Goal: Task Accomplishment & Management: Complete application form

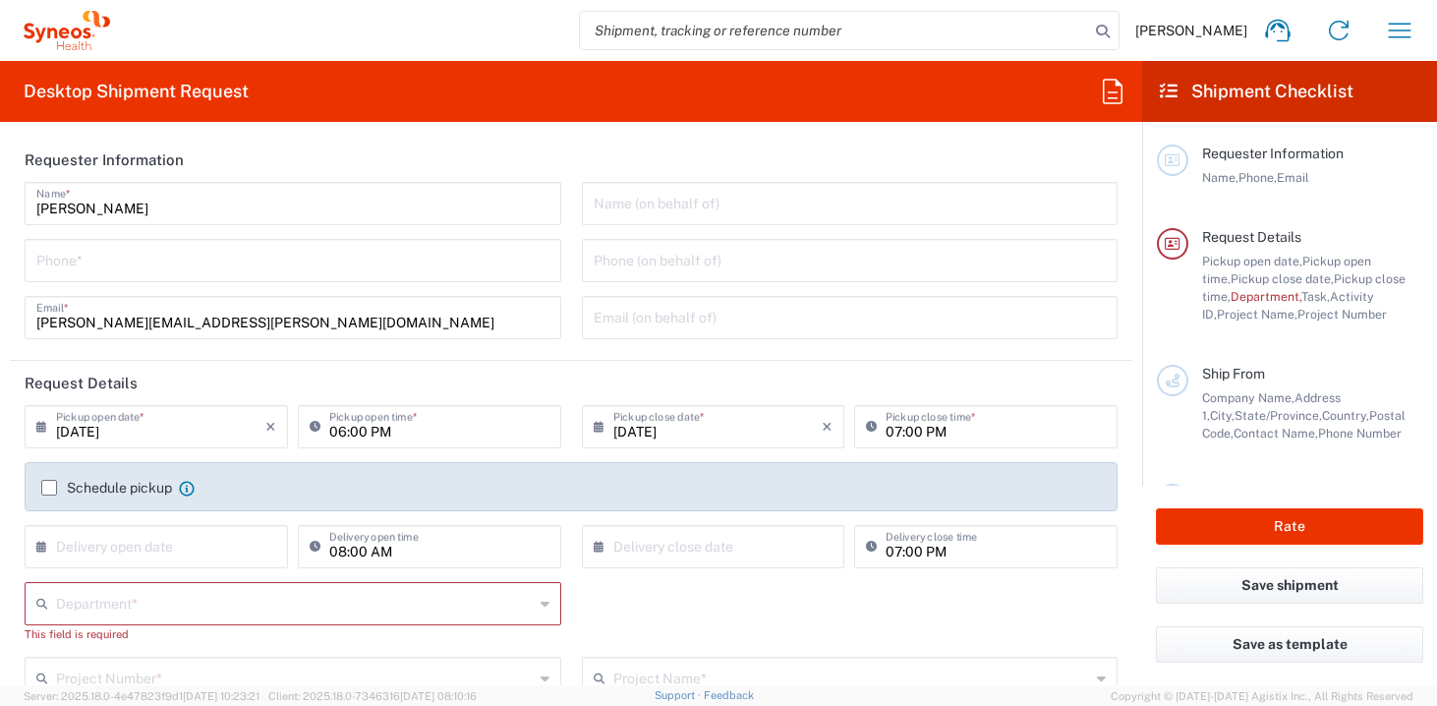
scroll to position [333, 0]
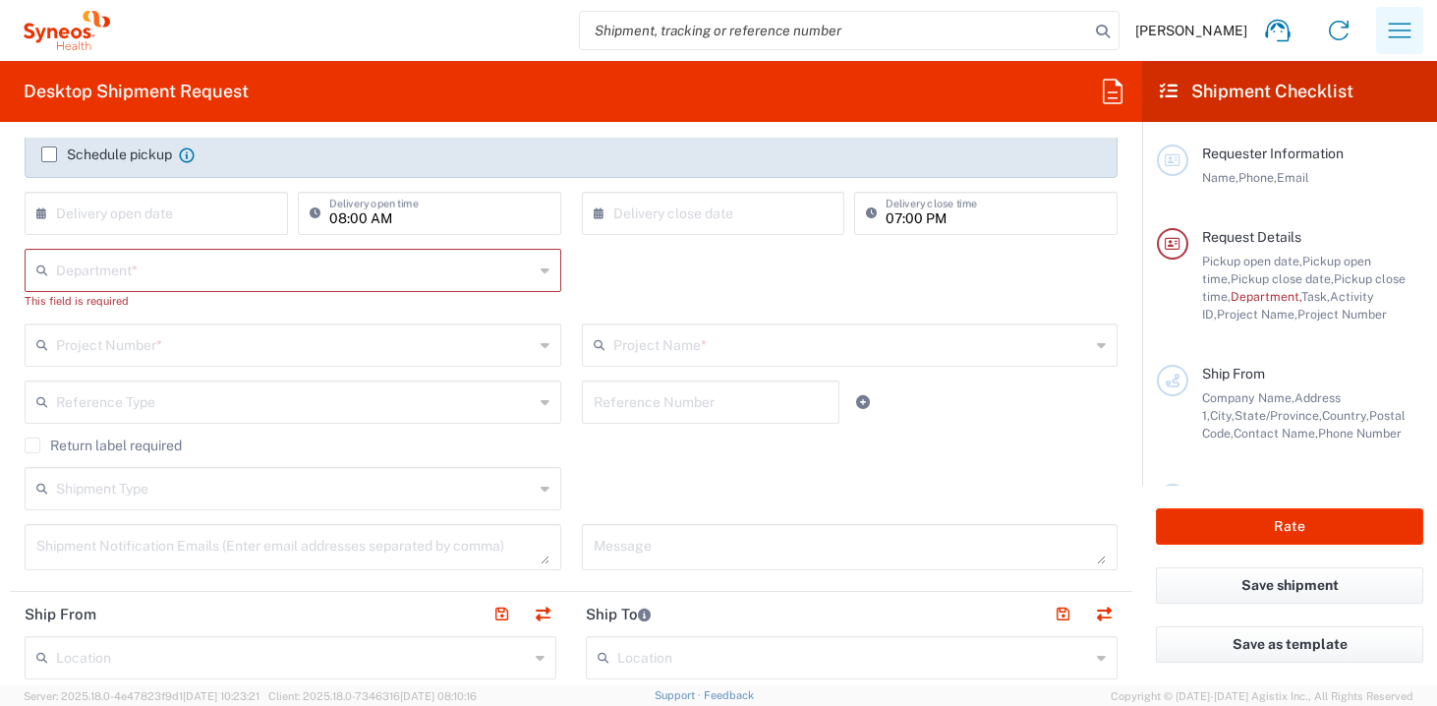
click at [1412, 46] on button "button" at bounding box center [1400, 30] width 47 height 47
click at [1401, 34] on icon "button" at bounding box center [1399, 30] width 31 height 31
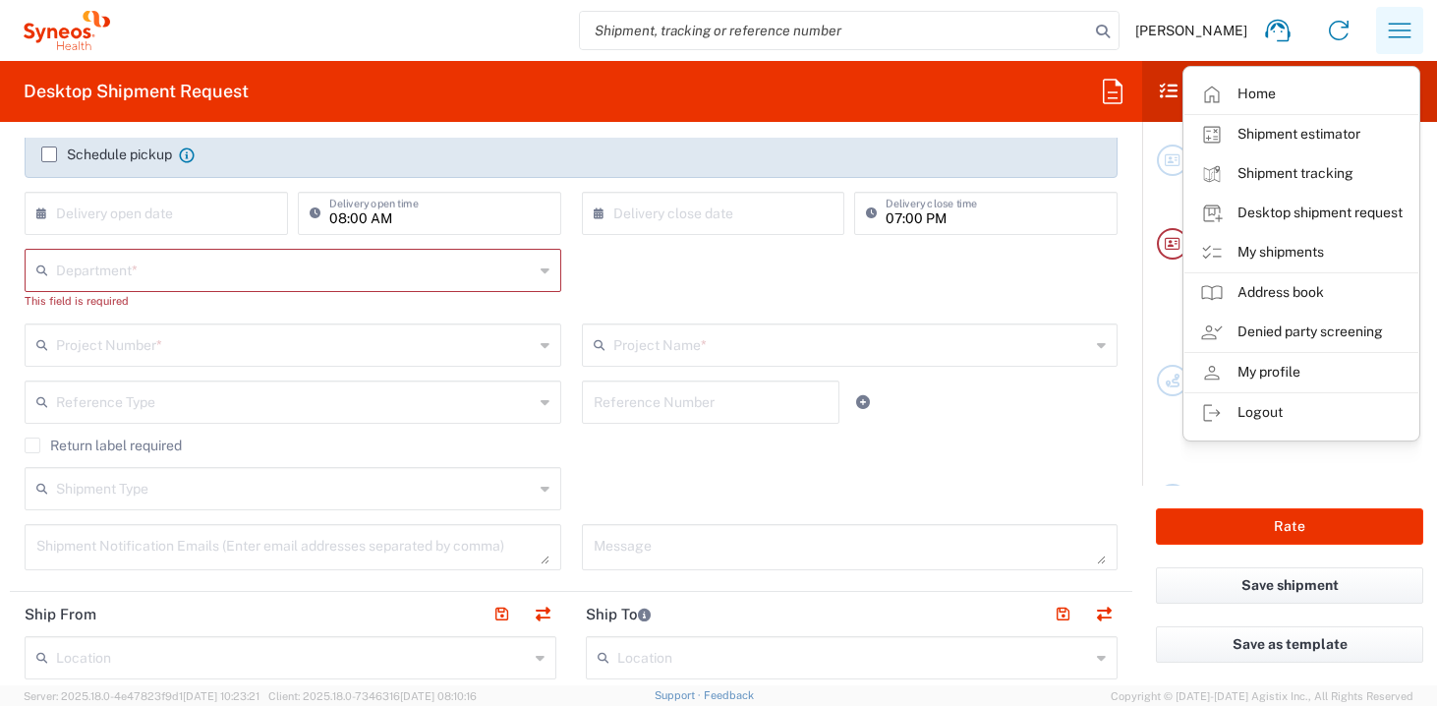
click at [1401, 34] on icon "button" at bounding box center [1399, 30] width 31 height 31
click at [1272, 241] on link "My shipments" at bounding box center [1302, 252] width 234 height 39
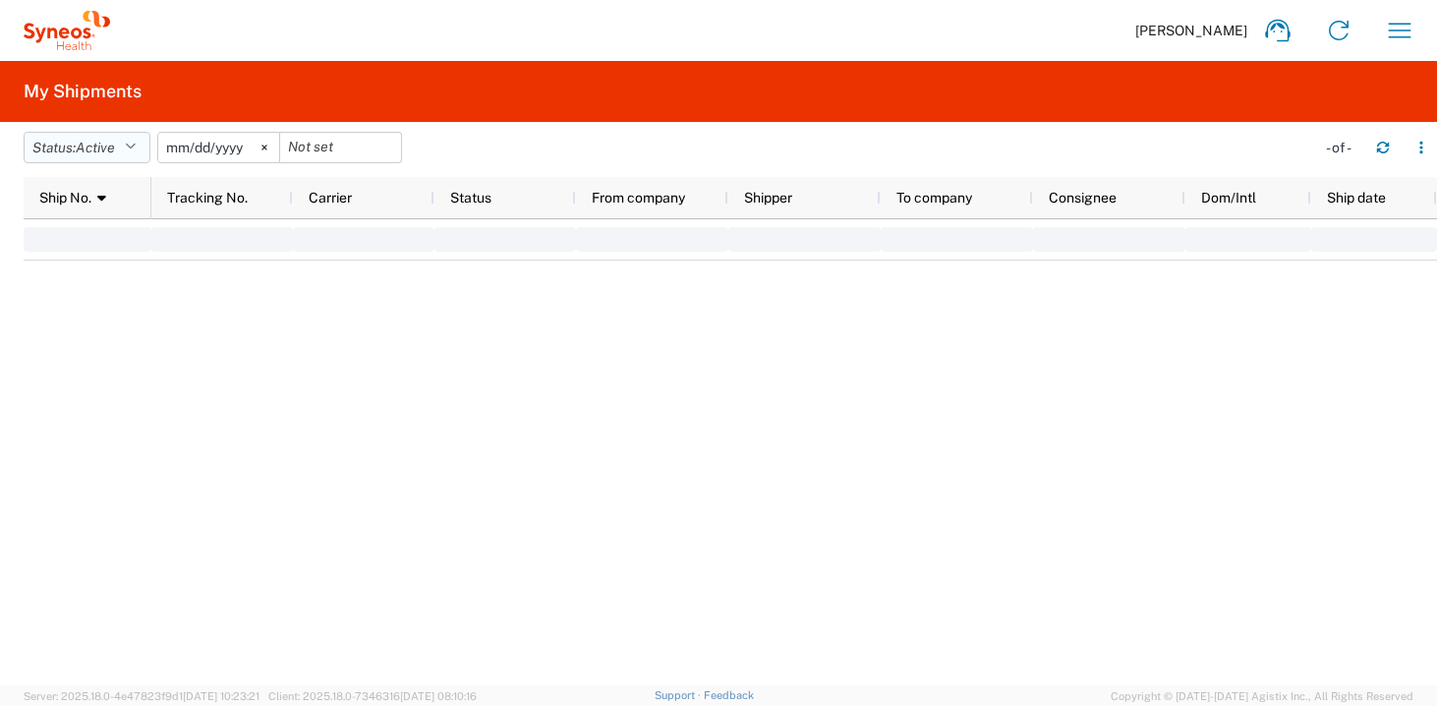
click at [113, 140] on span "Active" at bounding box center [95, 148] width 39 height 16
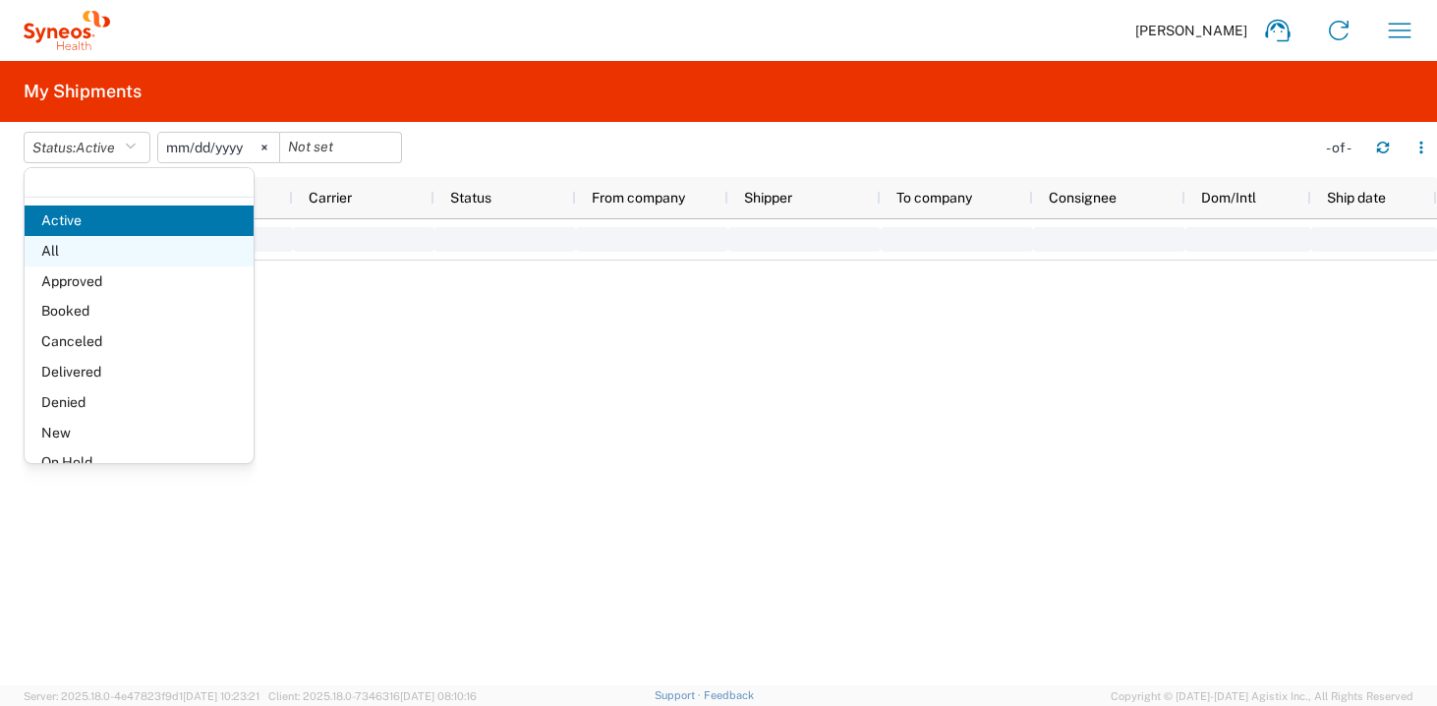
click at [65, 246] on span "All" at bounding box center [139, 251] width 229 height 30
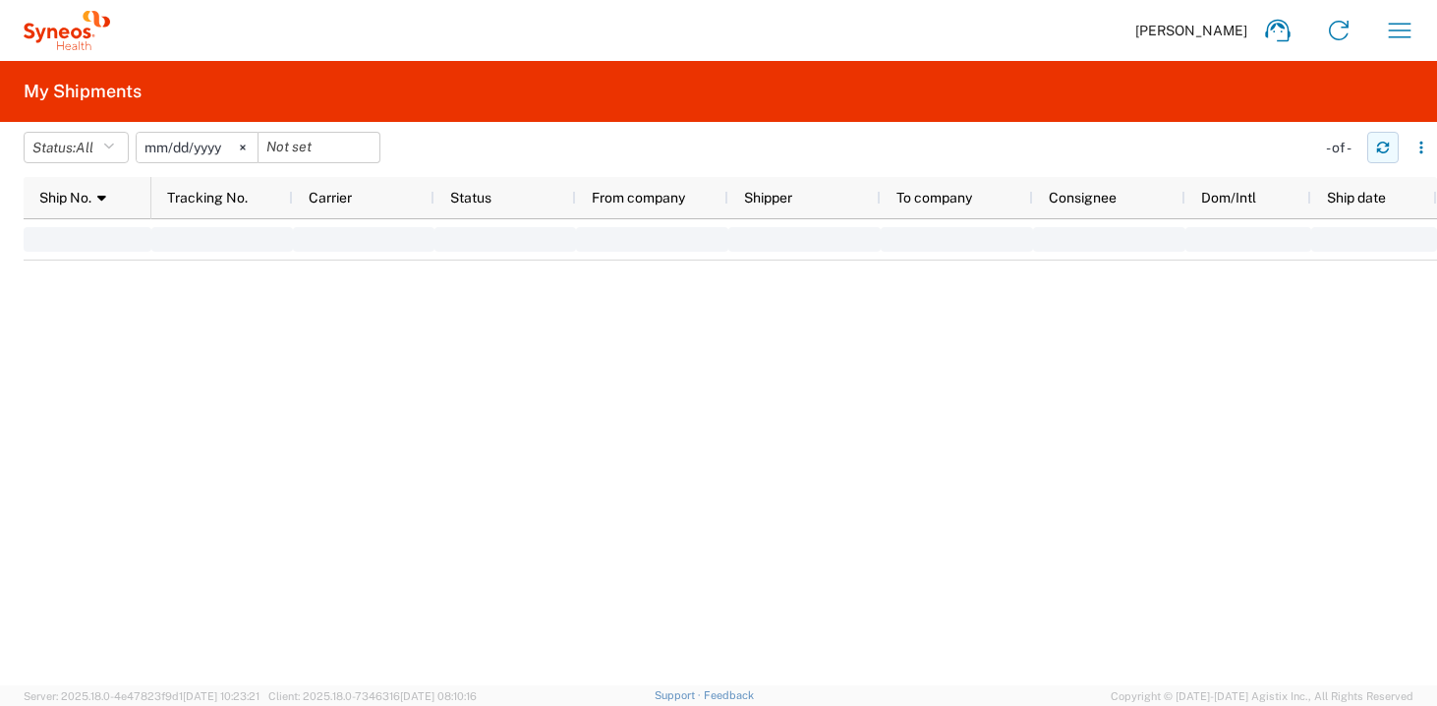
click at [1379, 153] on icon "button" at bounding box center [1384, 148] width 14 height 14
click at [1398, 30] on icon "button" at bounding box center [1400, 30] width 23 height 15
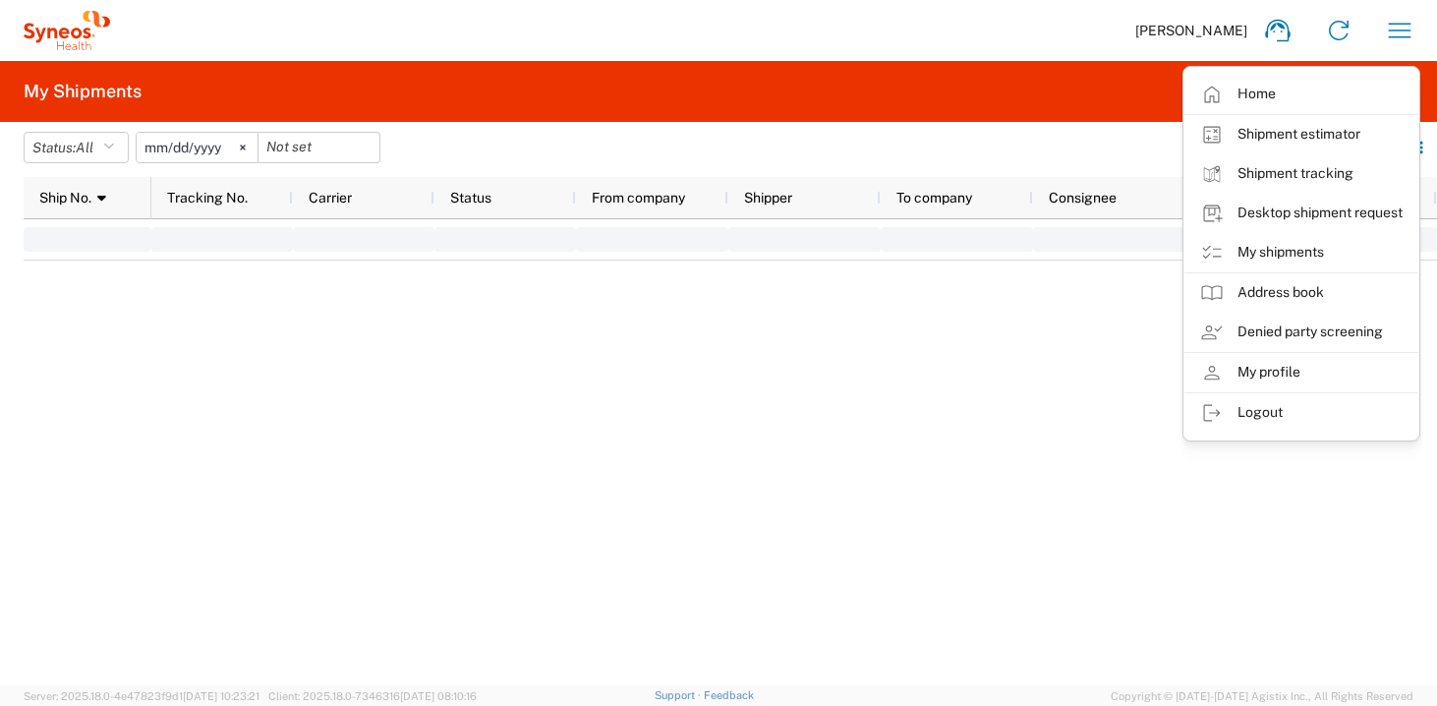
click at [1226, 35] on span "[PERSON_NAME]" at bounding box center [1192, 31] width 112 height 18
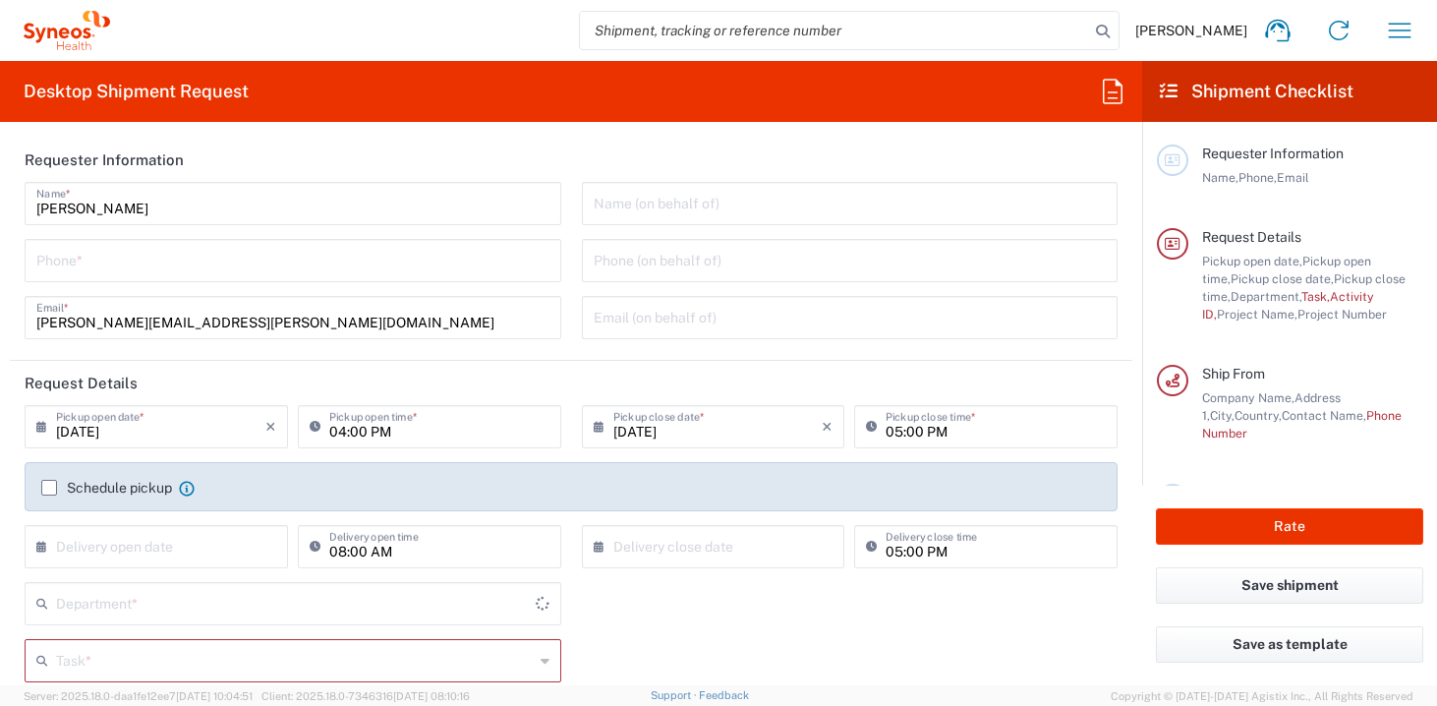
type input "[GEOGRAPHIC_DATA]"
type input "4510"
type input "[GEOGRAPHIC_DATA]"
click at [1412, 36] on icon "button" at bounding box center [1399, 30] width 31 height 31
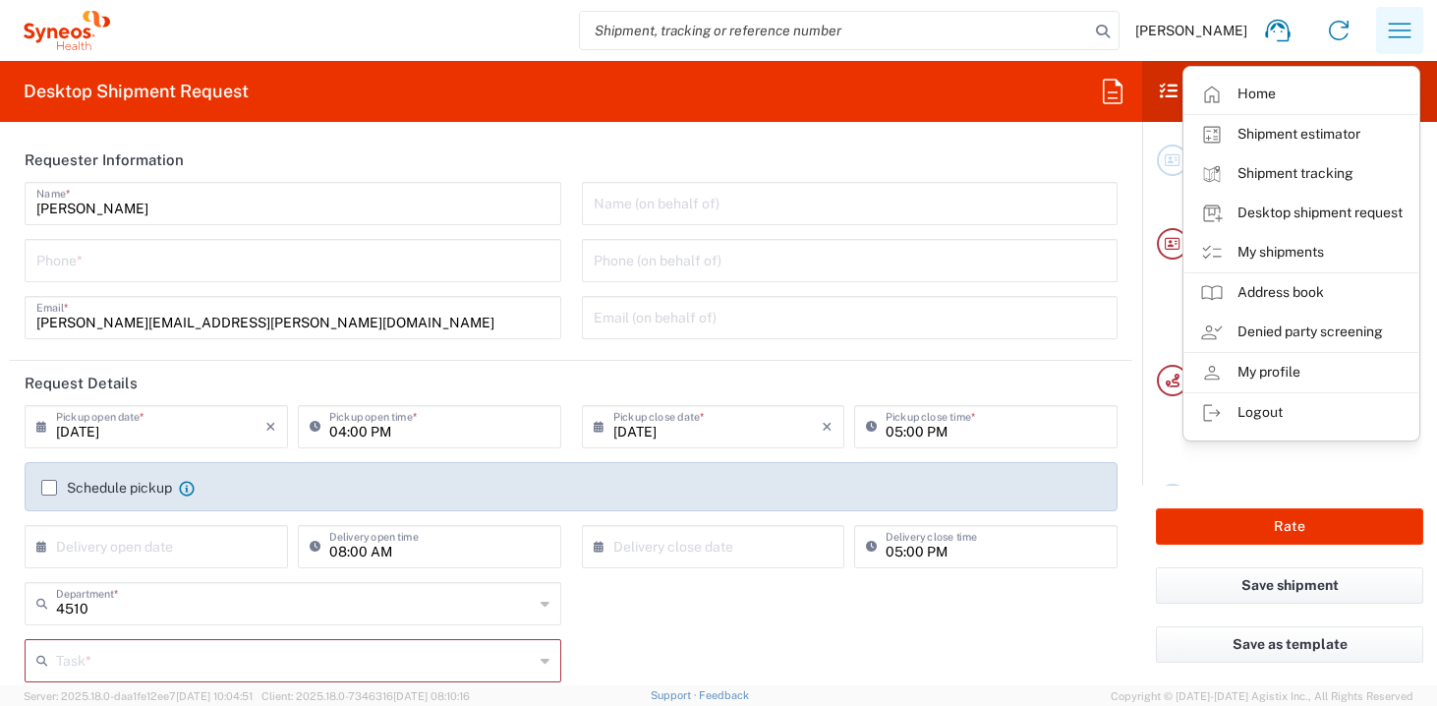
type input "Syneos Health UK Limited"
click at [1289, 251] on link "My shipments" at bounding box center [1302, 252] width 234 height 39
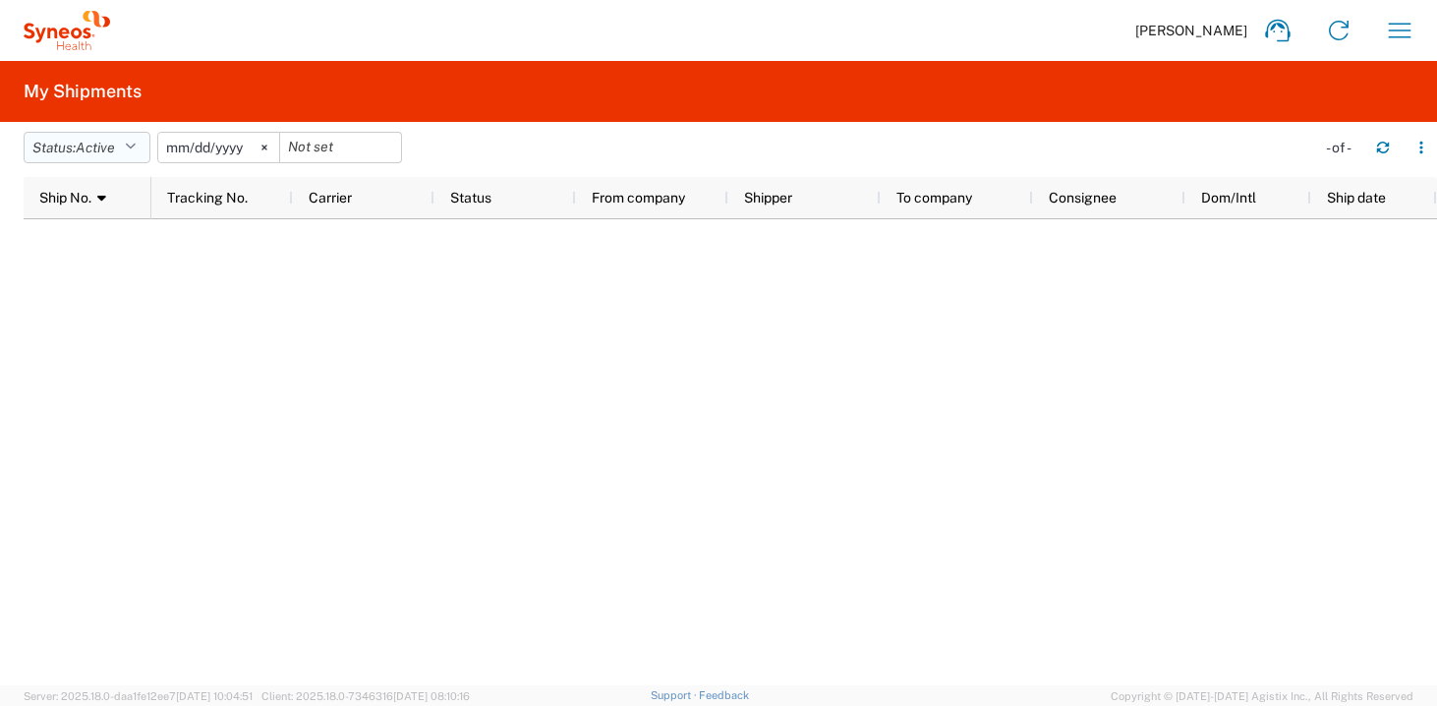
click at [146, 152] on button "Status: Active" at bounding box center [87, 147] width 127 height 31
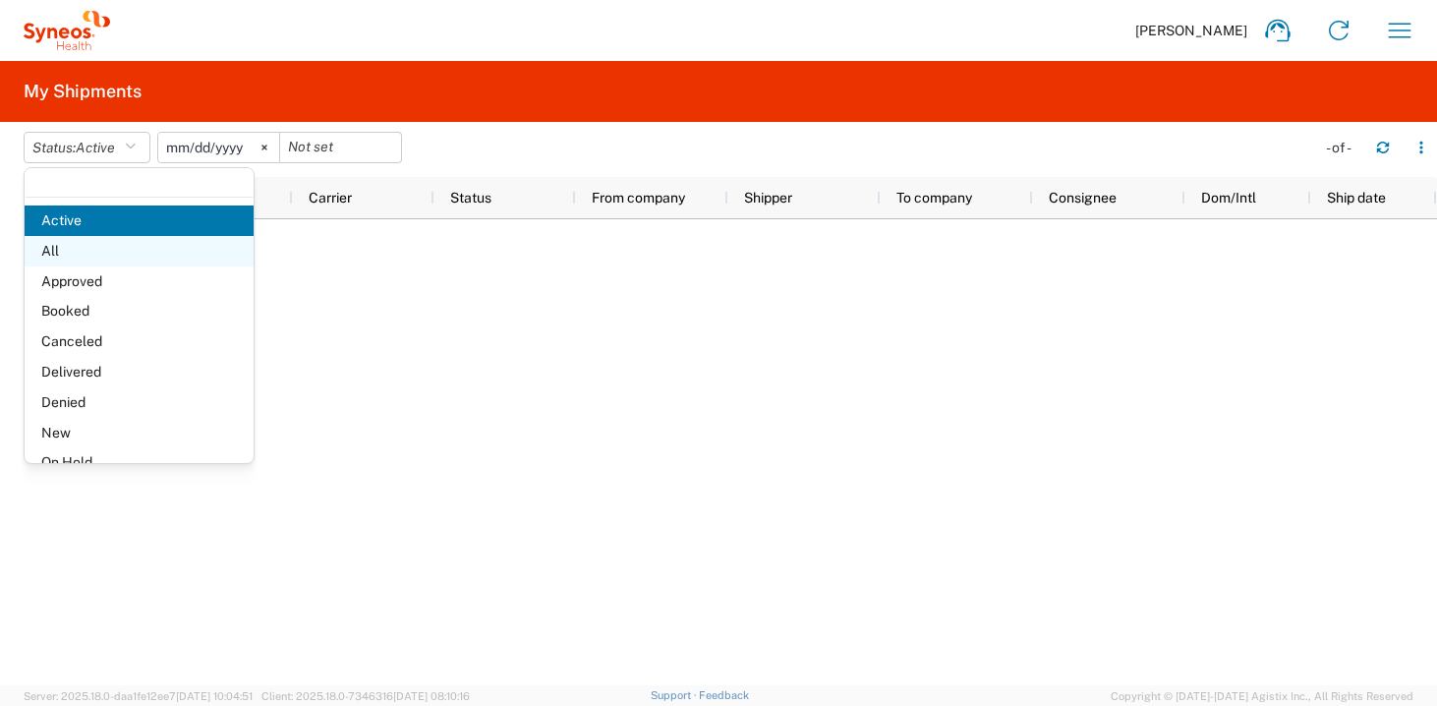
click at [93, 251] on span "All" at bounding box center [139, 251] width 229 height 30
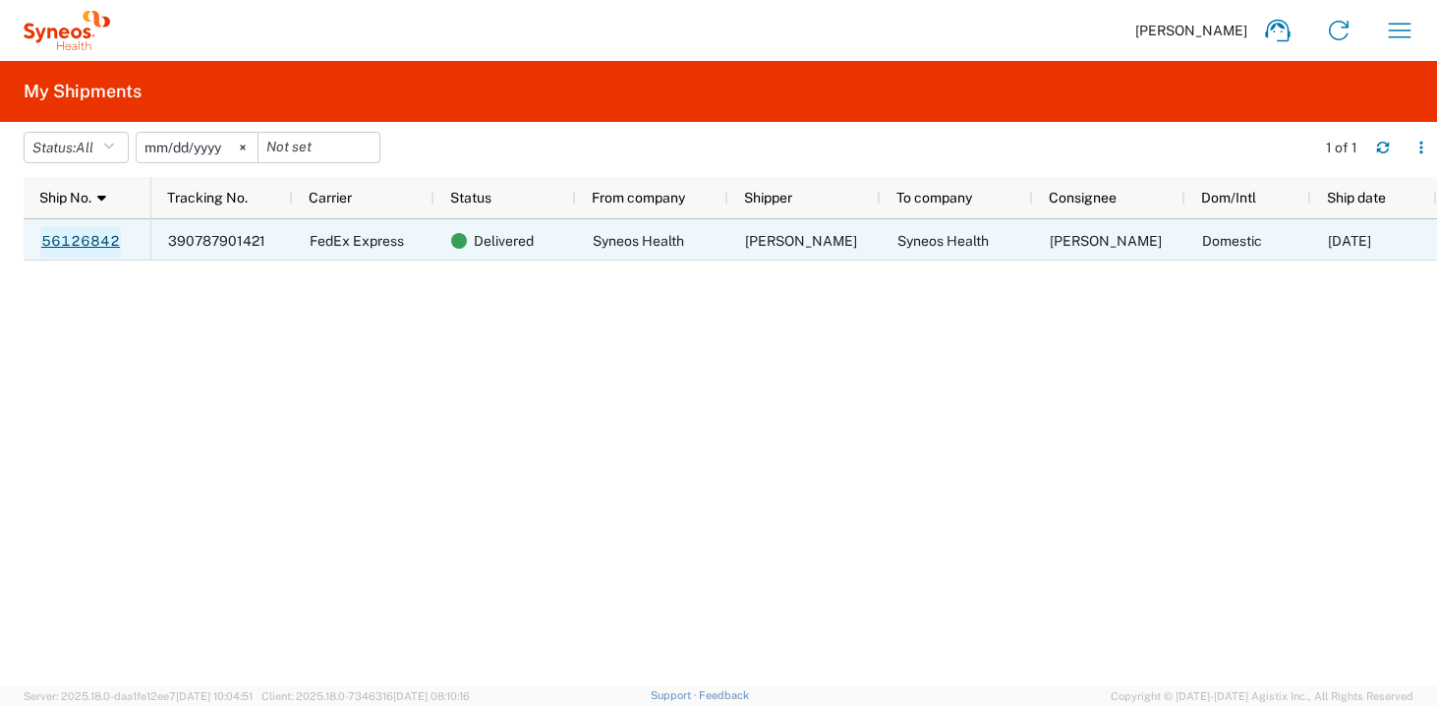
click at [108, 235] on link "56126842" at bounding box center [80, 241] width 81 height 31
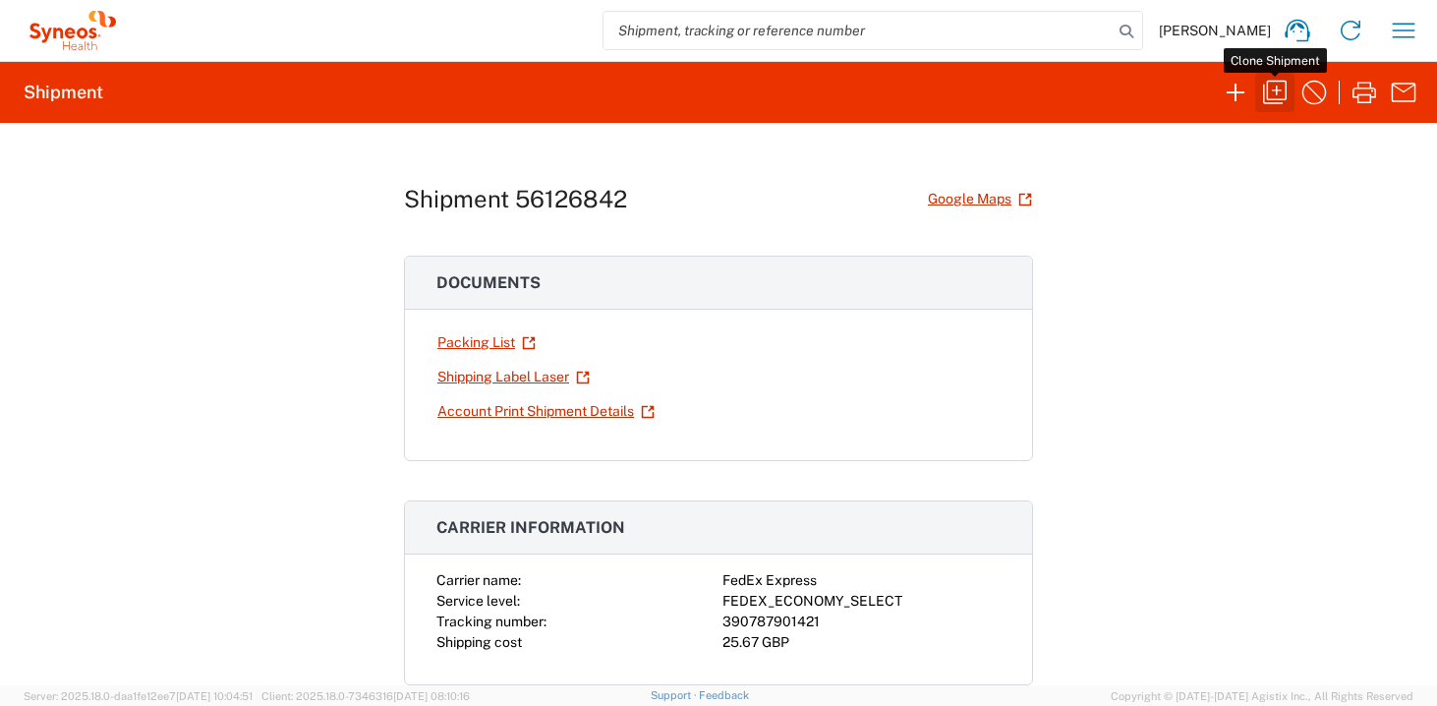
click at [1288, 97] on icon "button" at bounding box center [1275, 92] width 31 height 31
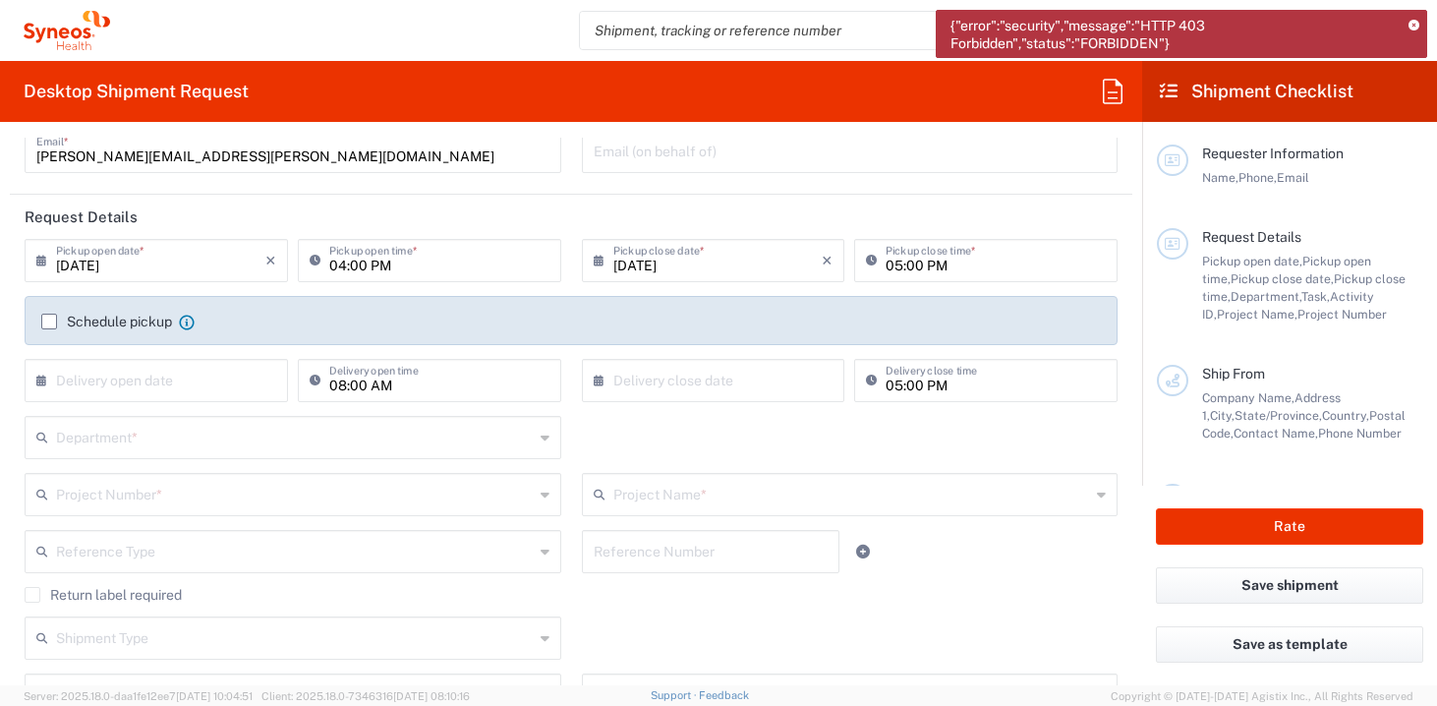
scroll to position [157, 0]
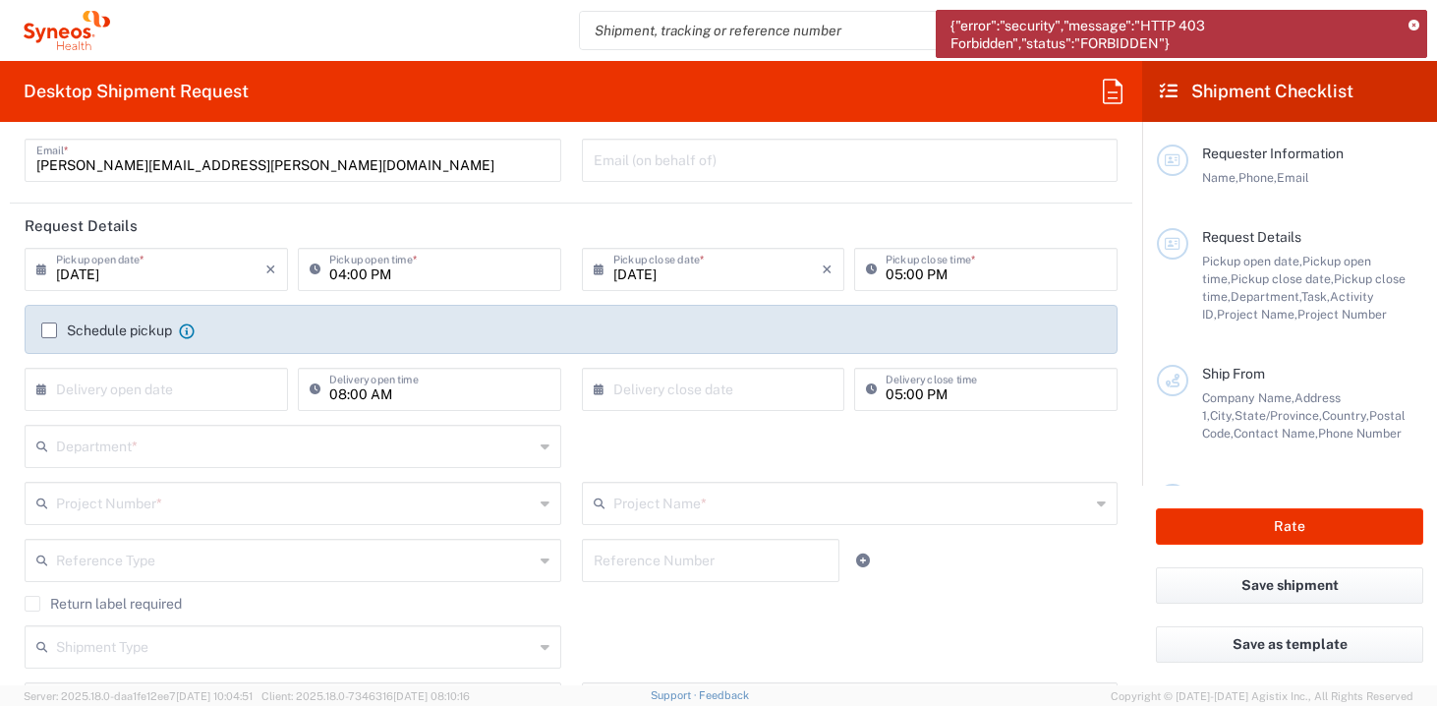
click at [161, 398] on input "text" at bounding box center [160, 388] width 209 height 34
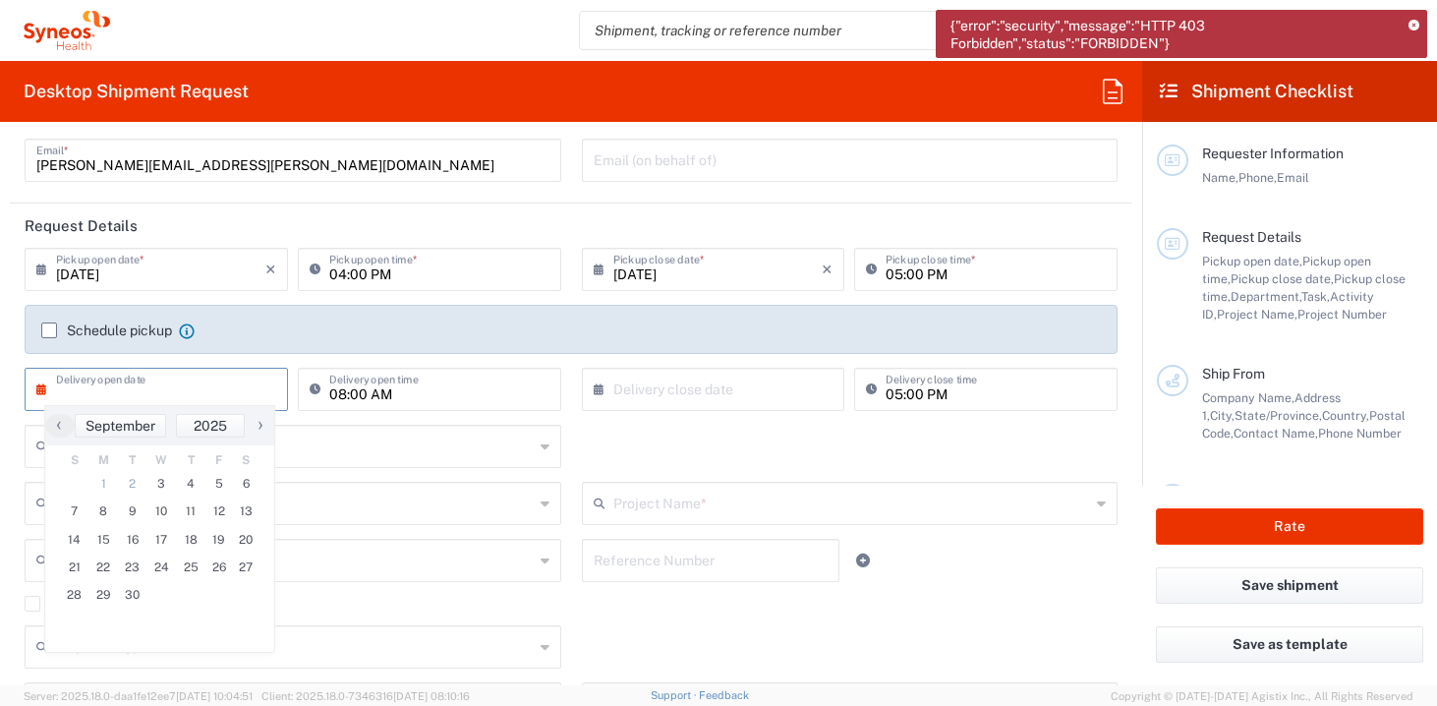
click at [390, 441] on input "text" at bounding box center [295, 445] width 478 height 34
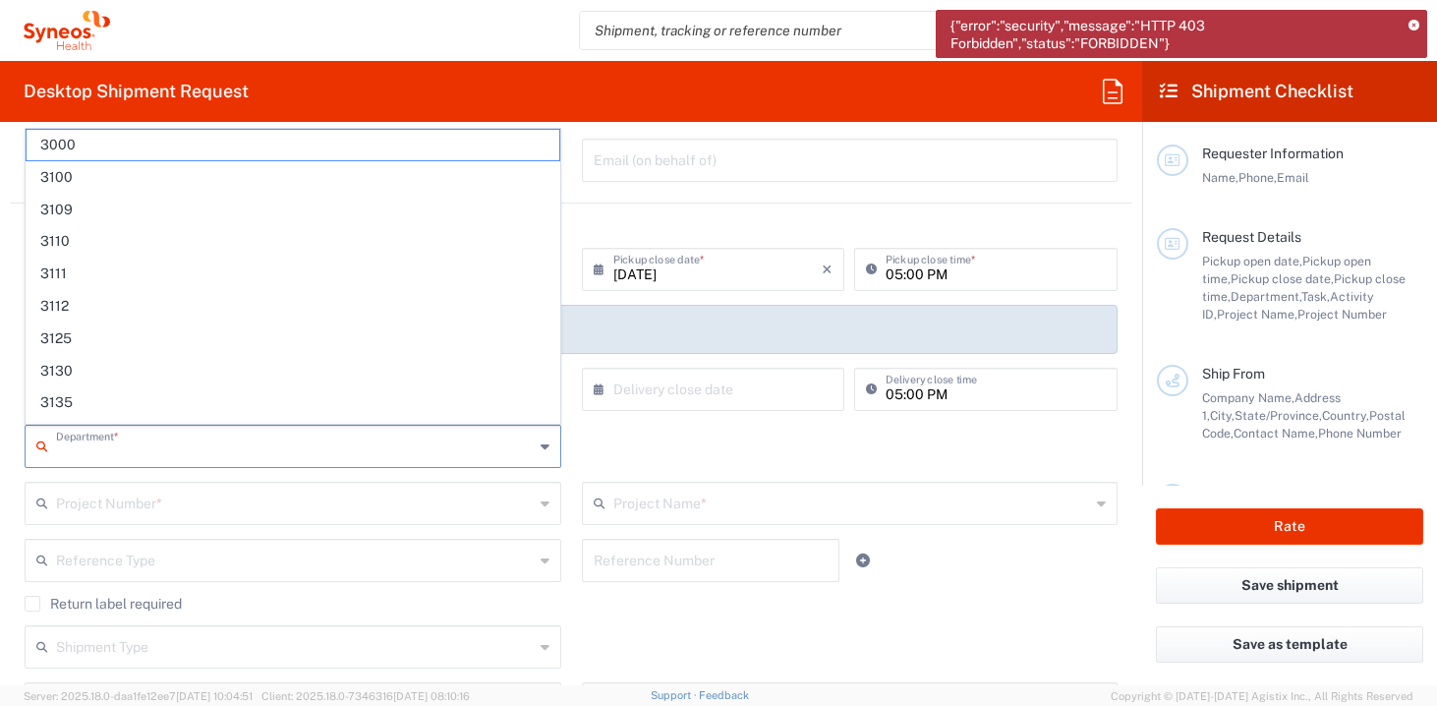
click at [732, 226] on header "Request Details" at bounding box center [571, 226] width 1123 height 44
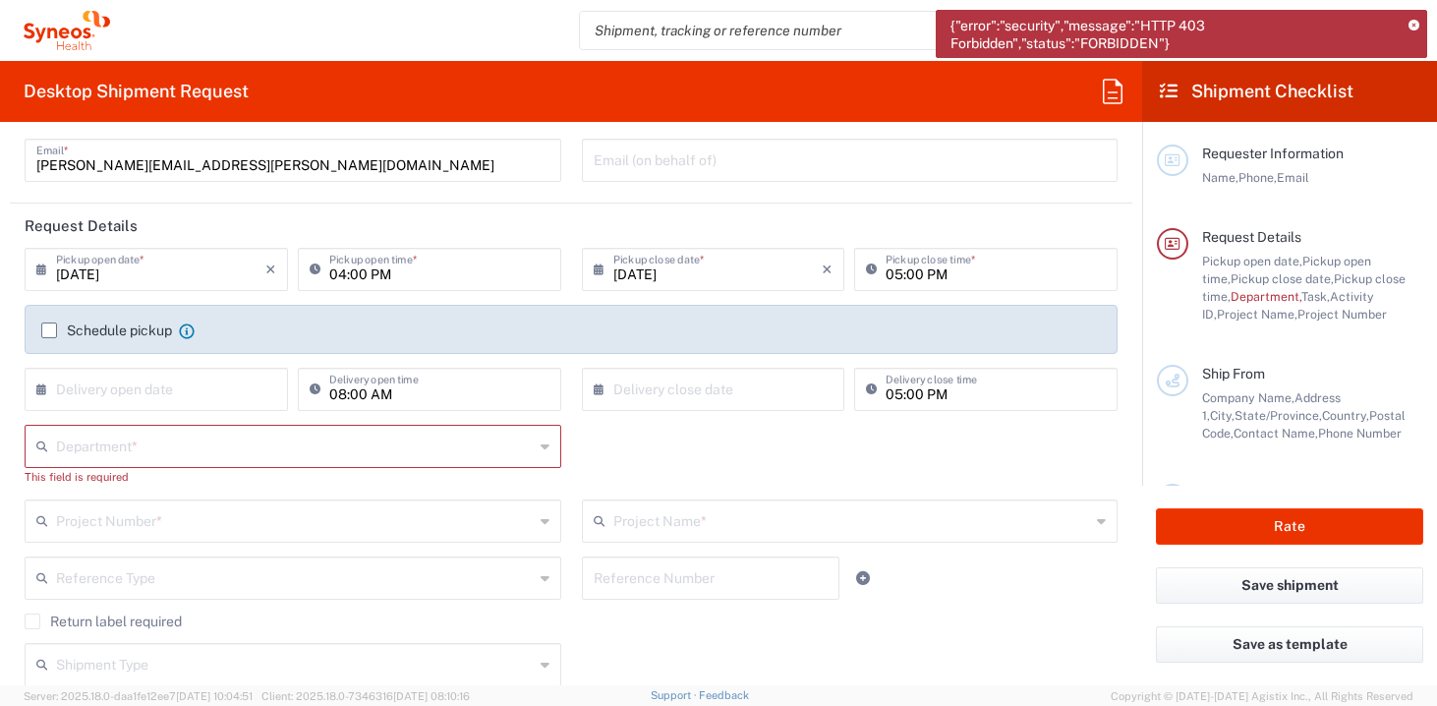
click at [181, 407] on div "× Delivery open date" at bounding box center [157, 389] width 264 height 43
click at [184, 391] on input "text" at bounding box center [160, 388] width 209 height 34
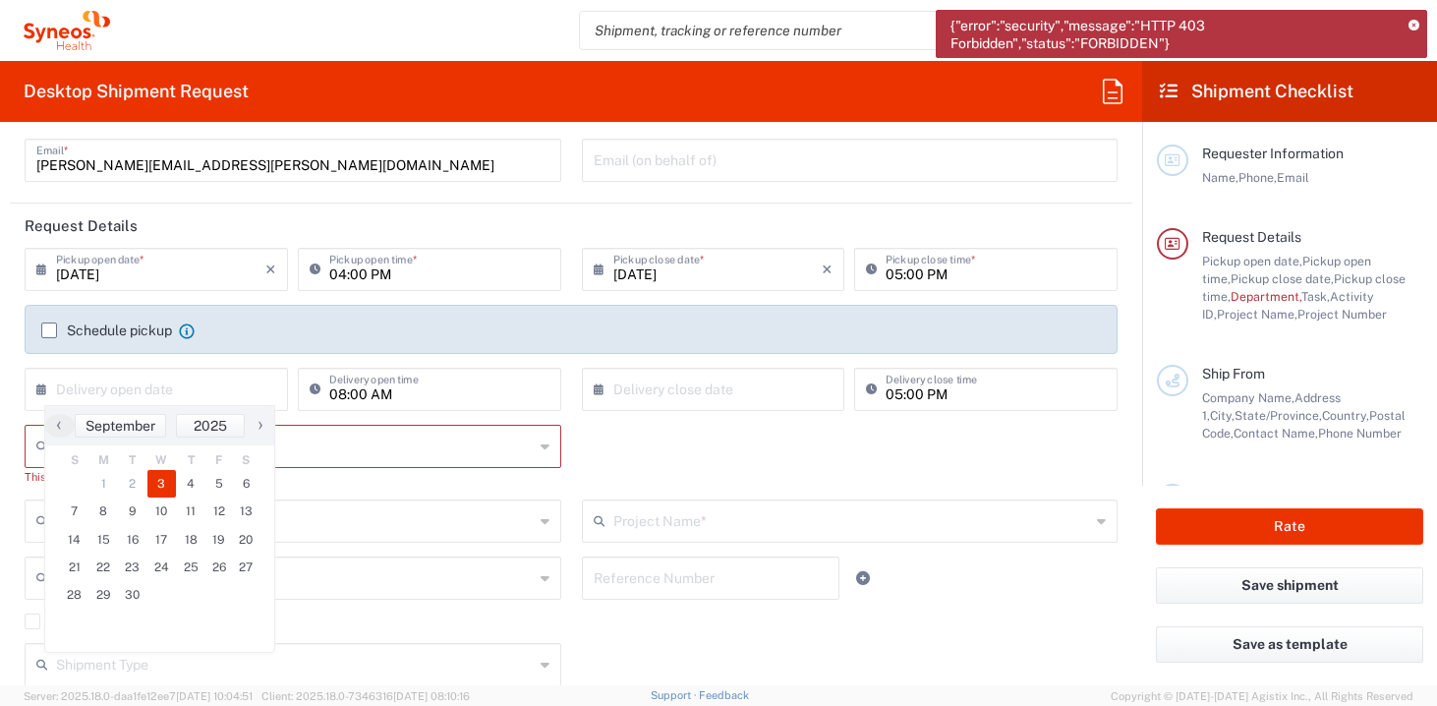
click at [166, 474] on span "3" at bounding box center [161, 484] width 29 height 28
type input "[DATE]"
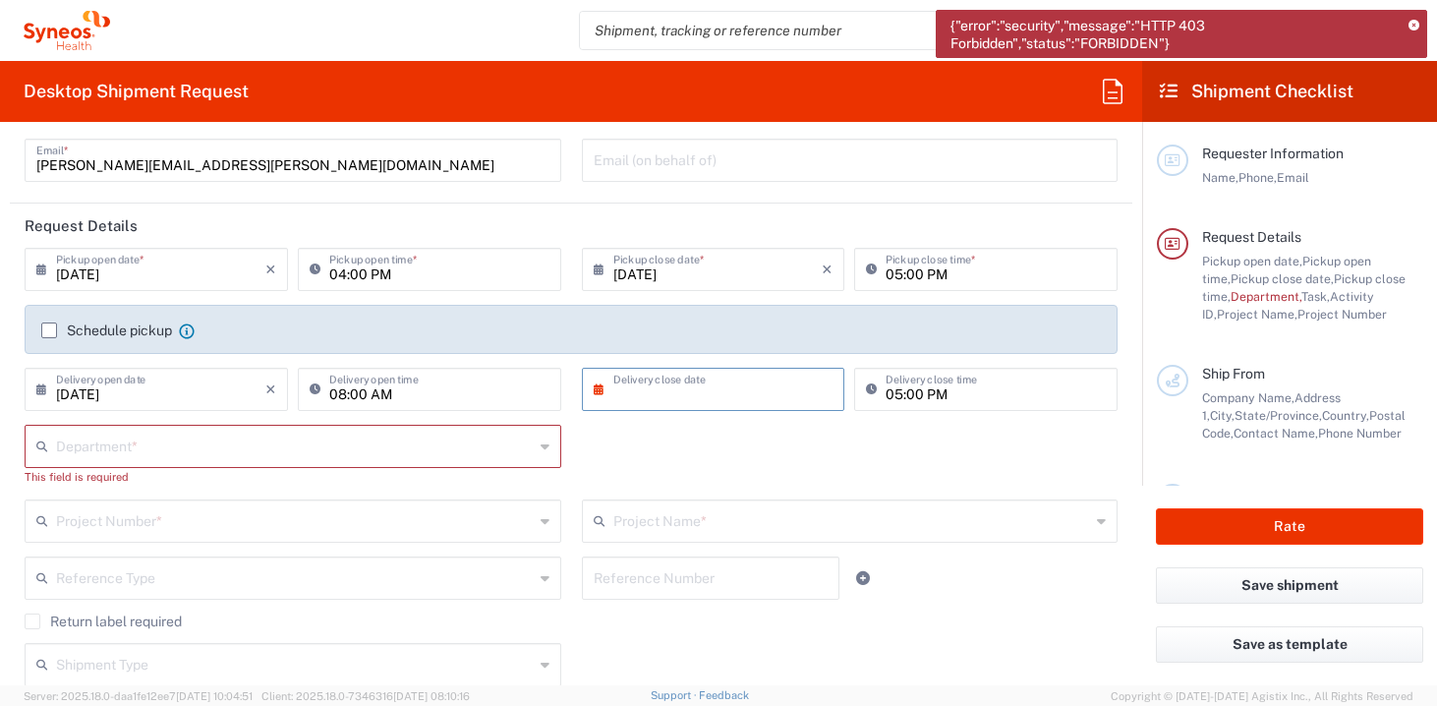
click at [639, 398] on input "text" at bounding box center [718, 388] width 209 height 34
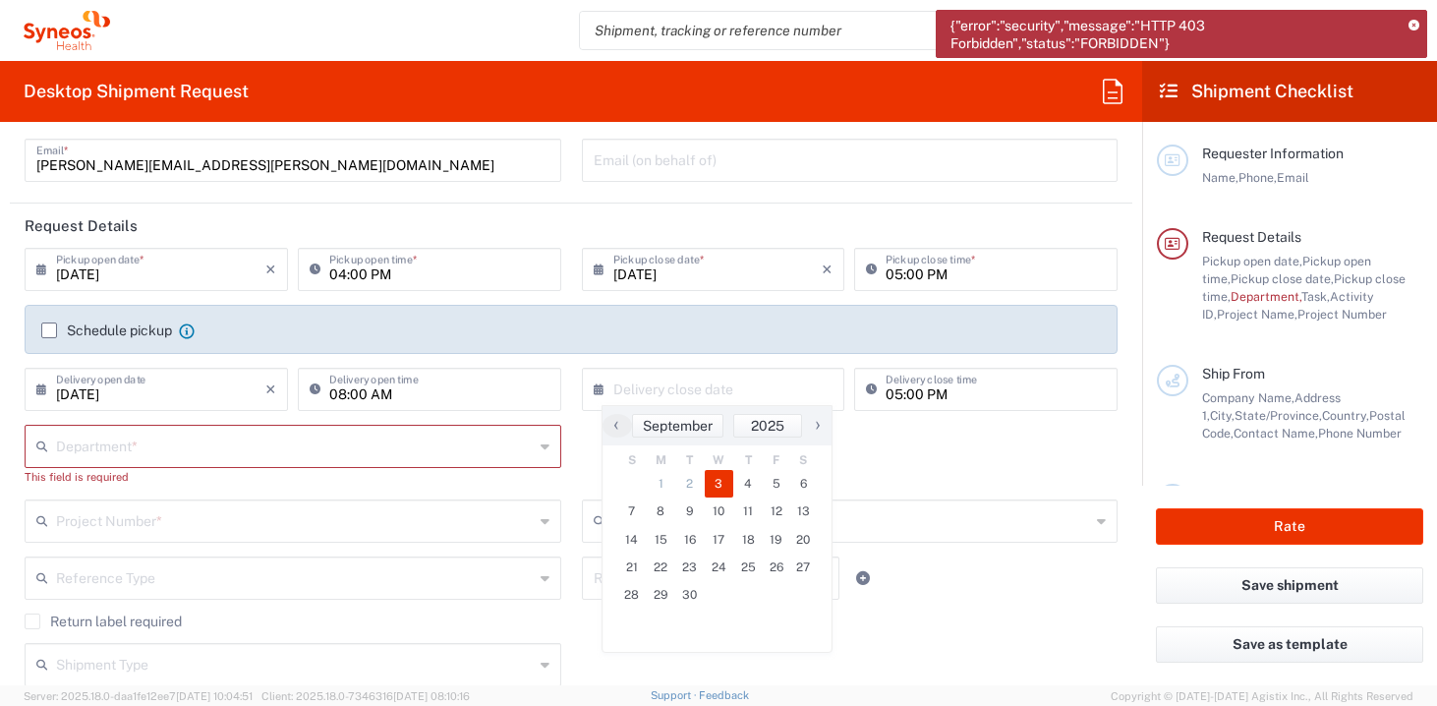
click at [729, 481] on span "3" at bounding box center [719, 484] width 29 height 28
type input "[DATE]"
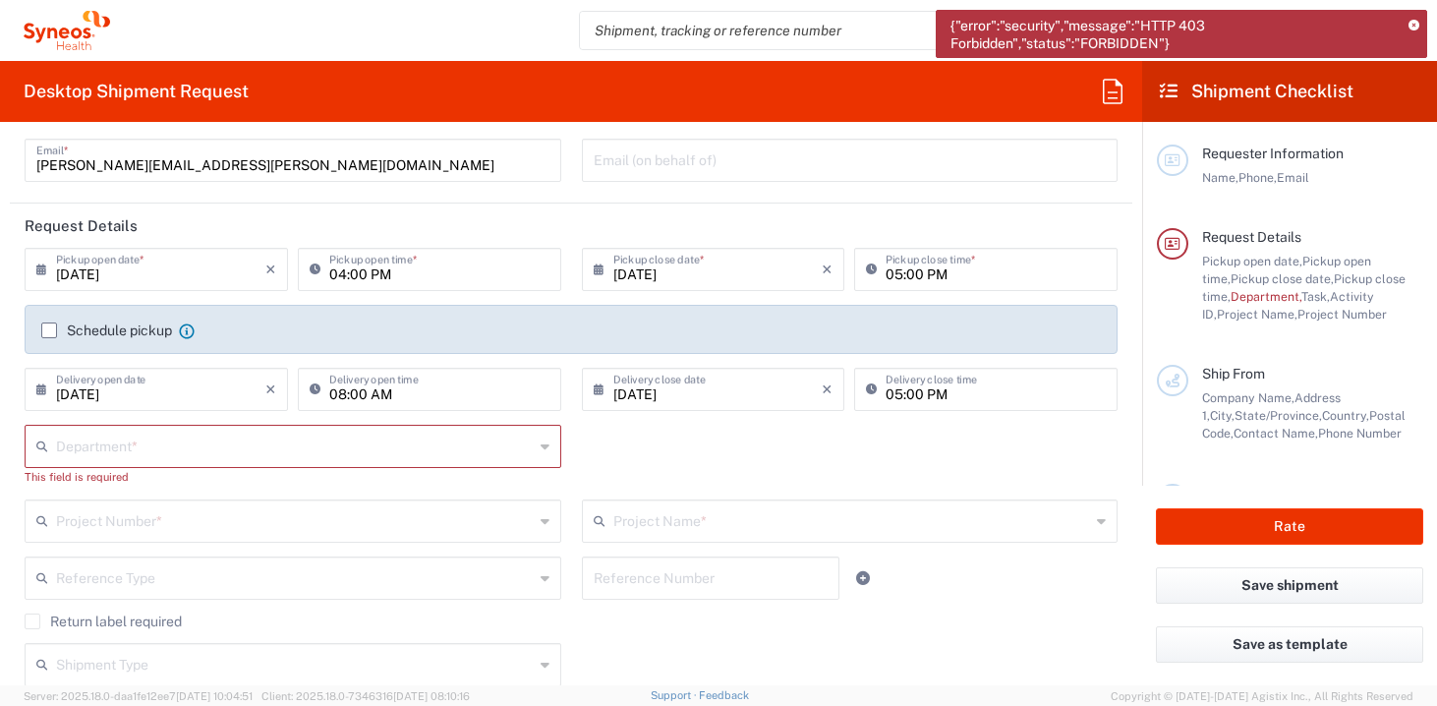
click at [547, 450] on icon at bounding box center [545, 446] width 9 height 31
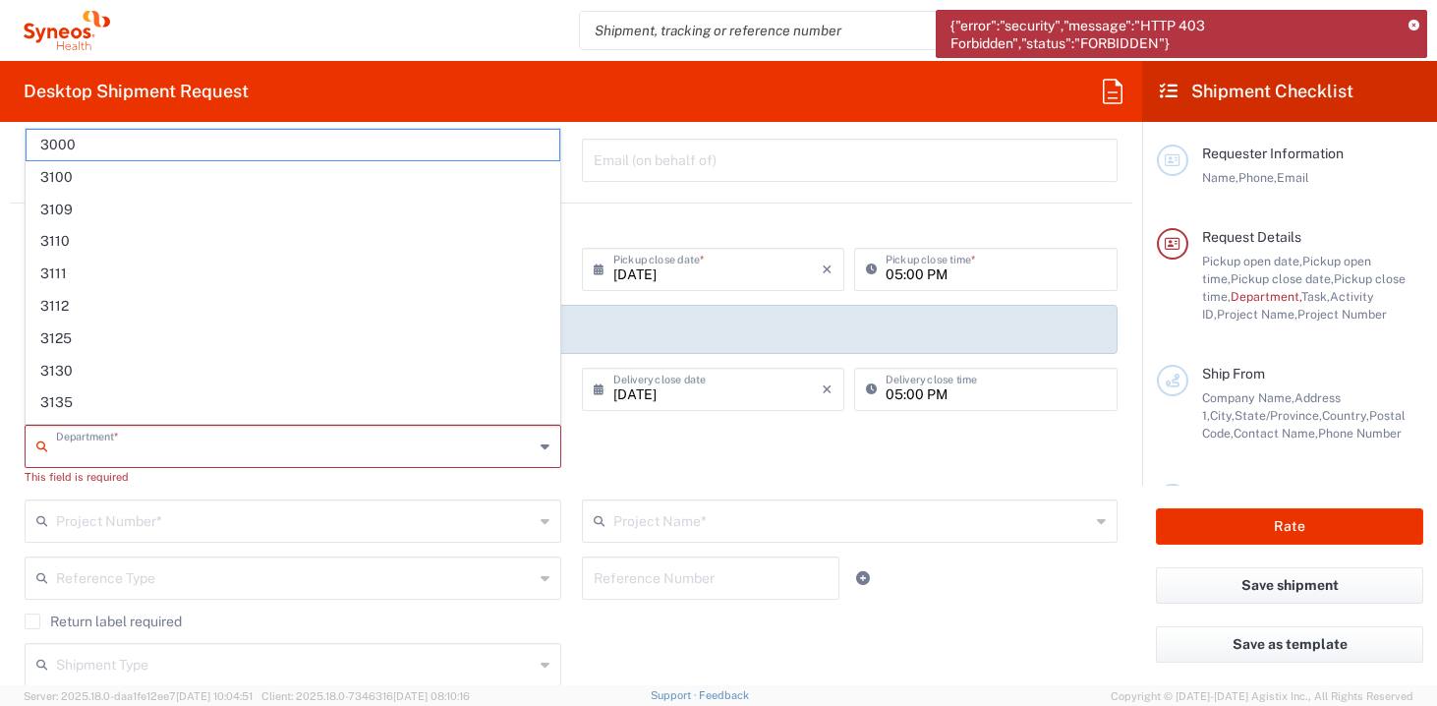
click at [422, 440] on input "text" at bounding box center [295, 445] width 478 height 34
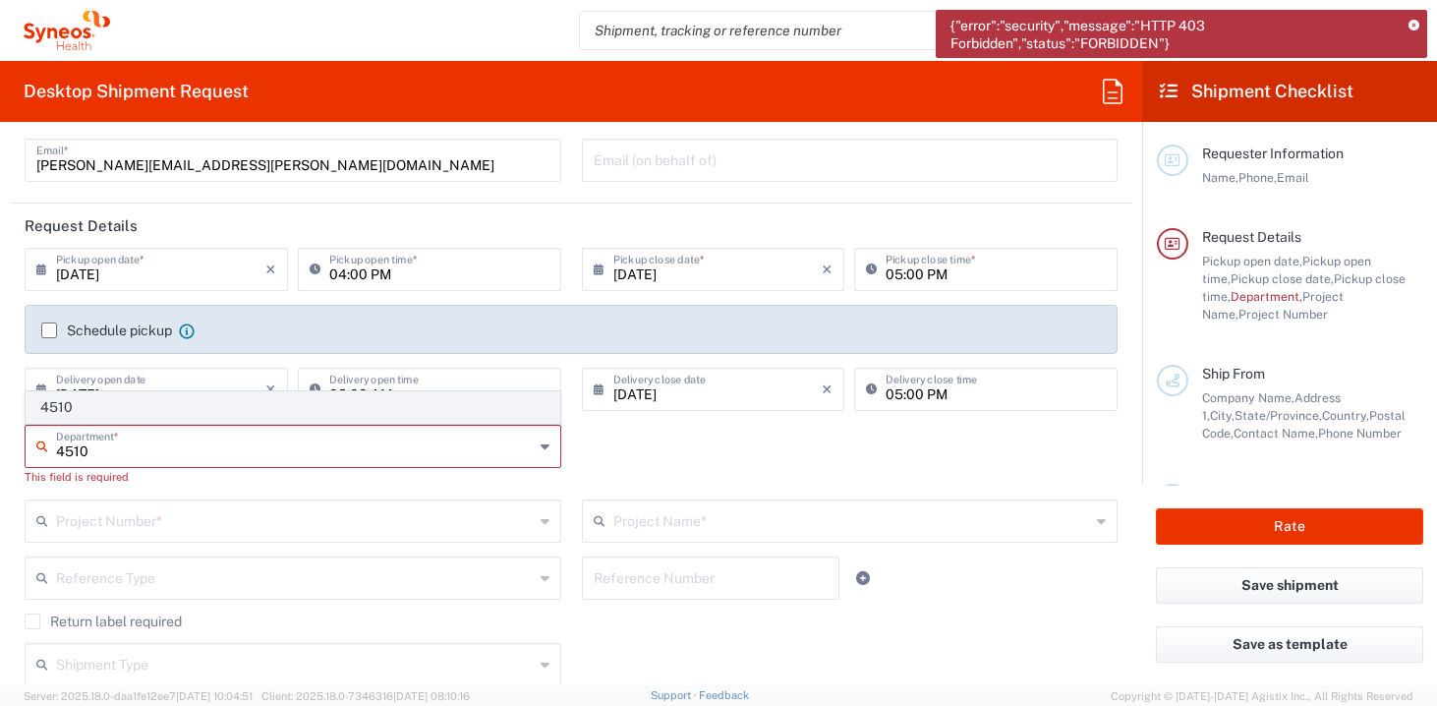
type input "4510"
click at [77, 412] on span "4510" at bounding box center [293, 407] width 533 height 30
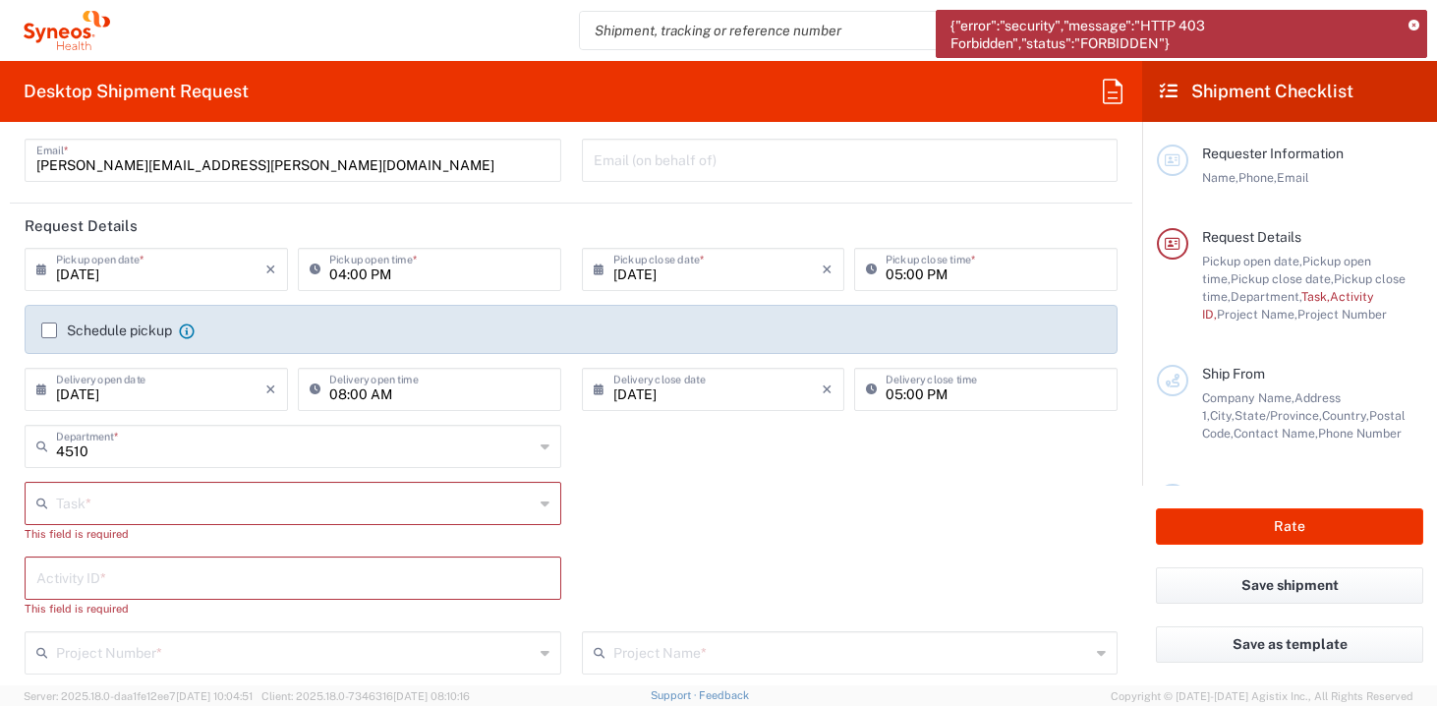
click at [112, 504] on input "text" at bounding box center [295, 502] width 478 height 34
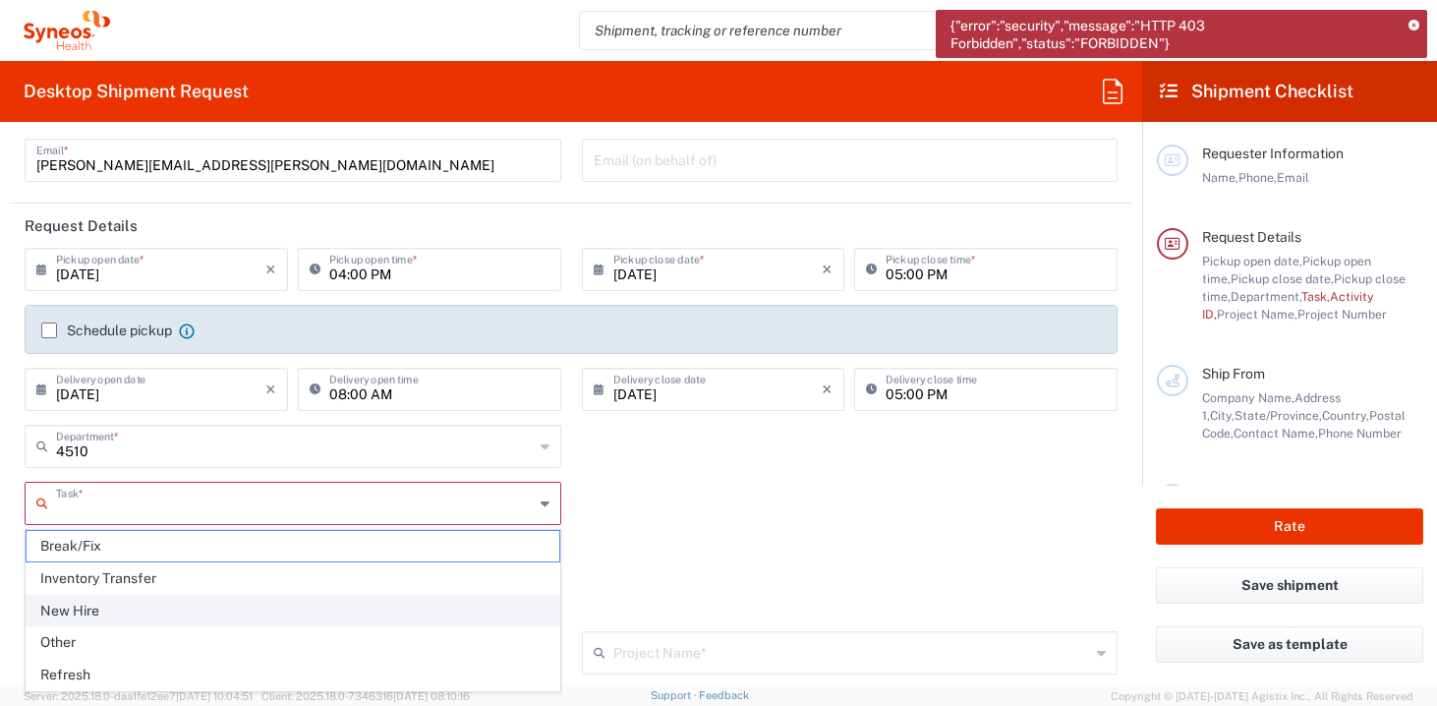
click at [101, 604] on span "New Hire" at bounding box center [293, 611] width 533 height 30
type input "New Hire"
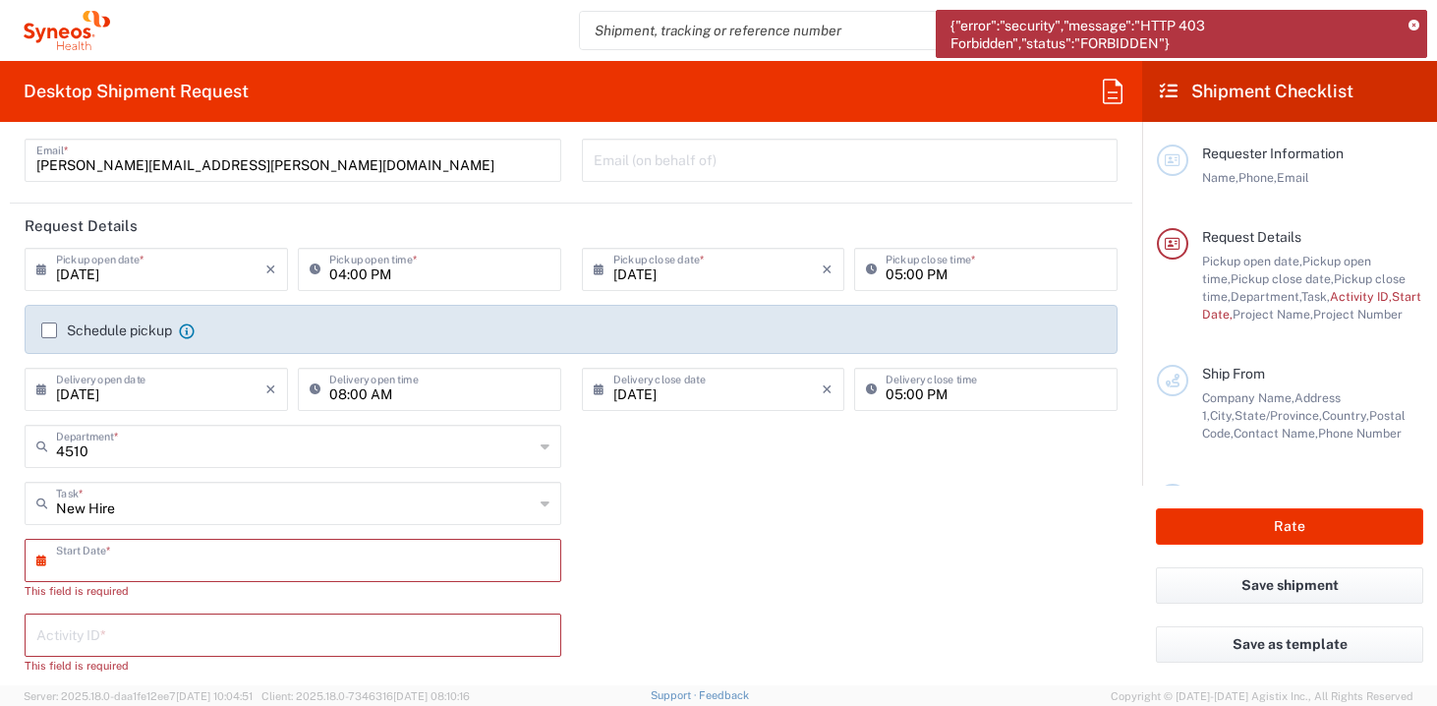
click at [111, 560] on input "text" at bounding box center [297, 559] width 483 height 34
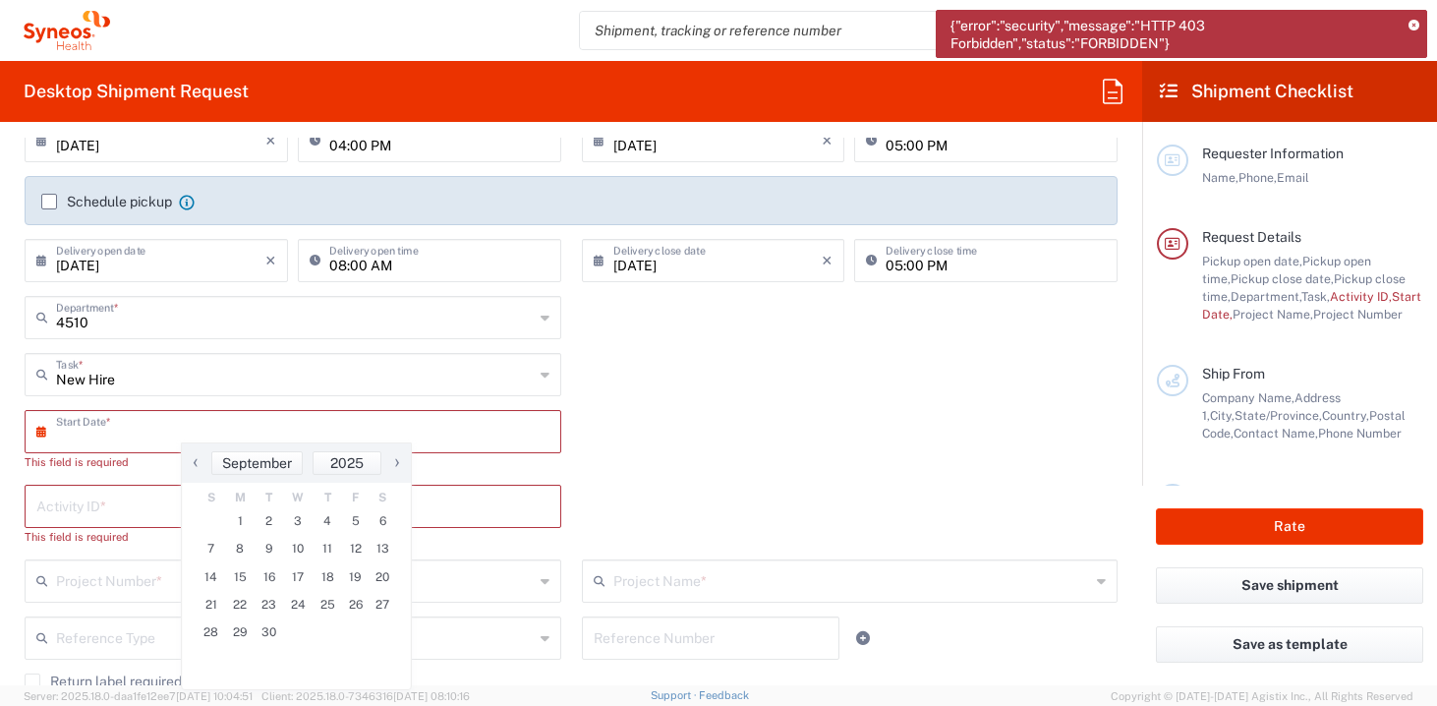
scroll to position [315, 0]
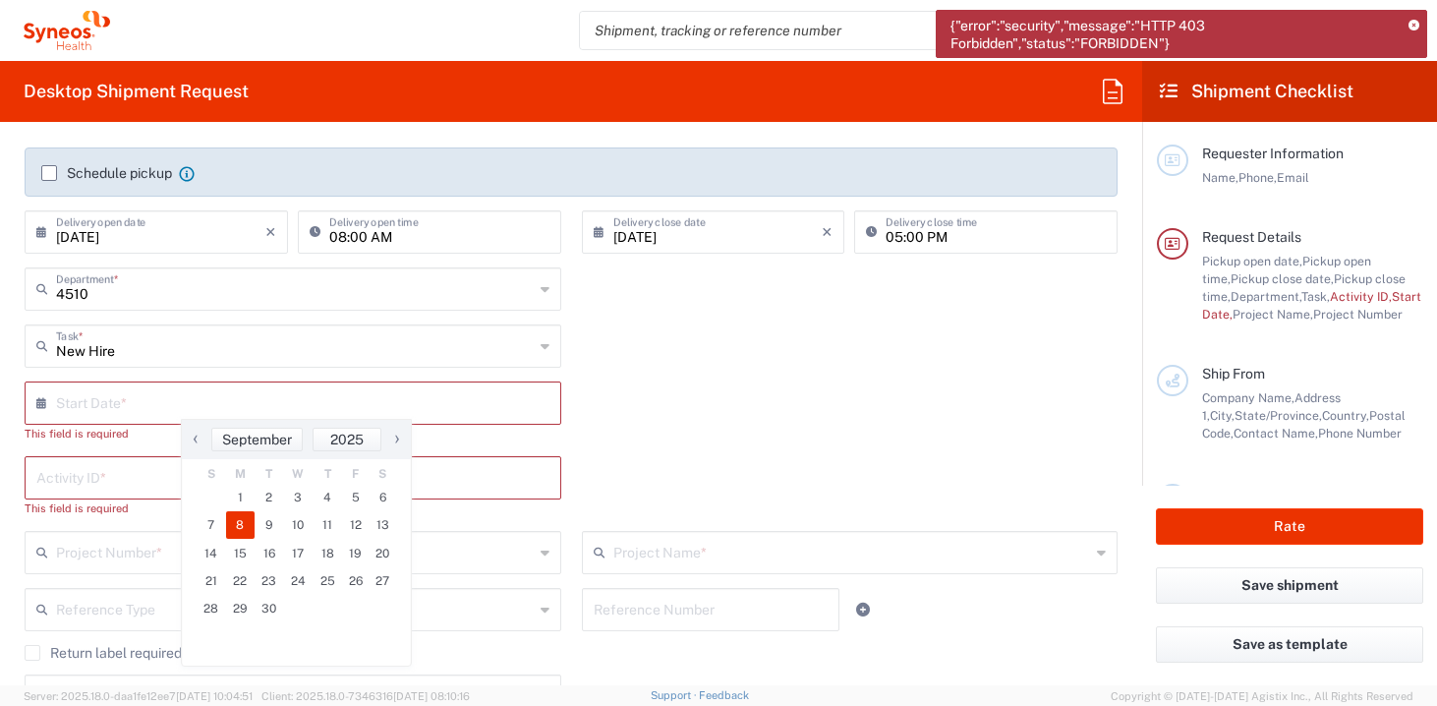
click at [242, 531] on span "8" at bounding box center [240, 525] width 29 height 28
type input "[DATE]"
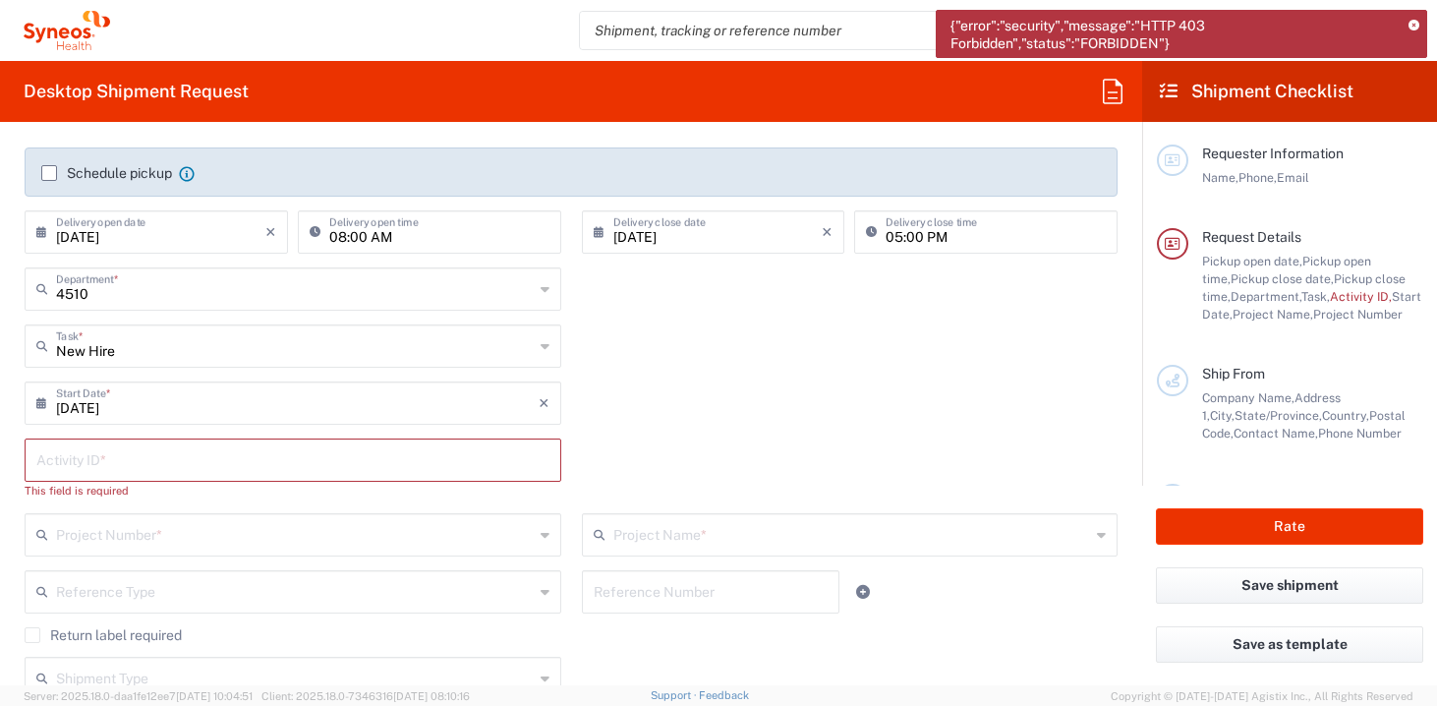
click at [157, 459] on input "text" at bounding box center [292, 458] width 513 height 34
click at [154, 473] on input "text" at bounding box center [292, 458] width 513 height 34
click at [119, 552] on div "Project Number *" at bounding box center [293, 534] width 537 height 43
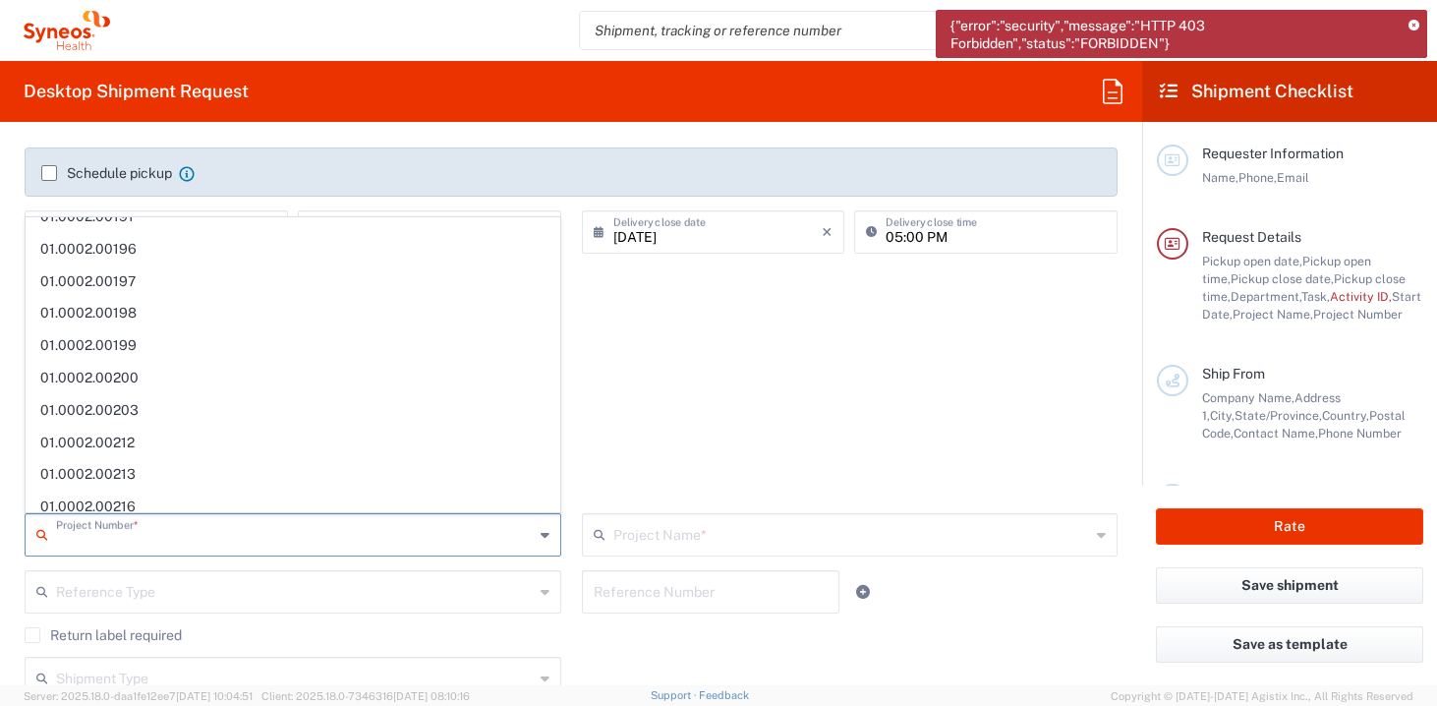
scroll to position [0, 0]
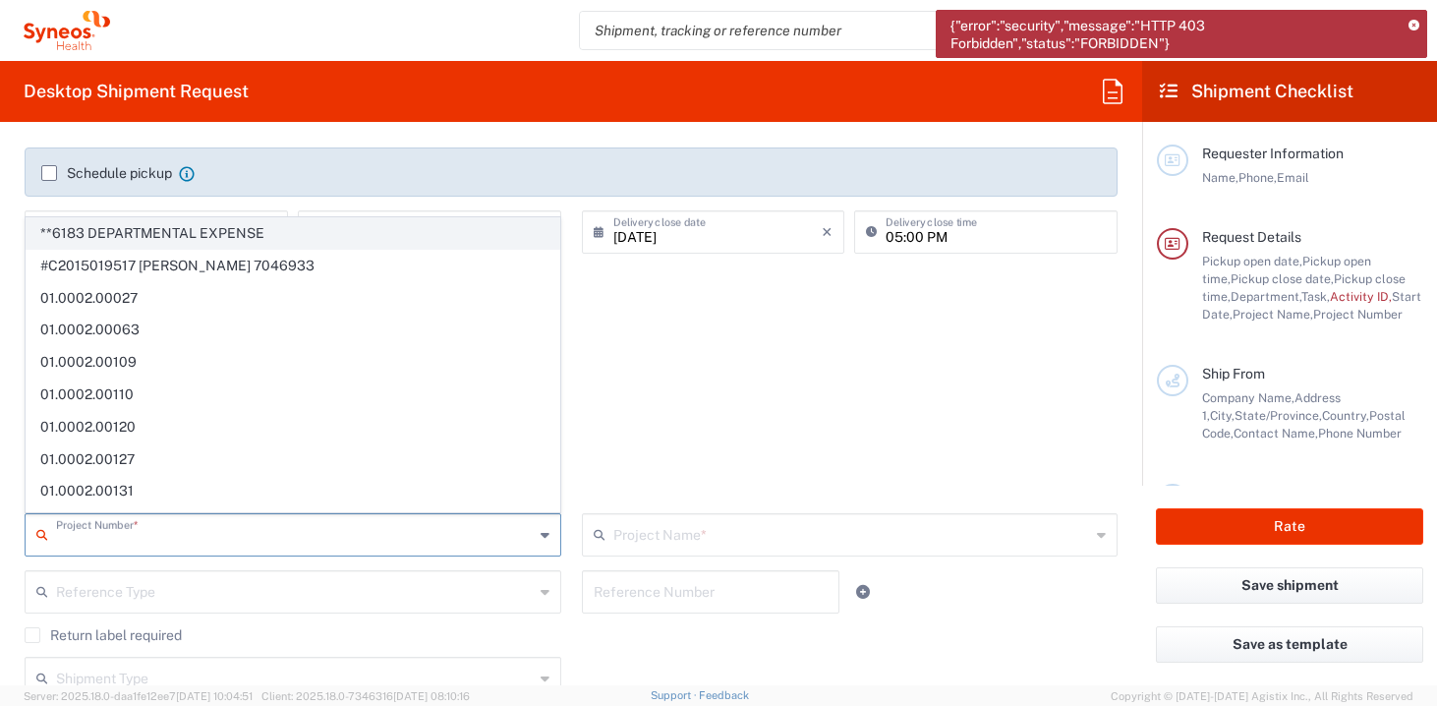
click at [131, 224] on span "**6183 DEPARTMENTAL EXPENSE" at bounding box center [293, 233] width 533 height 30
type input "**6183 DEPARTMENTAL EXPENSE"
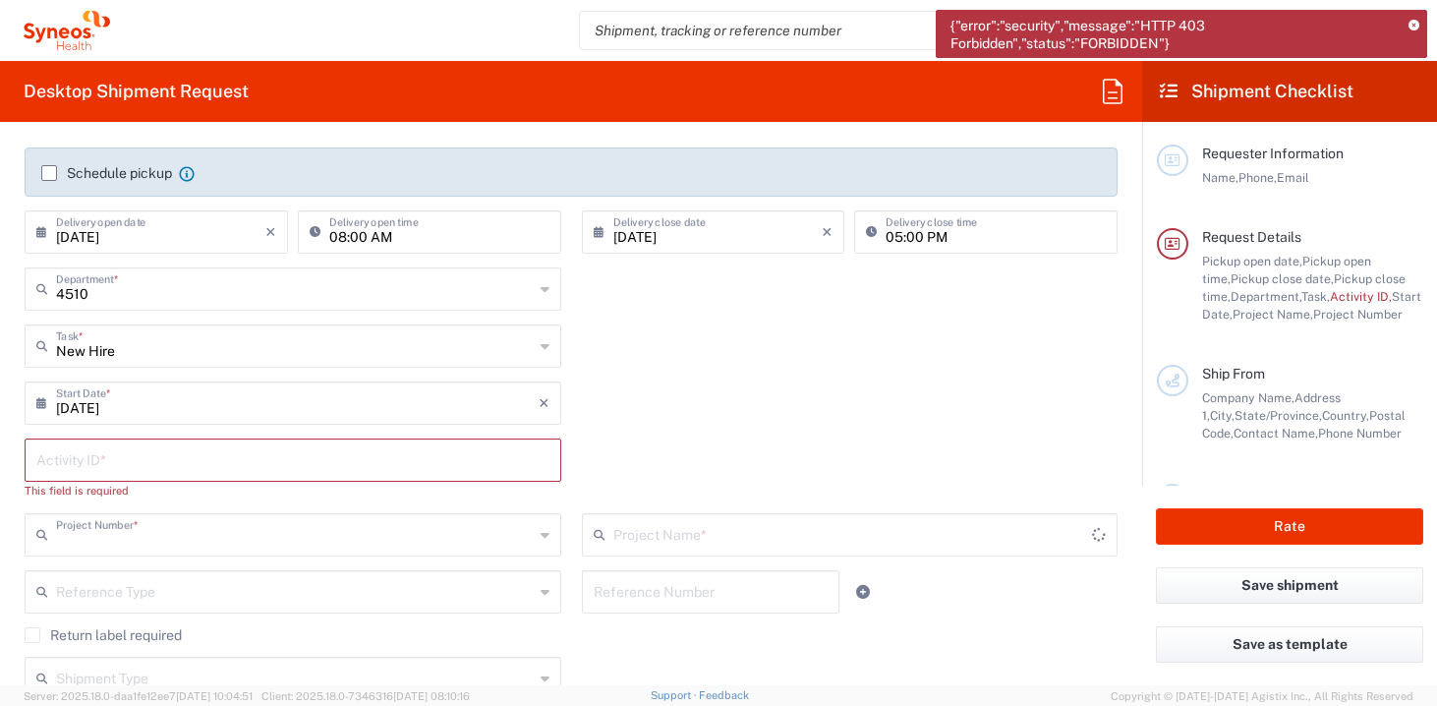
click at [116, 539] on input "text" at bounding box center [295, 533] width 478 height 34
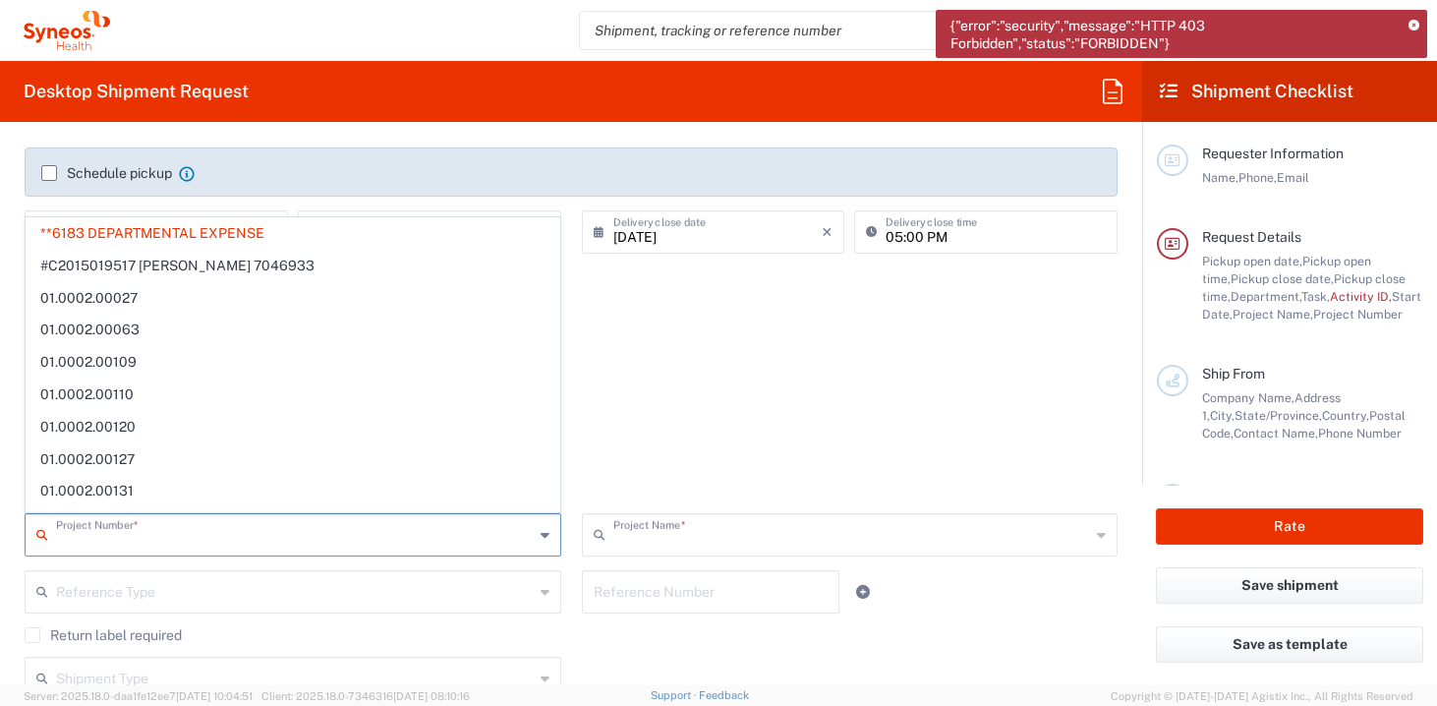
type input "6183"
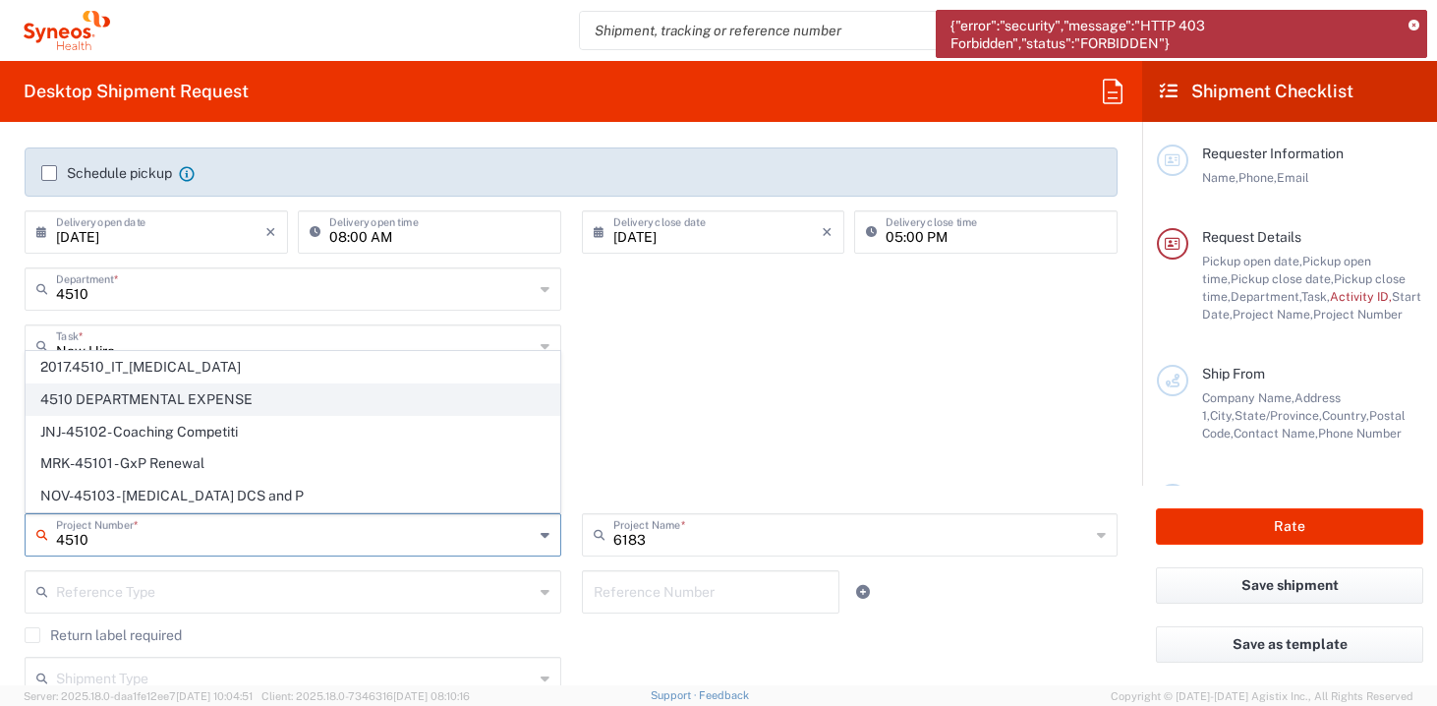
click at [127, 399] on span "4510 DEPARTMENTAL EXPENSE" at bounding box center [293, 399] width 533 height 30
type input "4510 DEPARTMENTAL EXPENSE"
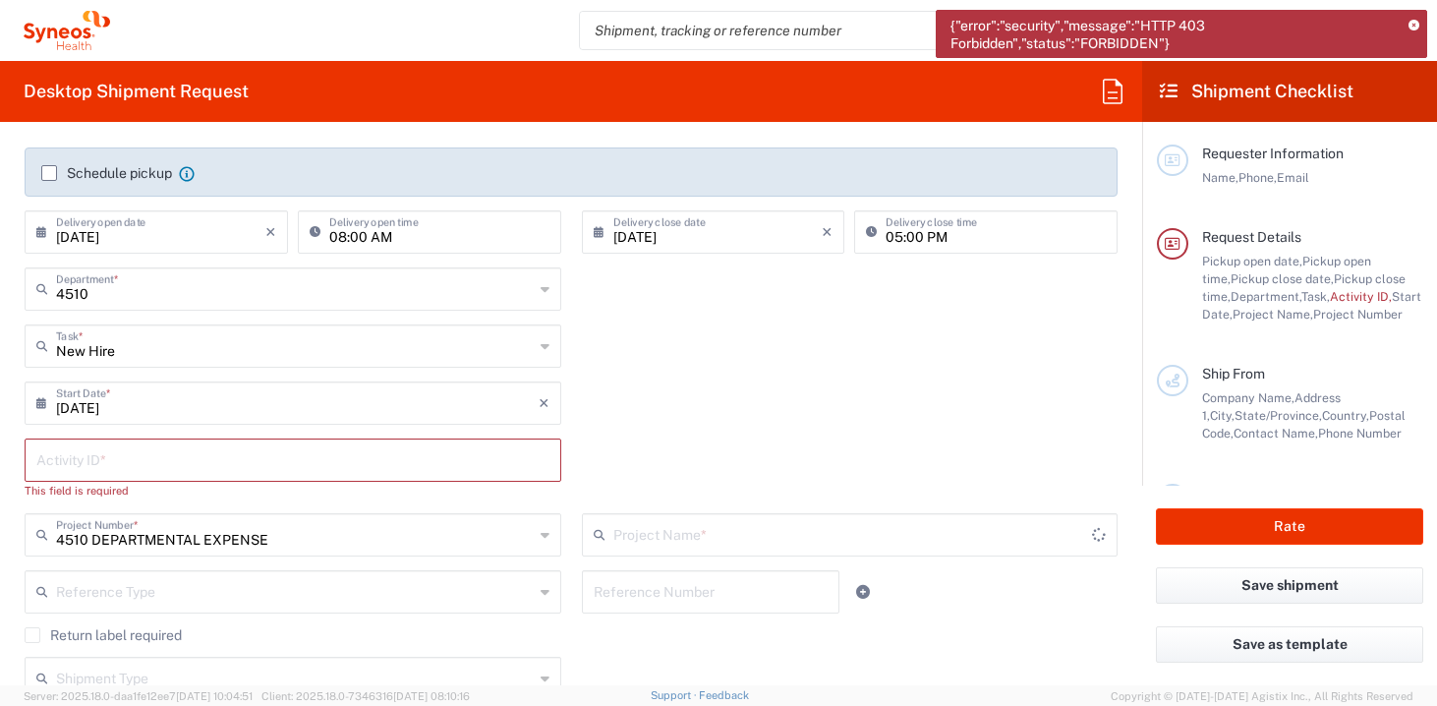
type input "4510 DEPARTMENTAL EXPENSE"
click at [104, 602] on input "text" at bounding box center [295, 590] width 478 height 34
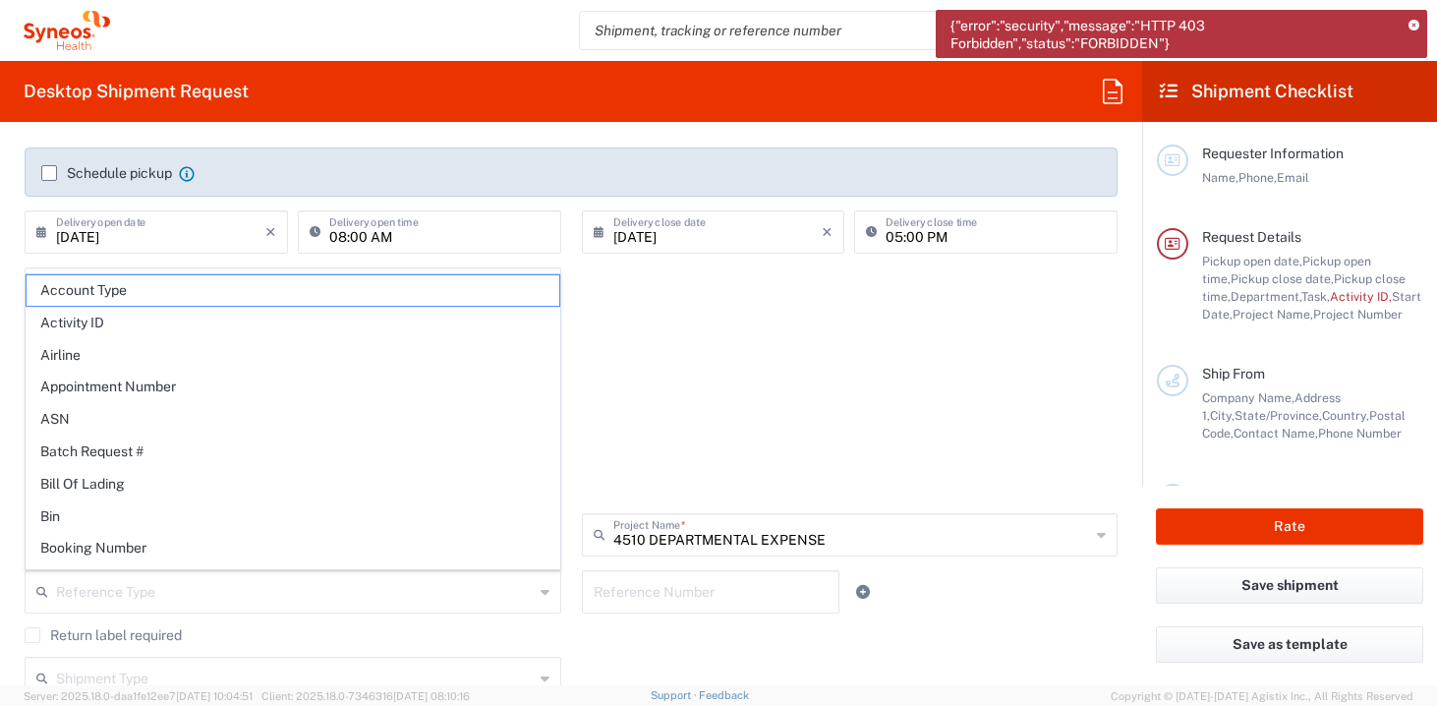
click at [611, 420] on div "[DATE] × Start Date * Cancel Apply" at bounding box center [572, 409] width 1114 height 57
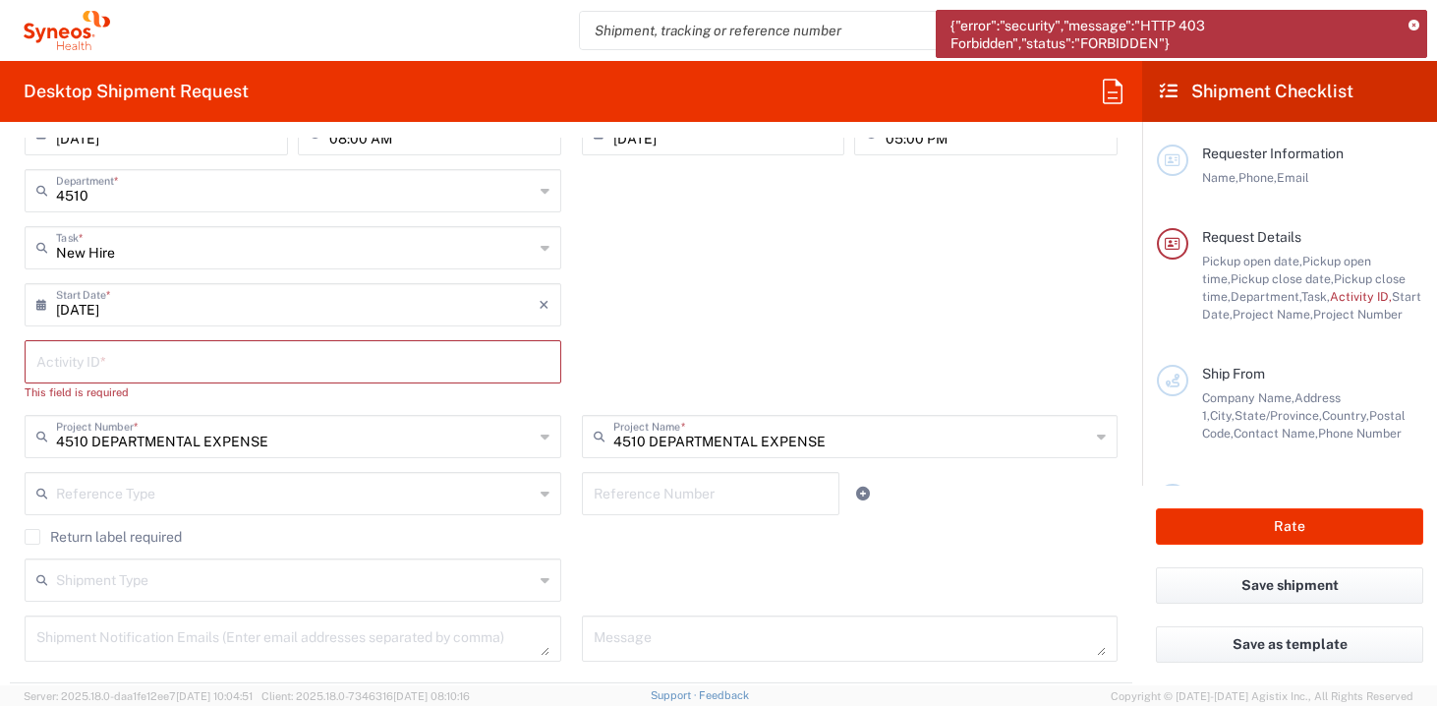
scroll to position [415, 0]
click at [550, 487] on div "Reference Type" at bounding box center [293, 491] width 537 height 43
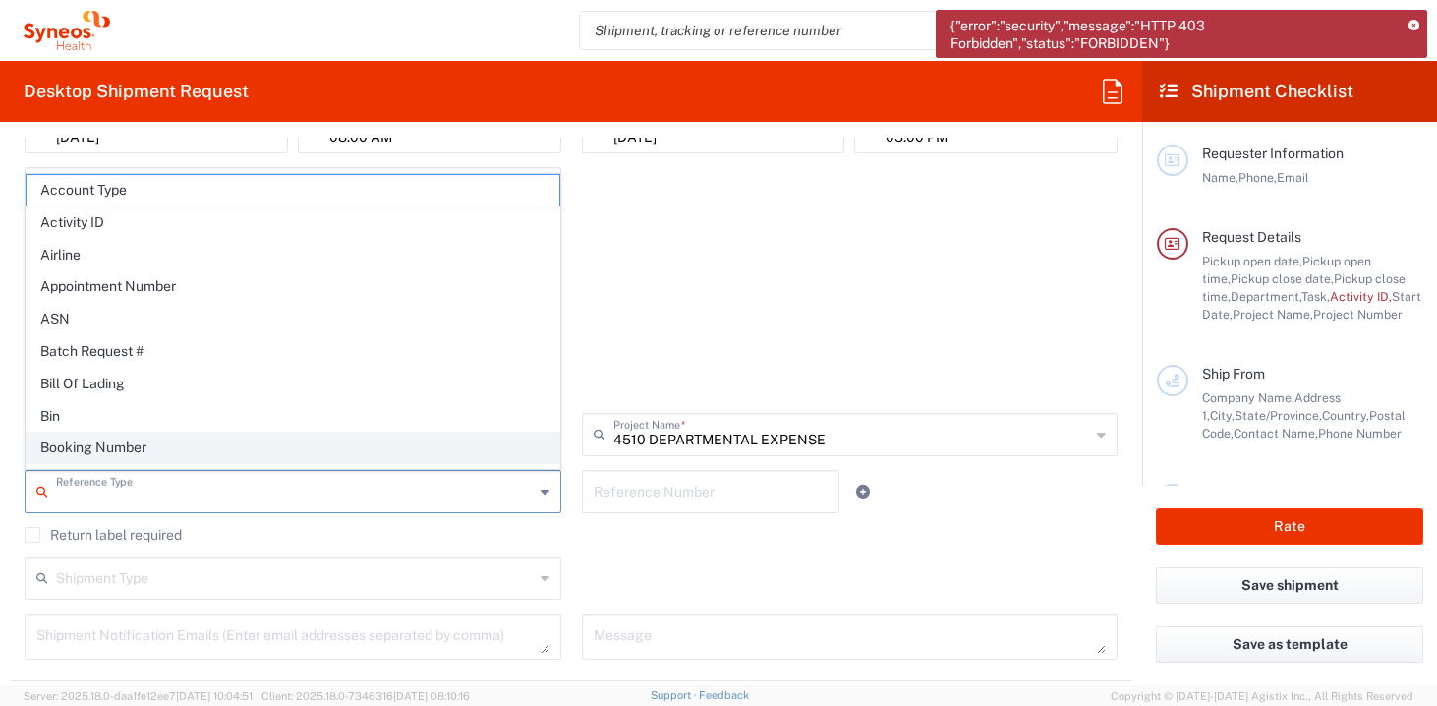
click at [207, 440] on span "Booking Number" at bounding box center [293, 448] width 533 height 30
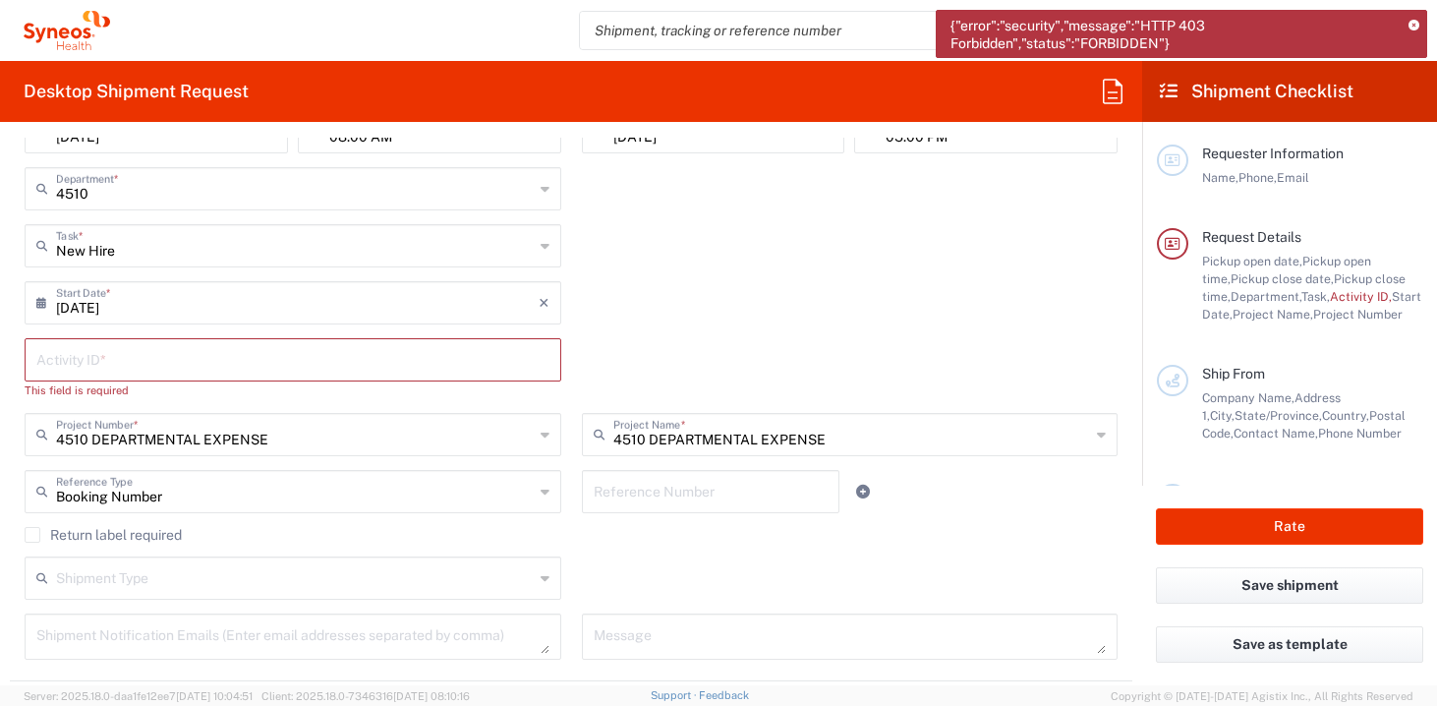
click at [287, 483] on input "Booking Number" at bounding box center [295, 490] width 478 height 34
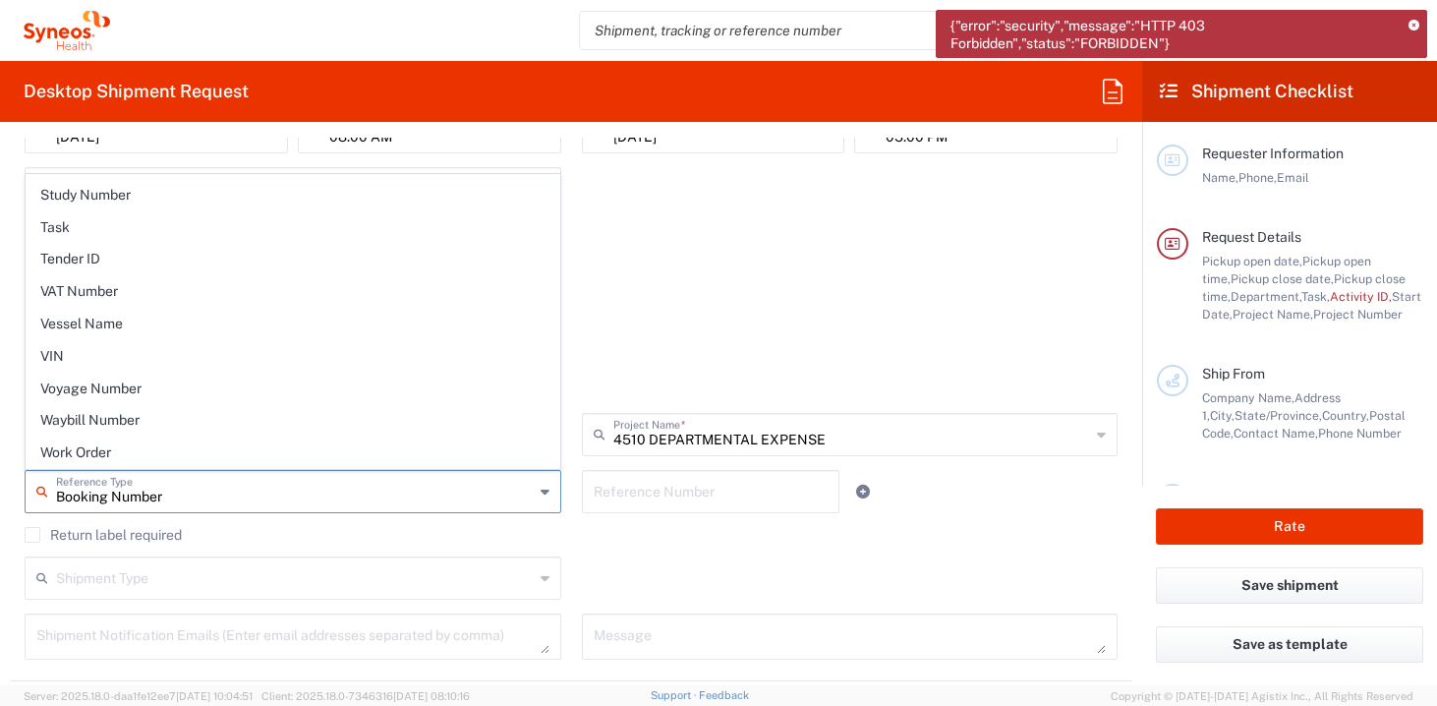
scroll to position [1647, 0]
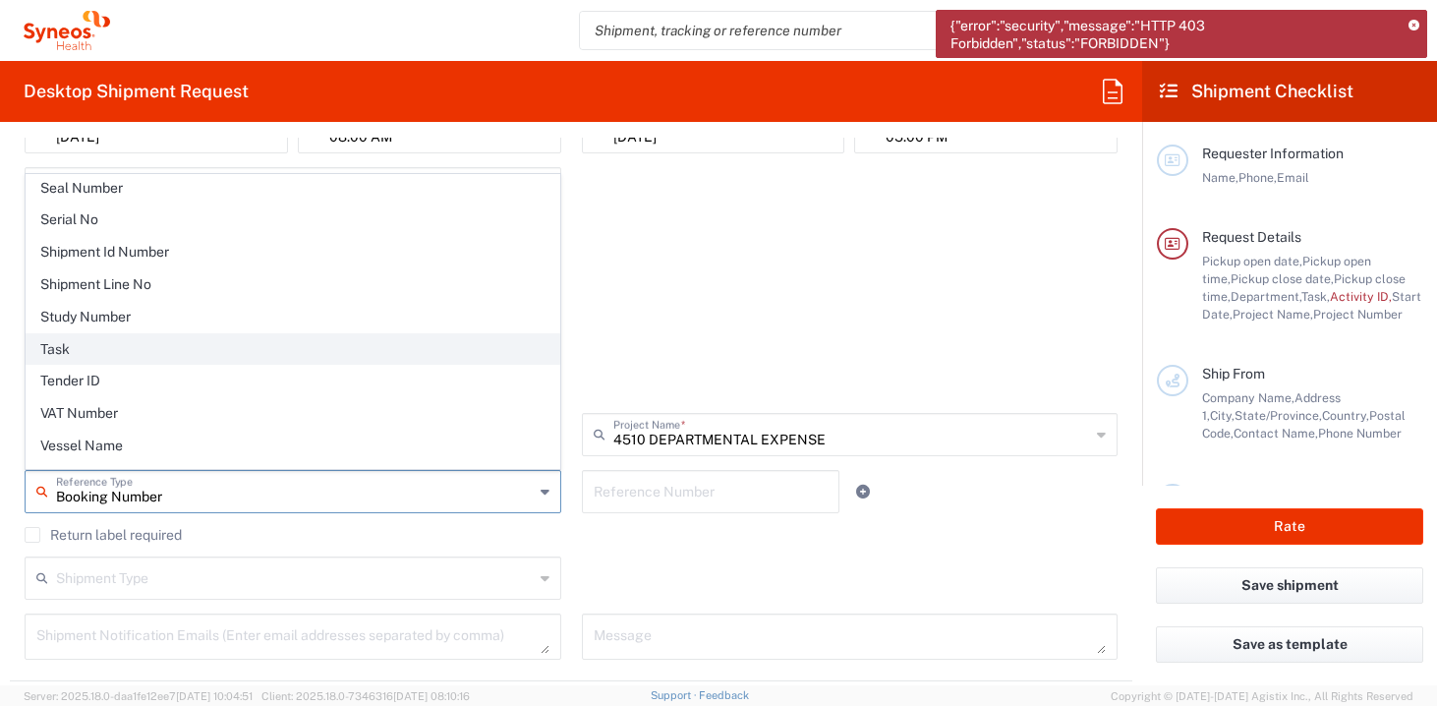
click at [71, 349] on span "Task" at bounding box center [293, 349] width 533 height 30
type input "Task"
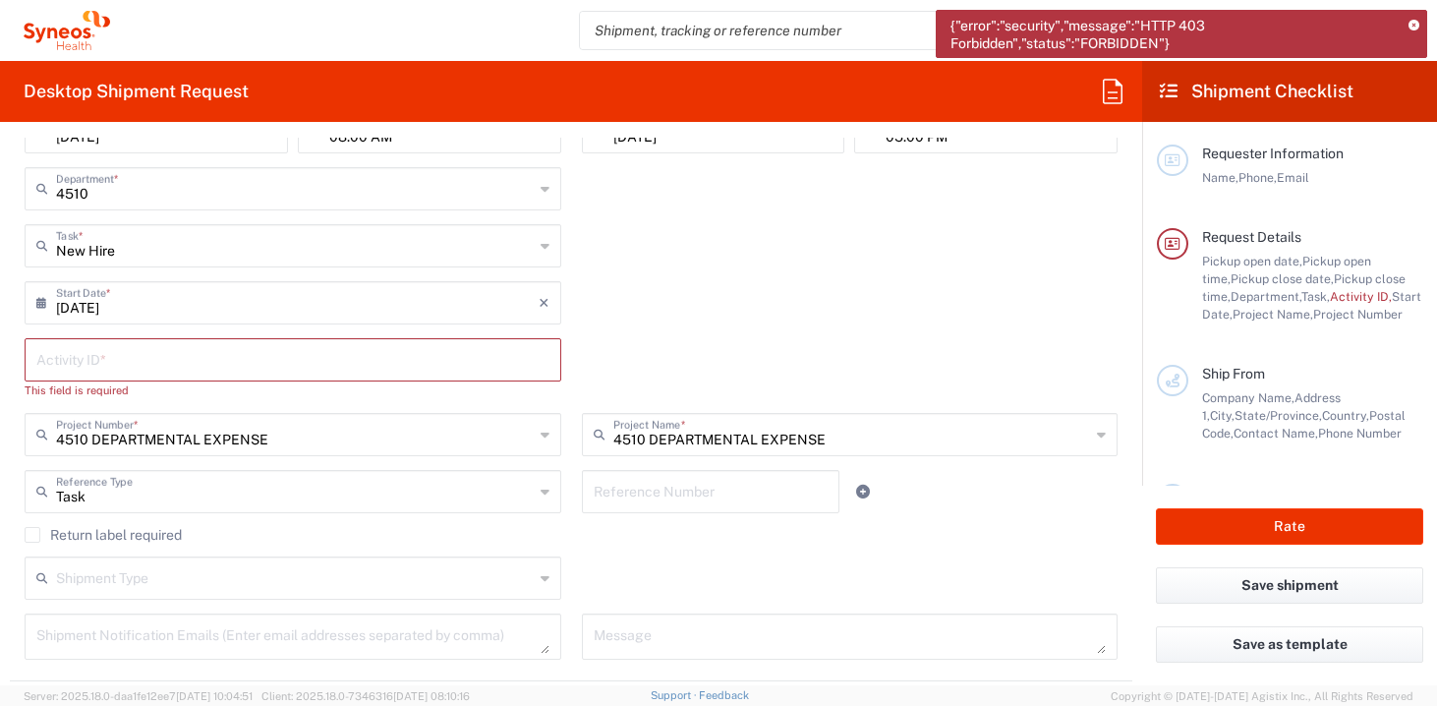
click at [699, 490] on input "text" at bounding box center [711, 490] width 234 height 34
click at [645, 501] on input "text" at bounding box center [711, 490] width 234 height 34
paste input "SCTASK2700787"
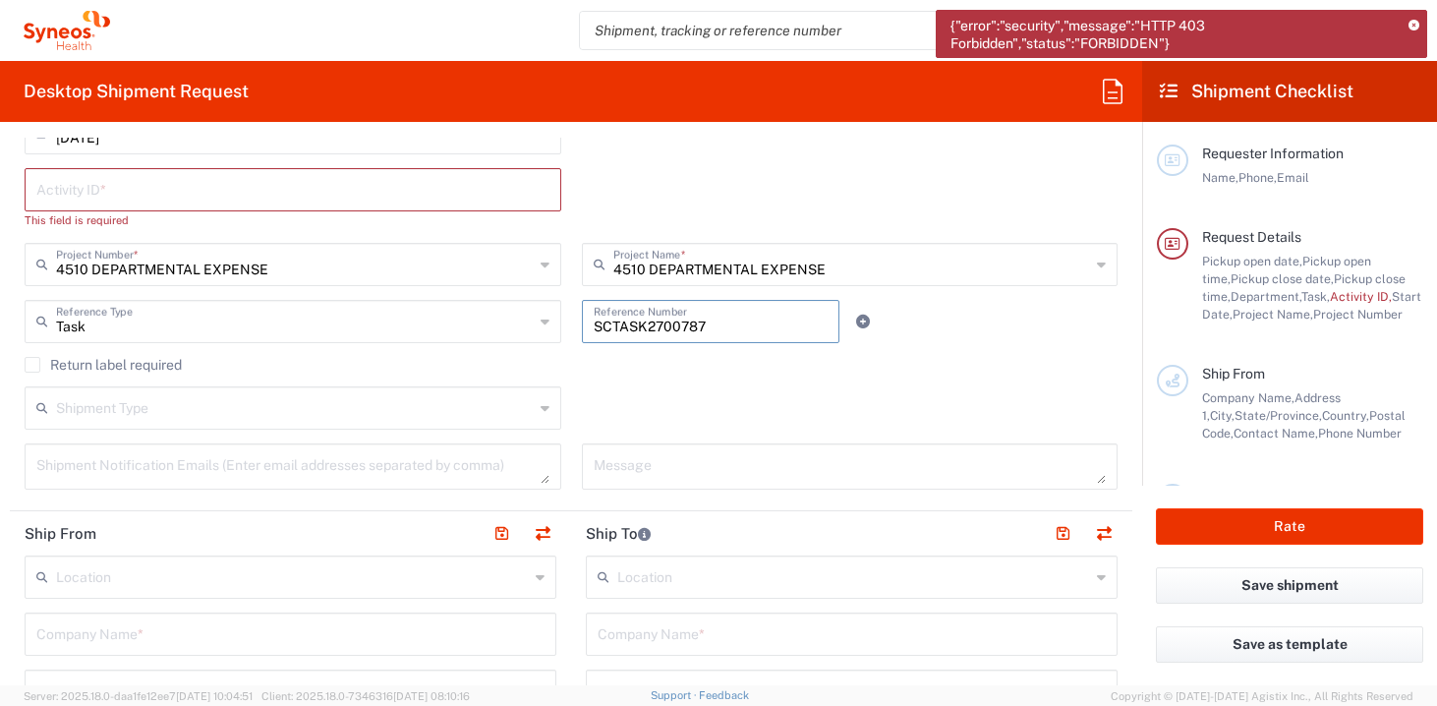
scroll to position [590, 0]
type input "SCTASK2700787"
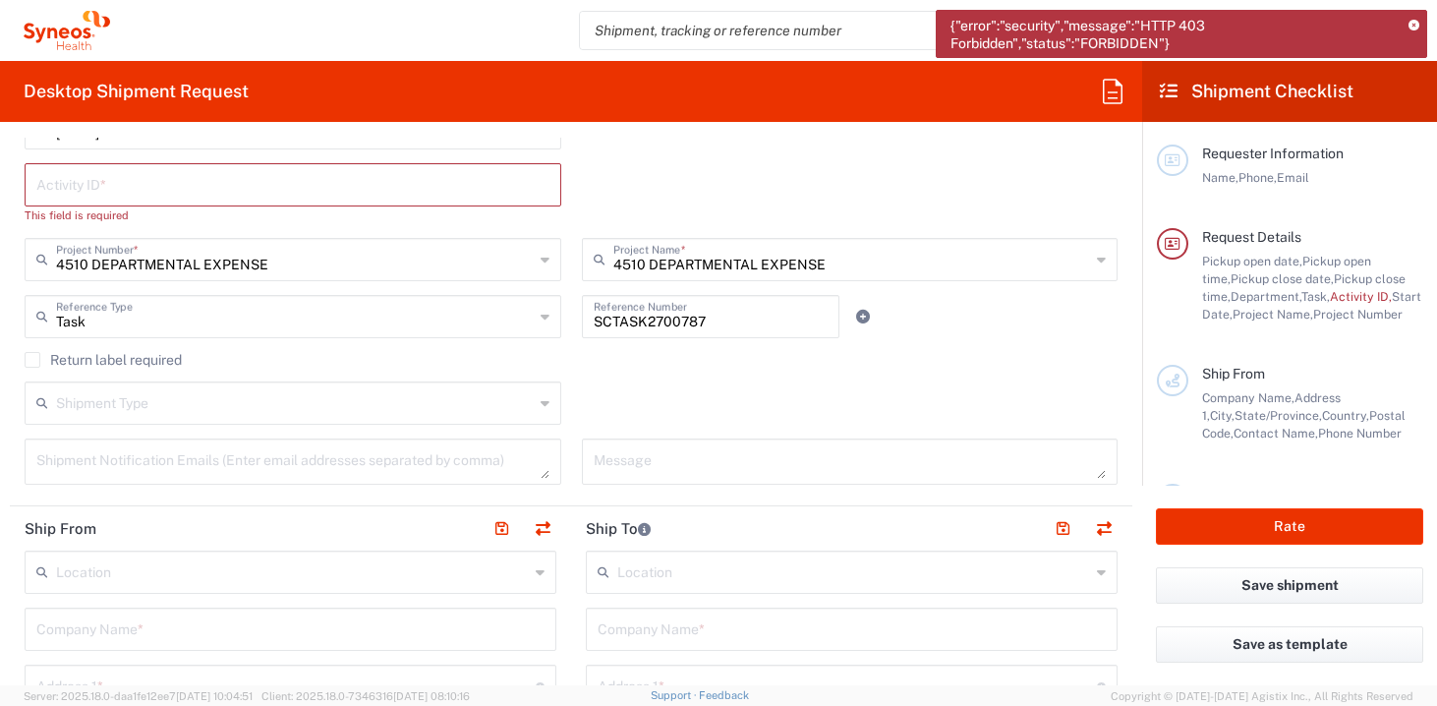
click at [541, 410] on icon at bounding box center [545, 402] width 9 height 31
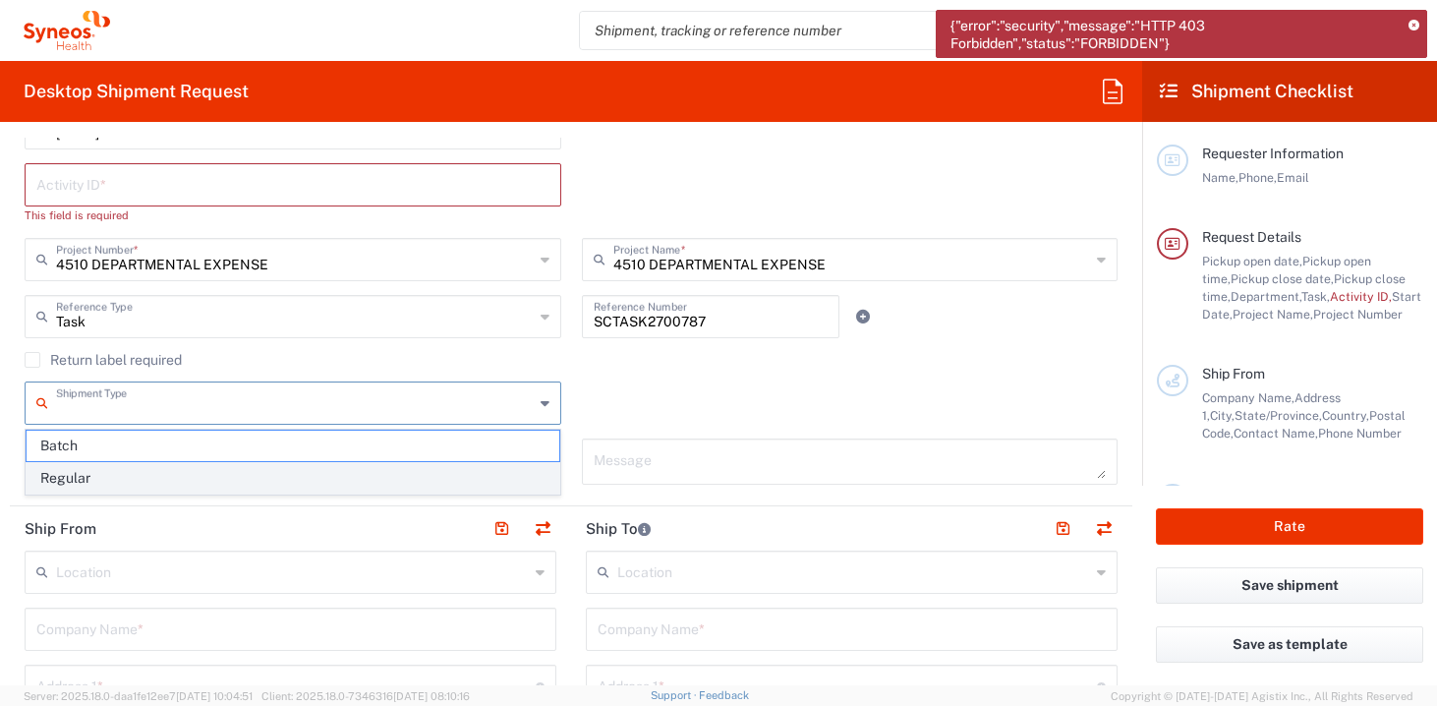
click at [268, 468] on span "Regular" at bounding box center [293, 478] width 533 height 30
type input "Regular"
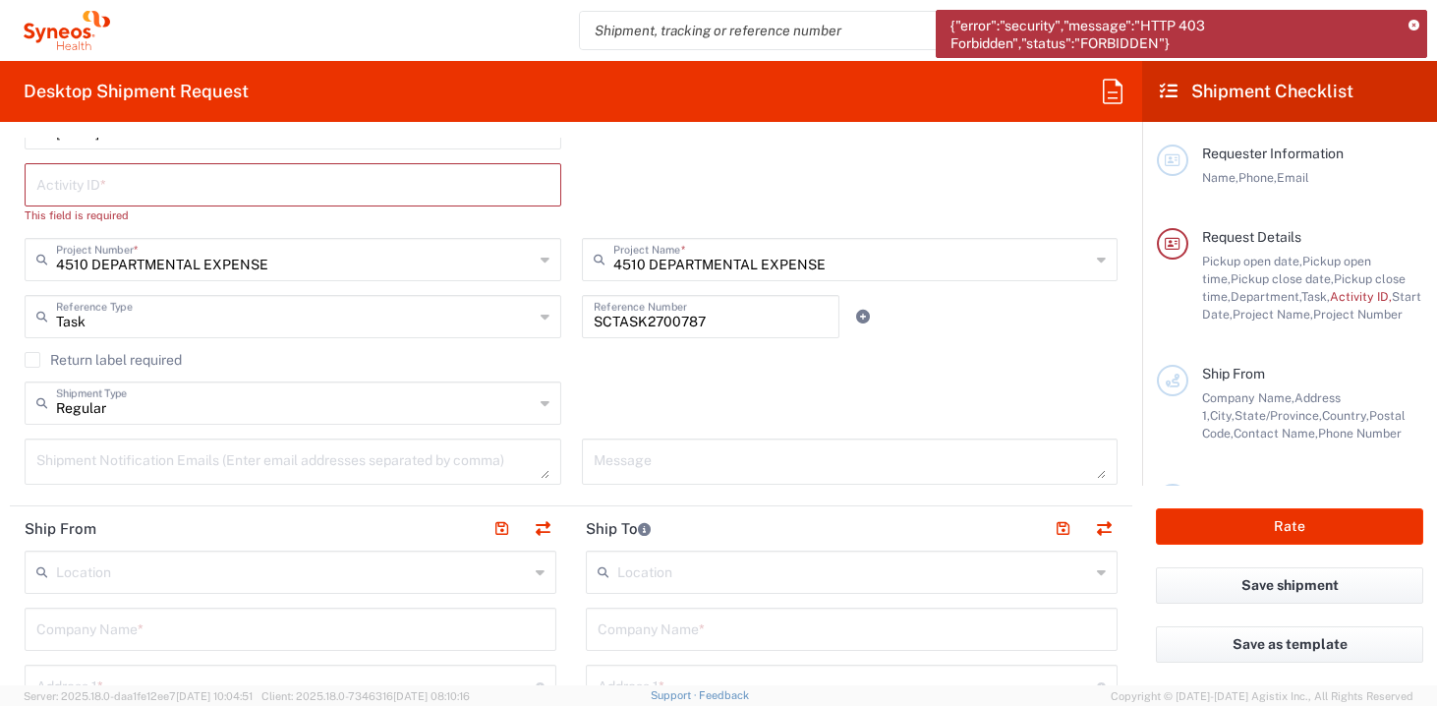
click at [293, 455] on textarea at bounding box center [292, 461] width 513 height 34
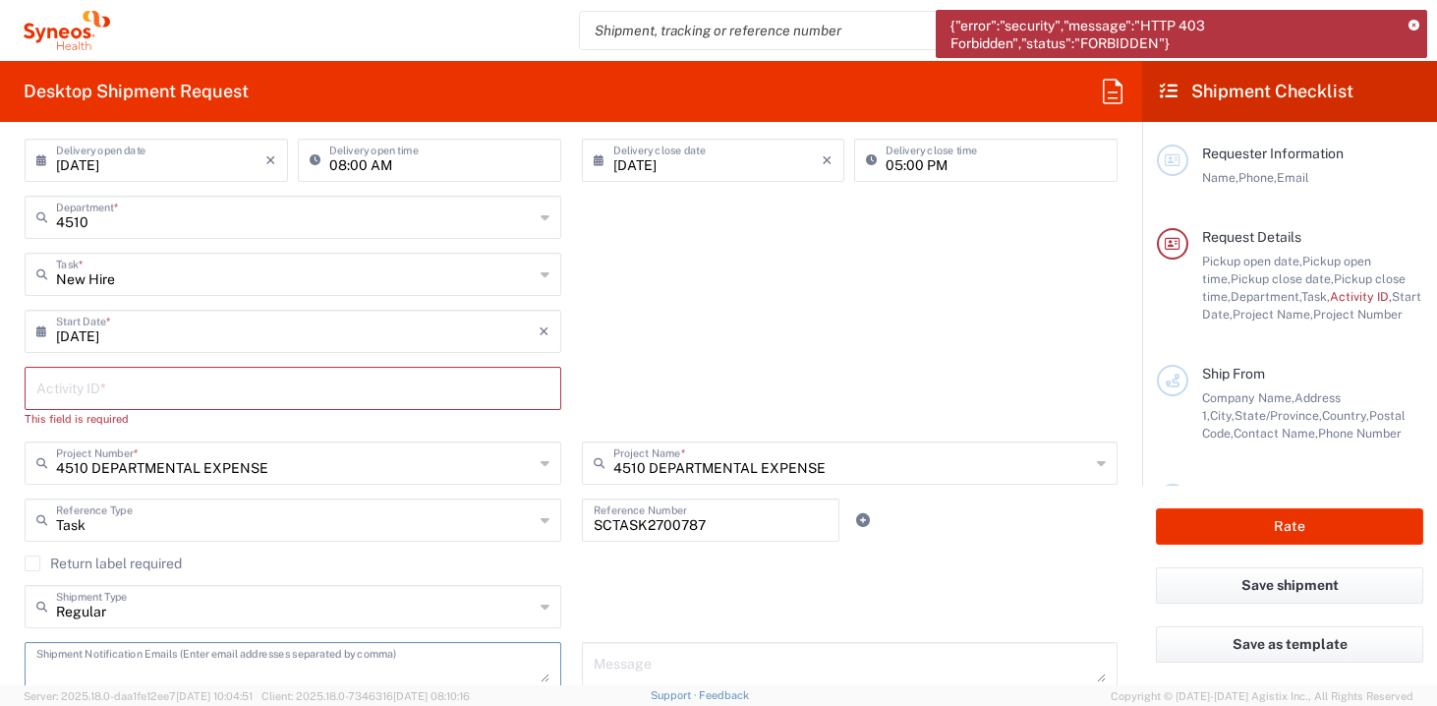
scroll to position [381, 0]
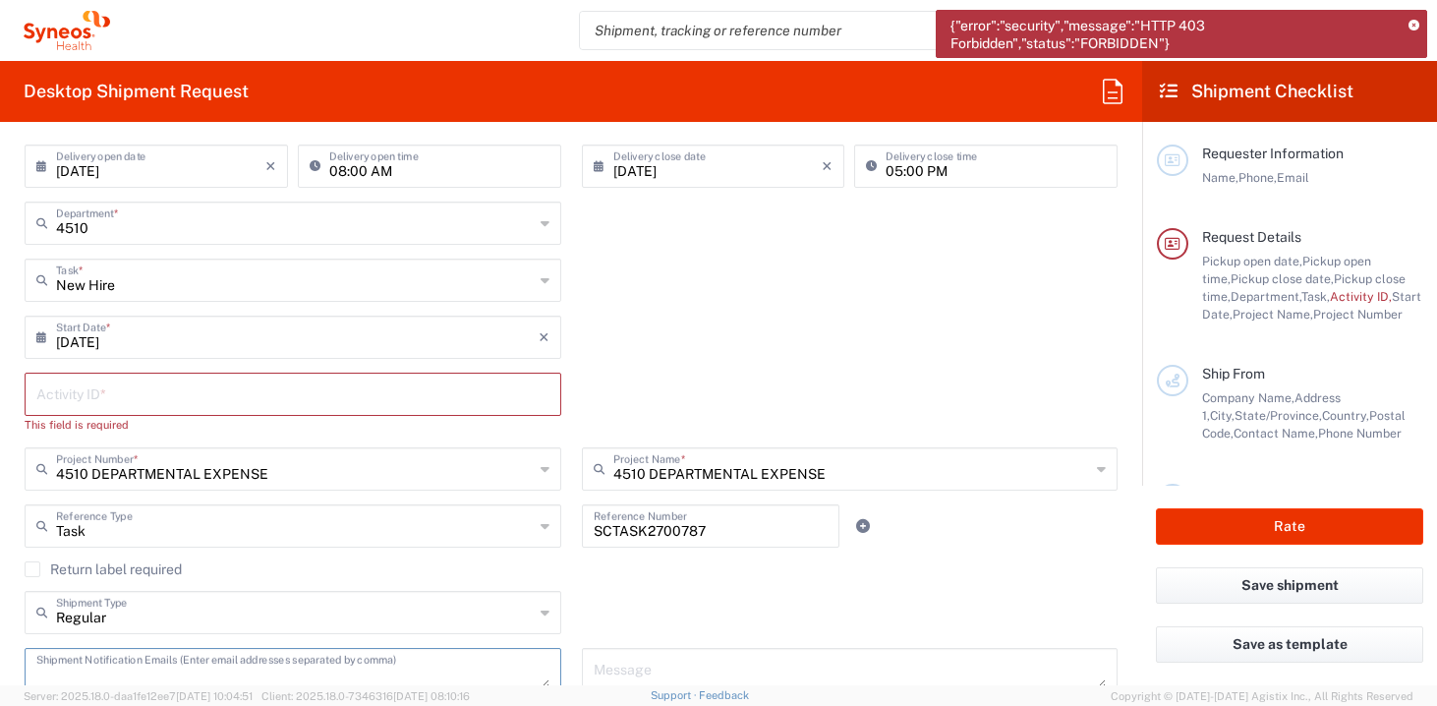
click at [288, 392] on input "text" at bounding box center [292, 393] width 513 height 34
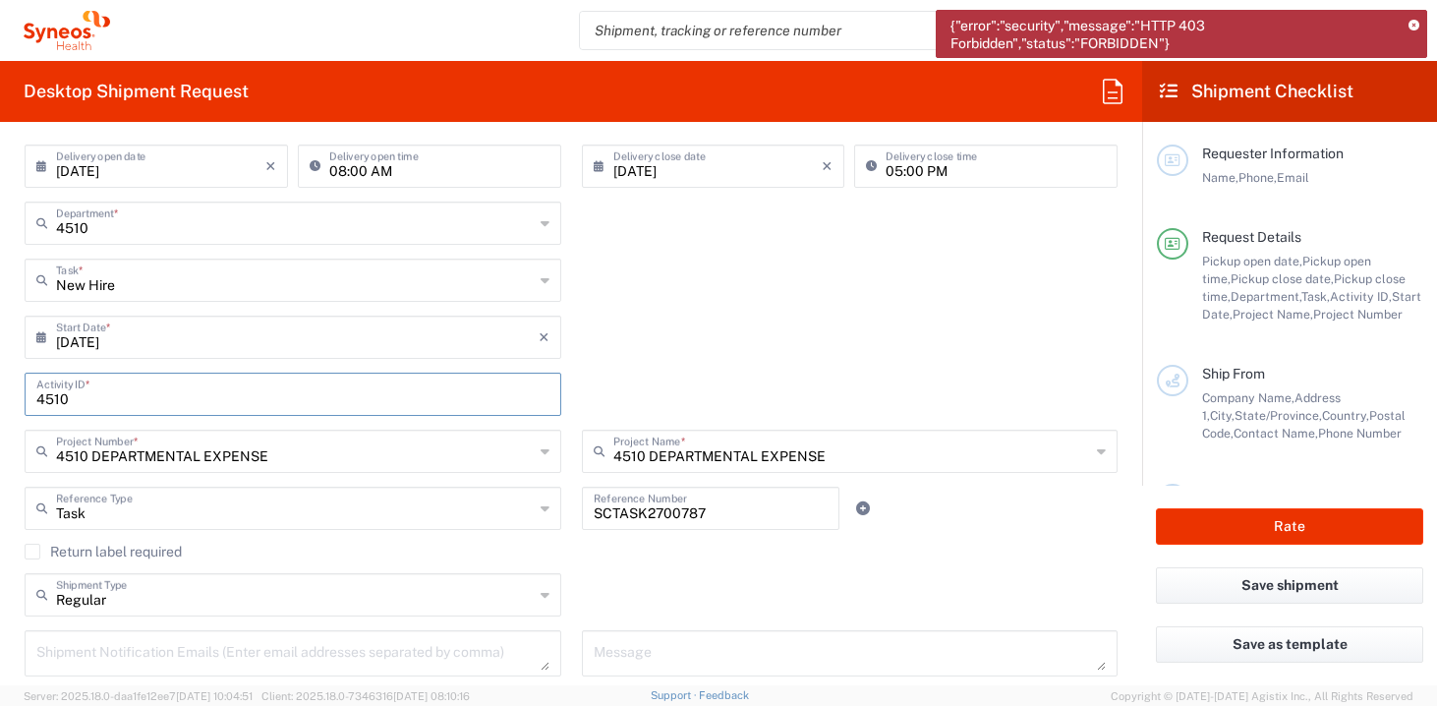
type input "4510"
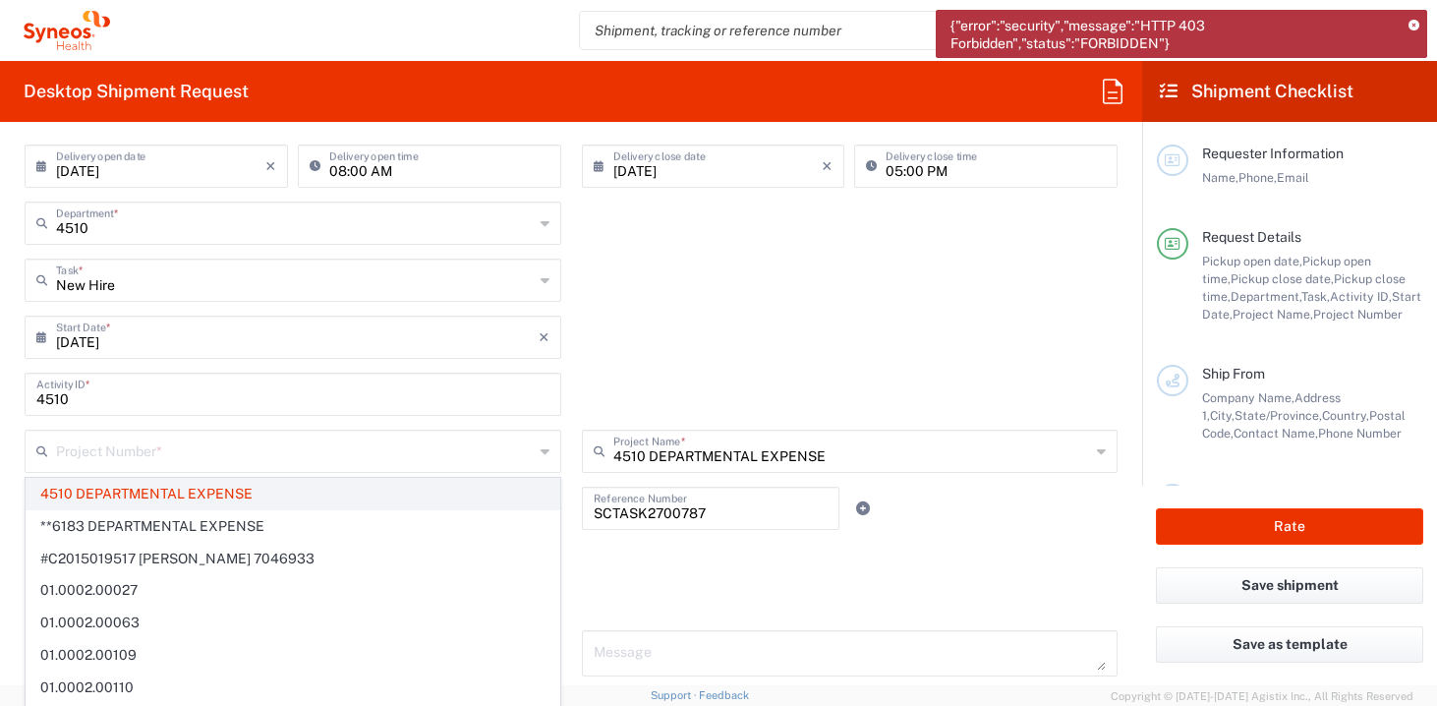
click at [194, 482] on span "4510 DEPARTMENTAL EXPENSE" at bounding box center [293, 494] width 533 height 30
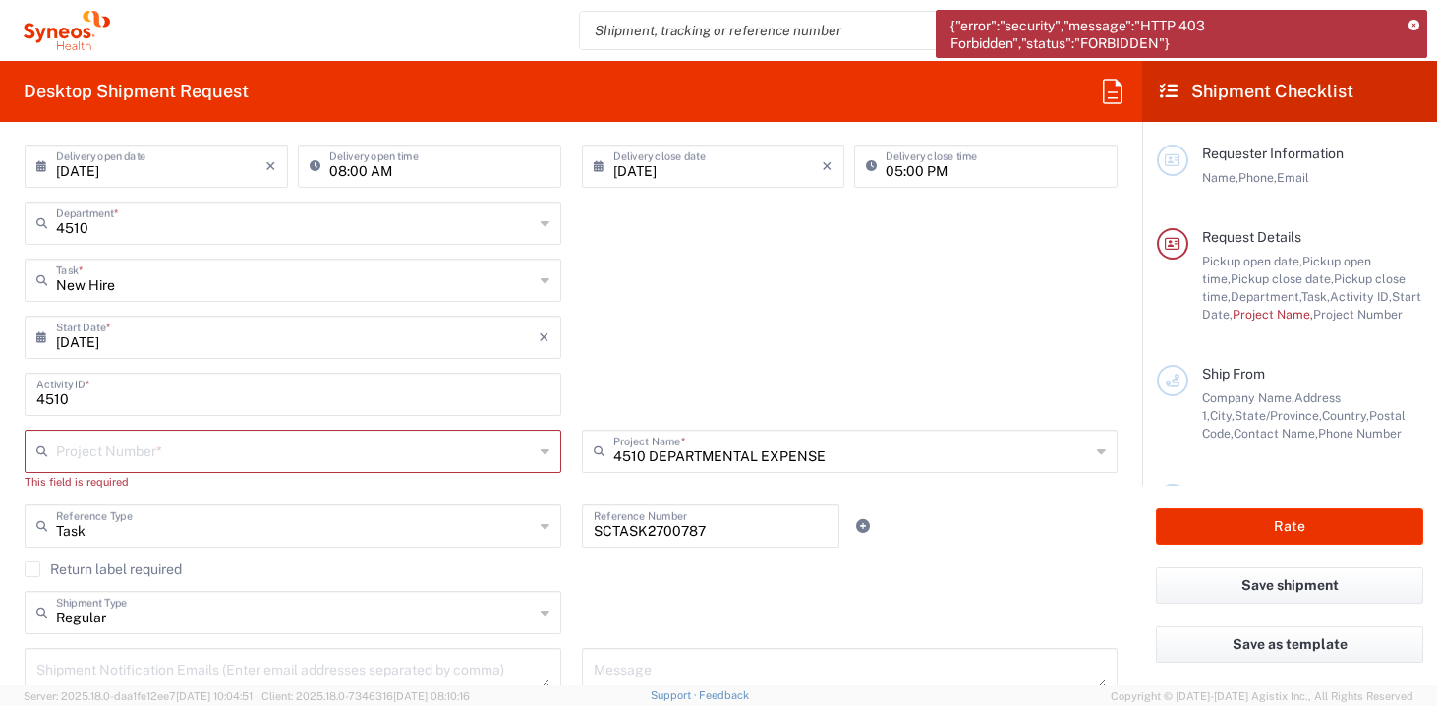
click at [195, 462] on input "text" at bounding box center [295, 450] width 478 height 34
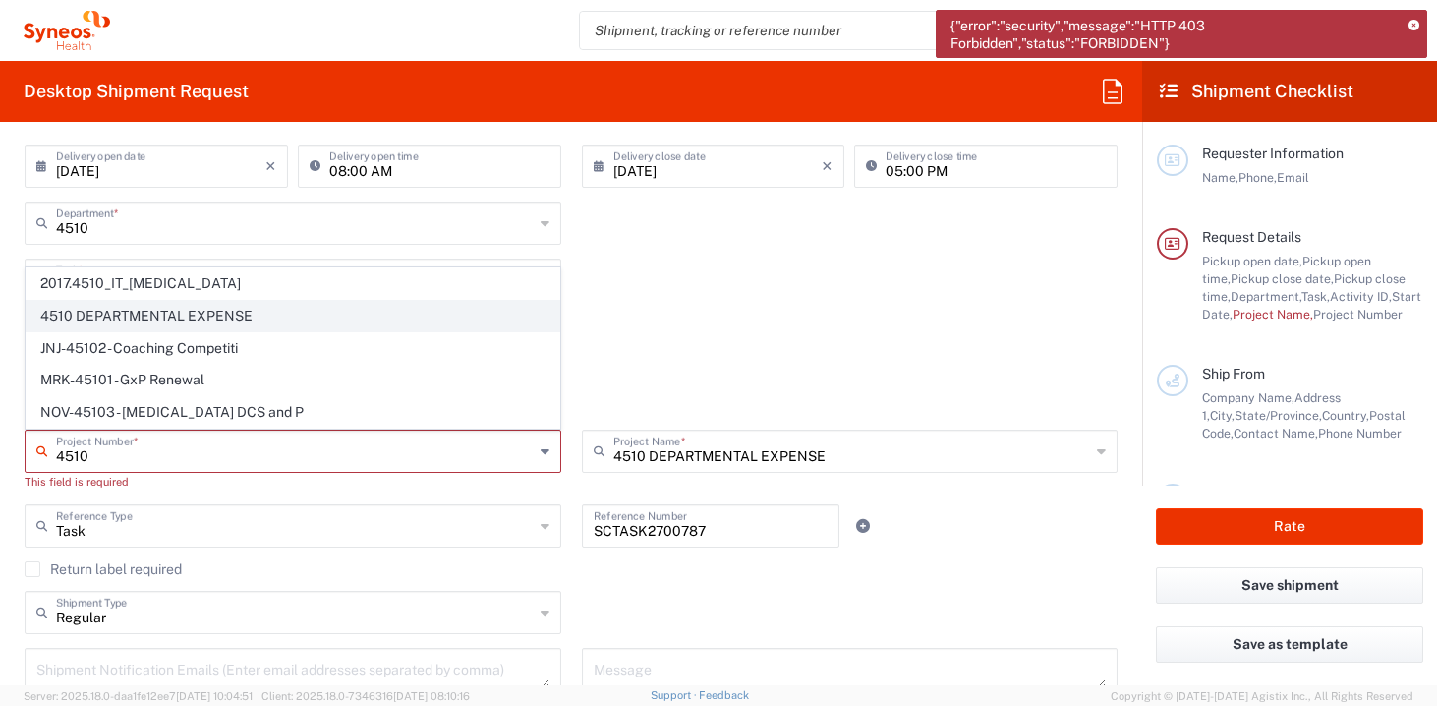
click at [144, 311] on span "4510 DEPARTMENTAL EXPENSE" at bounding box center [293, 316] width 533 height 30
type input "4510 DEPARTMENTAL EXPENSE"
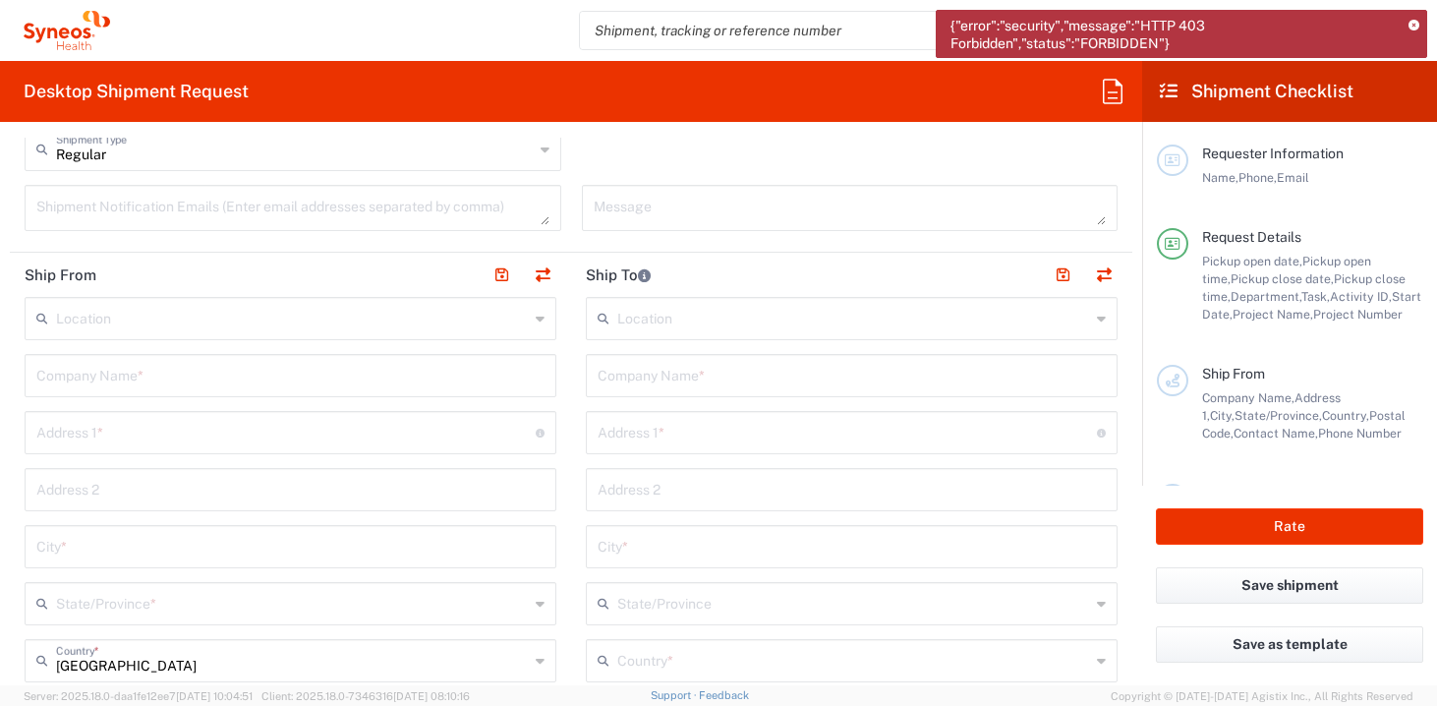
scroll to position [827, 0]
click at [204, 319] on input "text" at bounding box center [292, 316] width 473 height 34
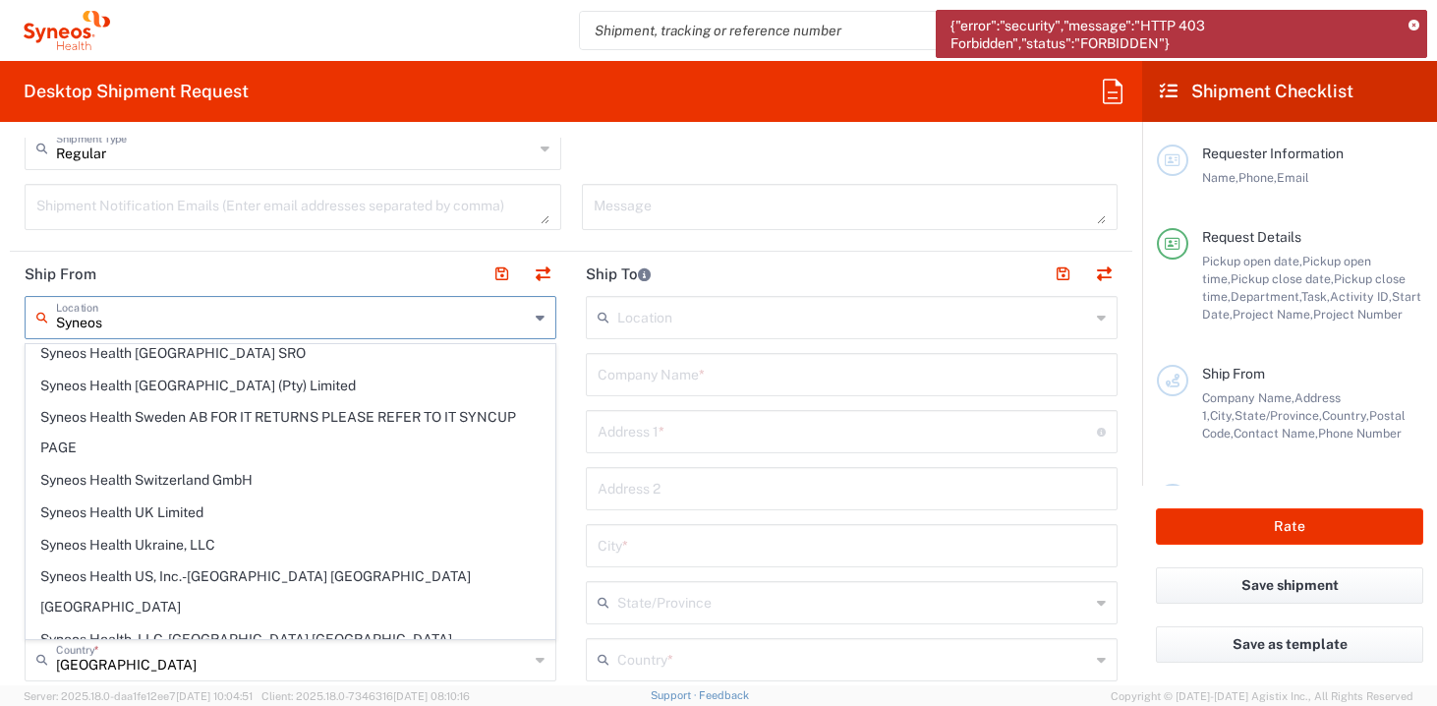
scroll to position [2568, 0]
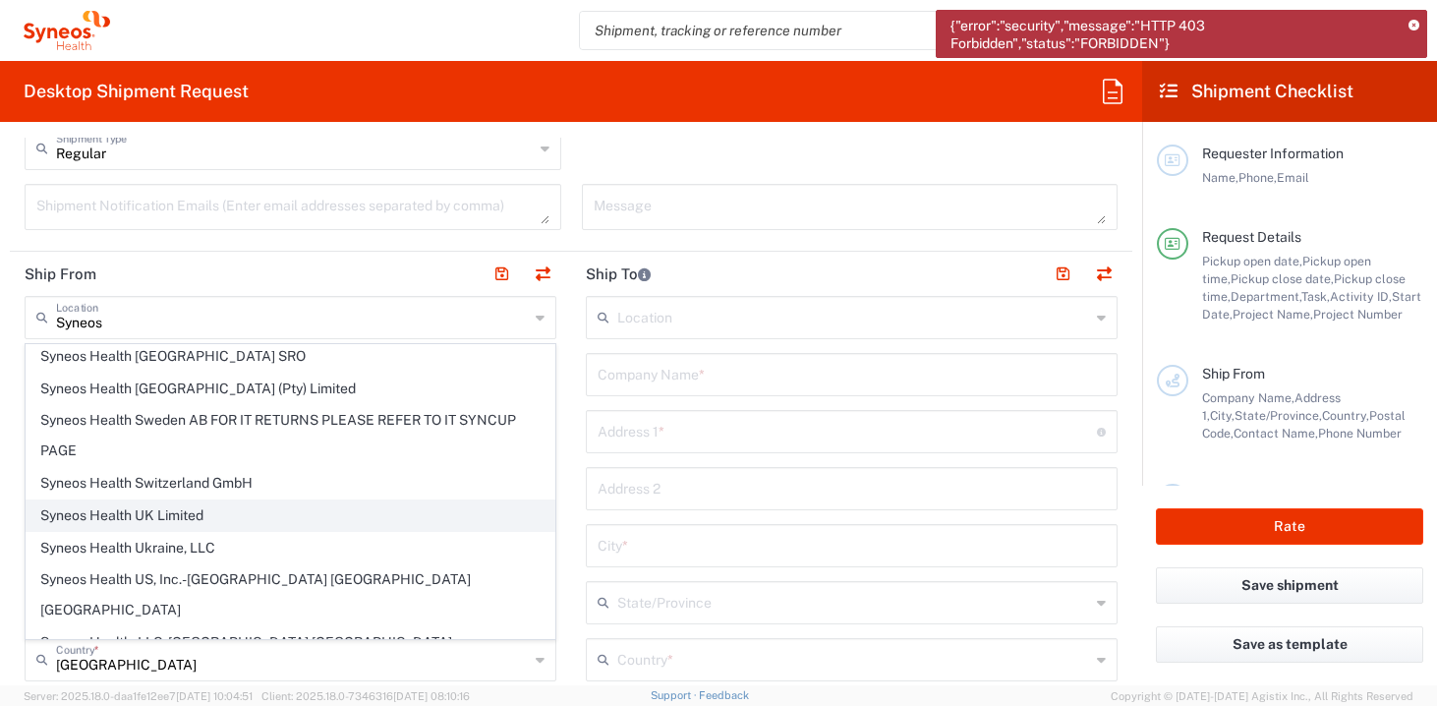
click at [182, 500] on span "Syneos Health UK Limited" at bounding box center [291, 515] width 528 height 30
type input "Syneos Health UK Limited"
type input "[STREET_ADDRESS],"
type input "[GEOGRAPHIC_DATA]"
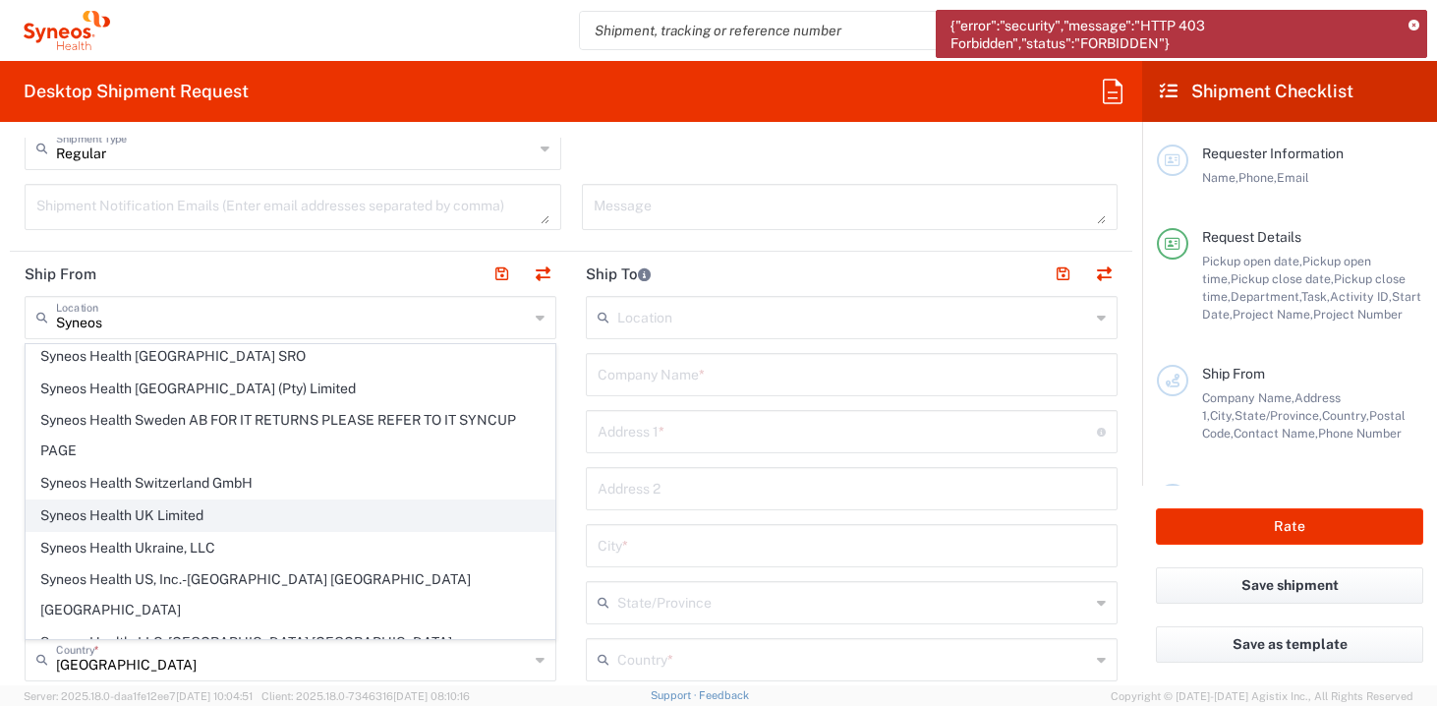
type input "[GEOGRAPHIC_DATA]"
type input "GU14 7BF"
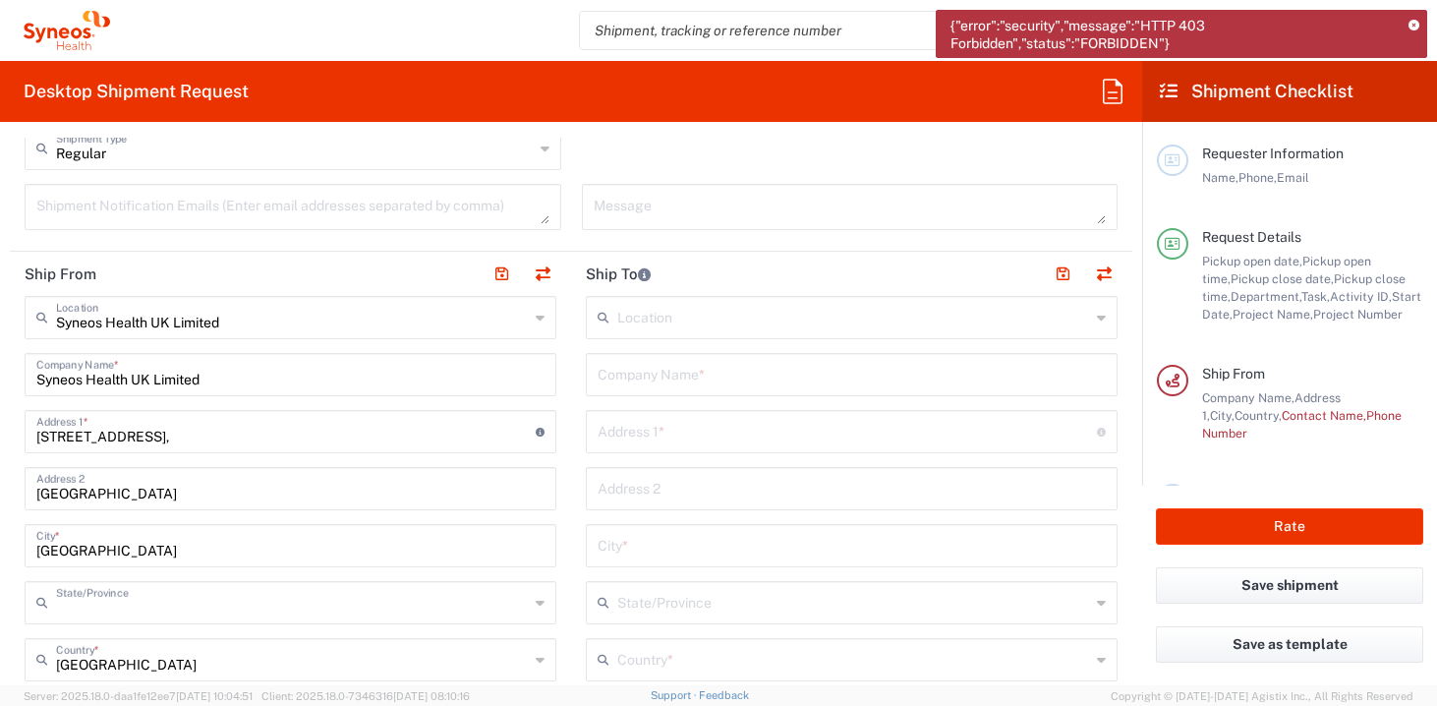
type input "[GEOGRAPHIC_DATA]"
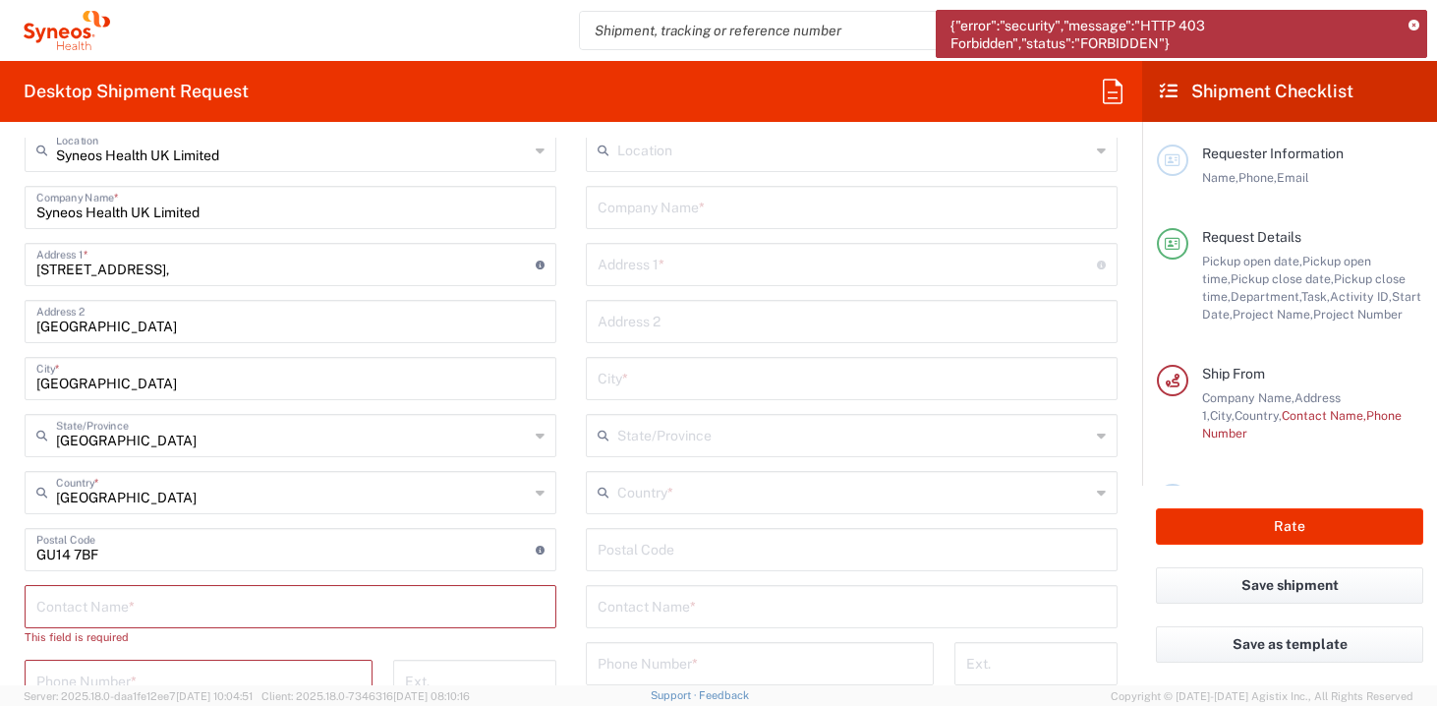
scroll to position [1136, 0]
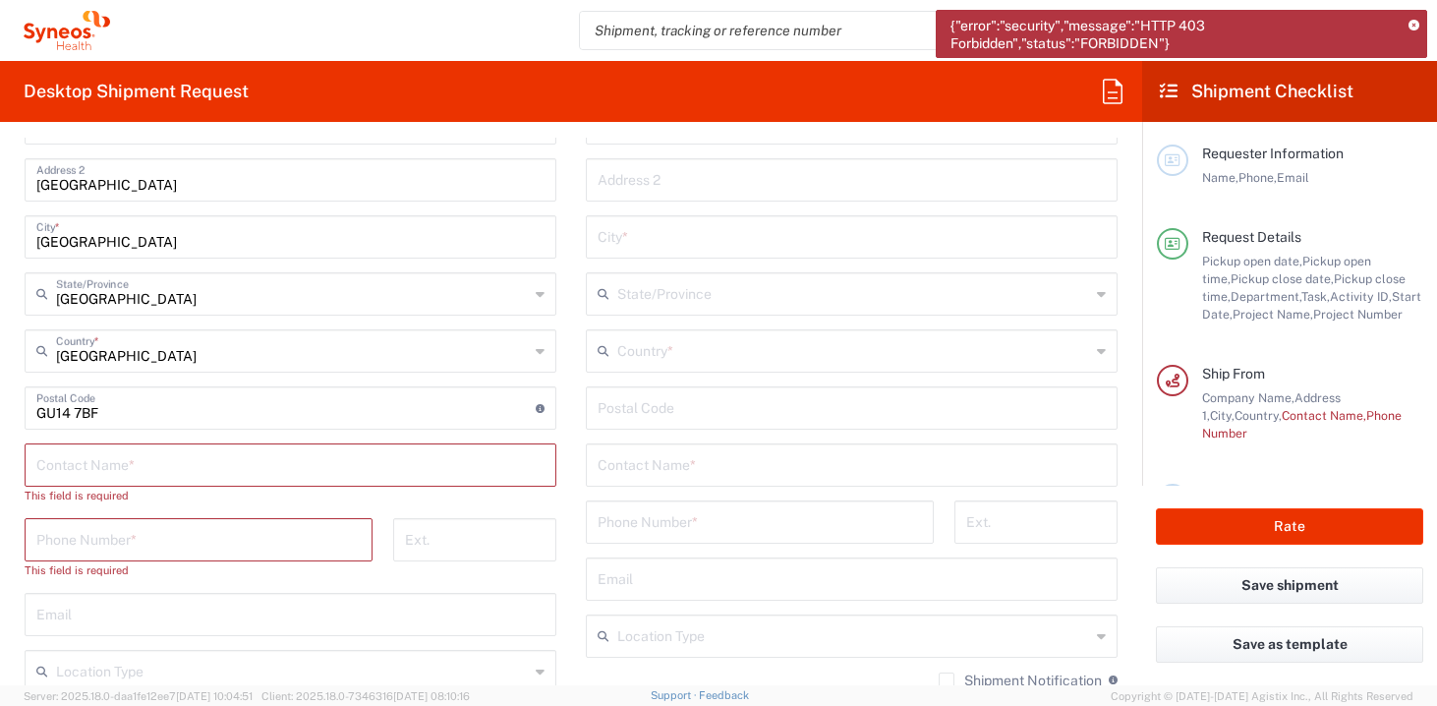
click at [158, 466] on input "text" at bounding box center [290, 463] width 508 height 34
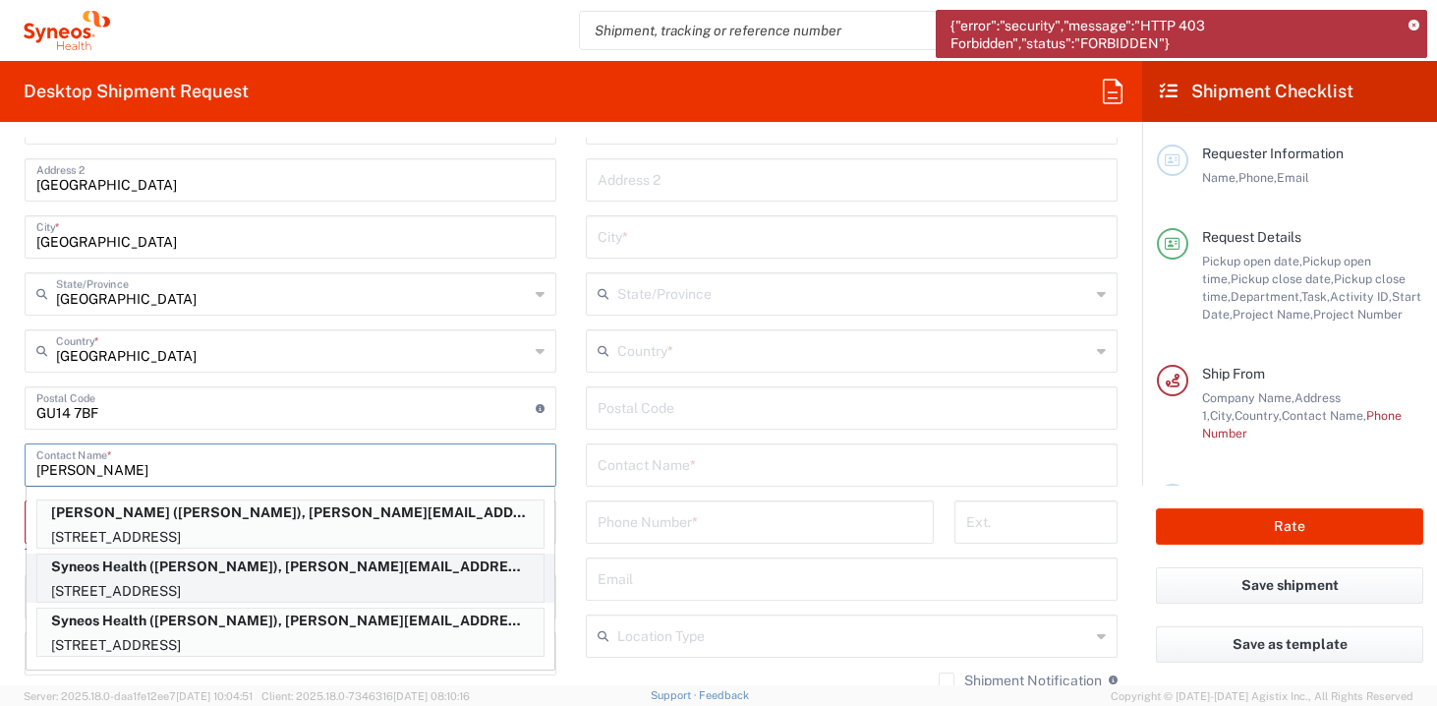
type input "[PERSON_NAME]"
click at [189, 581] on p "[STREET_ADDRESS]" at bounding box center [290, 591] width 506 height 25
type input "Syneos Health"
type input "07584991654"
type input "[PERSON_NAME][EMAIL_ADDRESS][PERSON_NAME][DOMAIN_NAME]"
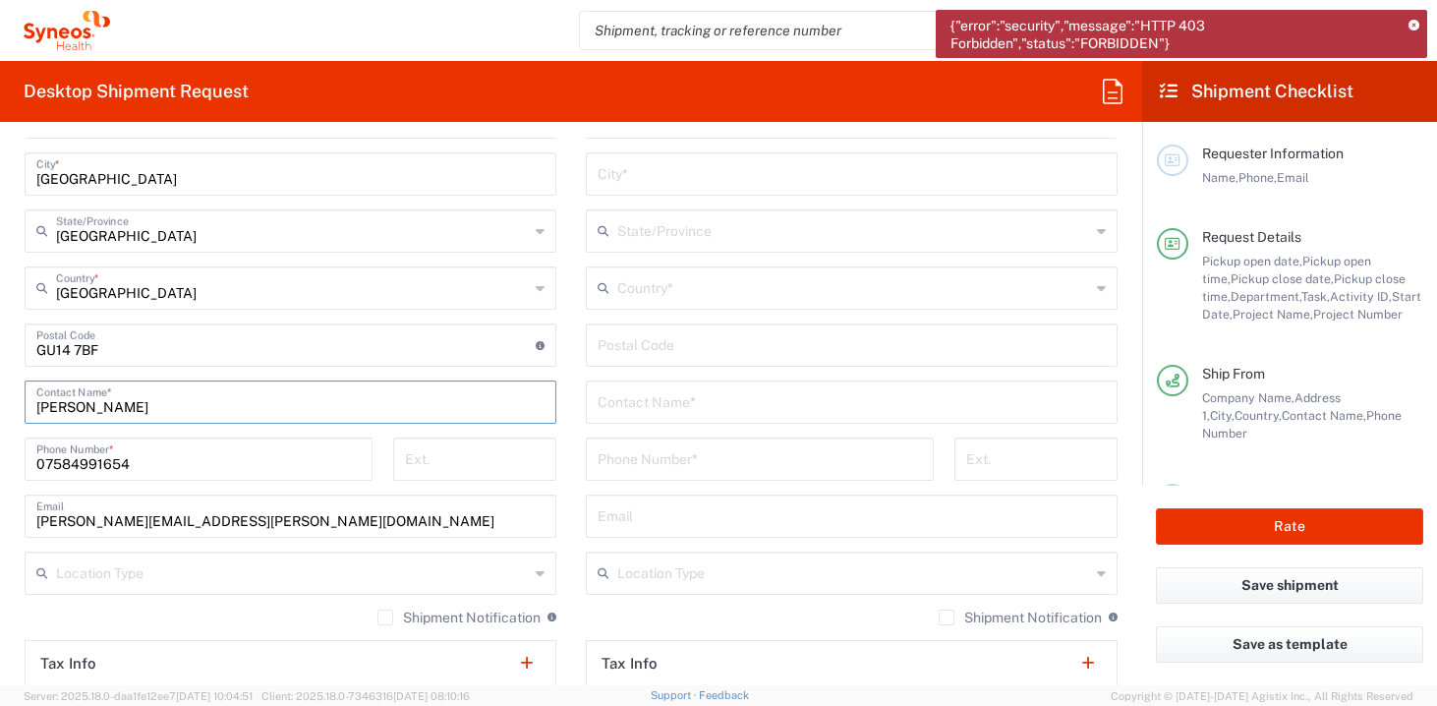
scroll to position [1202, 0]
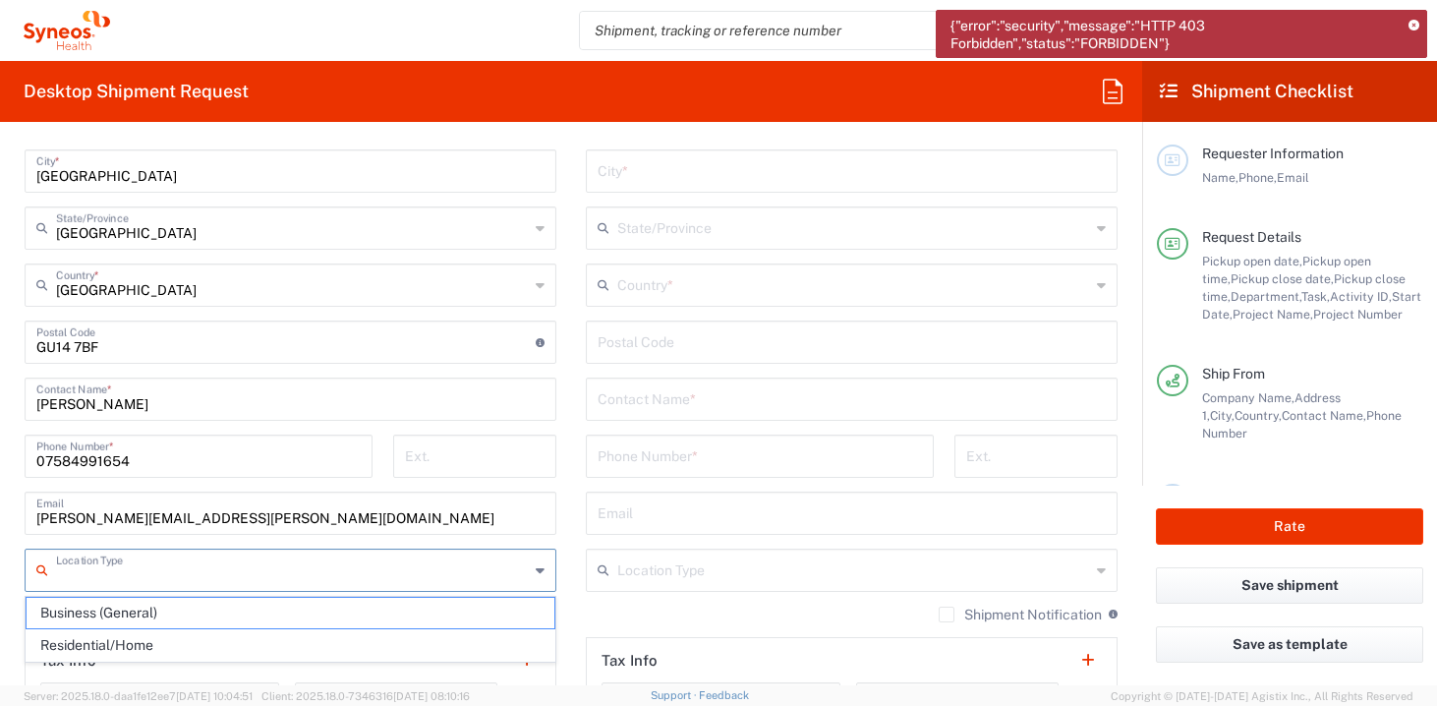
click at [189, 581] on input "text" at bounding box center [292, 569] width 473 height 34
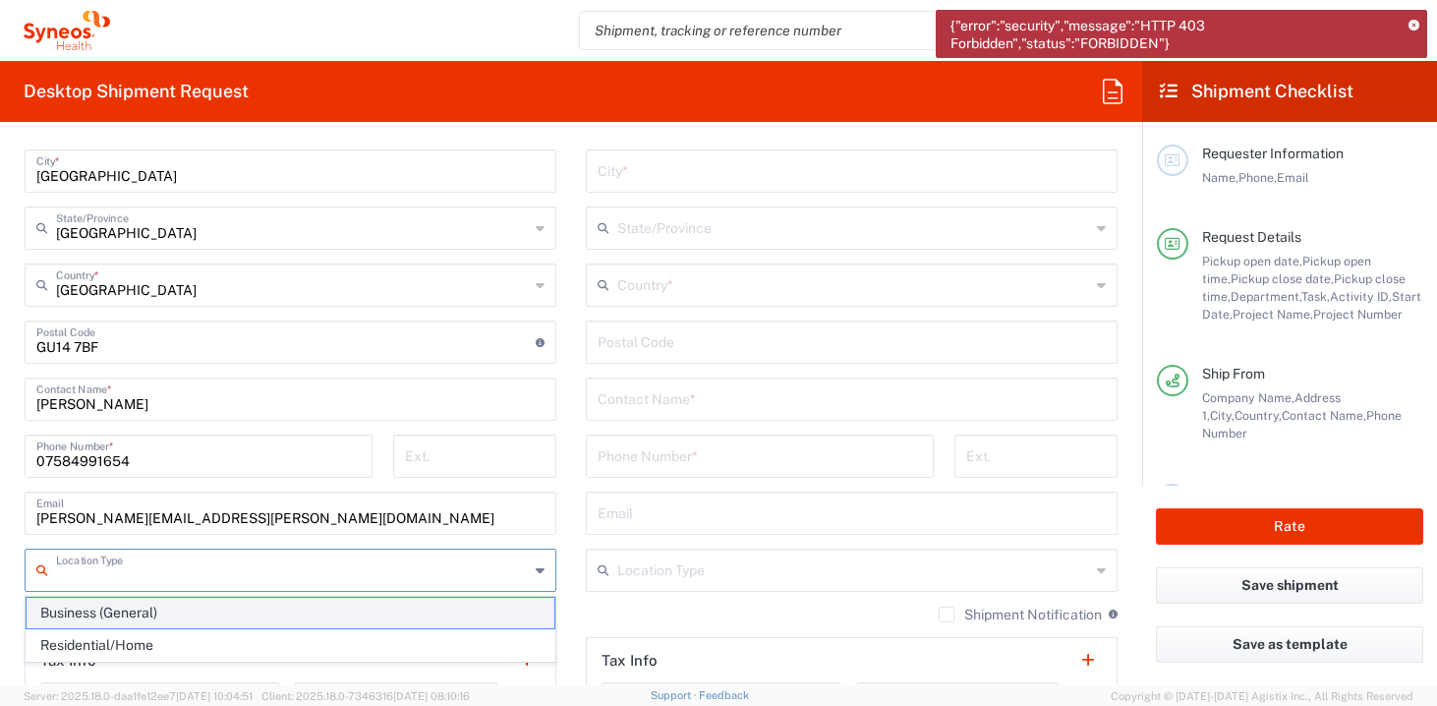
click at [164, 613] on span "Business (General)" at bounding box center [291, 613] width 528 height 30
type input "Business (General)"
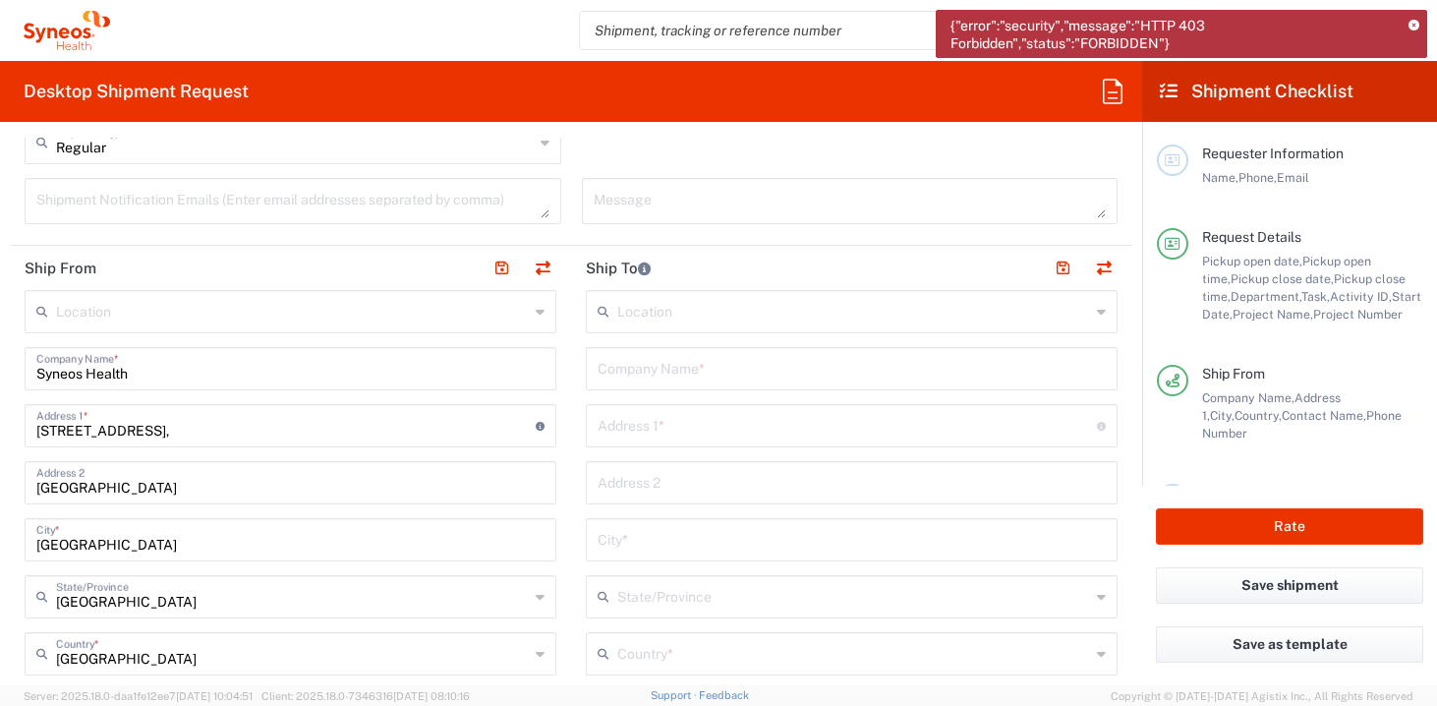
scroll to position [816, 0]
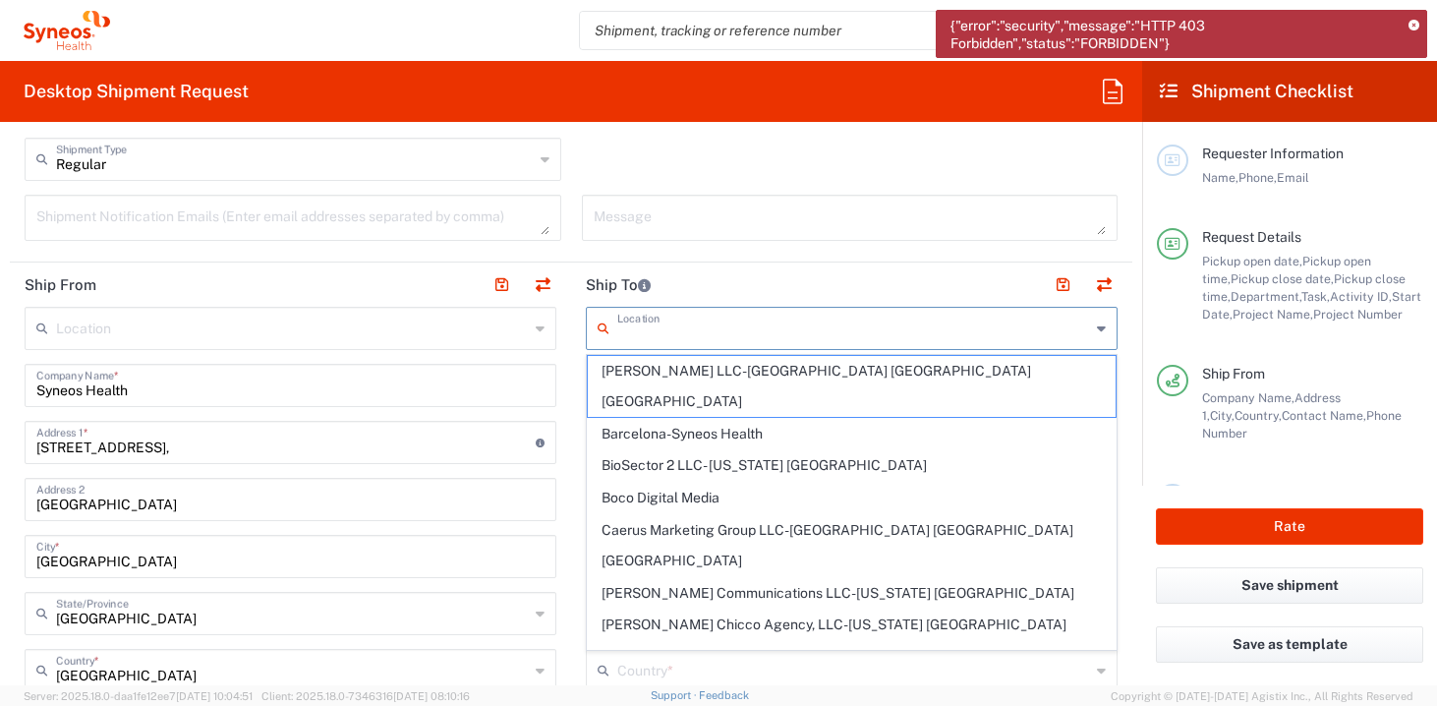
click at [695, 316] on input "text" at bounding box center [853, 327] width 473 height 34
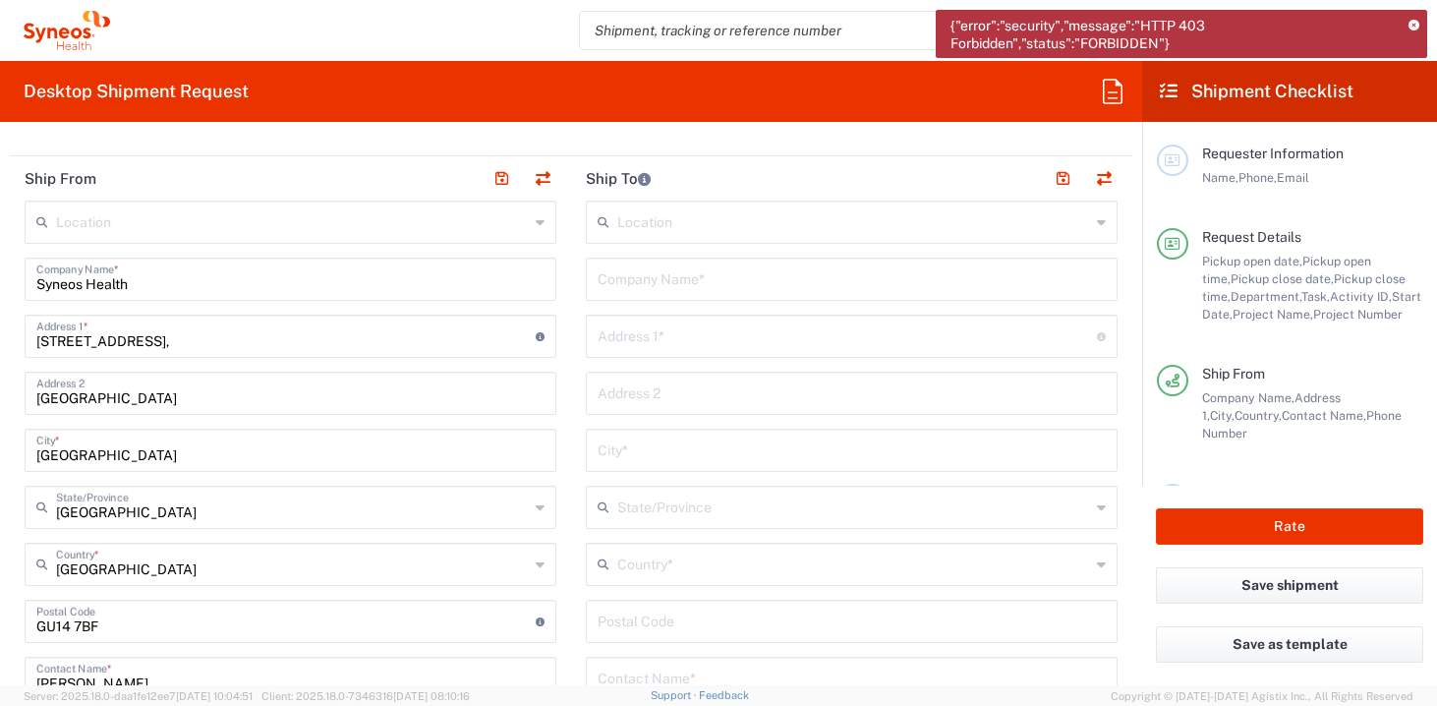
scroll to position [924, 0]
click at [657, 565] on input "text" at bounding box center [853, 561] width 473 height 34
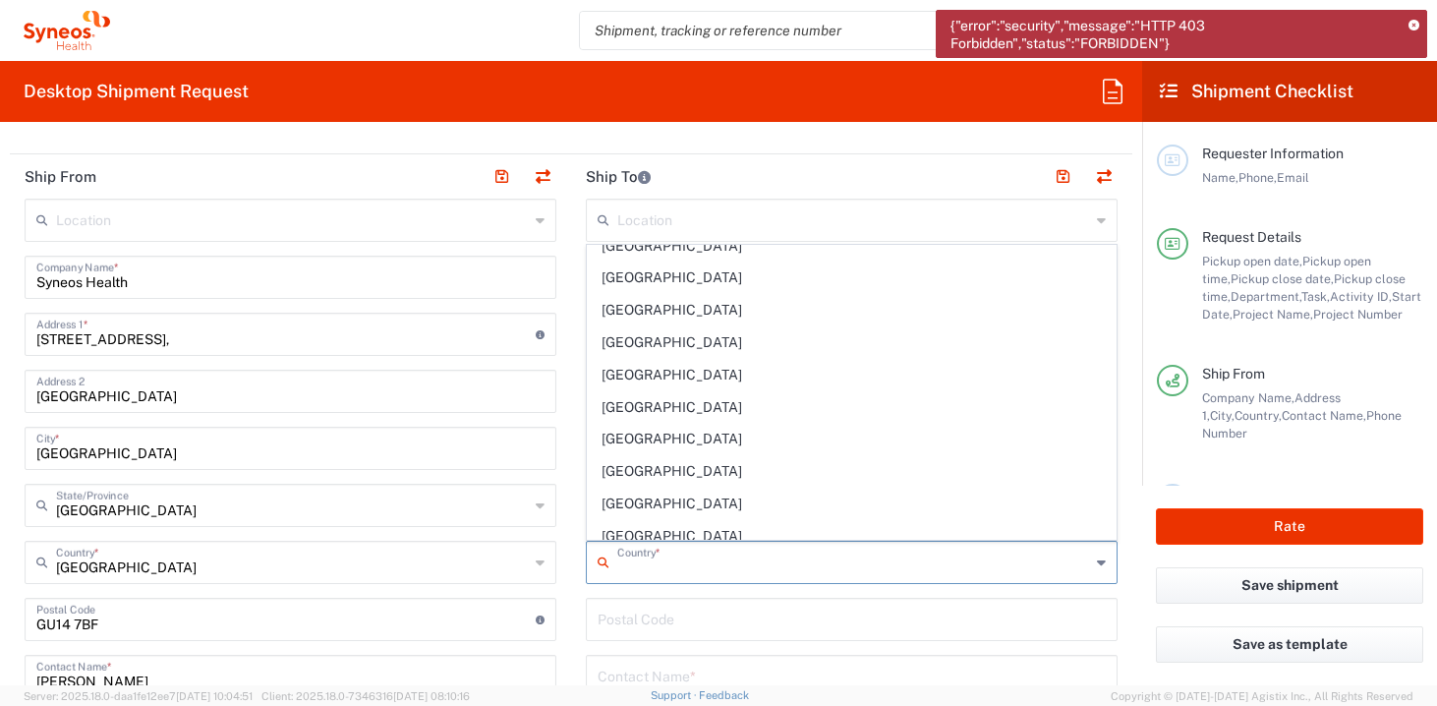
scroll to position [7506, 0]
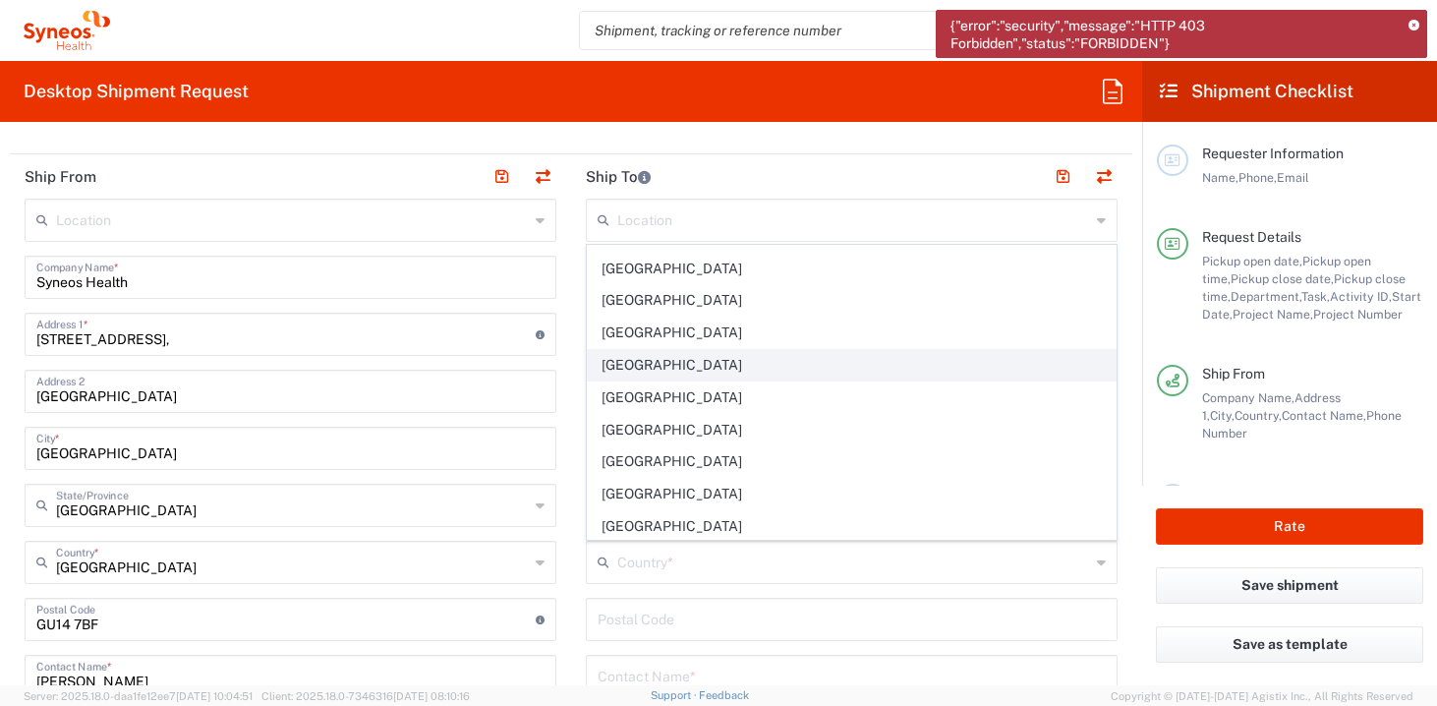
click at [685, 367] on span "[GEOGRAPHIC_DATA]" at bounding box center [852, 365] width 528 height 30
type input "[GEOGRAPHIC_DATA]"
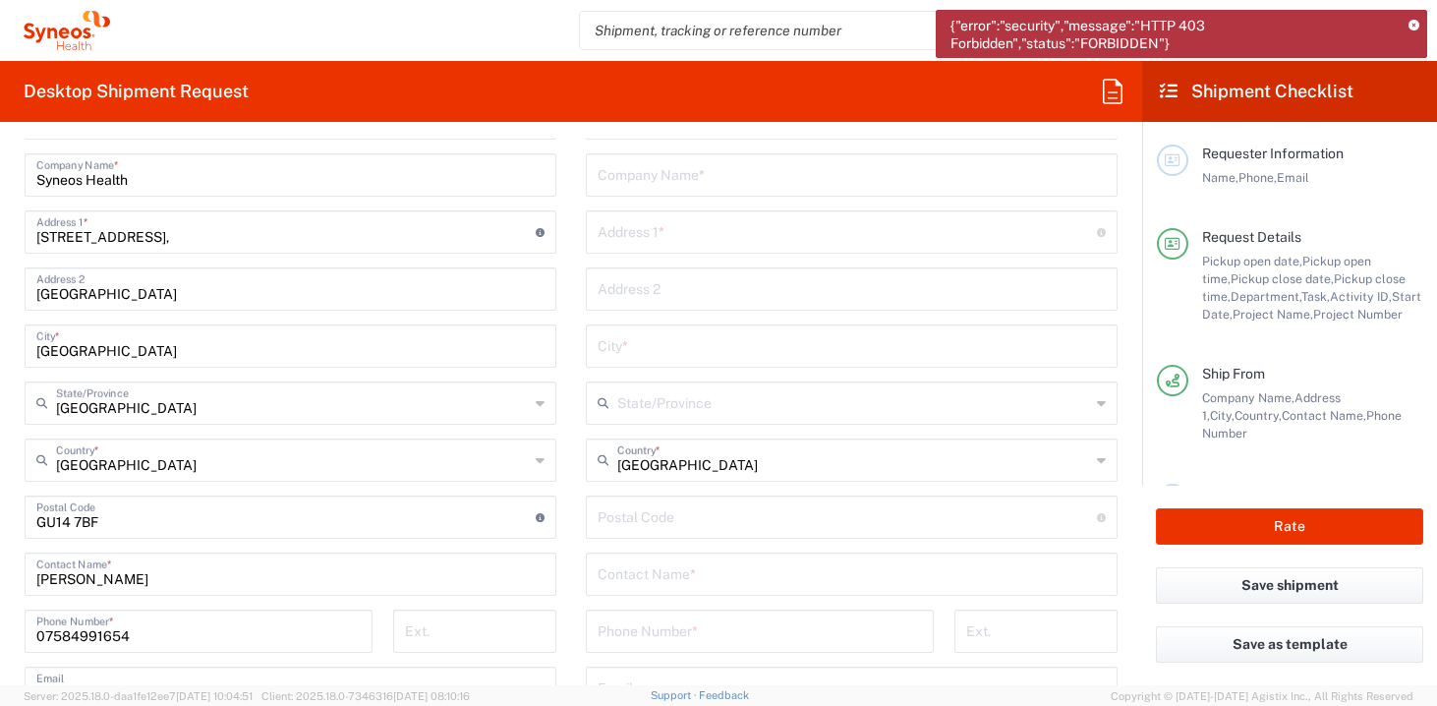
scroll to position [1031, 0]
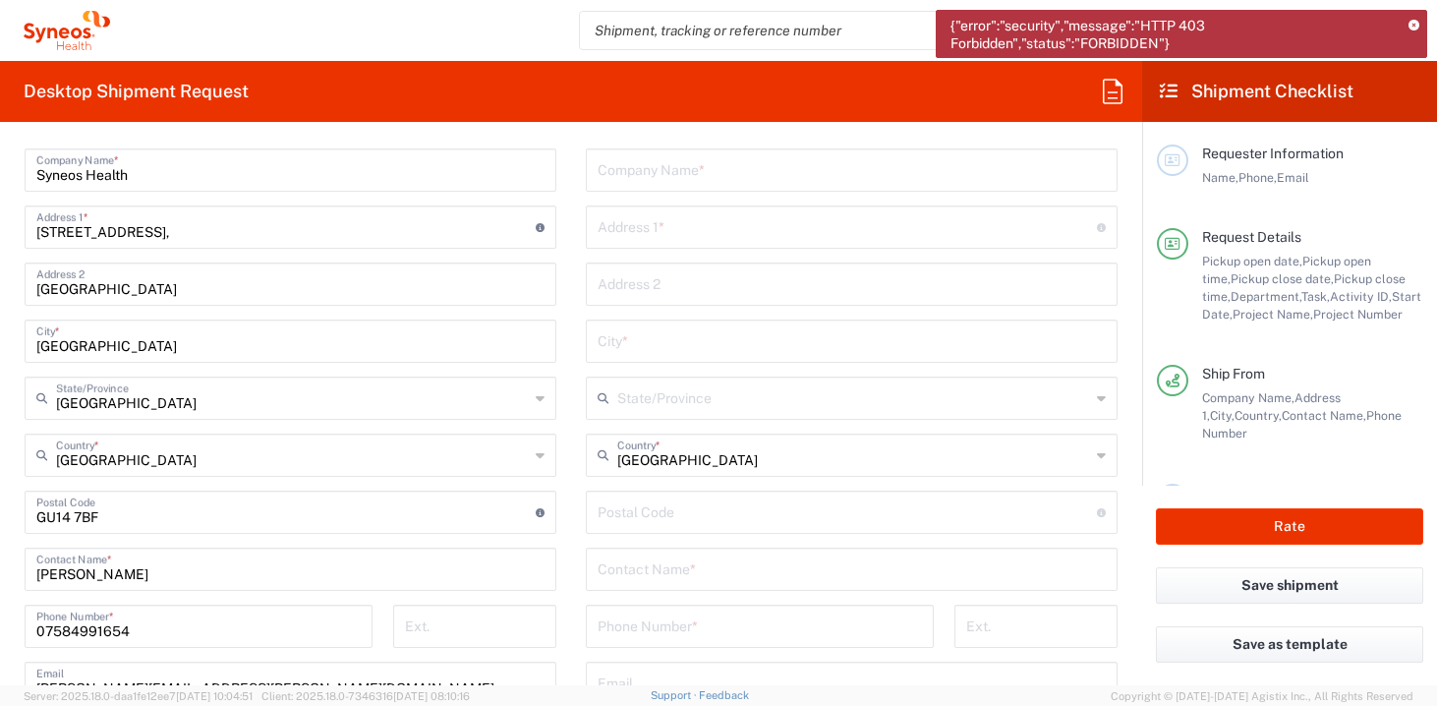
click at [664, 514] on input "undefined" at bounding box center [847, 511] width 499 height 34
paste input "EN8 0XP"
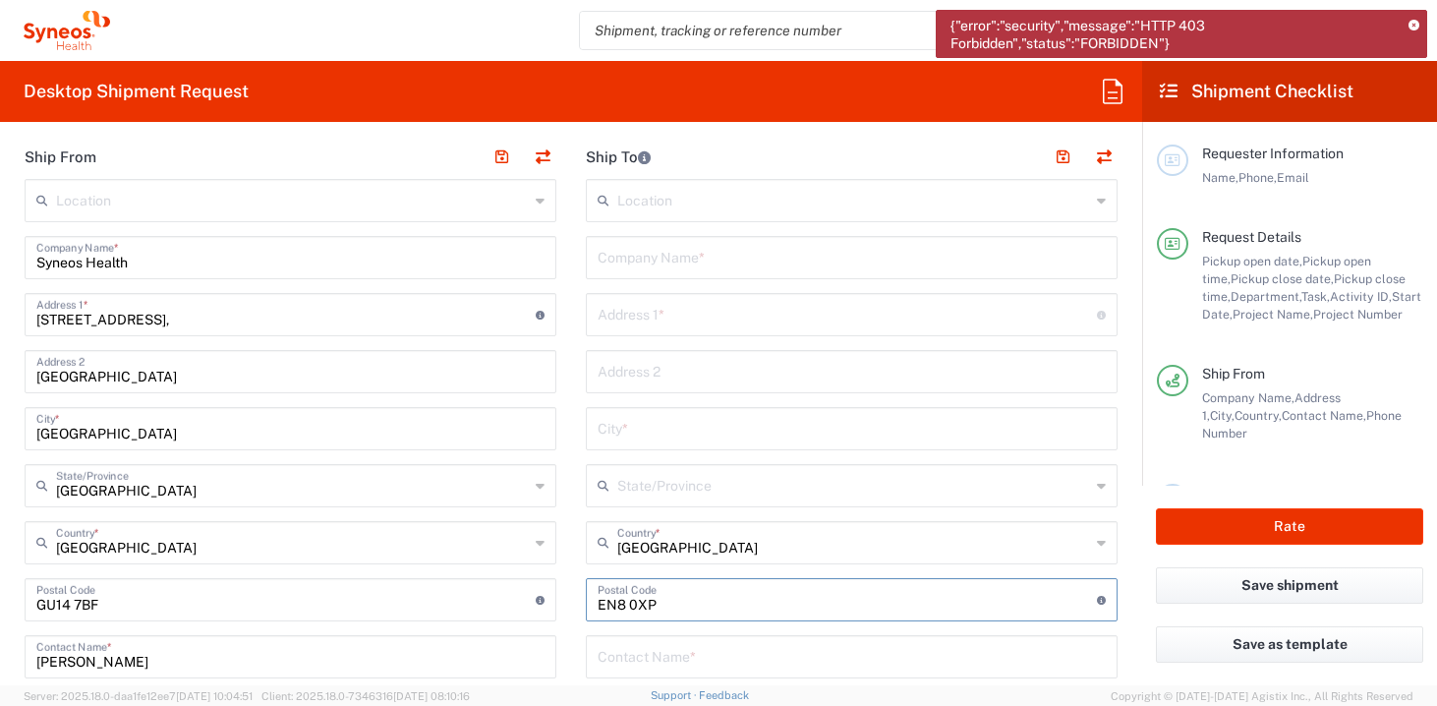
scroll to position [942, 0]
type input "EN8 0XP"
click at [688, 320] on input "text" at bounding box center [847, 315] width 499 height 34
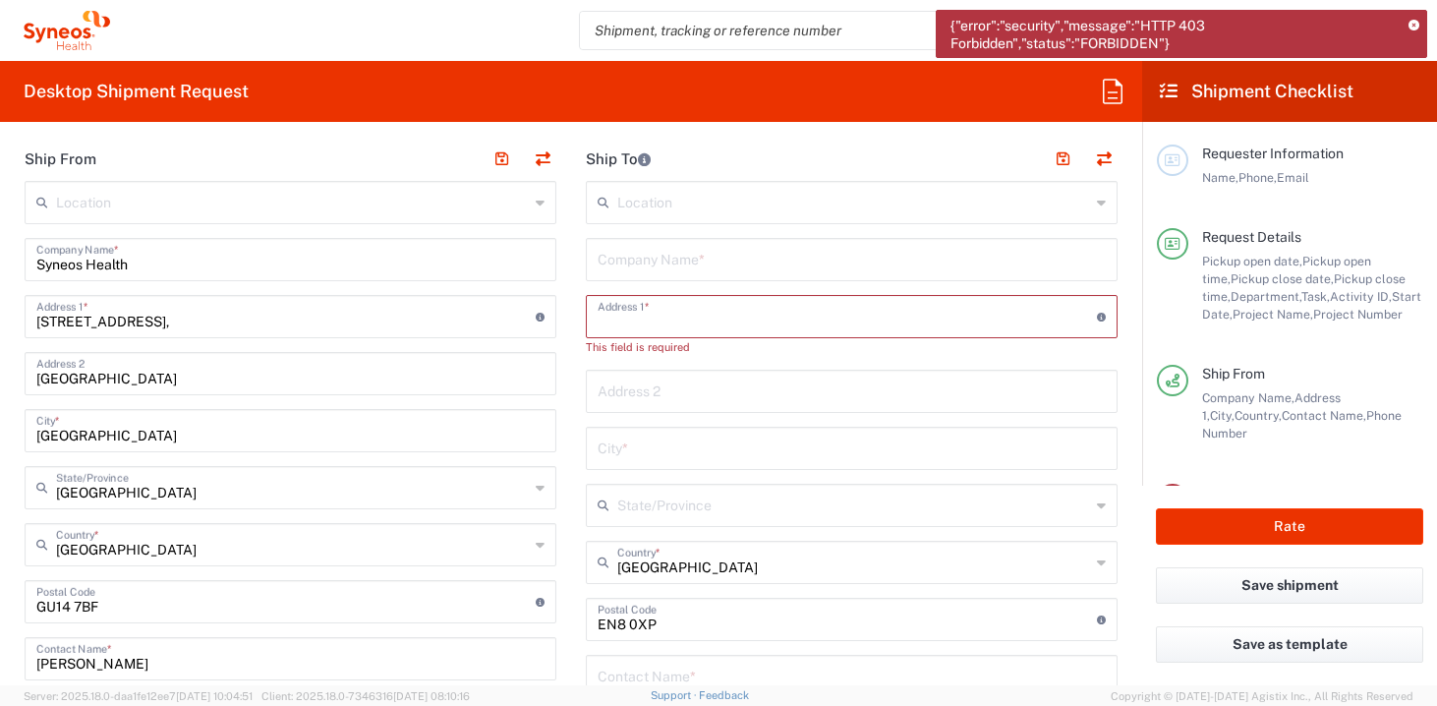
click at [634, 320] on input "text" at bounding box center [847, 315] width 499 height 34
paste input "9 Canons Gate"
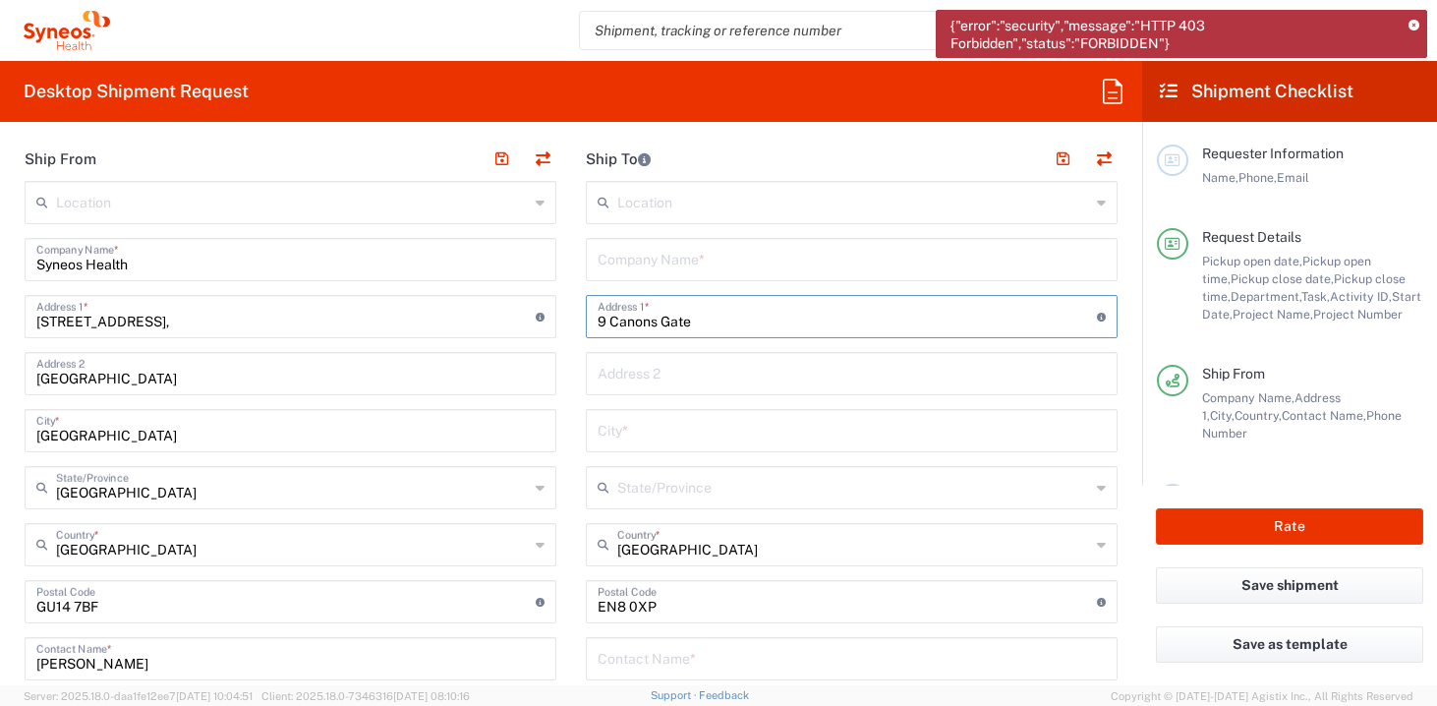
type input "9 Canons Gate"
click at [637, 378] on input "text" at bounding box center [852, 372] width 508 height 34
click at [674, 432] on input "text" at bounding box center [852, 429] width 508 height 34
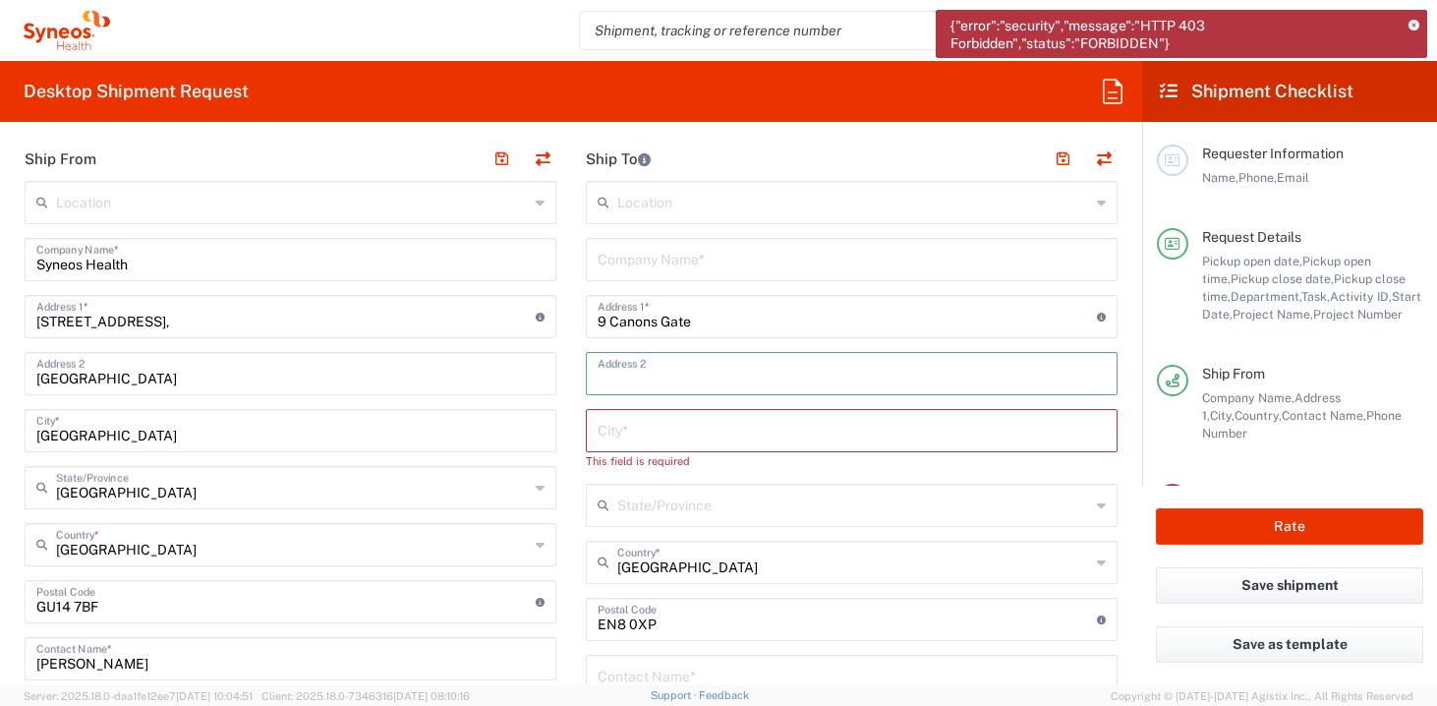
click at [674, 381] on input "text" at bounding box center [852, 372] width 508 height 34
paste input "Cheshunt"
type input "Cheshunt"
click at [657, 428] on input "text" at bounding box center [852, 429] width 508 height 34
click at [627, 435] on input "text" at bounding box center [852, 429] width 508 height 34
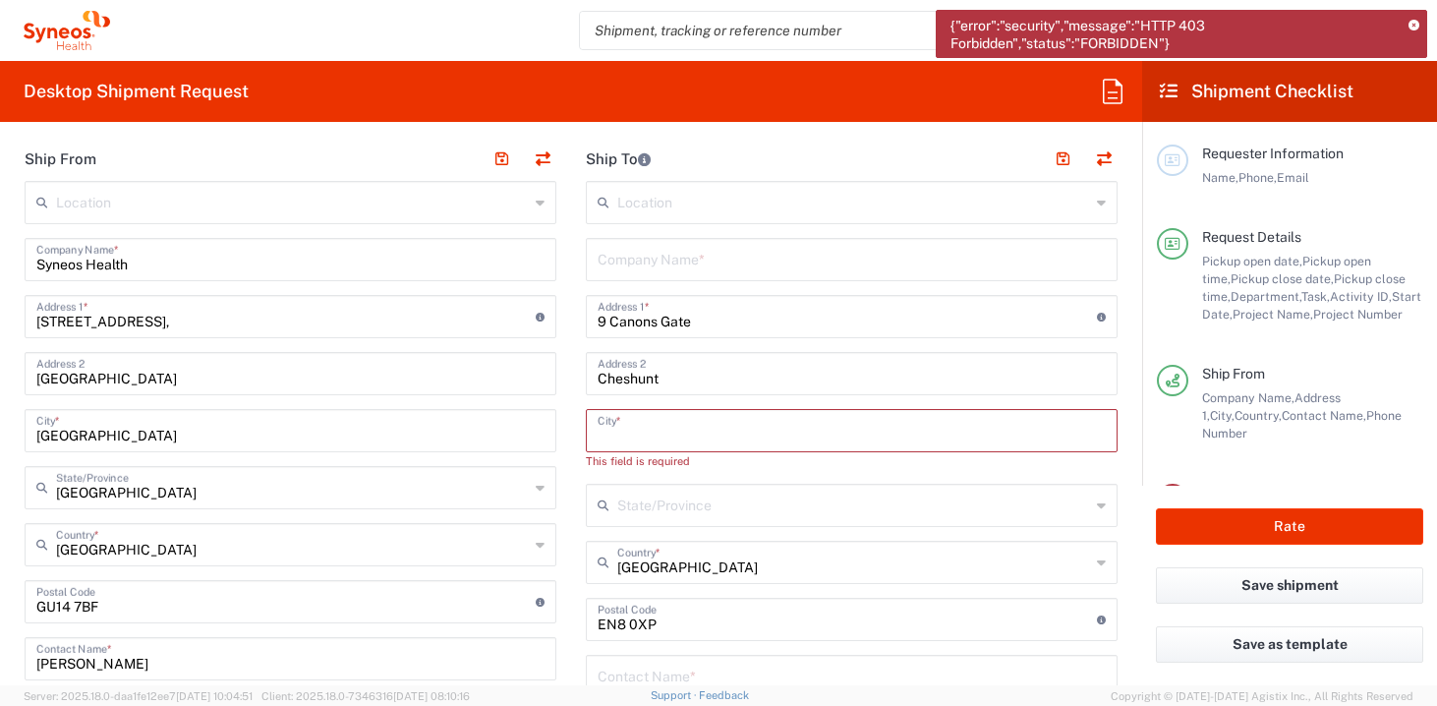
paste input "[GEOGRAPHIC_DATA]"
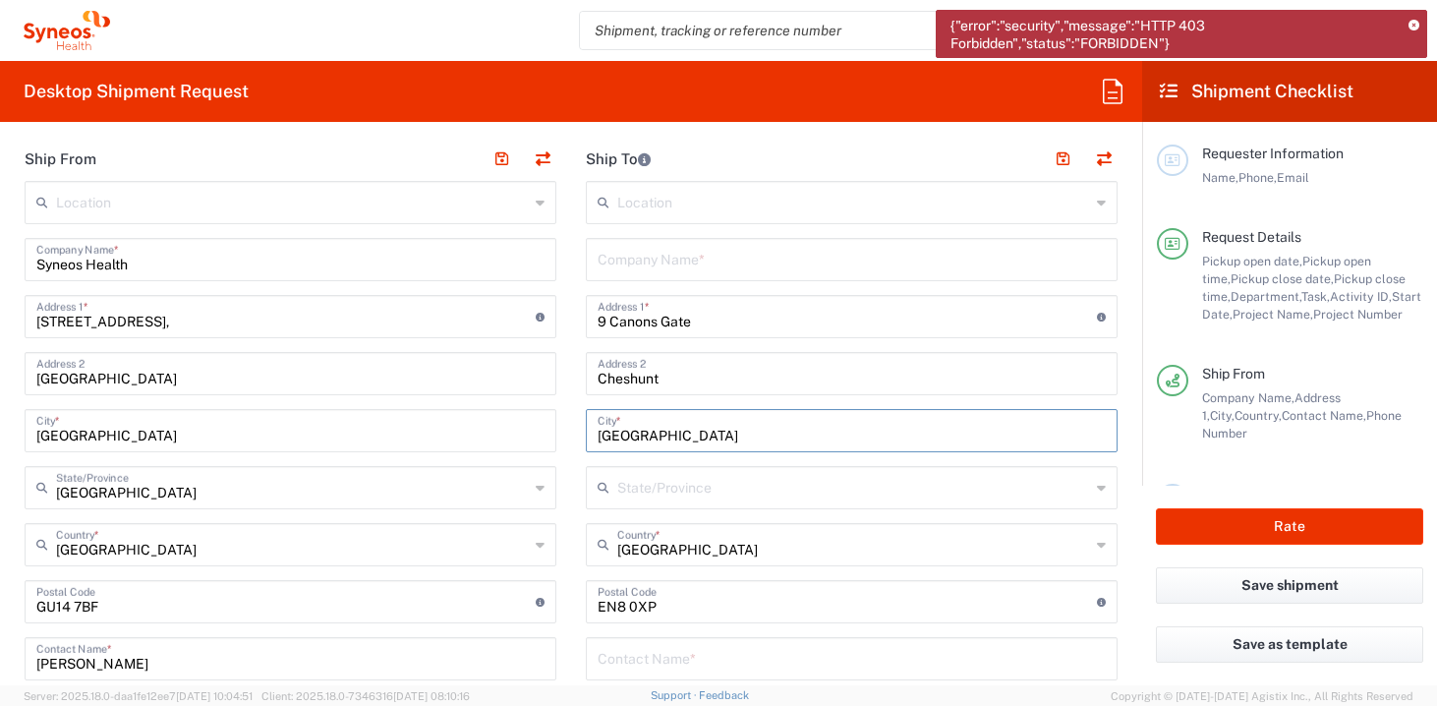
type input "[GEOGRAPHIC_DATA]"
click at [637, 490] on input "text" at bounding box center [853, 486] width 473 height 34
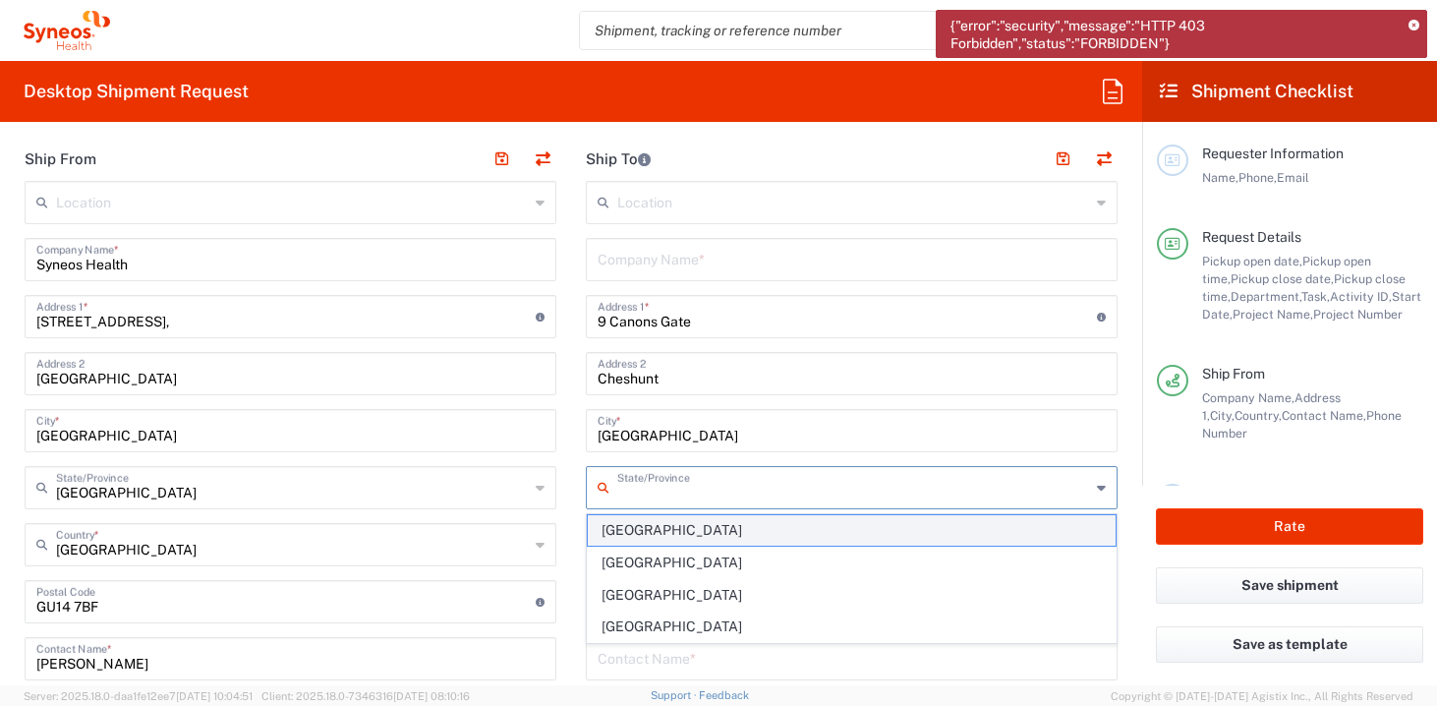
click at [632, 535] on span "[GEOGRAPHIC_DATA]" at bounding box center [852, 530] width 528 height 30
type input "[GEOGRAPHIC_DATA]"
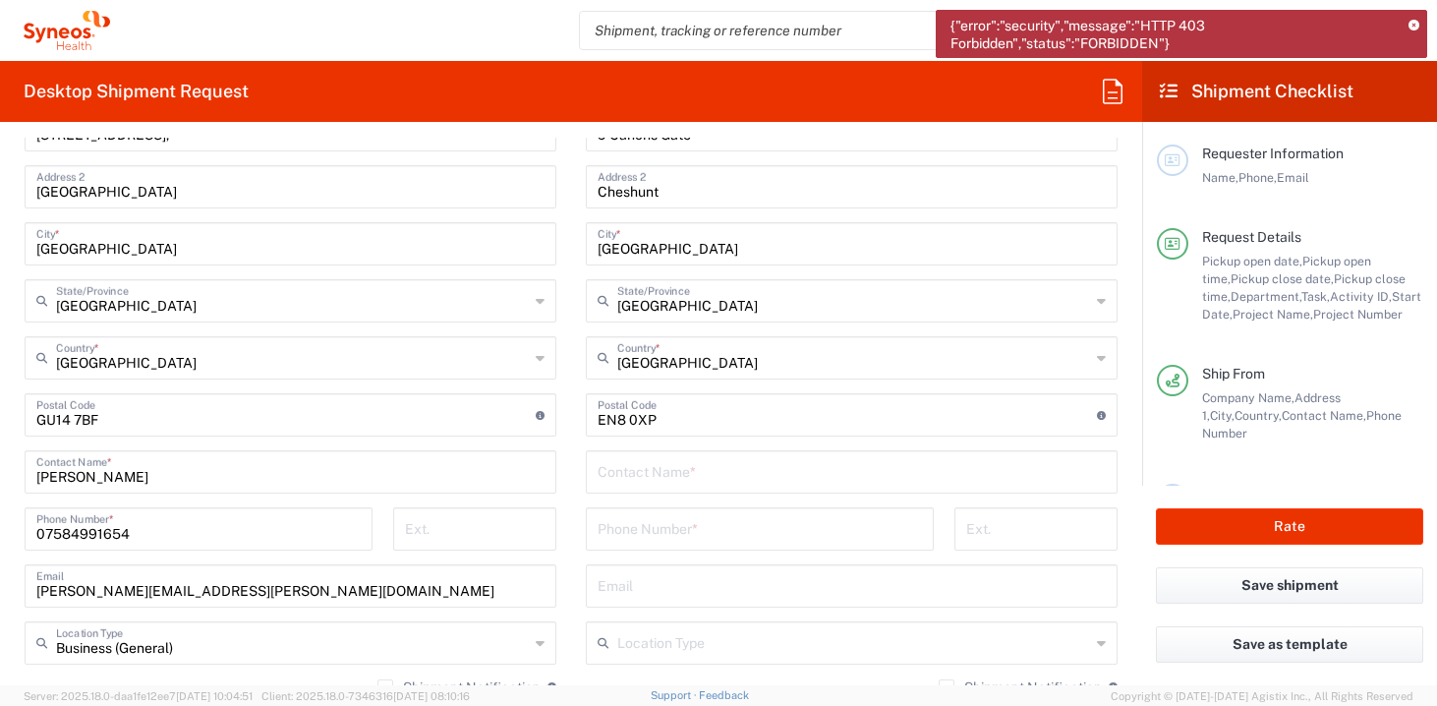
scroll to position [1134, 0]
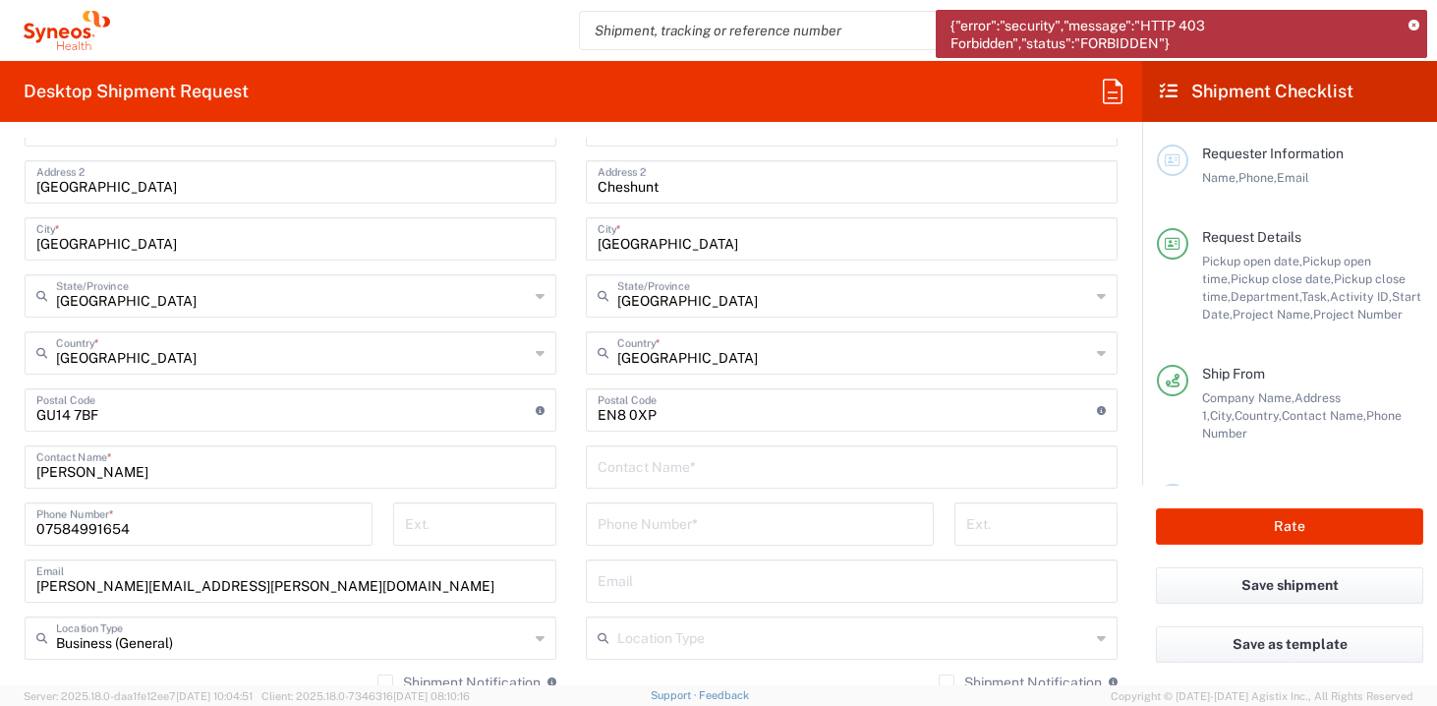
click at [696, 475] on input "text" at bounding box center [852, 465] width 508 height 34
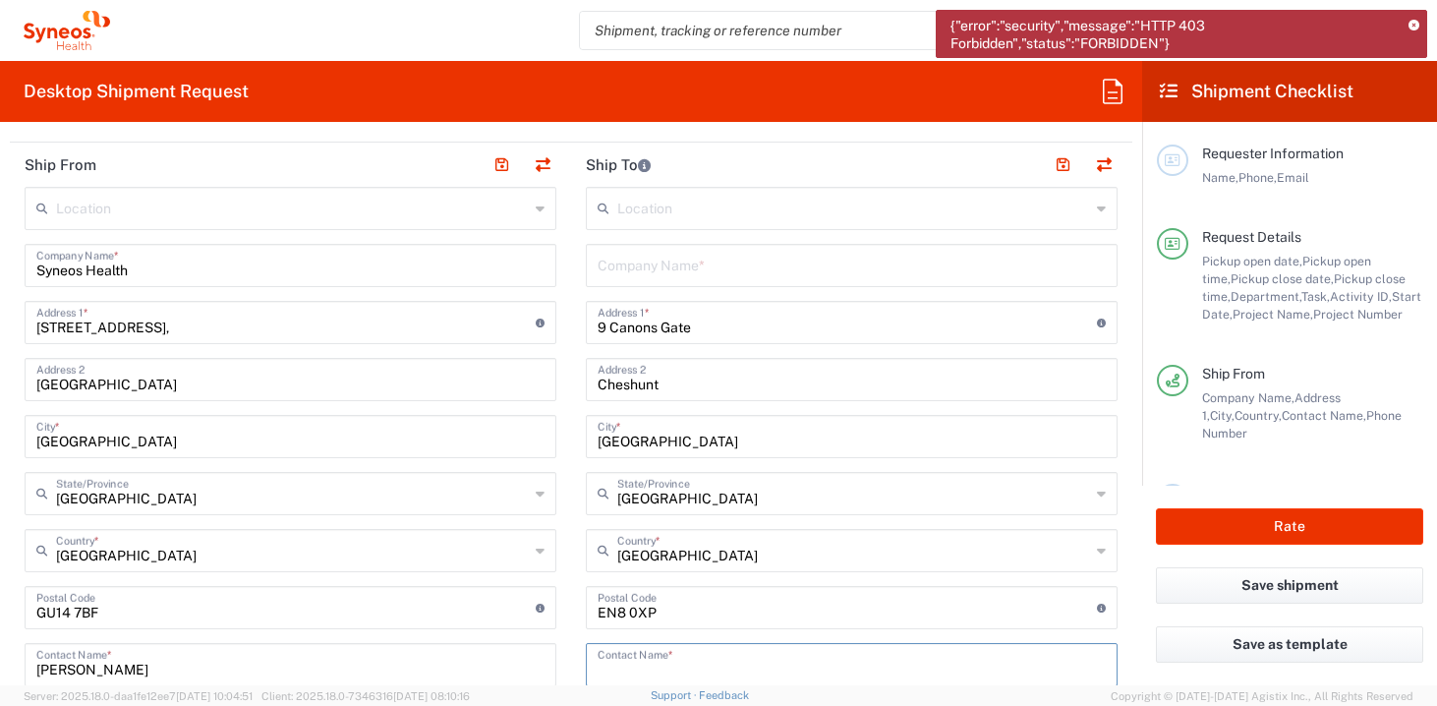
scroll to position [913, 0]
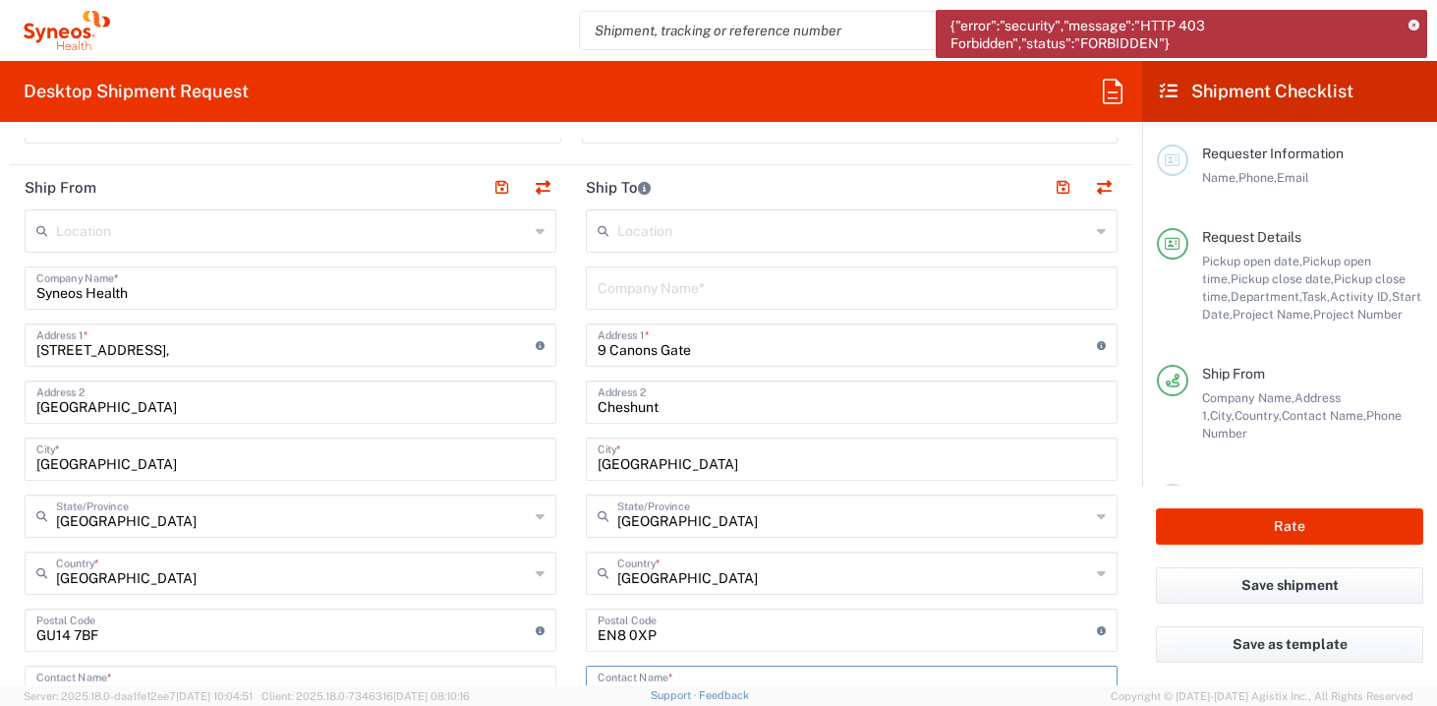
click at [690, 239] on input "text" at bounding box center [853, 229] width 473 height 34
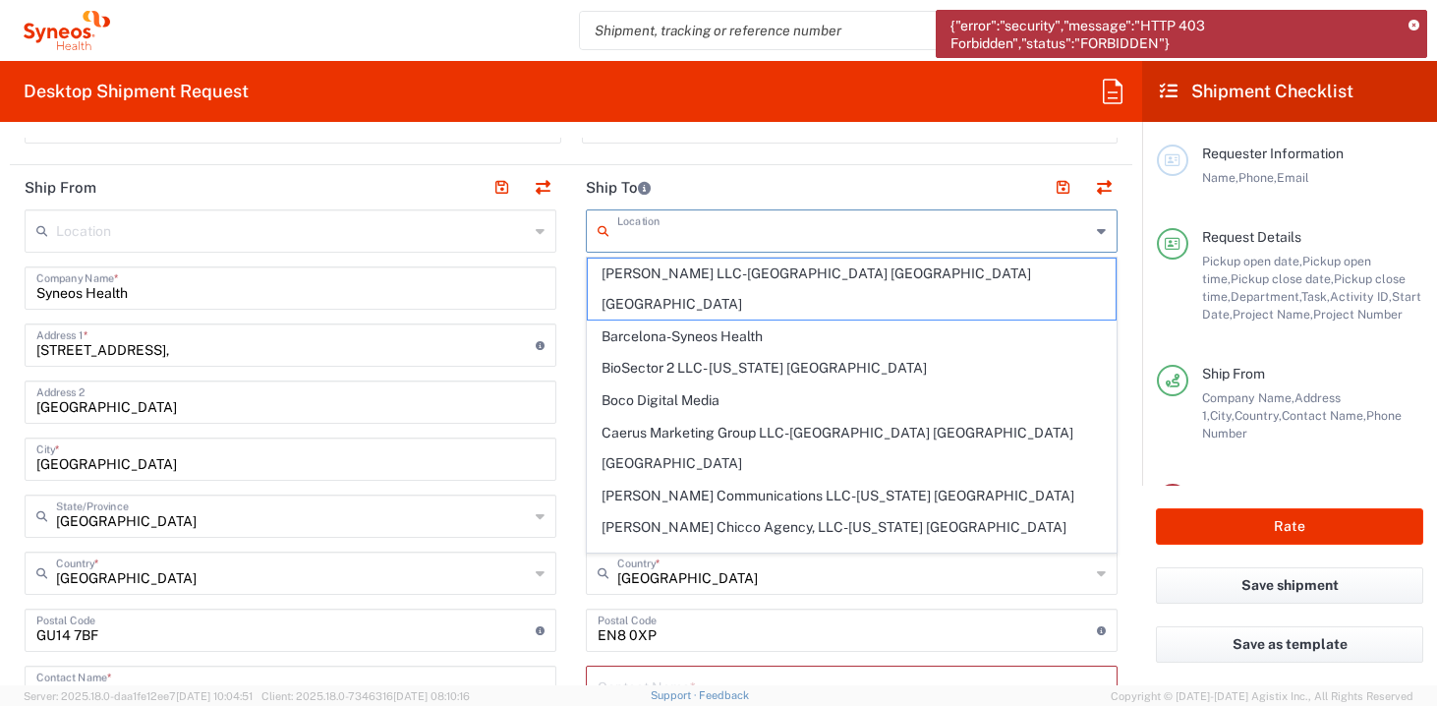
click at [574, 276] on main "Location [PERSON_NAME] LLC-[GEOGRAPHIC_DATA] [GEOGRAPHIC_DATA] [GEOGRAPHIC_DATA…" at bounding box center [851, 631] width 561 height 844
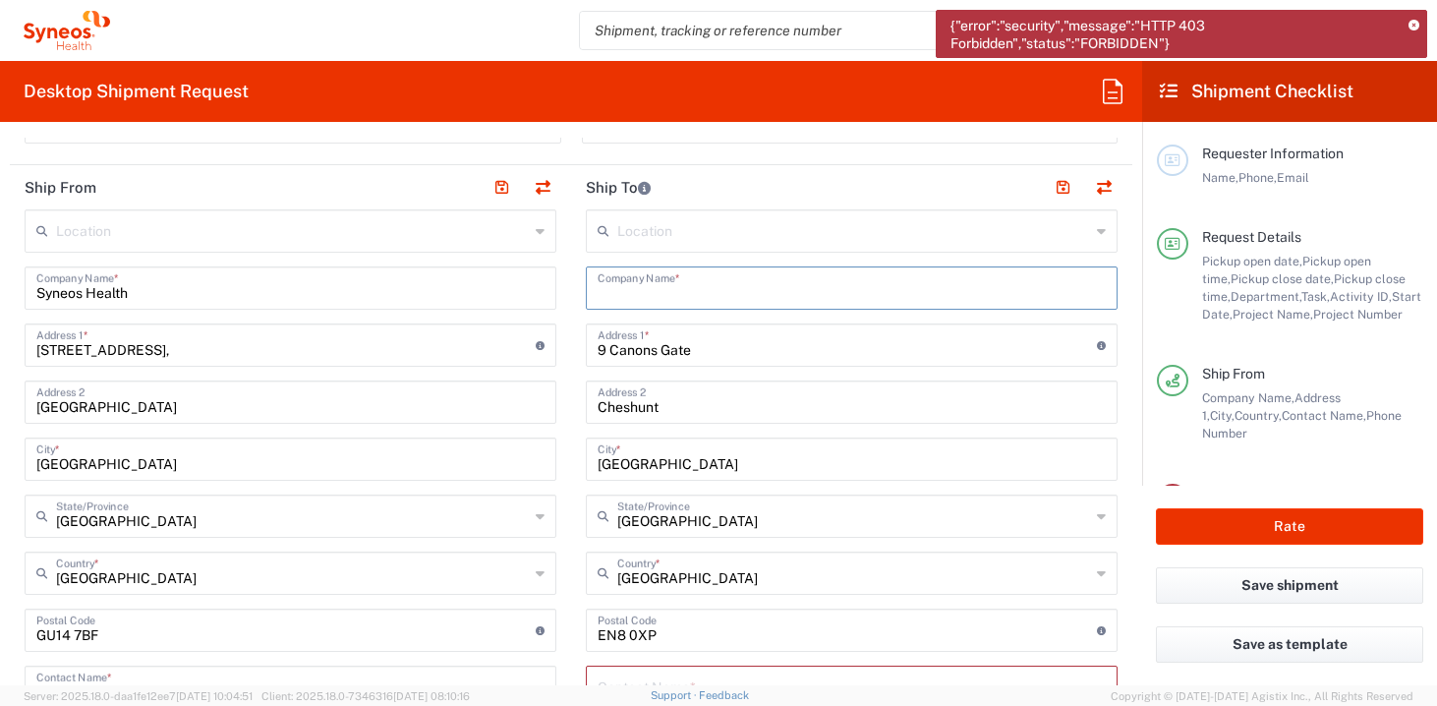
click at [628, 300] on input "text" at bounding box center [852, 286] width 508 height 34
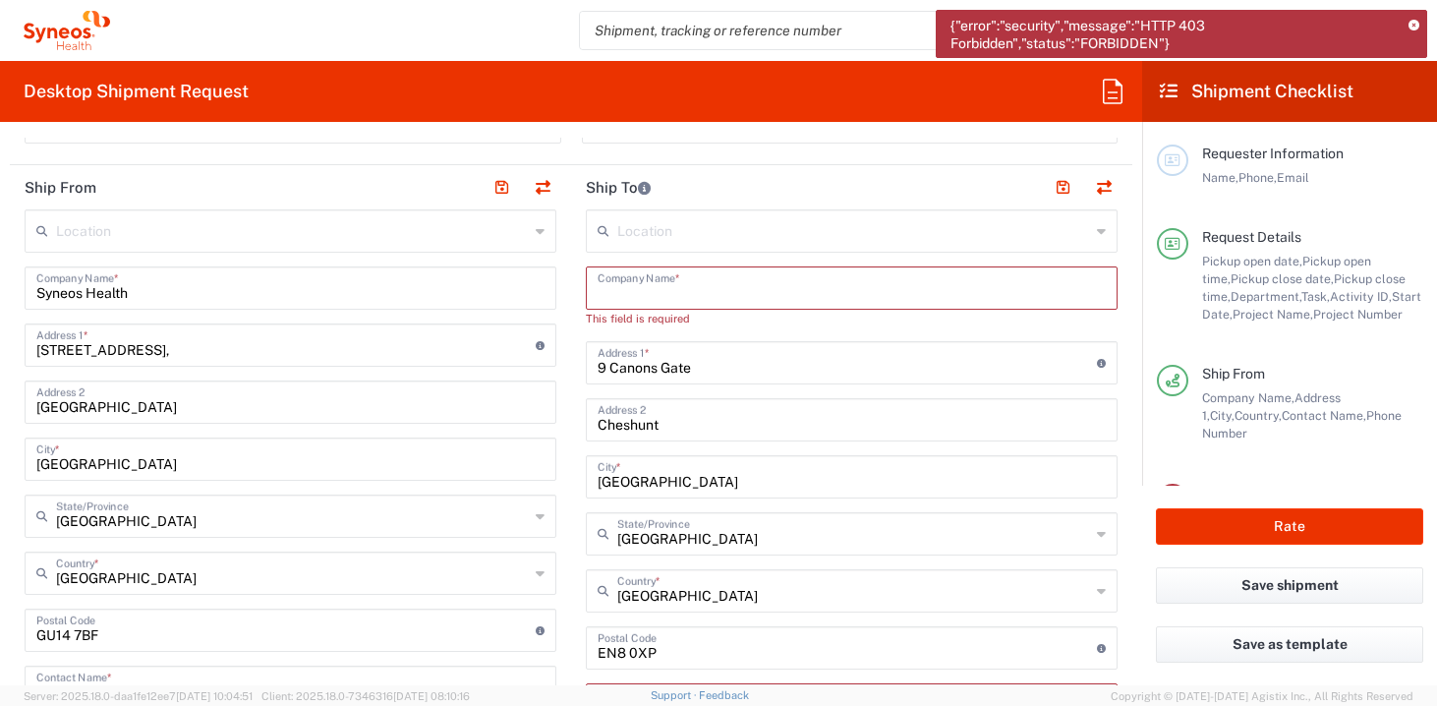
click at [682, 294] on input "text" at bounding box center [852, 286] width 508 height 34
paste input "Idowu [PERSON_NAME]"
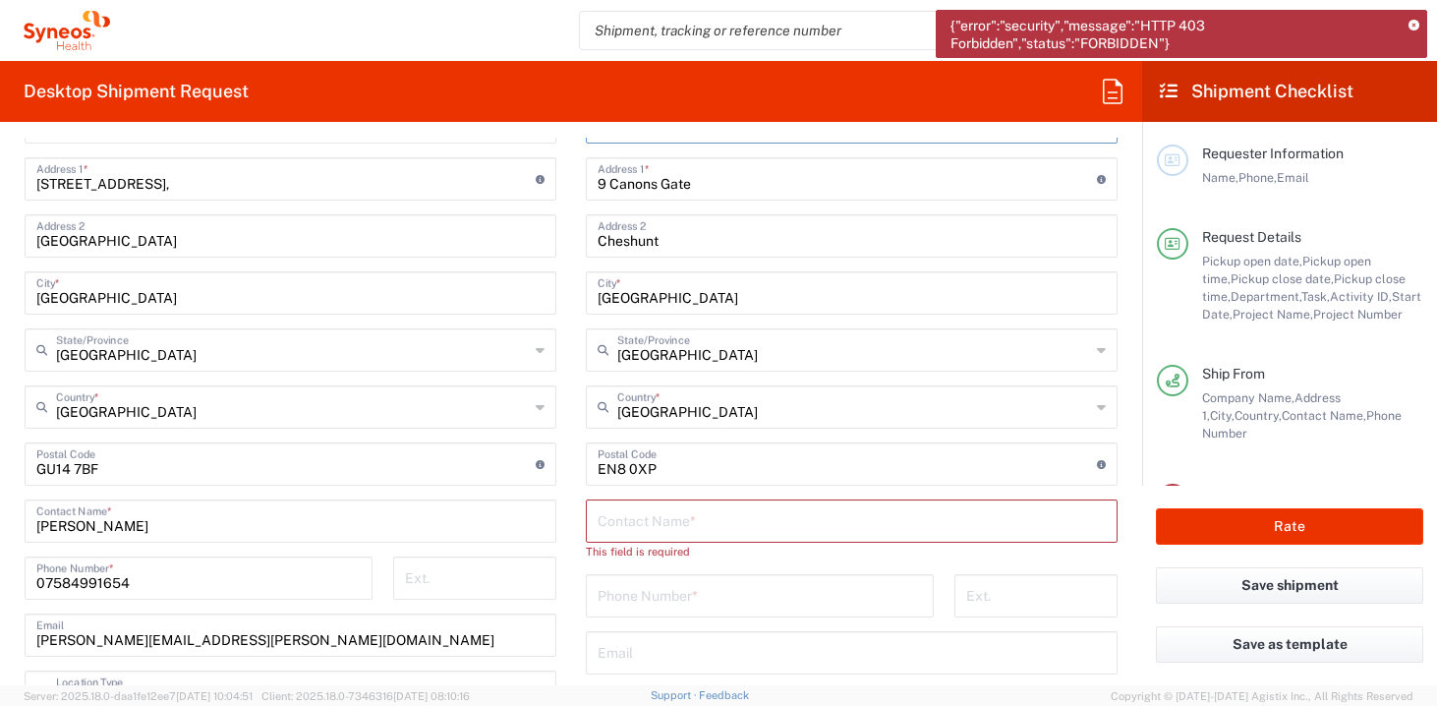
scroll to position [1085, 0]
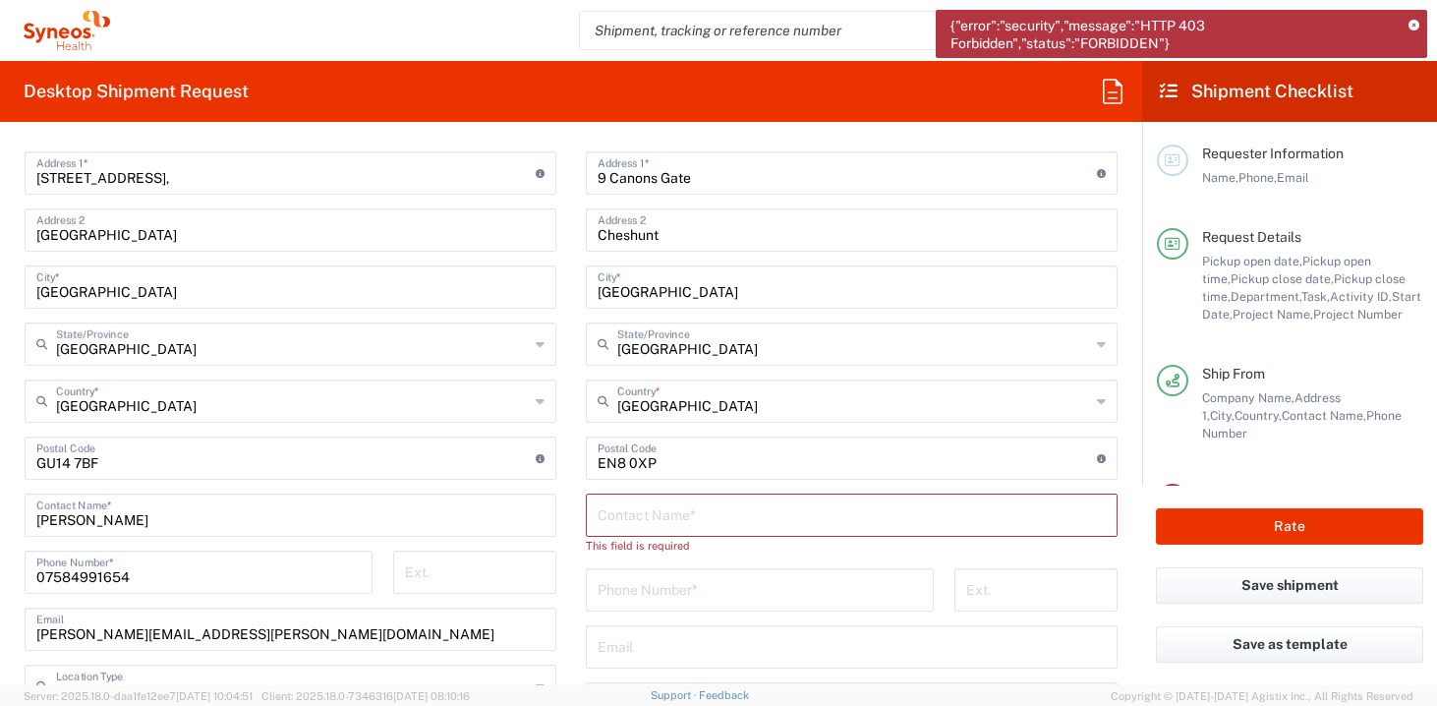
type input "Idowu [PERSON_NAME]"
click at [636, 517] on input "text" at bounding box center [852, 514] width 508 height 34
paste input "Idowu [PERSON_NAME]"
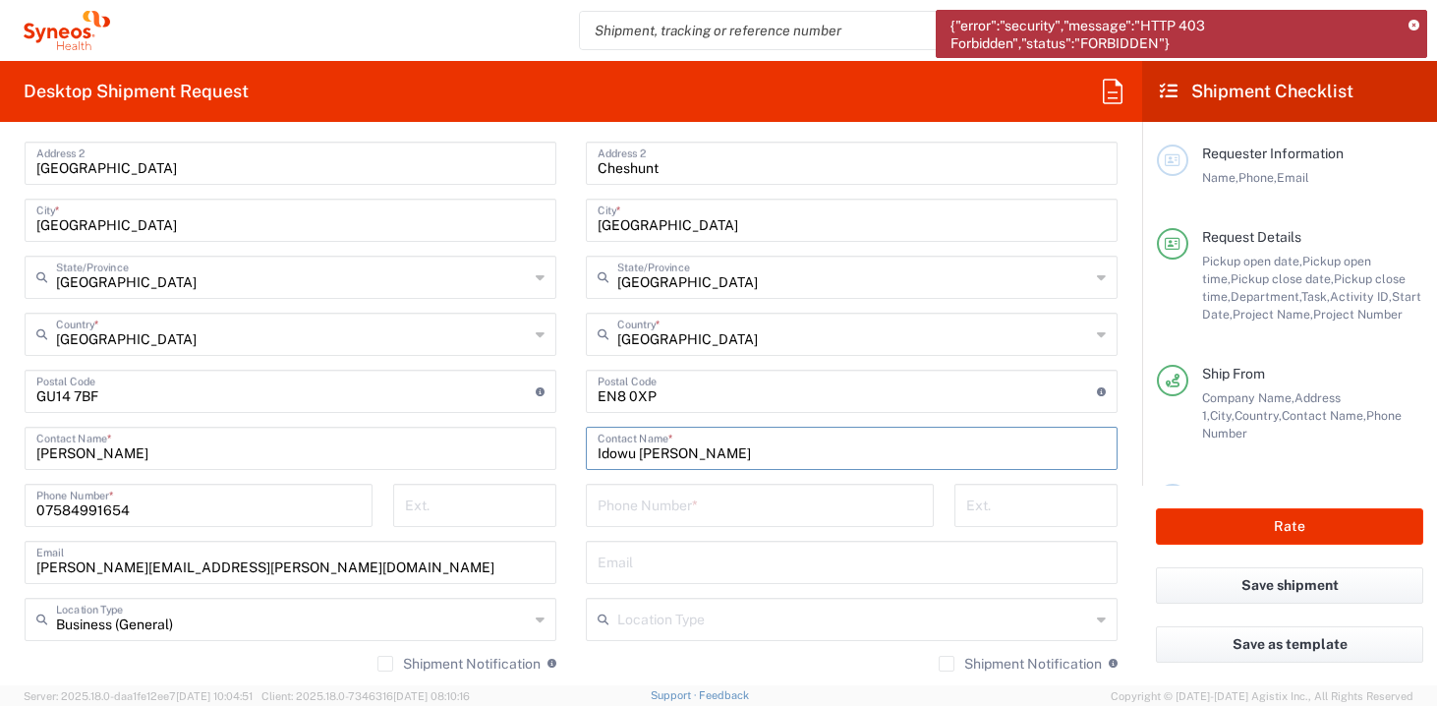
scroll to position [1154, 0]
type input "Idowu [PERSON_NAME]"
click at [651, 498] on input "tel" at bounding box center [760, 502] width 324 height 34
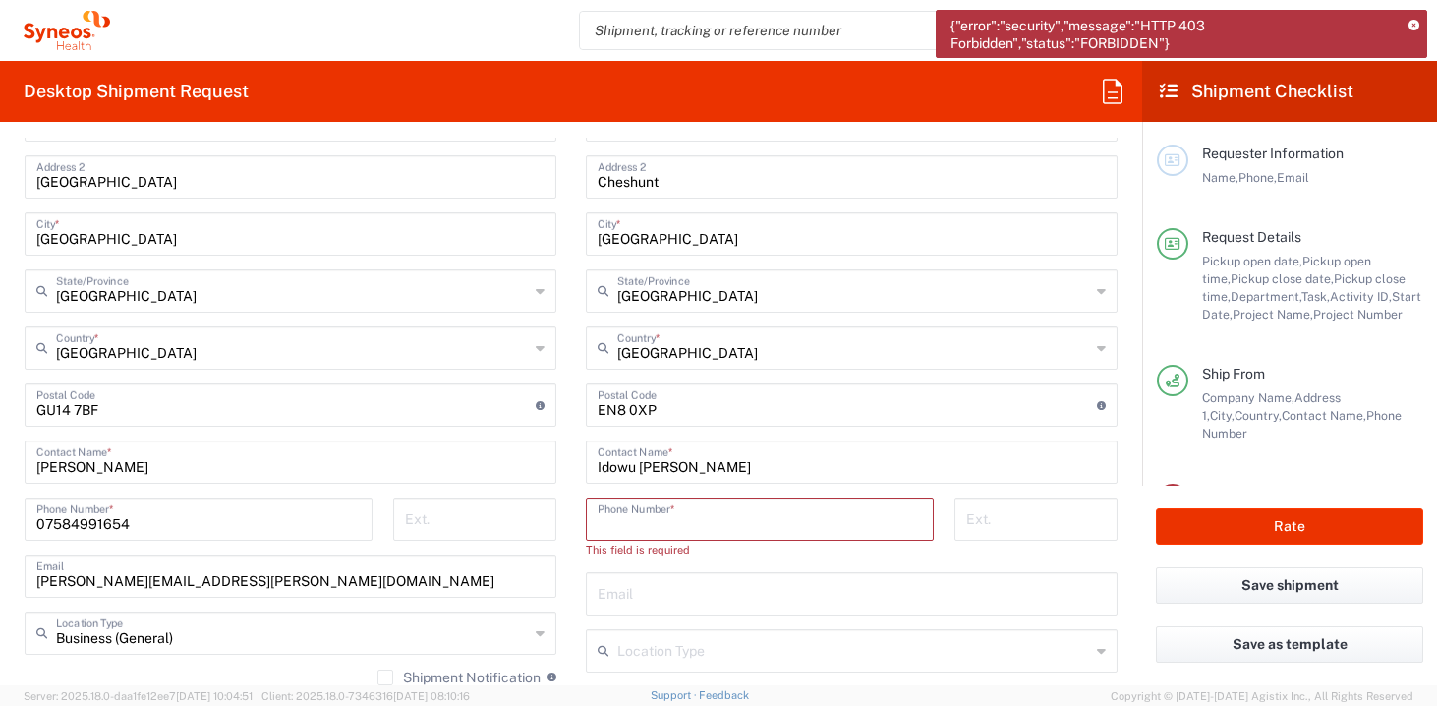
click at [732, 515] on input "tel" at bounding box center [760, 517] width 324 height 34
paste input "07305355268"
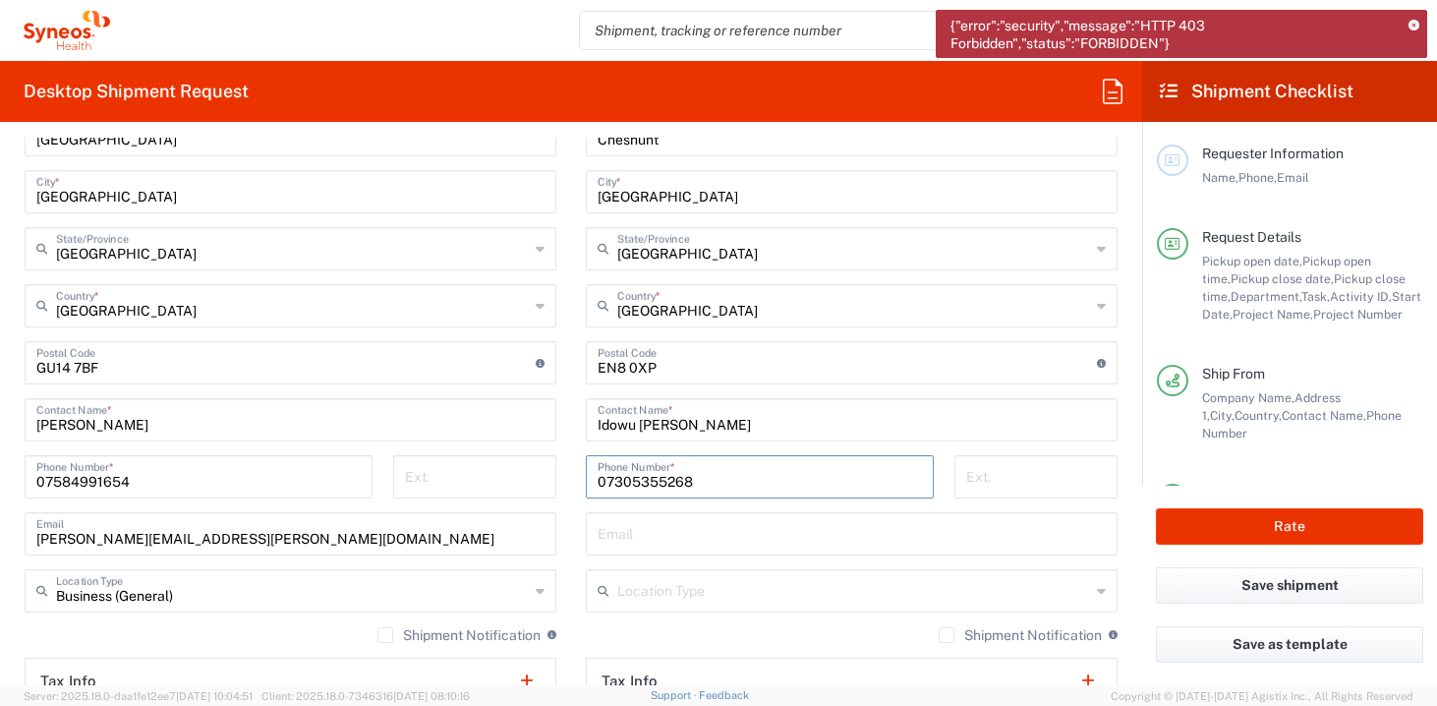
scroll to position [1180, 0]
type input "07305355268"
click at [705, 548] on input "text" at bounding box center [852, 533] width 508 height 34
click at [804, 540] on input "text" at bounding box center [852, 533] width 508 height 34
paste input "[EMAIL_ADDRESS][DOMAIN_NAME]"
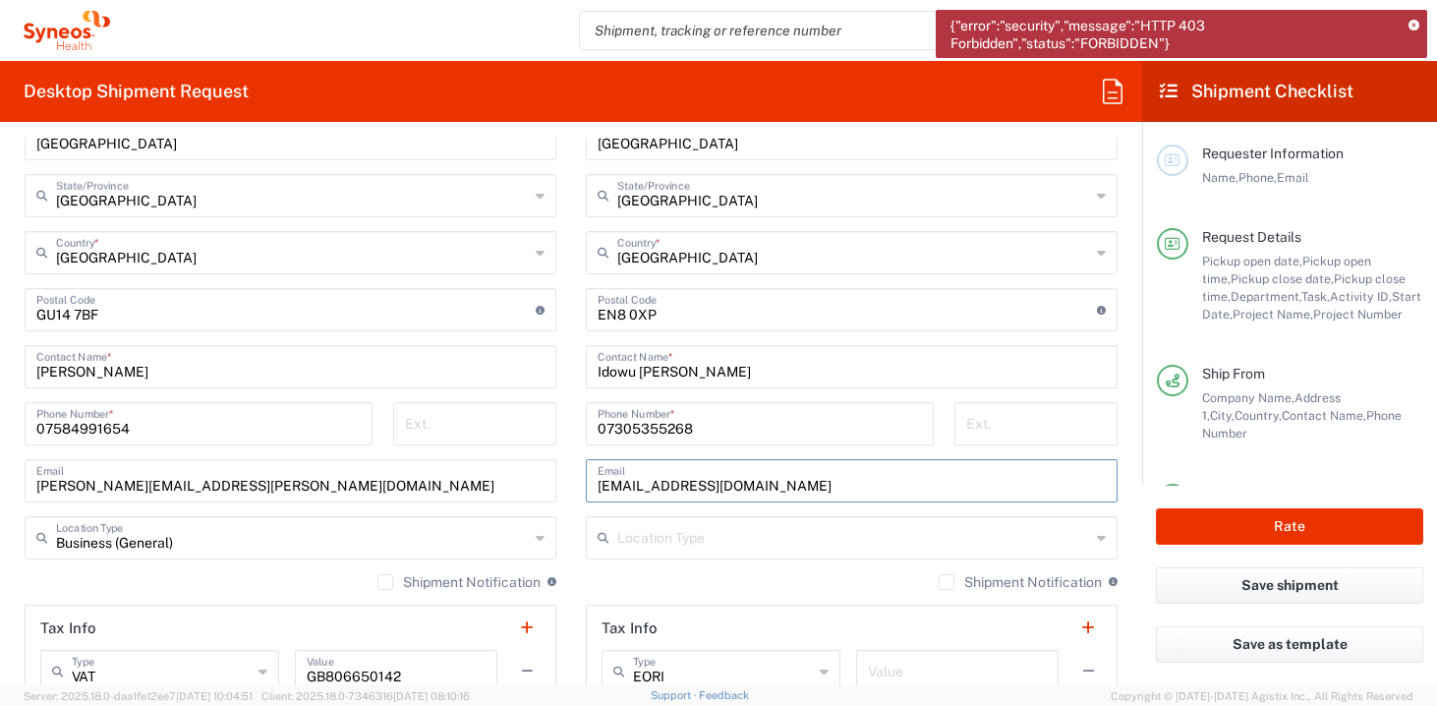
scroll to position [1235, 0]
type input "[EMAIL_ADDRESS][DOMAIN_NAME]"
click at [804, 540] on input "text" at bounding box center [853, 535] width 473 height 34
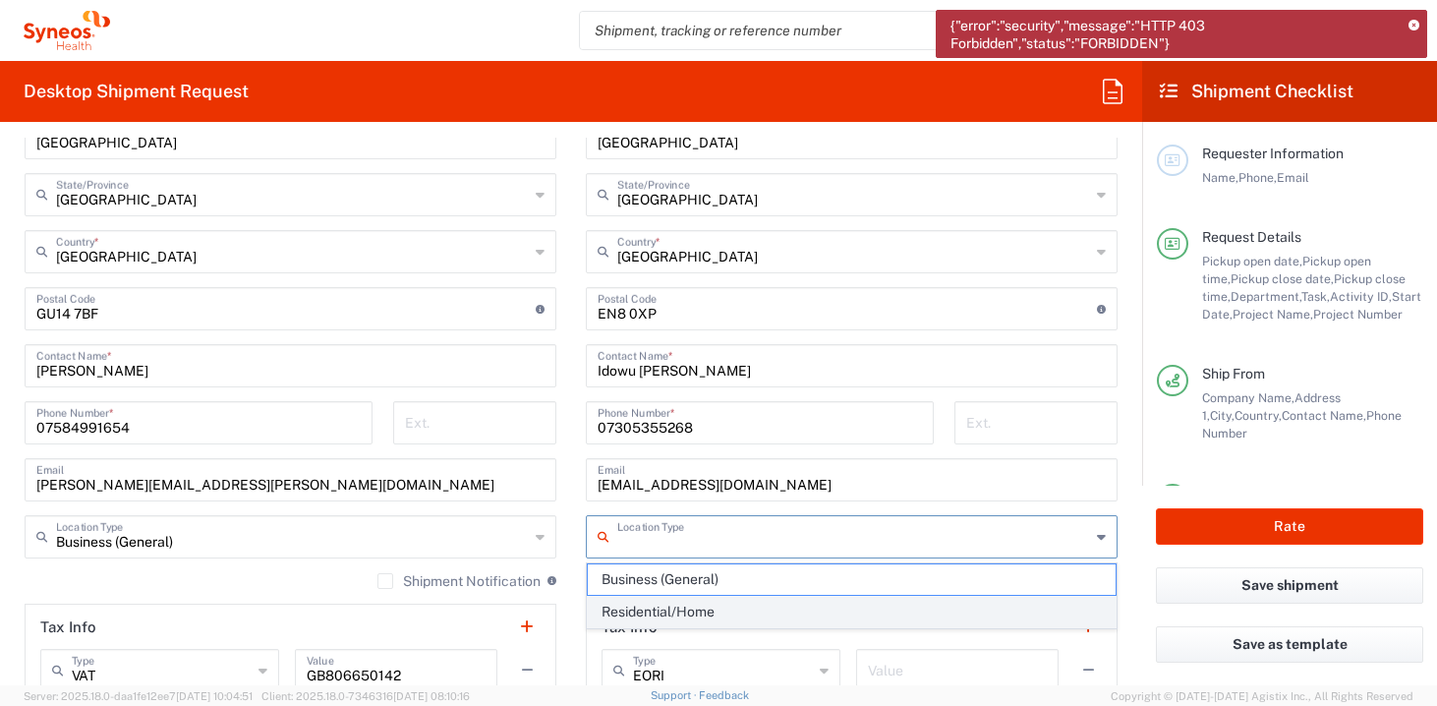
click at [689, 603] on span "Residential/Home" at bounding box center [852, 612] width 528 height 30
type input "Residential/Home"
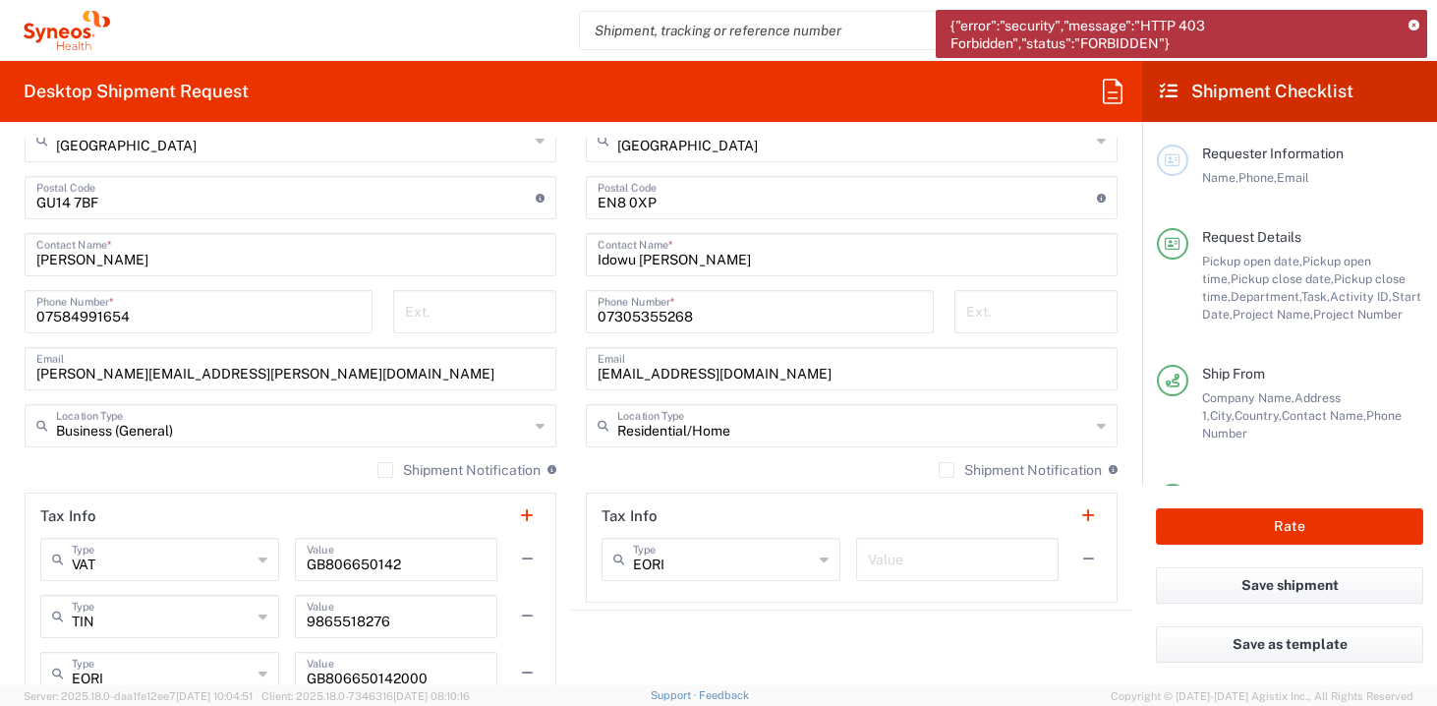
scroll to position [1350, 0]
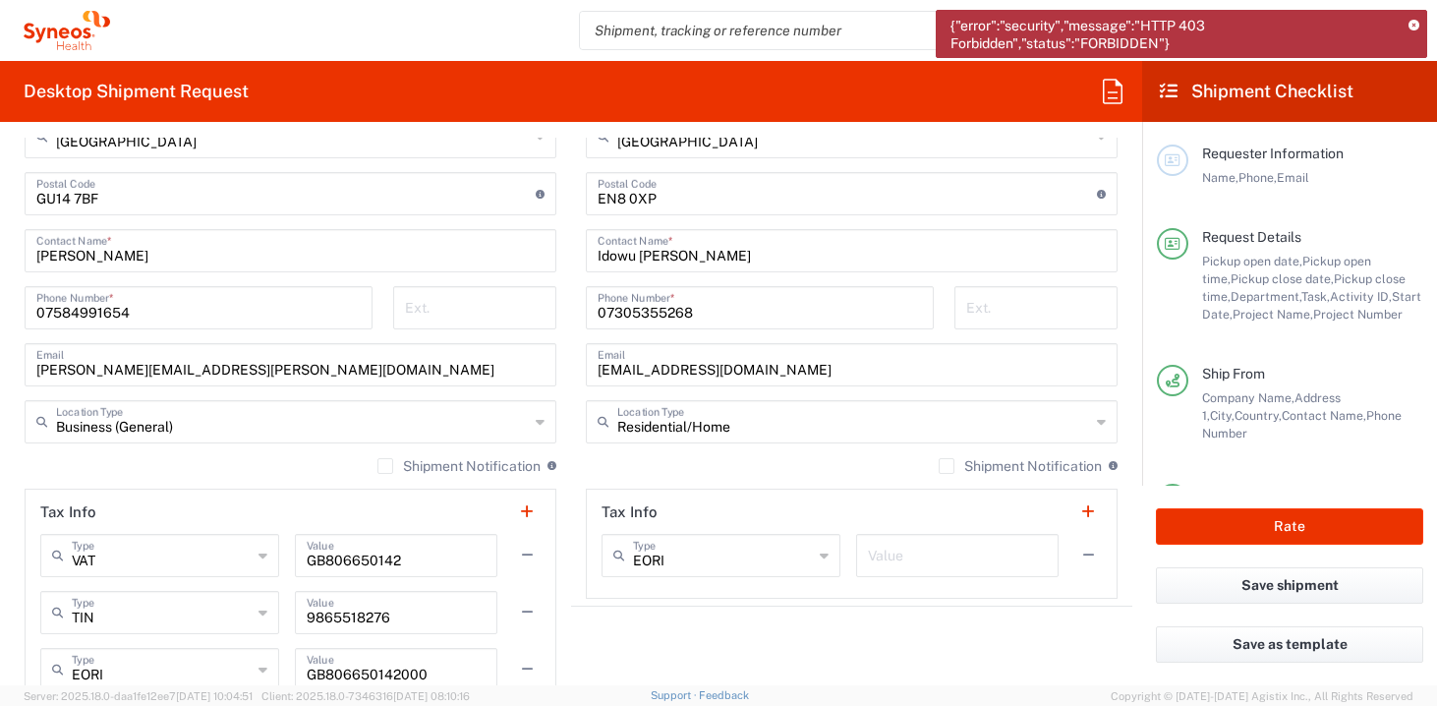
click at [894, 557] on input "text" at bounding box center [958, 554] width 180 height 34
click at [823, 553] on icon at bounding box center [824, 555] width 9 height 31
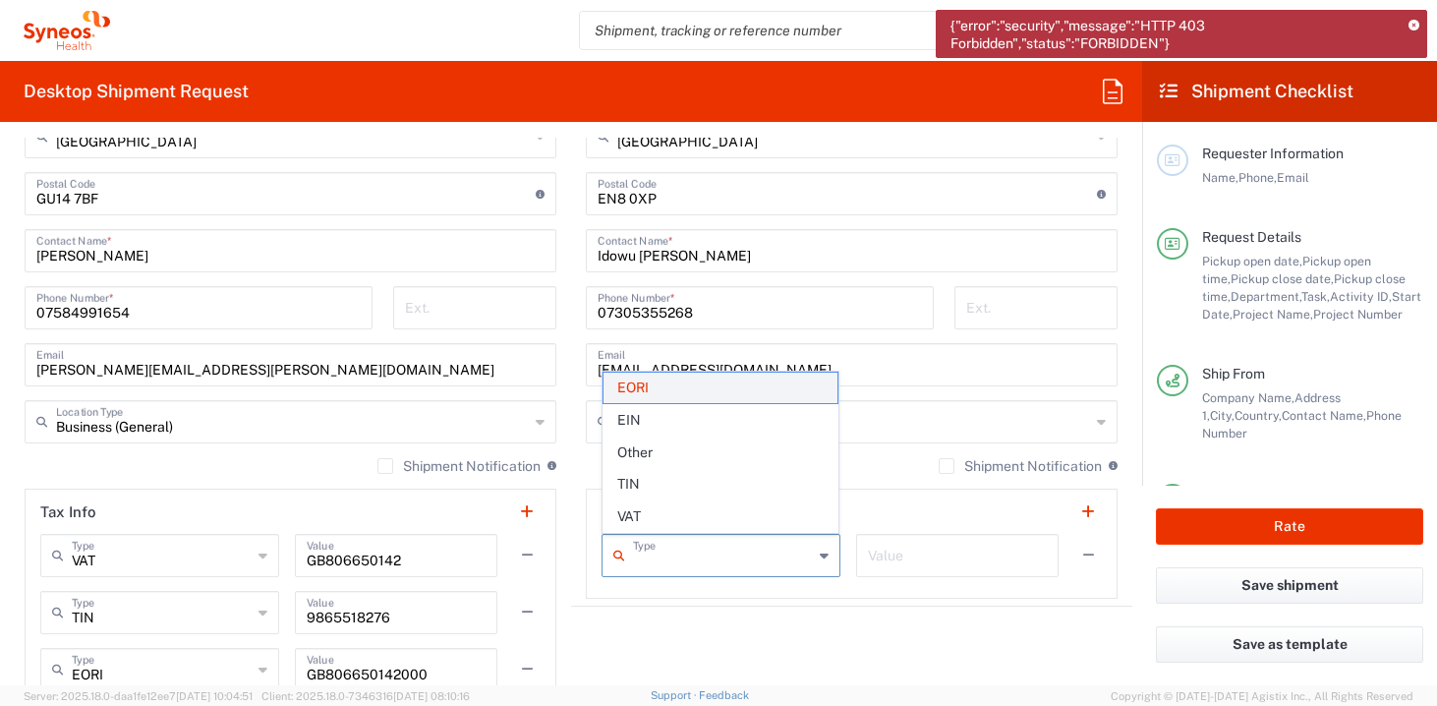
click at [769, 383] on span "EORI" at bounding box center [721, 388] width 234 height 30
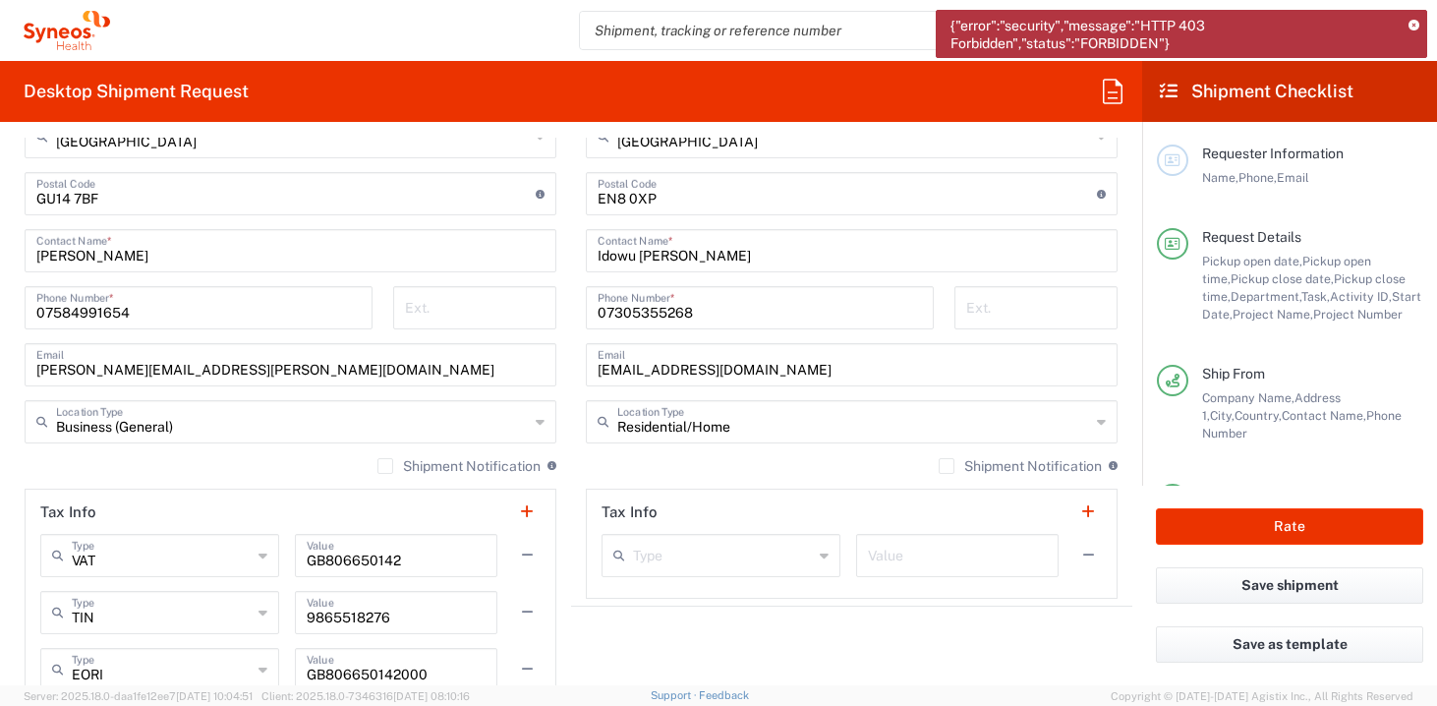
click at [446, 505] on header "Tax Info" at bounding box center [291, 512] width 530 height 44
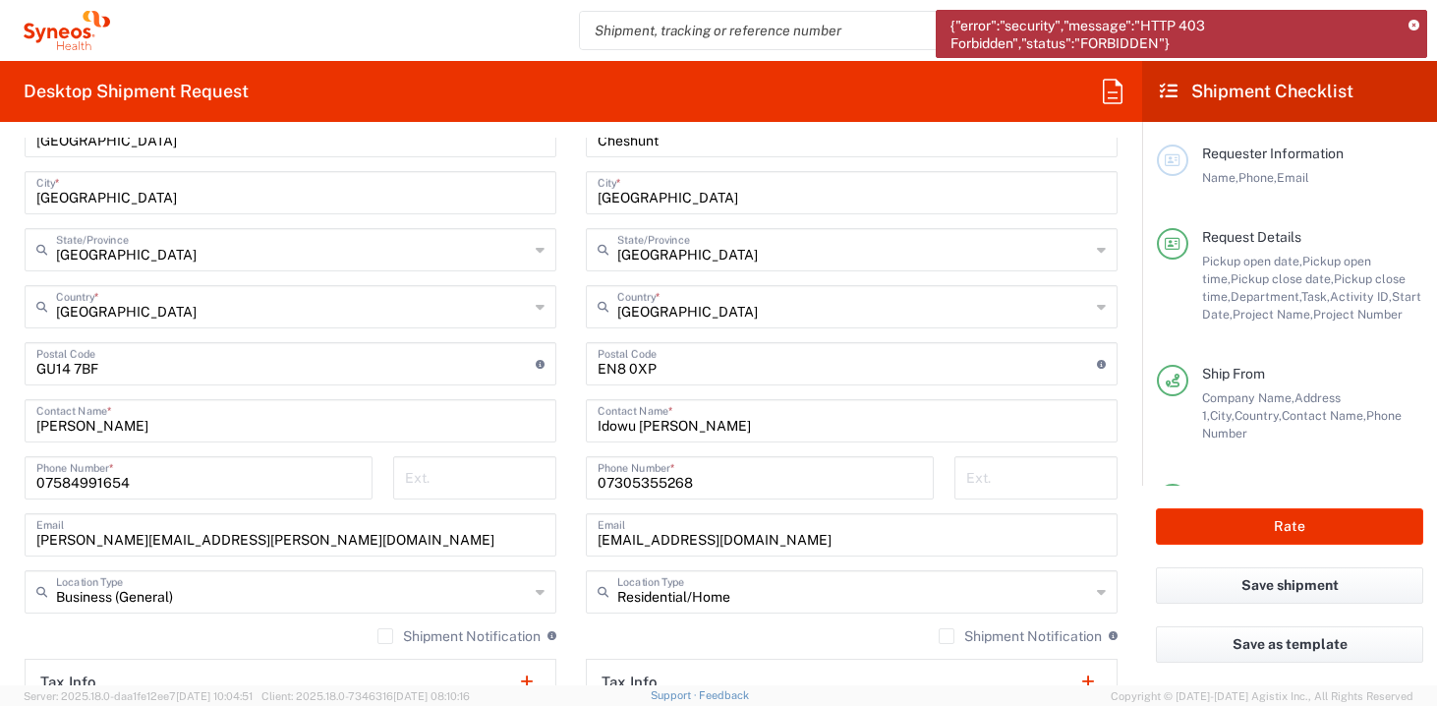
scroll to position [1178, 0]
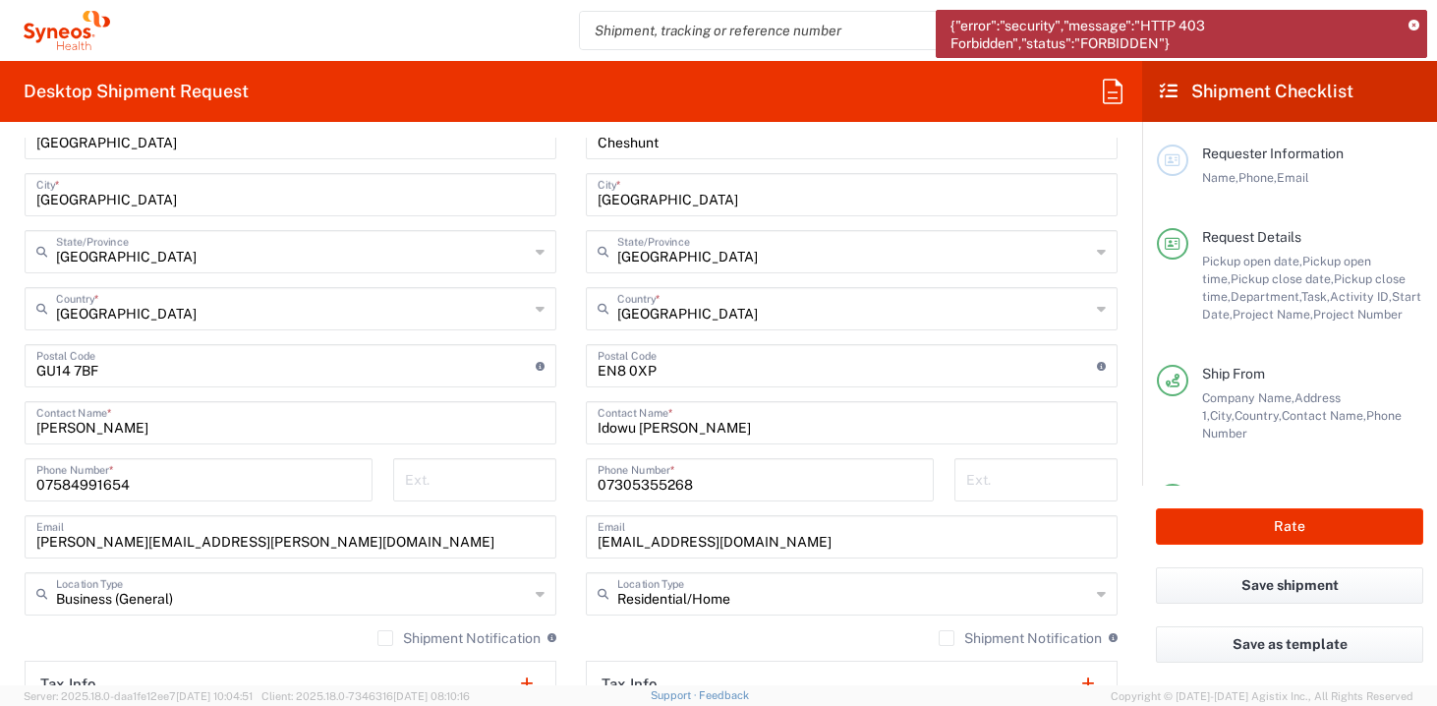
click at [674, 425] on input "Idowu [PERSON_NAME]" at bounding box center [852, 421] width 508 height 34
type input "[PERSON_NAME]"
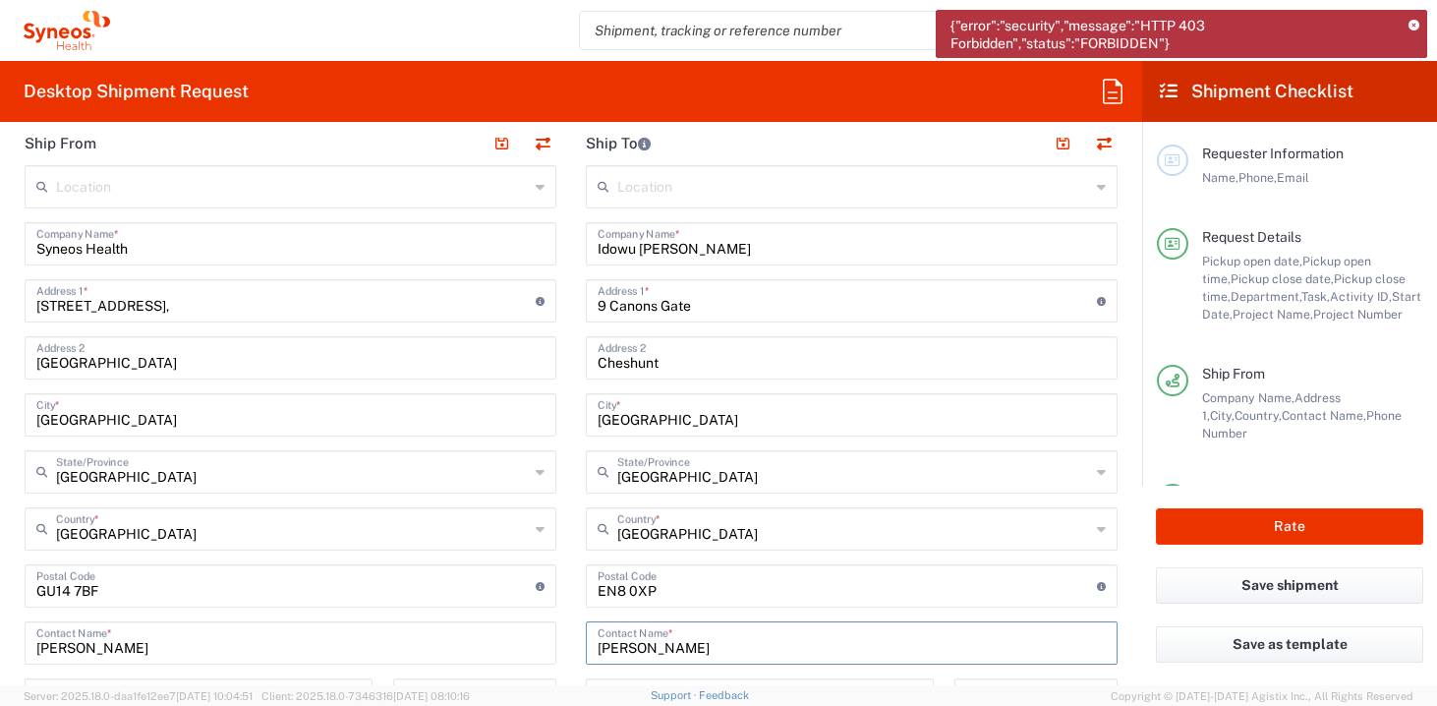
scroll to position [953, 0]
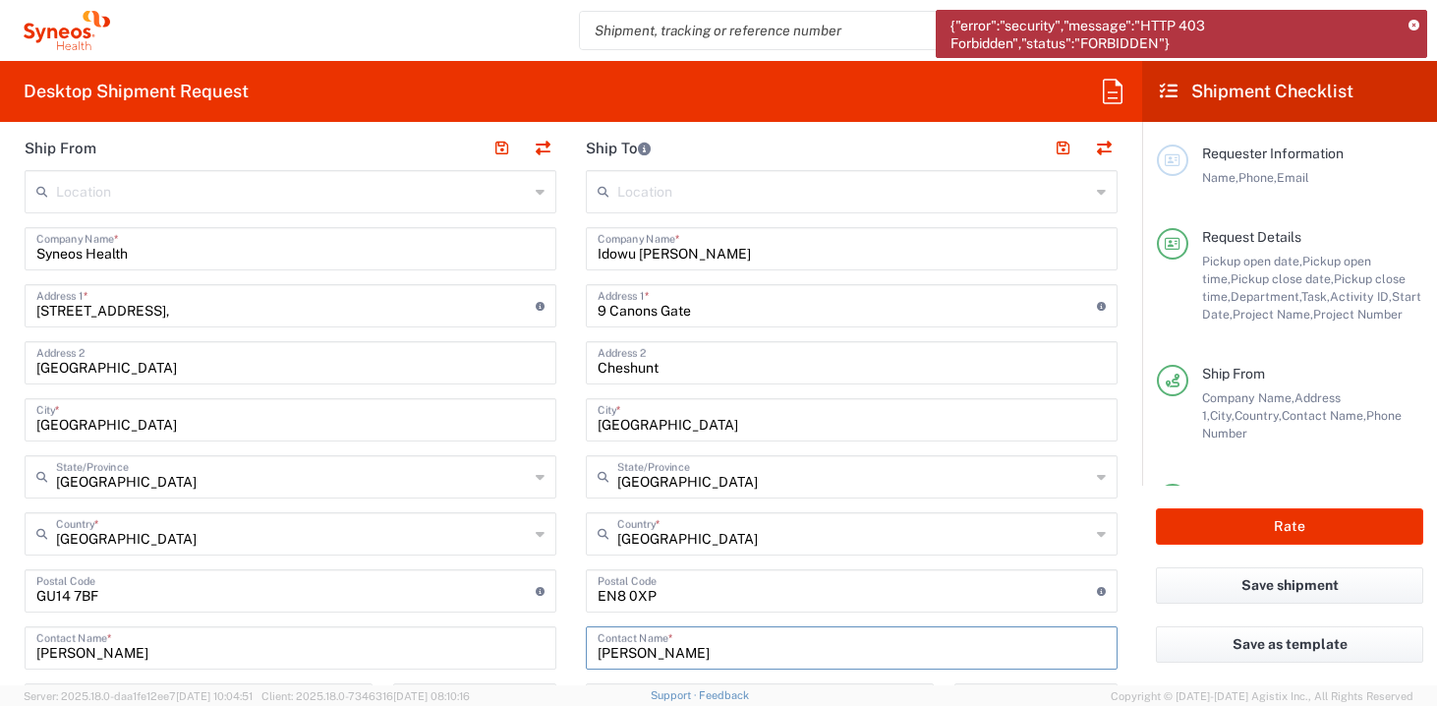
click at [673, 244] on input "Idowu [PERSON_NAME]" at bounding box center [852, 247] width 508 height 34
type input "[PERSON_NAME]"
click at [570, 498] on main "Location [PERSON_NAME] LLC-[GEOGRAPHIC_DATA] [GEOGRAPHIC_DATA] [GEOGRAPHIC_DATA…" at bounding box center [290, 640] width 561 height 940
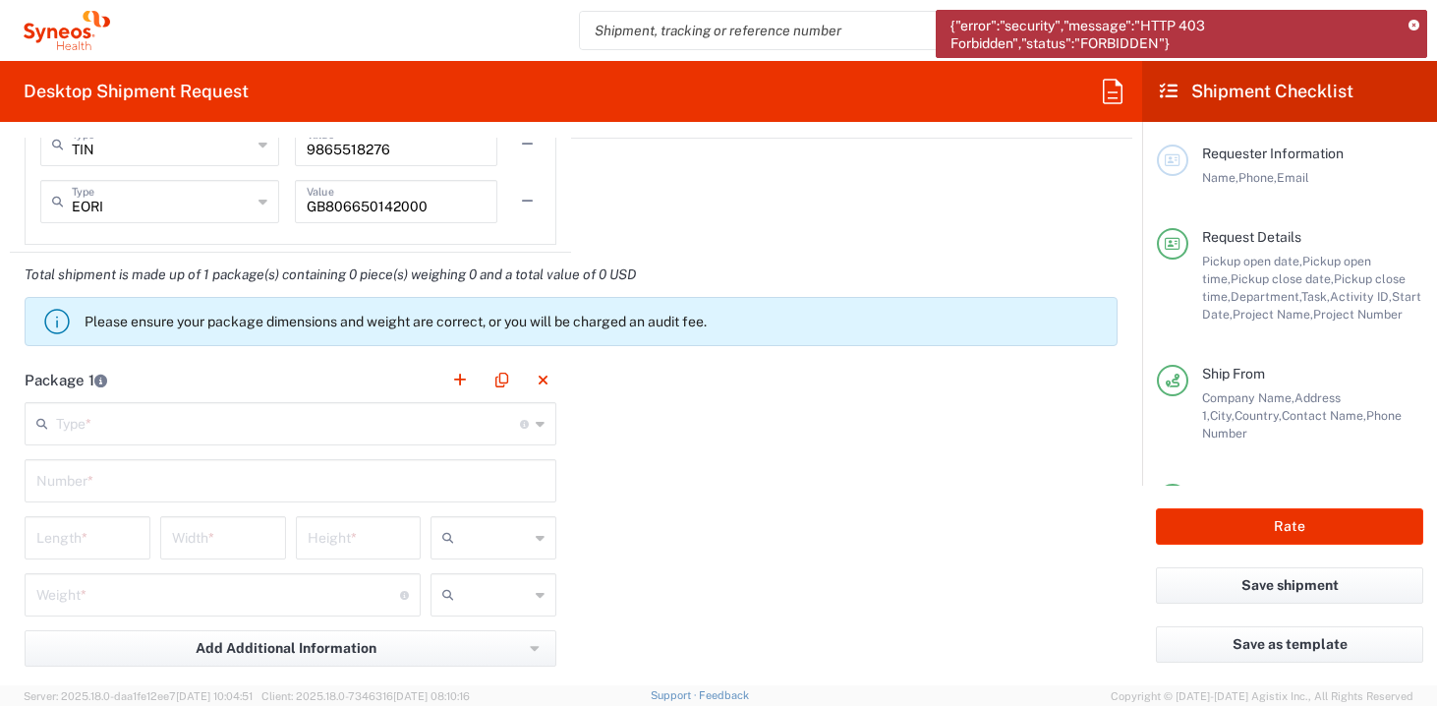
scroll to position [1857, 0]
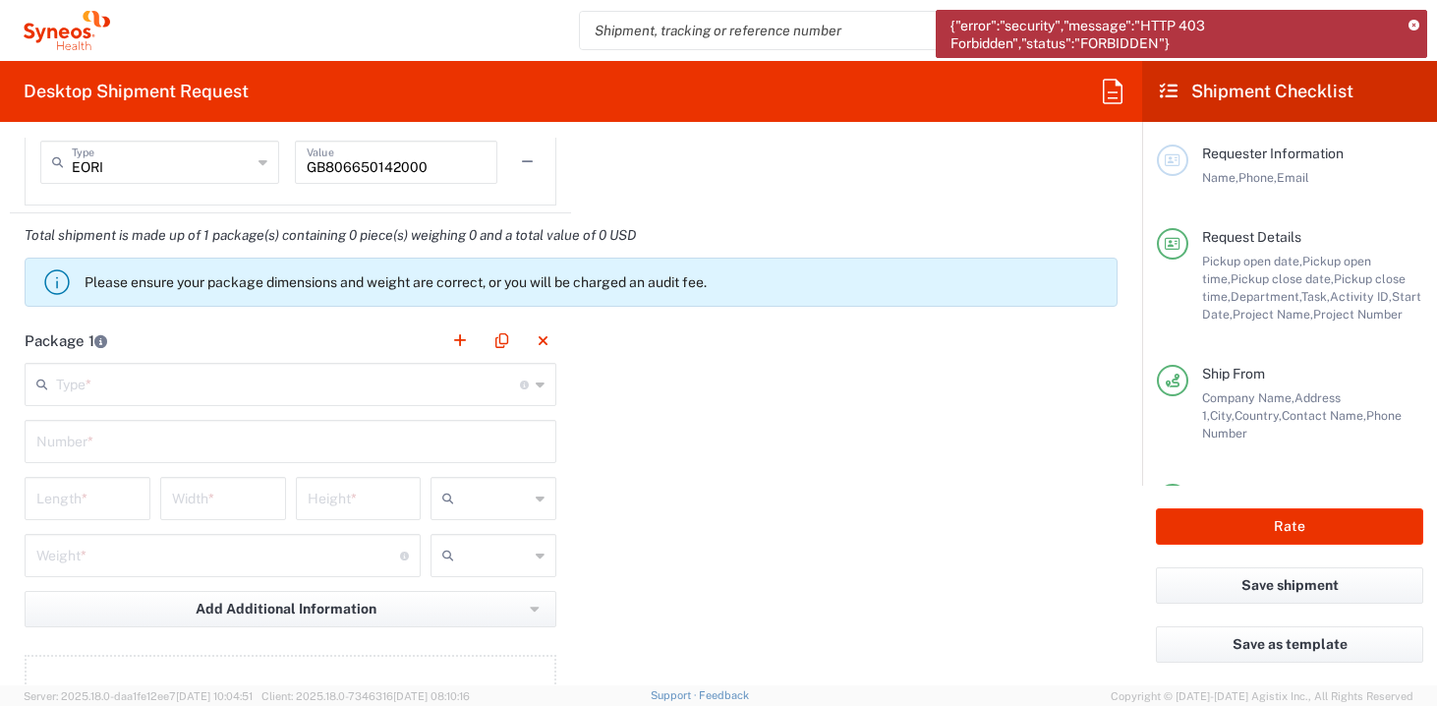
click at [537, 386] on icon at bounding box center [540, 384] width 9 height 31
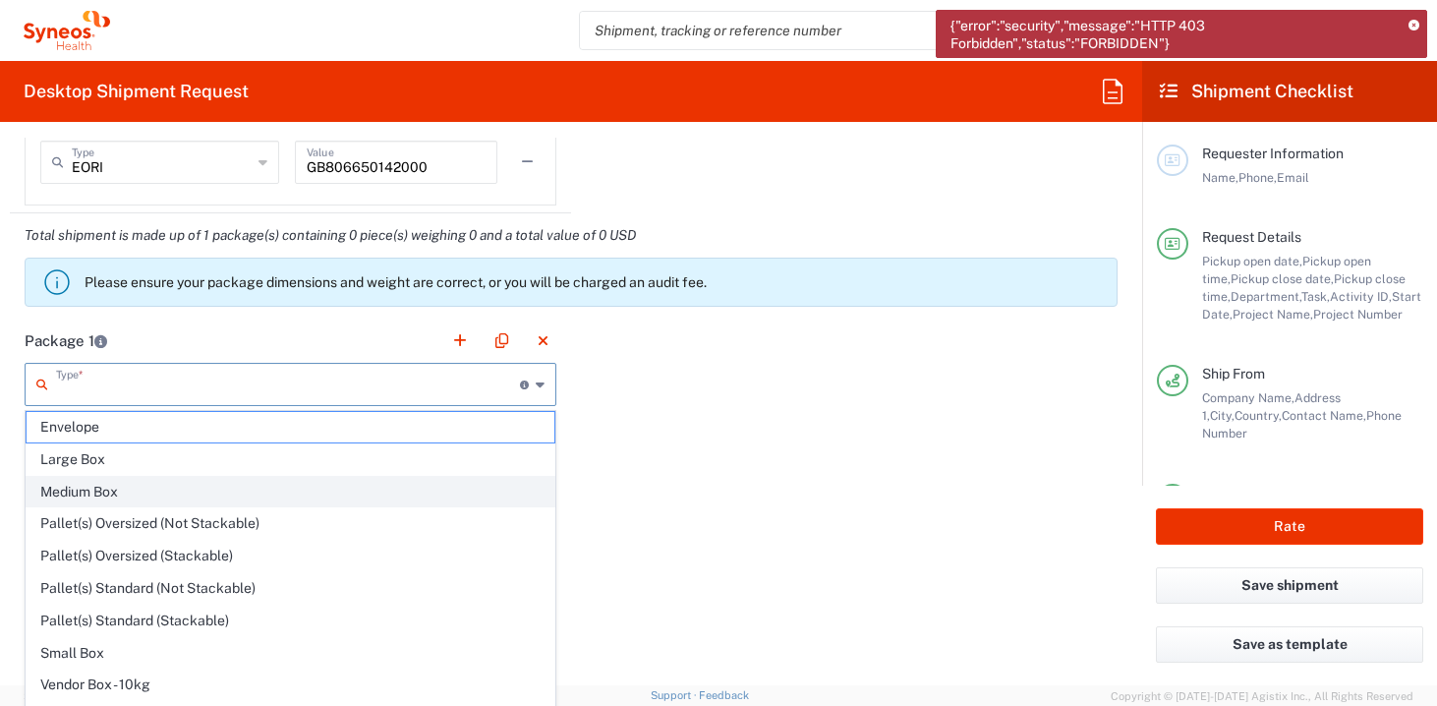
click at [91, 487] on span "Medium Box" at bounding box center [291, 492] width 528 height 30
type input "Medium Box"
type input "13"
type input "11.5"
type input "2.5"
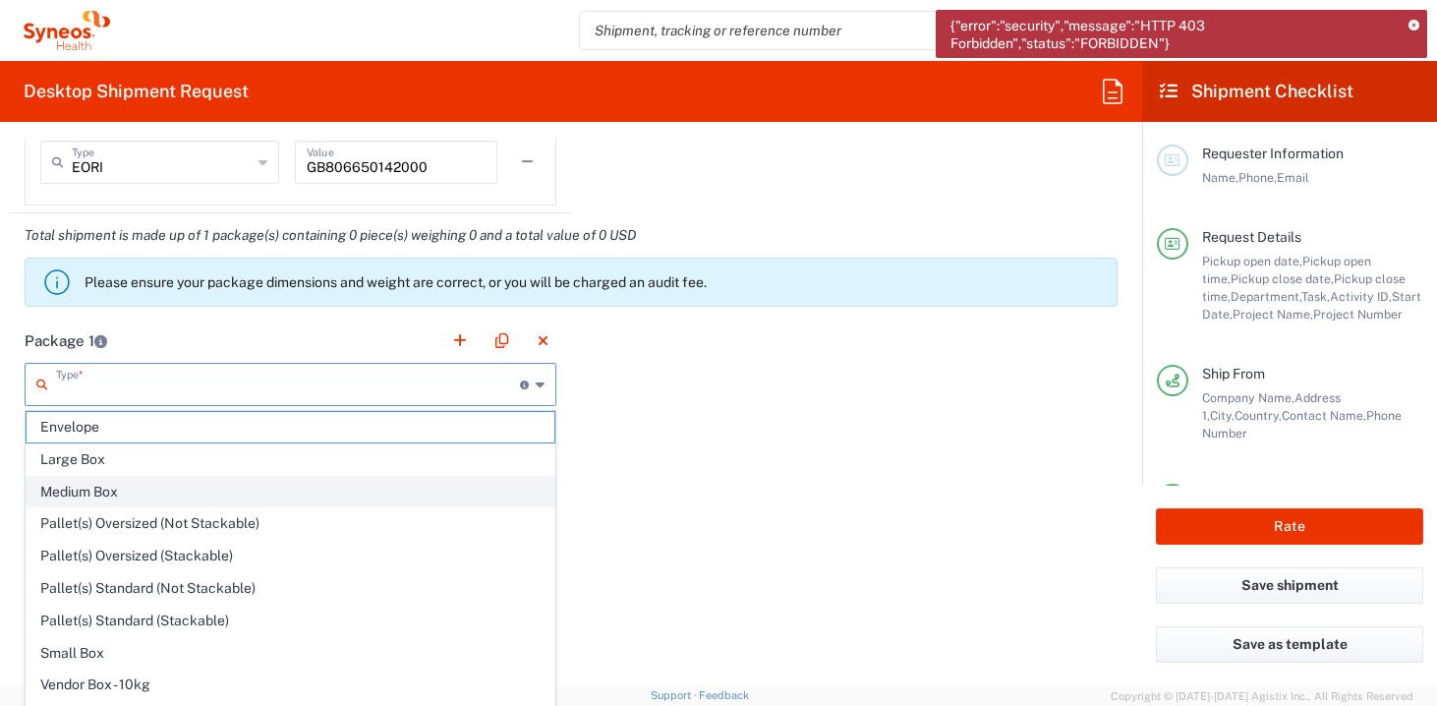
type input "in"
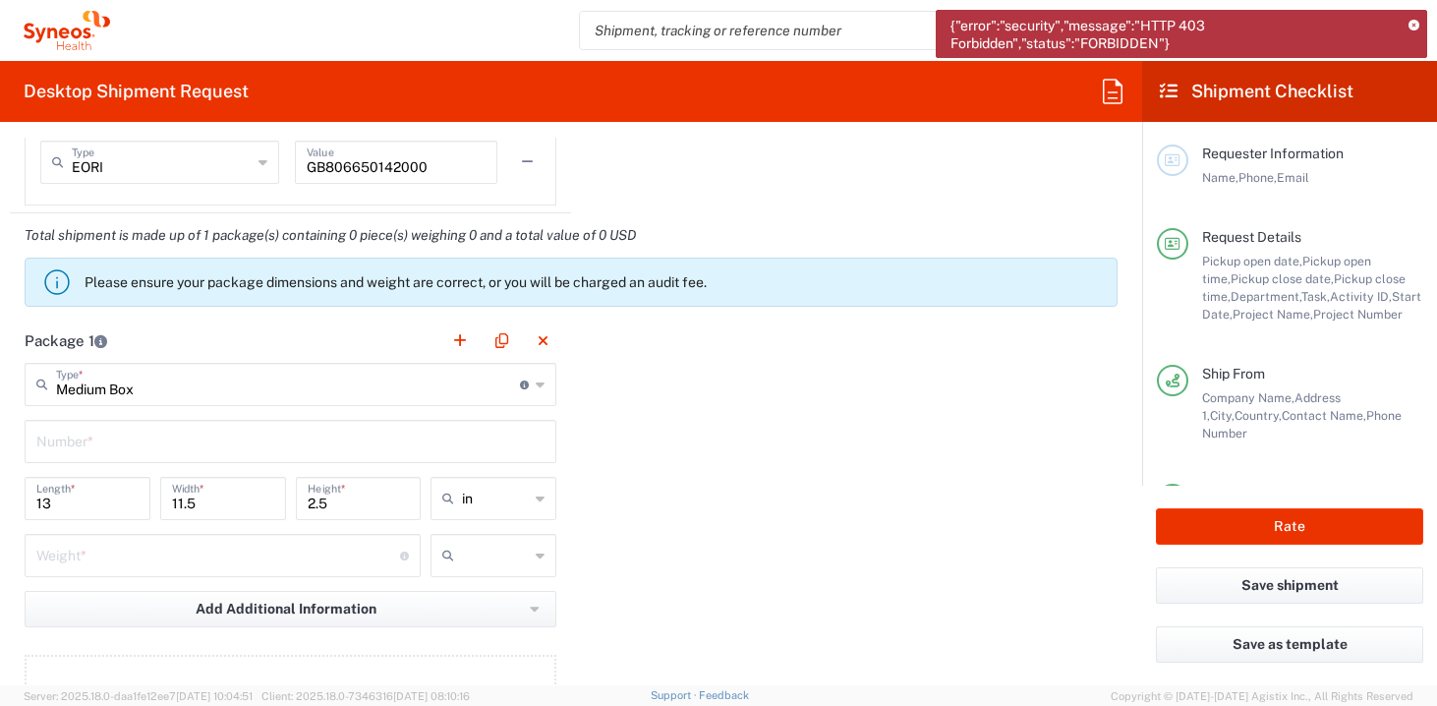
click at [146, 452] on input "text" at bounding box center [290, 440] width 508 height 34
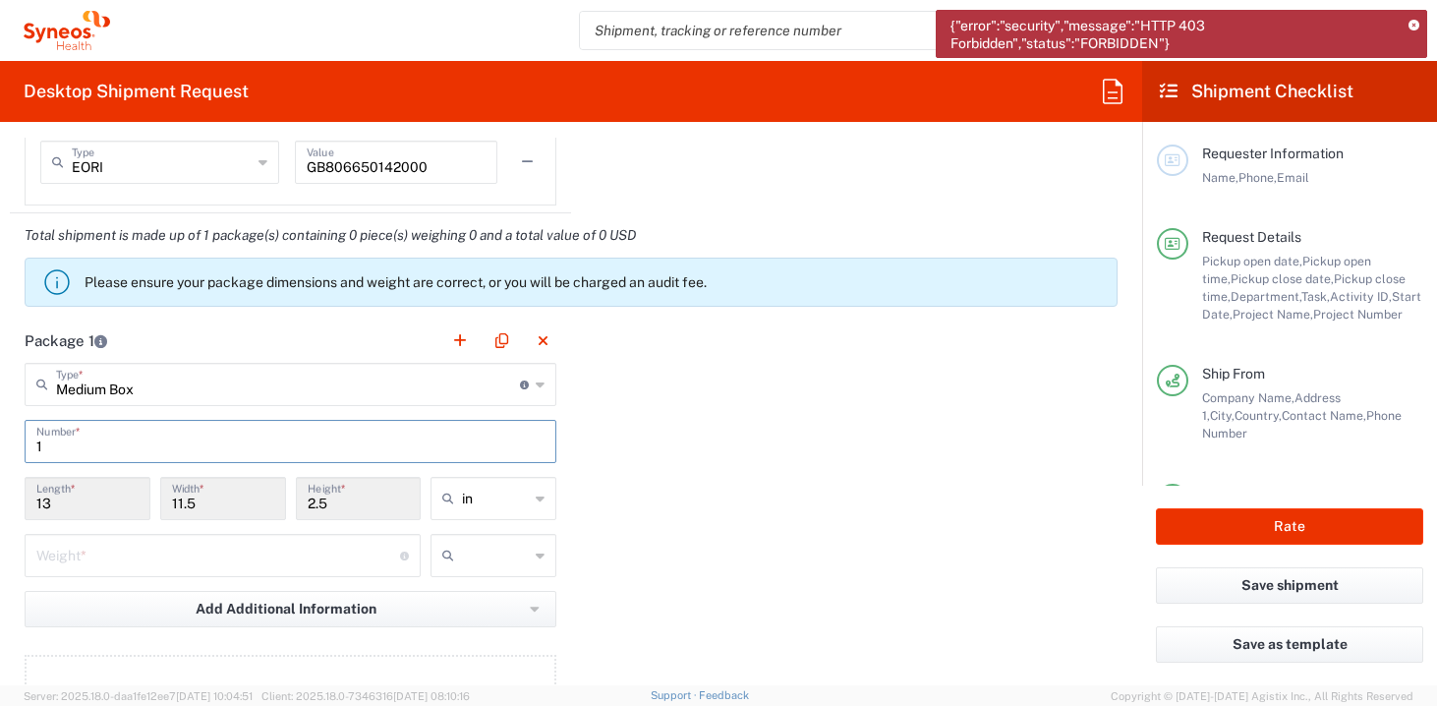
type input "1"
click at [111, 505] on input "13" at bounding box center [87, 497] width 102 height 34
click at [87, 515] on div "13 Length *" at bounding box center [88, 498] width 126 height 43
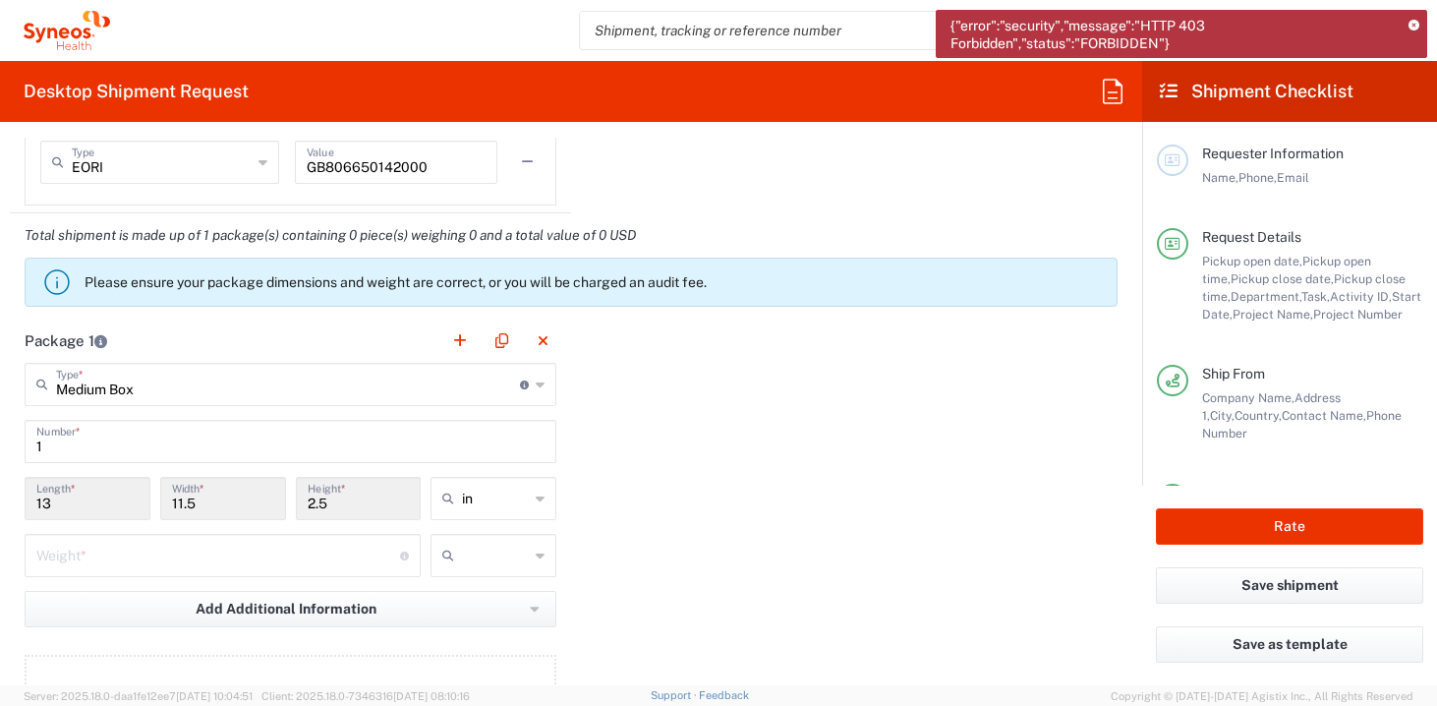
click at [546, 495] on div "in" at bounding box center [494, 498] width 126 height 43
click at [487, 527] on span "in" at bounding box center [494, 541] width 122 height 30
click at [90, 508] on input "13" at bounding box center [87, 497] width 102 height 34
click at [57, 504] on input "13" at bounding box center [87, 497] width 102 height 34
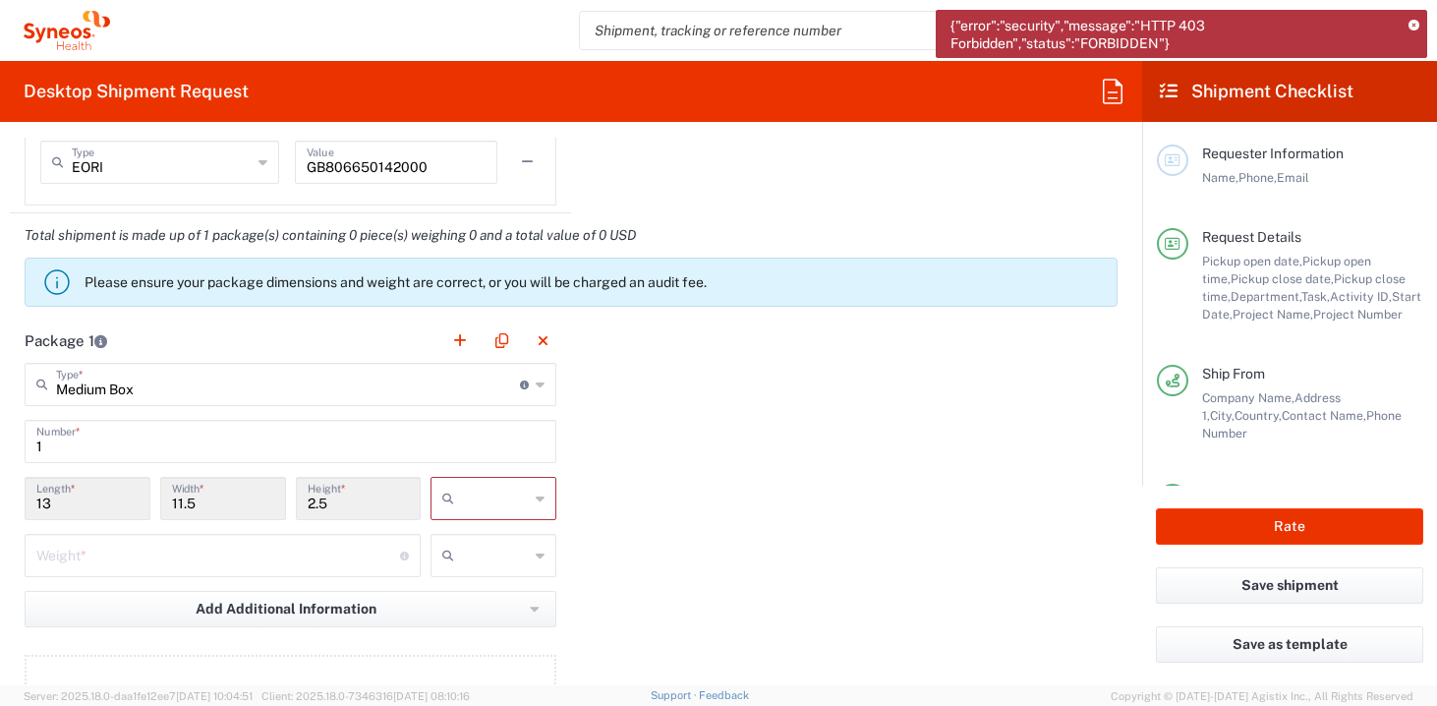
click at [534, 491] on div at bounding box center [494, 498] width 126 height 43
click at [469, 603] on span "in" at bounding box center [494, 606] width 122 height 30
type input "in"
click at [85, 503] on input "13" at bounding box center [87, 497] width 102 height 34
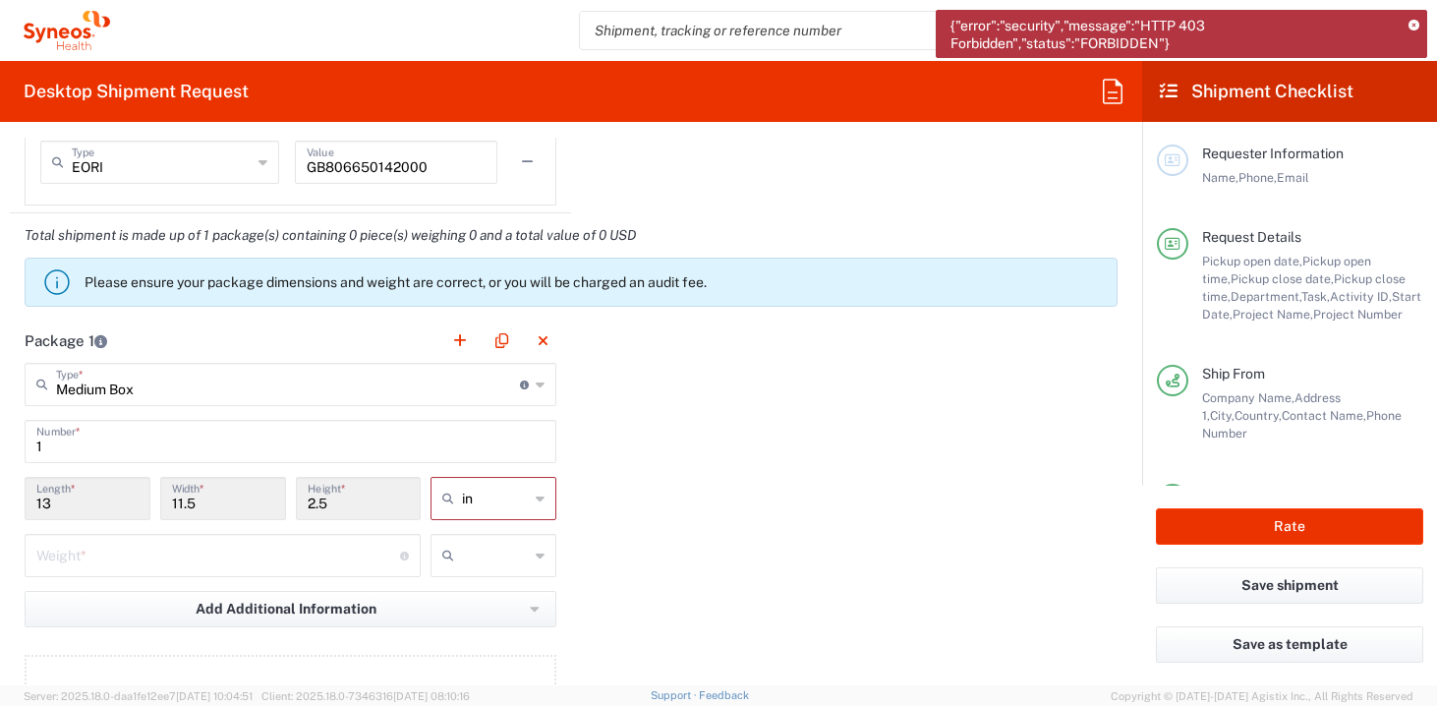
click at [85, 503] on input "13" at bounding box center [87, 497] width 102 height 34
click at [542, 379] on icon at bounding box center [540, 384] width 9 height 31
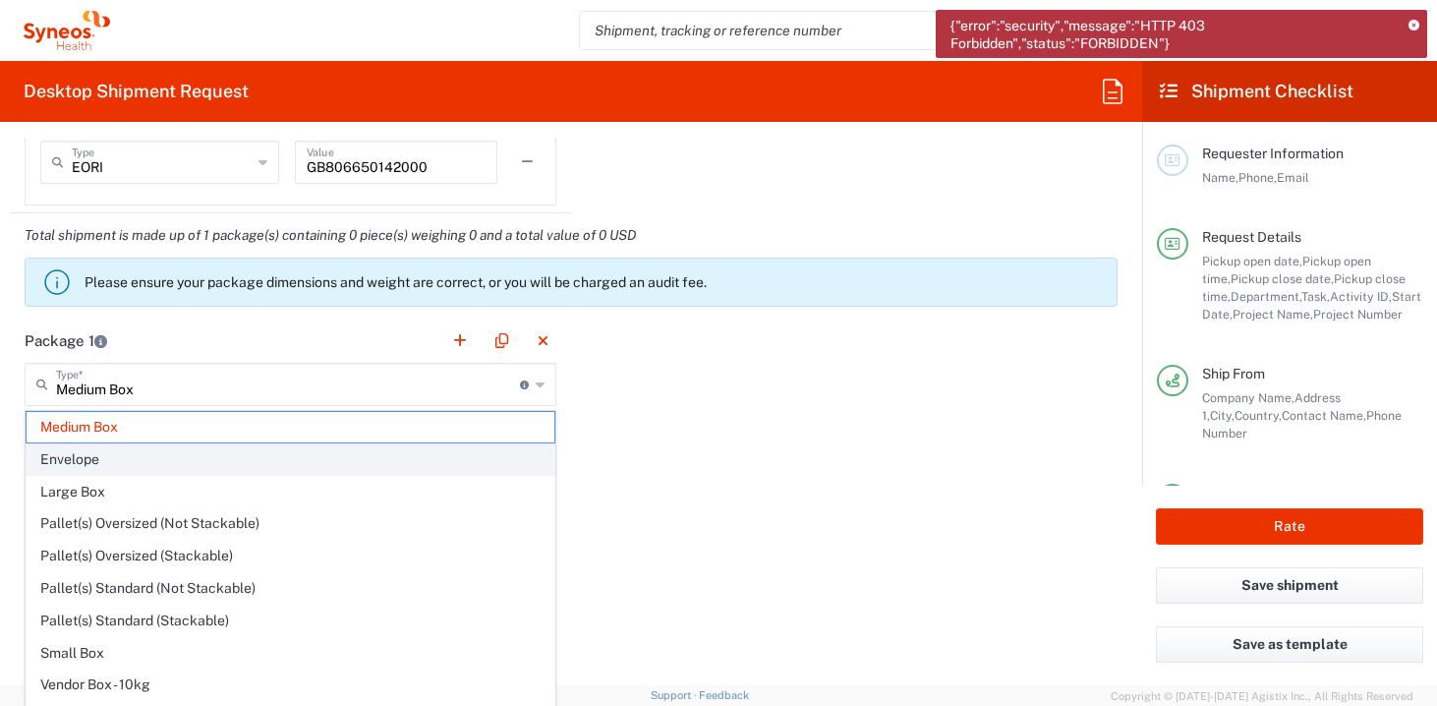
click at [137, 462] on span "Envelope" at bounding box center [291, 459] width 528 height 30
type input "Envelope"
type input "9.5"
type input "12.5"
type input "0.25"
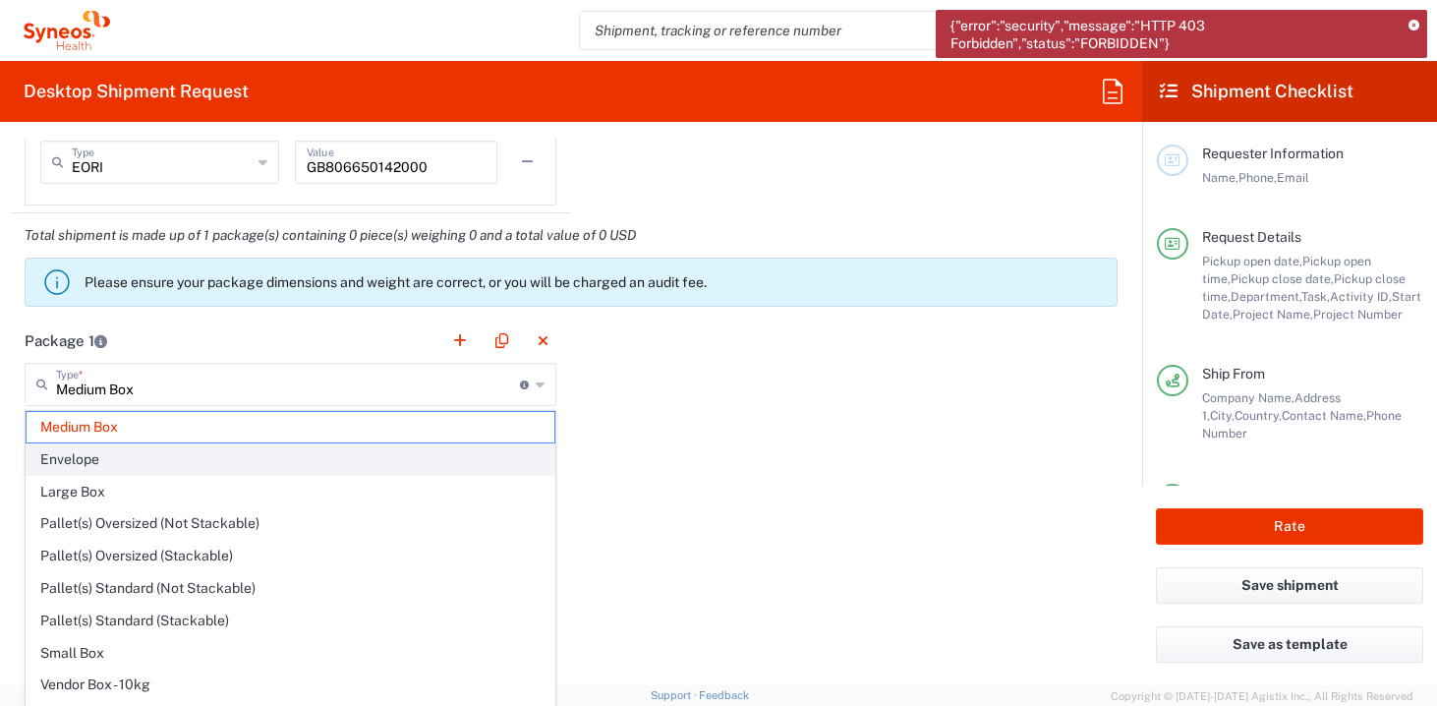
type input "in"
type input "0.45"
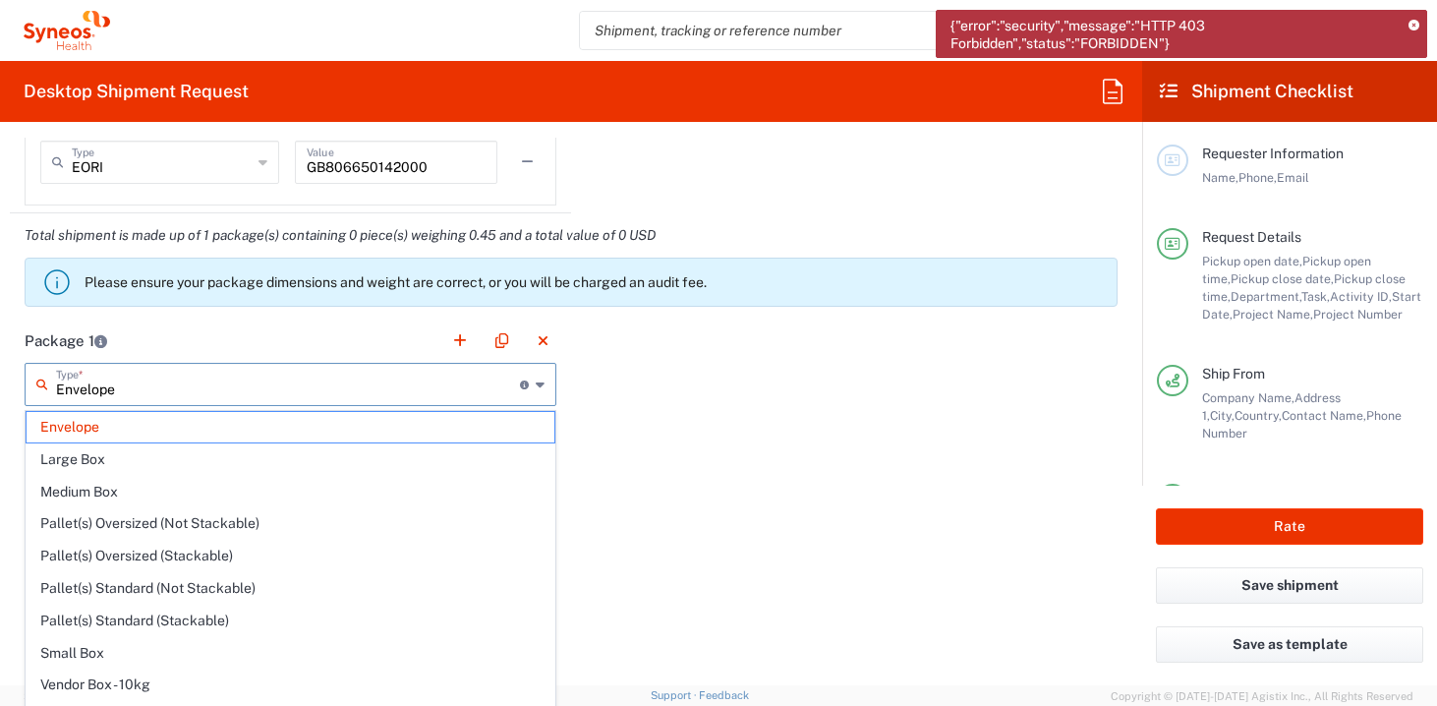
click at [171, 385] on input "Envelope" at bounding box center [288, 383] width 464 height 34
click at [89, 462] on span "Large Box" at bounding box center [291, 459] width 528 height 30
type input "Large Box"
type input "17.5"
type input "3"
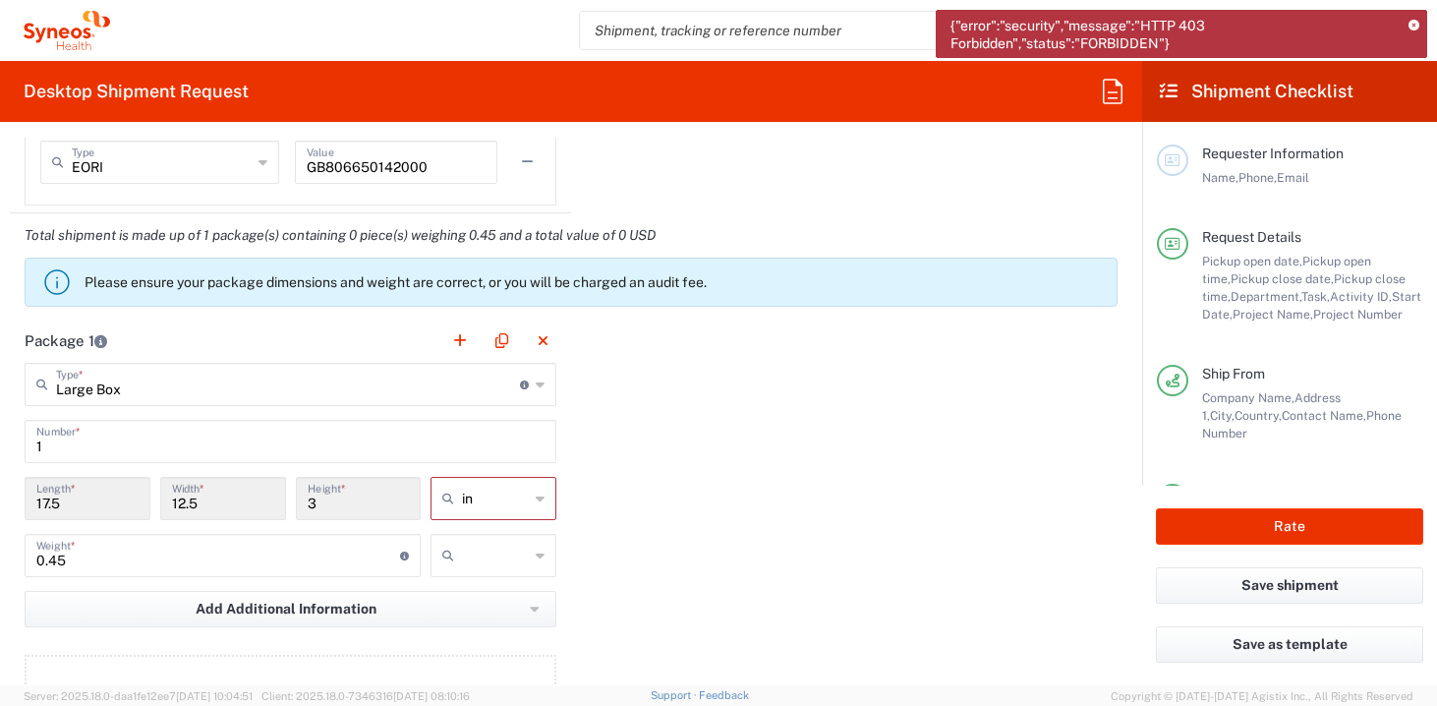
click at [92, 511] on input "17.5" at bounding box center [87, 497] width 102 height 34
click at [545, 559] on div at bounding box center [494, 555] width 126 height 43
click at [491, 628] on span "lbs" at bounding box center [494, 630] width 122 height 30
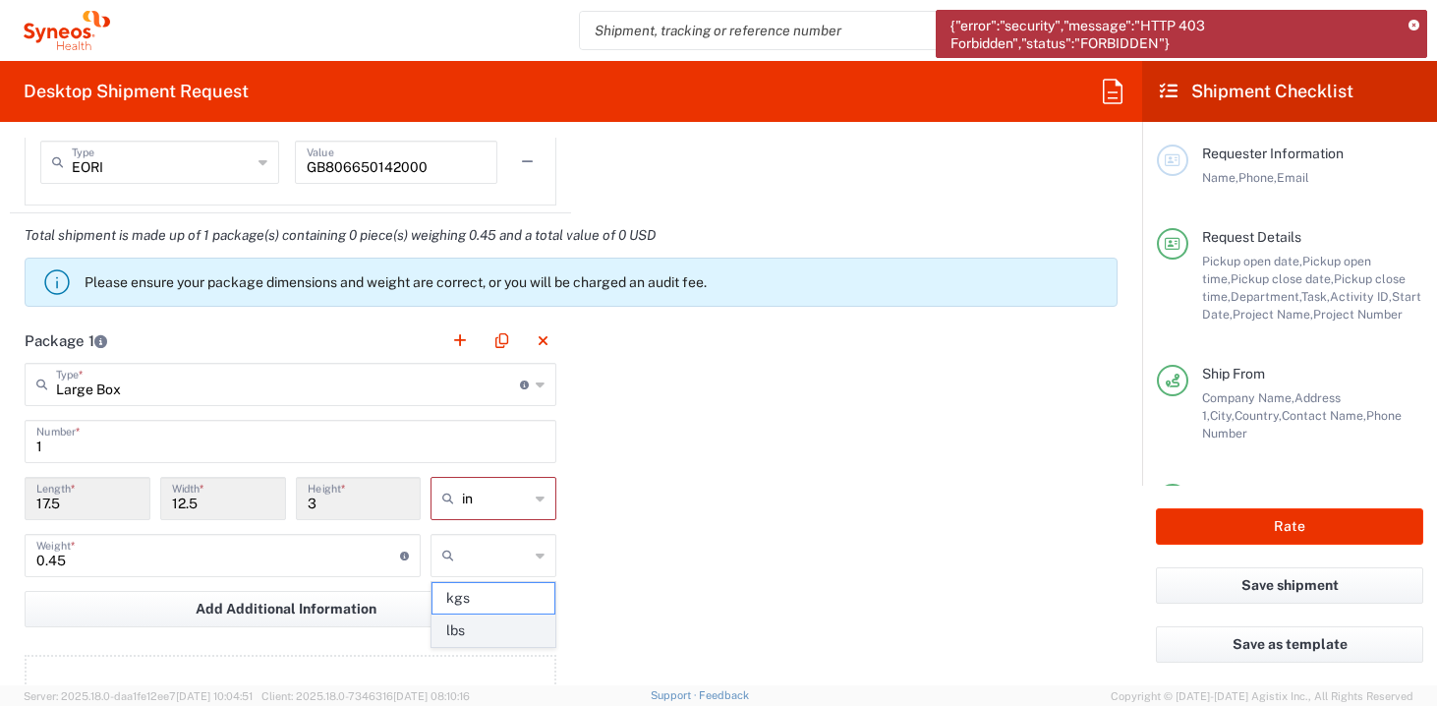
type input "lbs"
click at [538, 506] on icon at bounding box center [540, 498] width 9 height 31
click at [496, 543] on span "in" at bounding box center [494, 541] width 122 height 30
click at [533, 503] on div at bounding box center [494, 498] width 126 height 43
click at [471, 609] on span "in" at bounding box center [494, 606] width 122 height 30
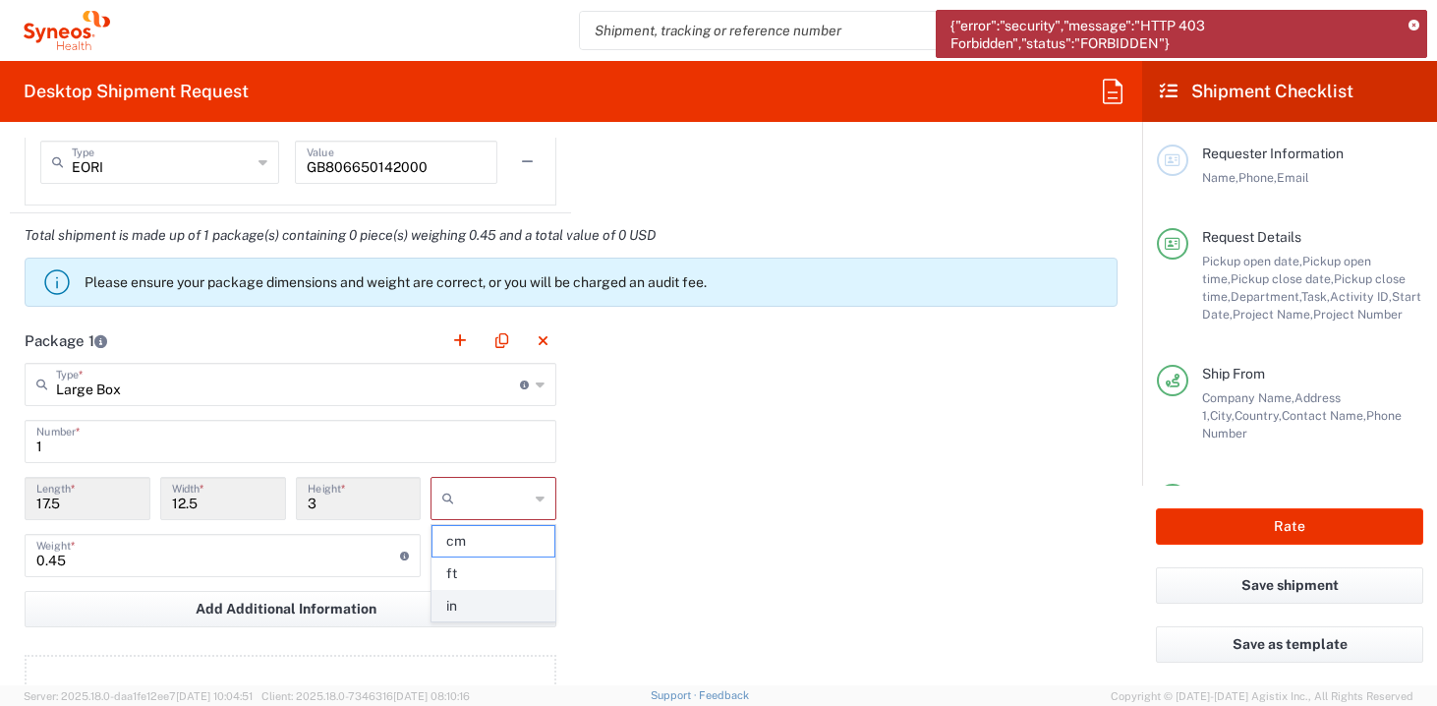
type input "in"
click at [89, 568] on input "0.45" at bounding box center [218, 554] width 364 height 34
type input "lbs"
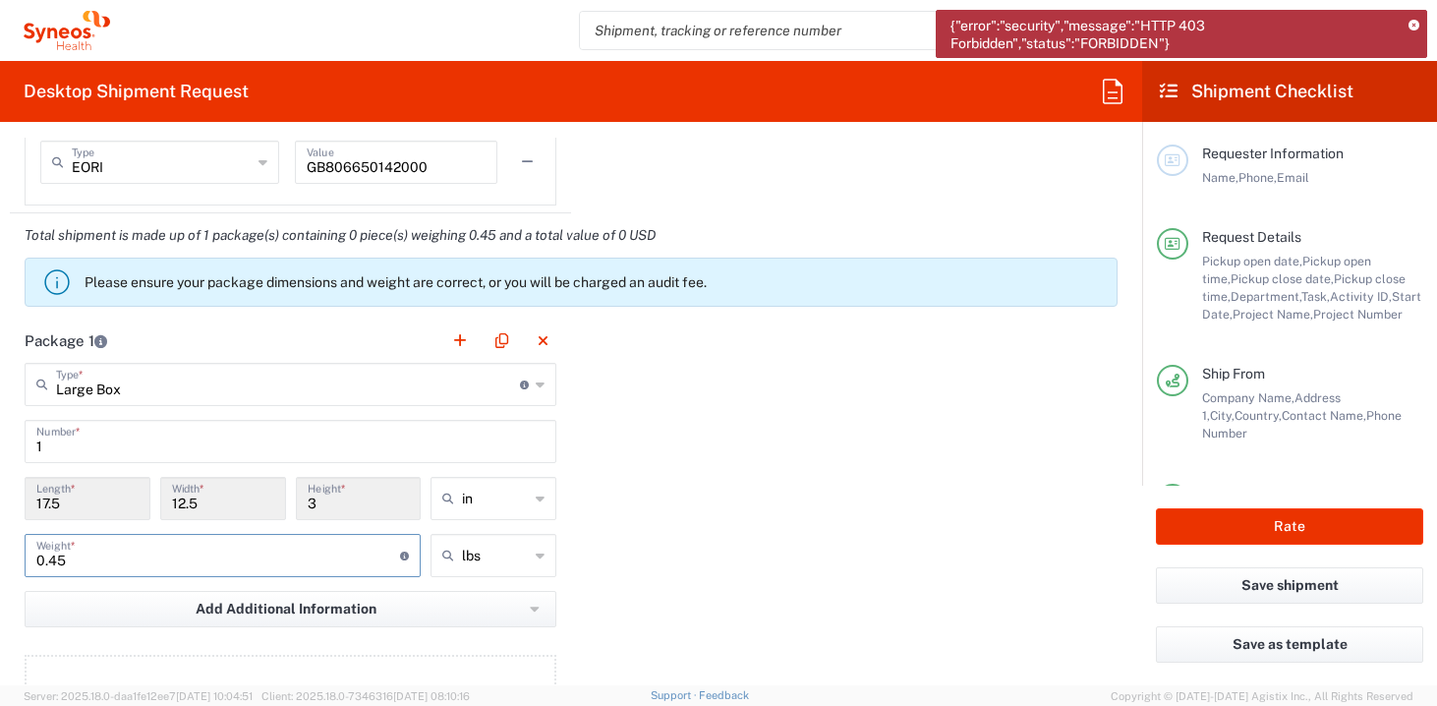
click at [523, 554] on input "lbs" at bounding box center [495, 555] width 67 height 31
click at [486, 623] on span "kgs" at bounding box center [494, 630] width 122 height 30
type input "0.2"
type input "kgs"
click at [75, 566] on input "0.2" at bounding box center [218, 554] width 364 height 34
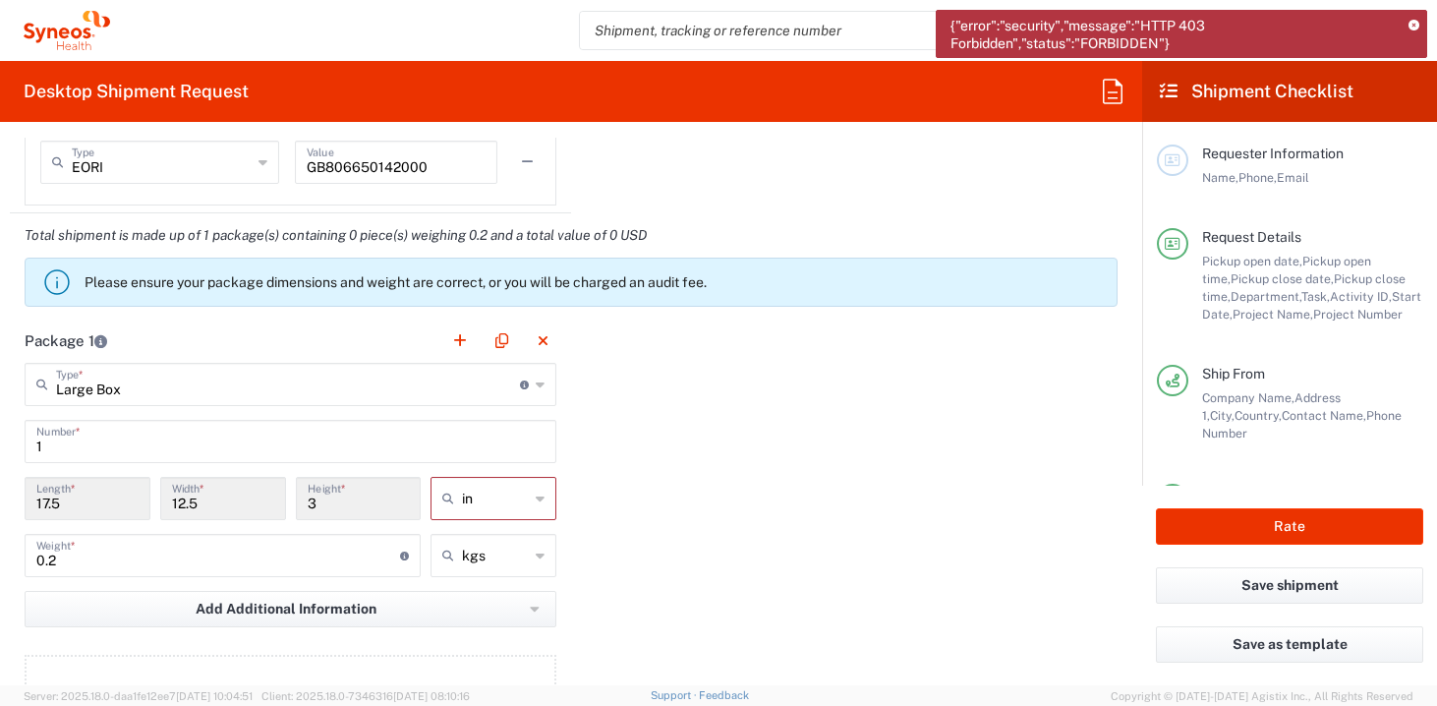
click at [75, 566] on input "0.2" at bounding box center [218, 554] width 364 height 34
type input "5.0"
click at [641, 615] on div "Package 1 Large Box Type * Material used to package goods Envelope Large Box Me…" at bounding box center [571, 535] width 1123 height 432
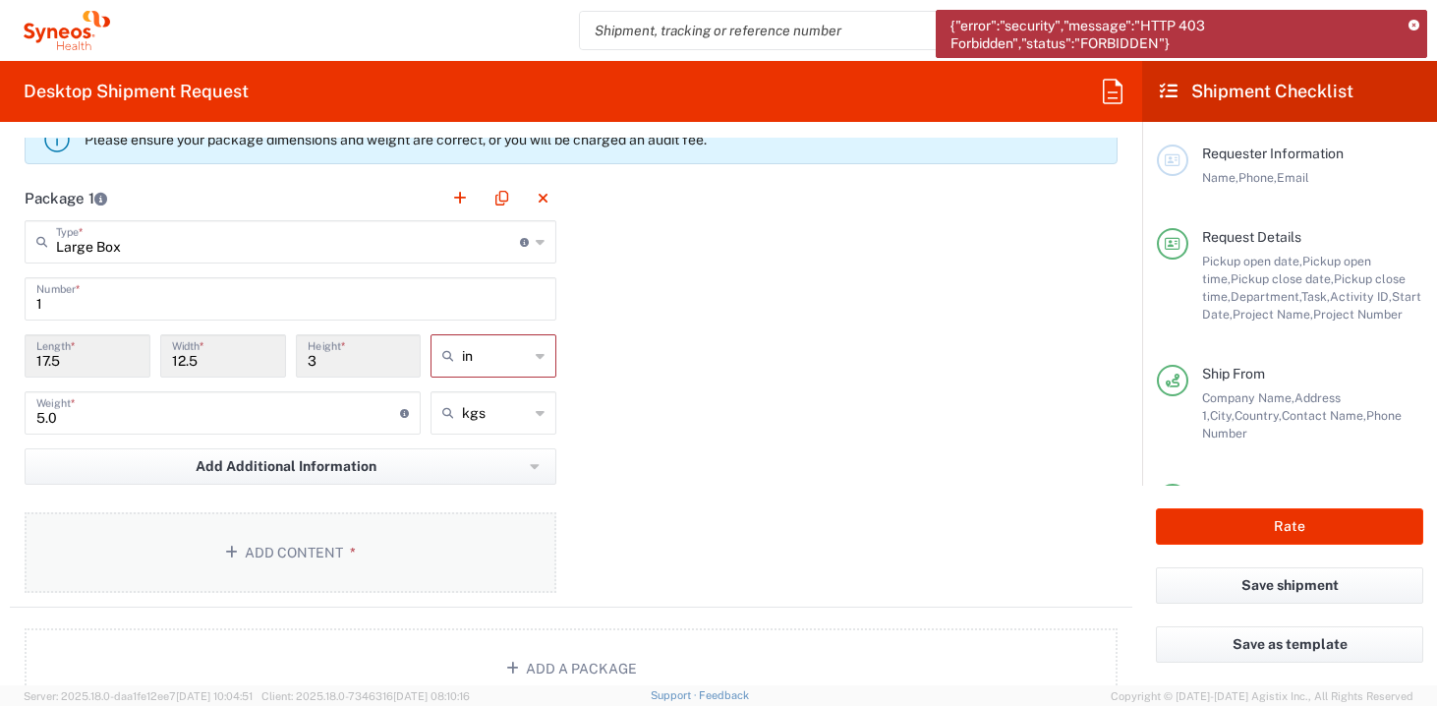
scroll to position [1955, 0]
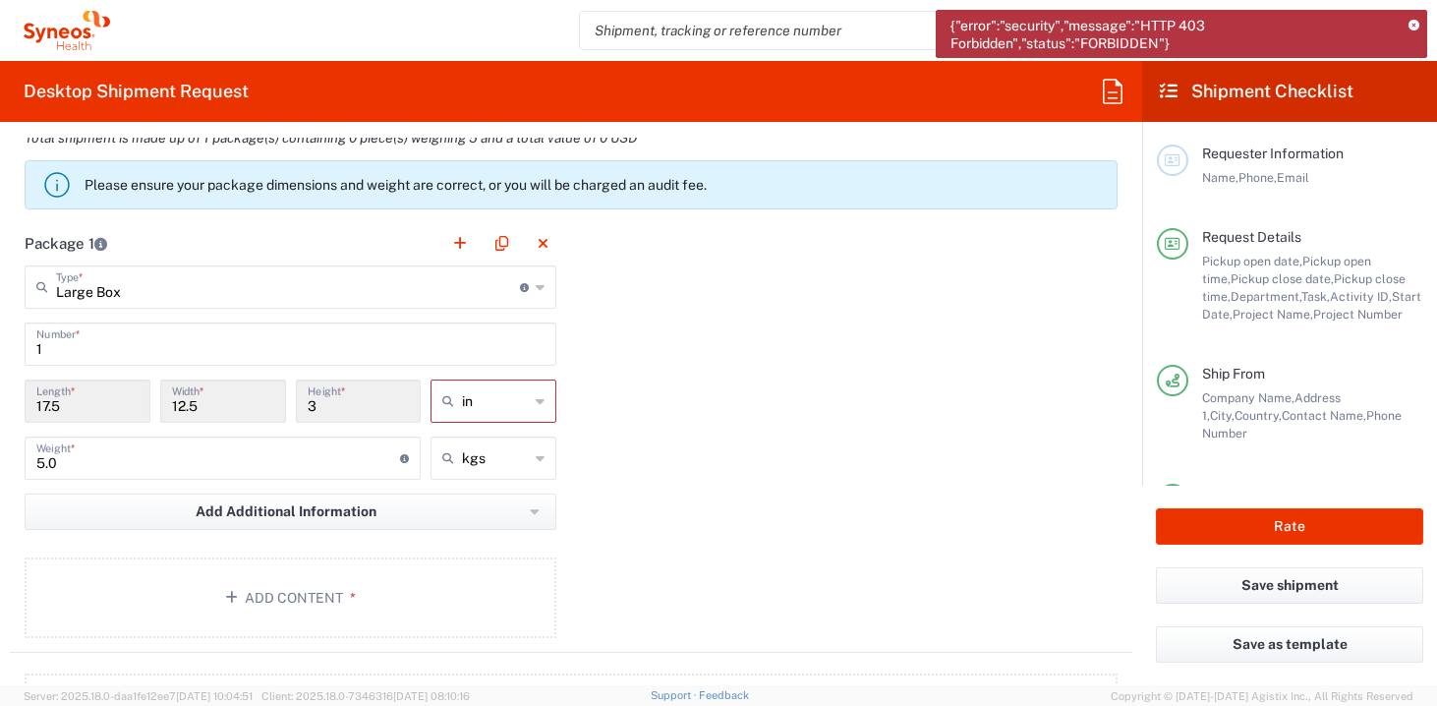
click at [549, 397] on div "in" at bounding box center [494, 401] width 126 height 43
type input "in"
click at [679, 410] on div "Package 1 Large Box Type * Material used to package goods Envelope Large Box Me…" at bounding box center [571, 437] width 1123 height 432
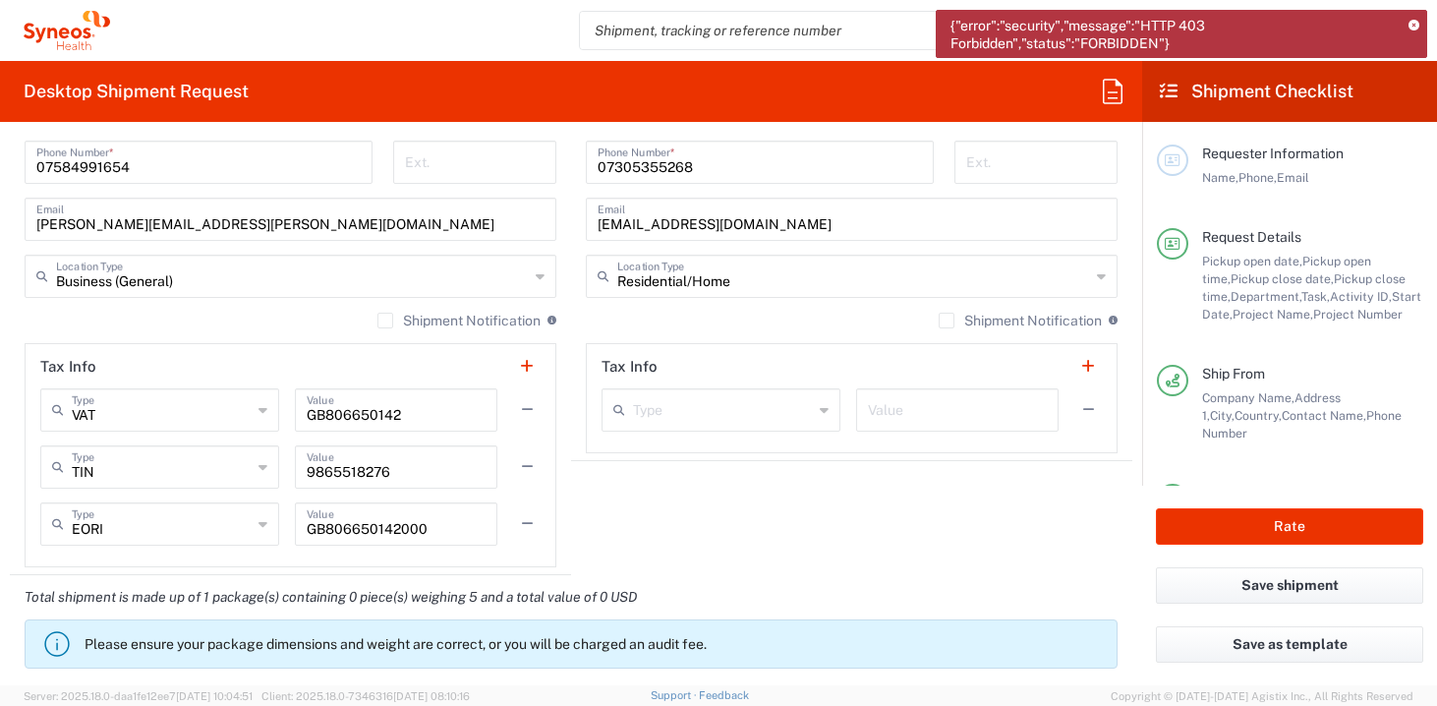
scroll to position [1494, 0]
click at [820, 410] on icon at bounding box center [824, 411] width 9 height 31
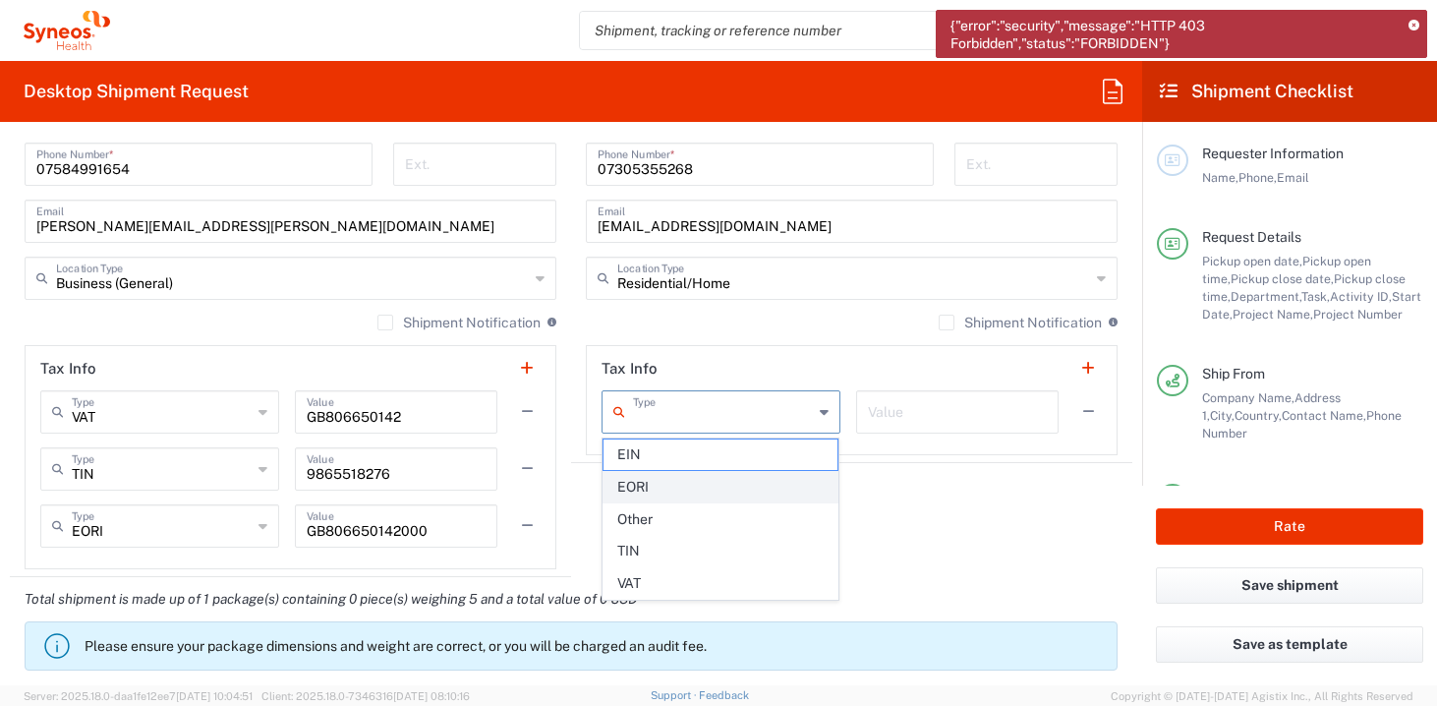
click at [695, 499] on span "EORI" at bounding box center [721, 487] width 234 height 30
type input "EORI"
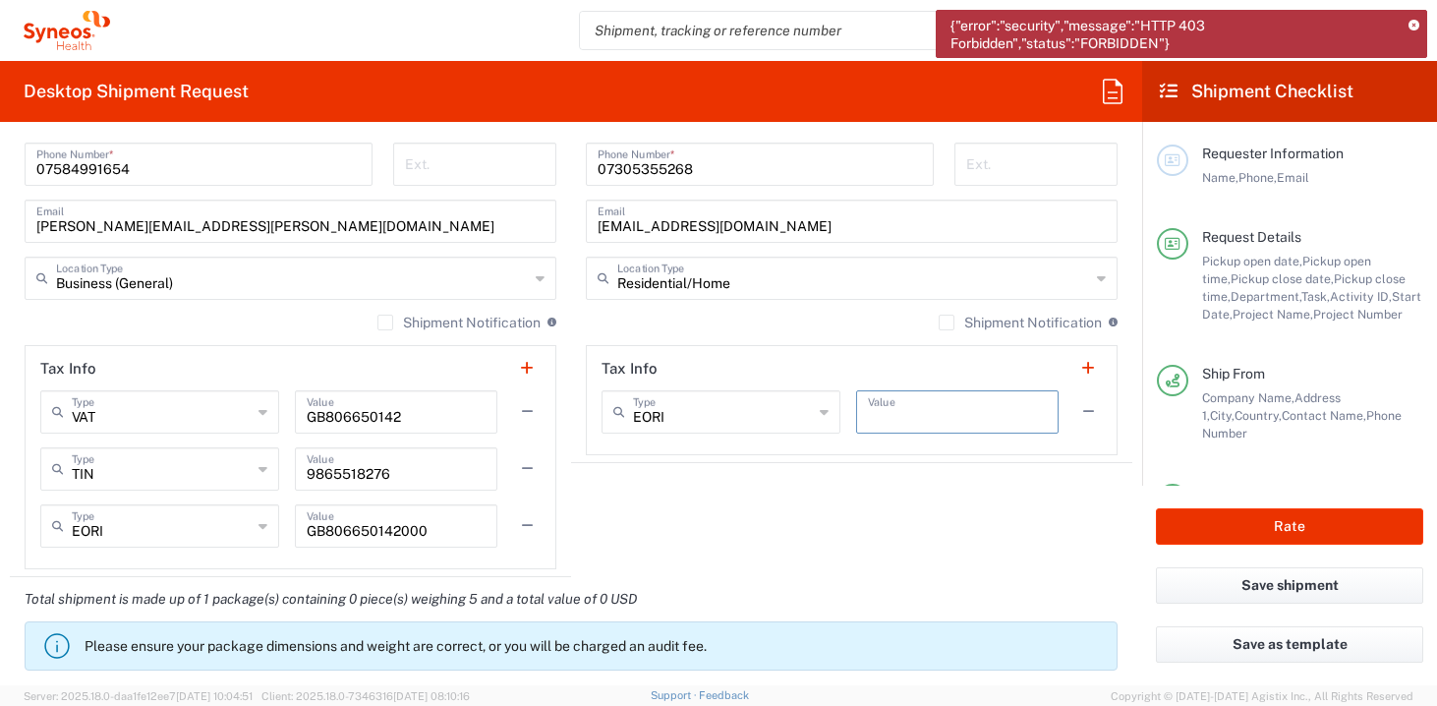
click at [1015, 427] on input "text" at bounding box center [958, 410] width 180 height 34
type input "1500"
click at [876, 518] on agx-shipment-stop-widget "Ship To Location [PERSON_NAME] LLC-[GEOGRAPHIC_DATA] [GEOGRAPHIC_DATA] [GEOGRAP…" at bounding box center [851, 81] width 561 height 992
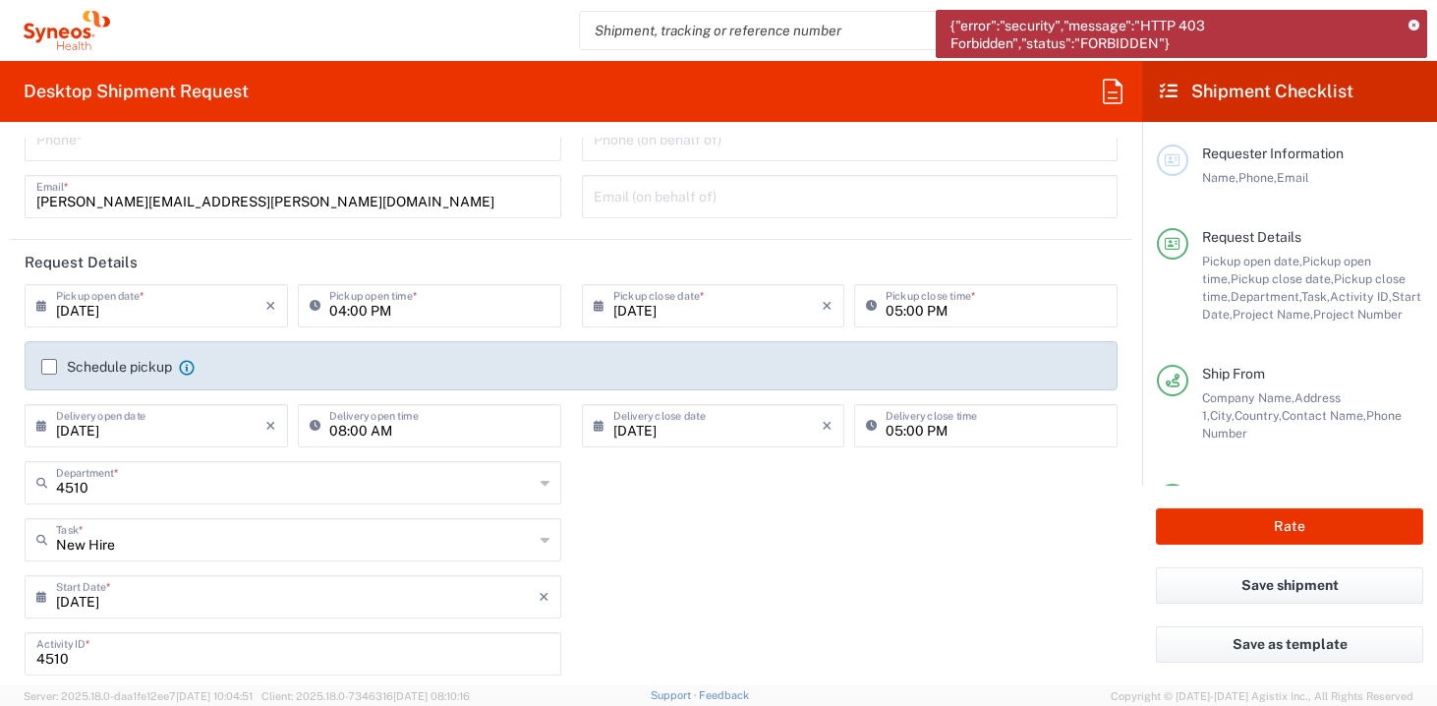
scroll to position [118, 0]
click at [149, 314] on input "[DATE]" at bounding box center [160, 307] width 209 height 34
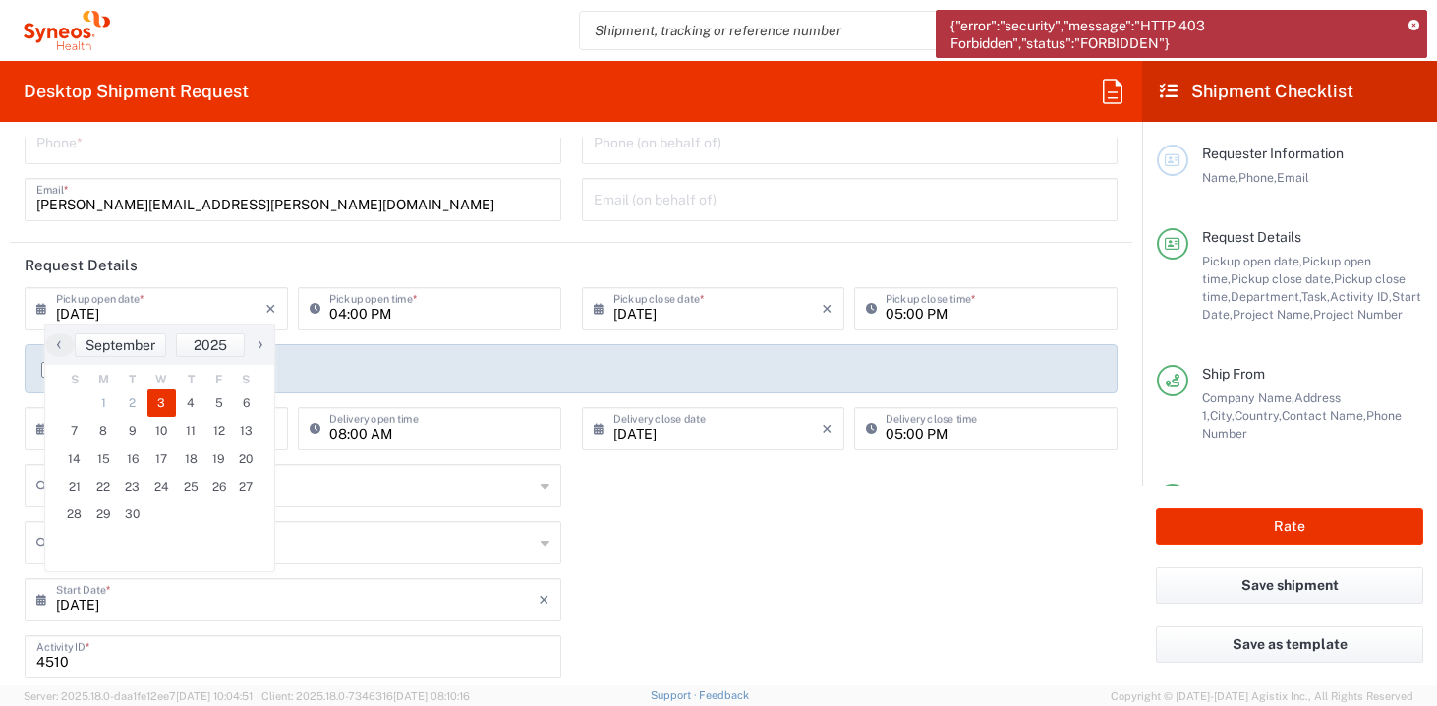
click at [149, 314] on input "[DATE]" at bounding box center [160, 307] width 209 height 34
click at [197, 399] on span "4" at bounding box center [190, 403] width 29 height 28
type input "[DATE]"
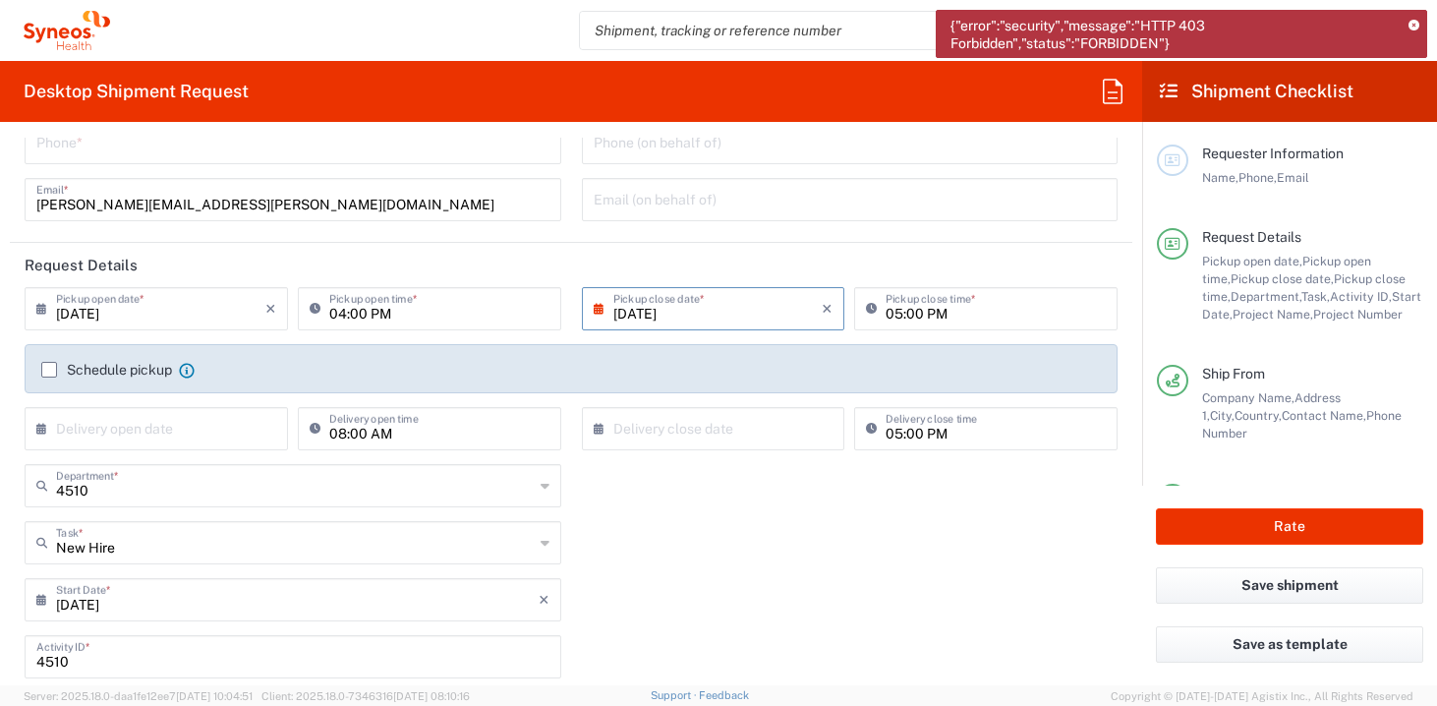
click at [715, 316] on input "[DATE]" at bounding box center [718, 307] width 209 height 34
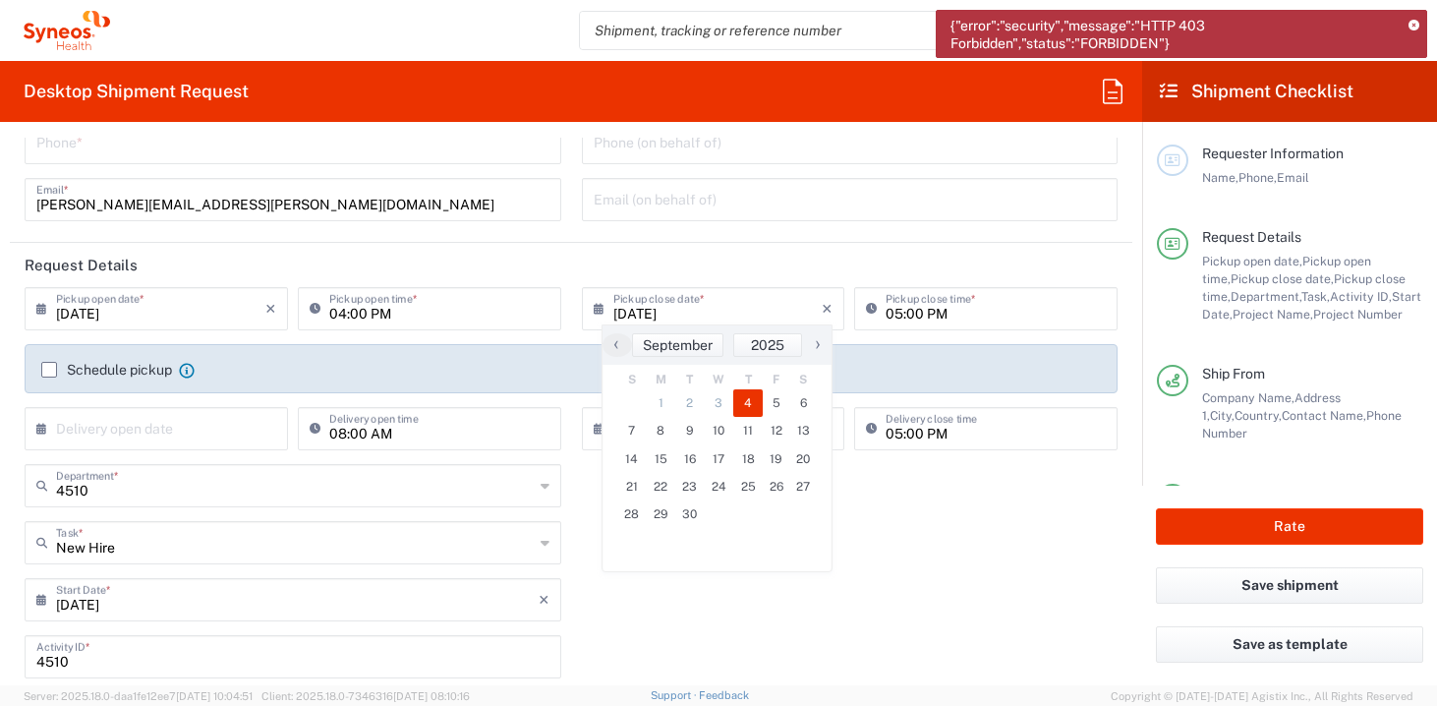
click at [715, 316] on input "[DATE]" at bounding box center [718, 307] width 209 height 34
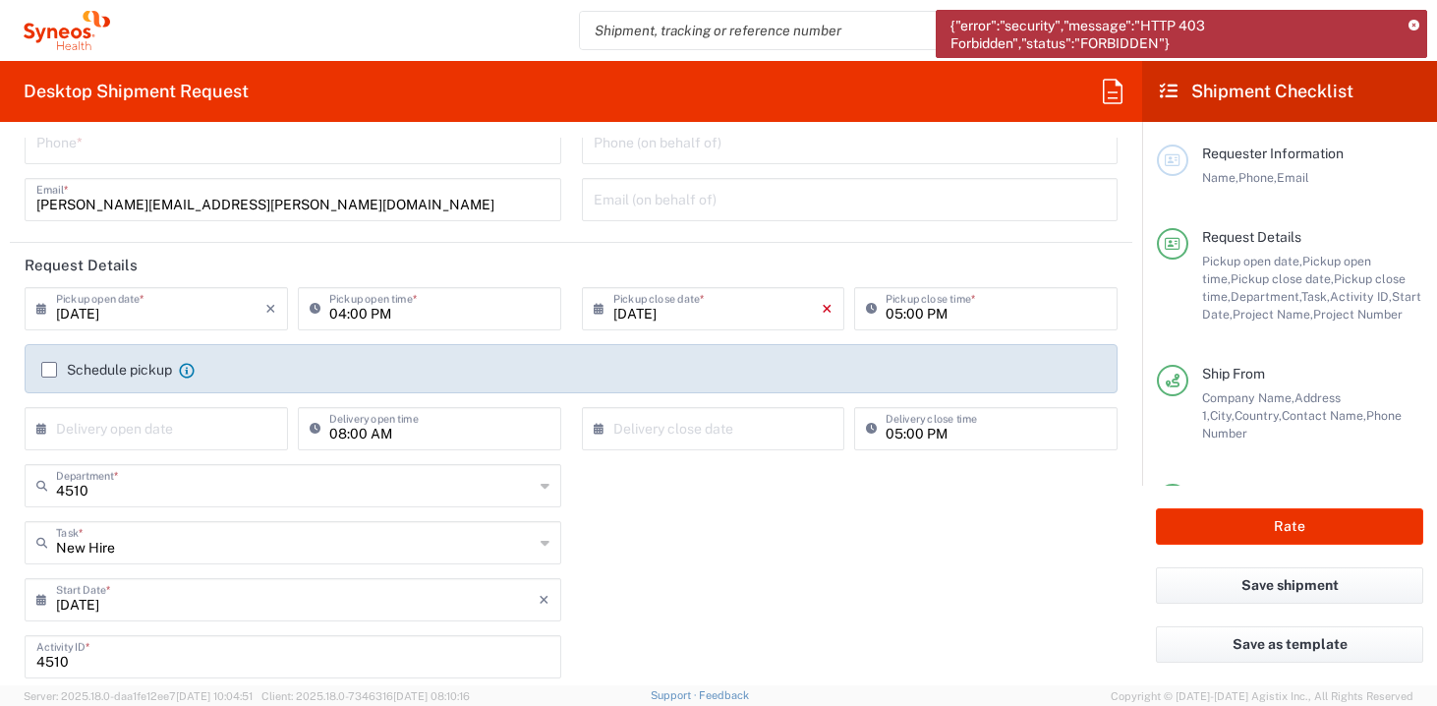
click at [827, 301] on icon "×" at bounding box center [827, 308] width 11 height 31
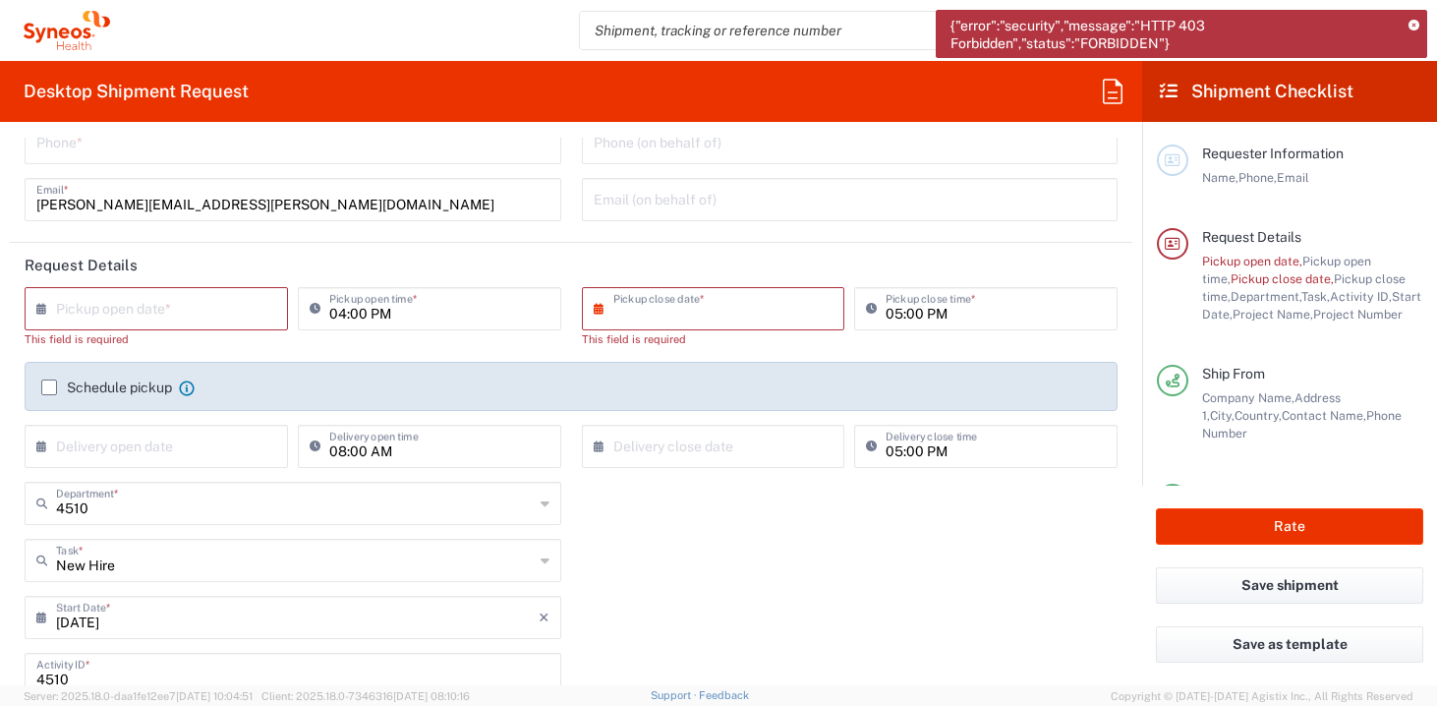
click at [622, 311] on input "text" at bounding box center [718, 307] width 209 height 34
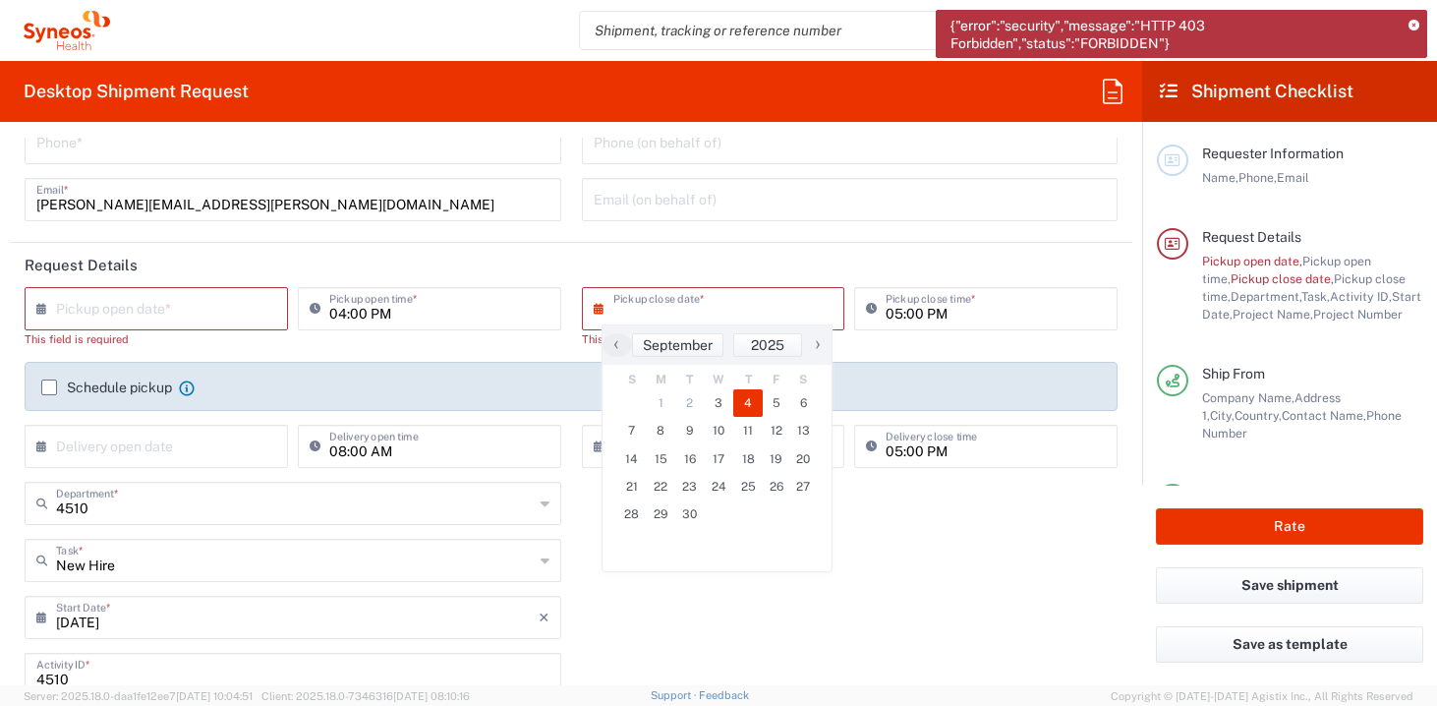
click at [745, 400] on span "4" at bounding box center [747, 403] width 29 height 28
type input "[DATE]"
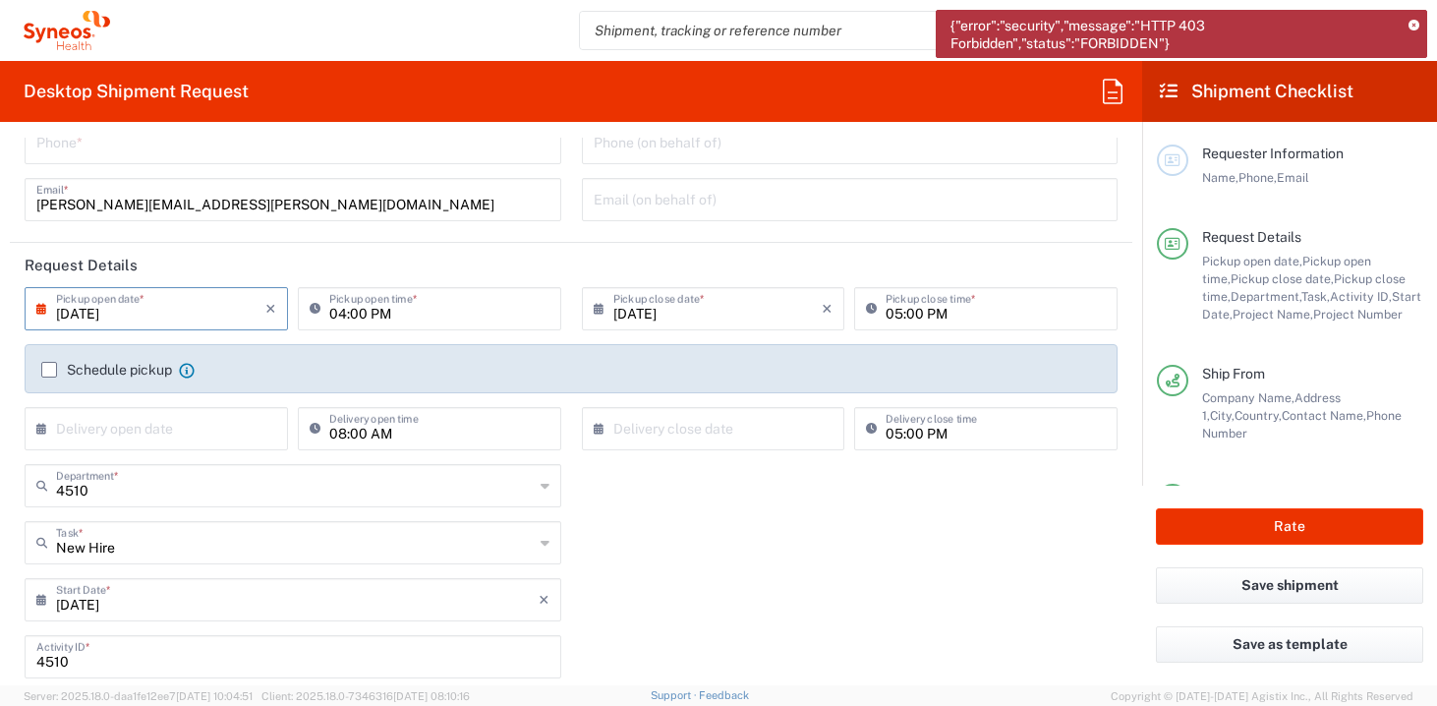
click at [153, 431] on input "text" at bounding box center [160, 427] width 209 height 34
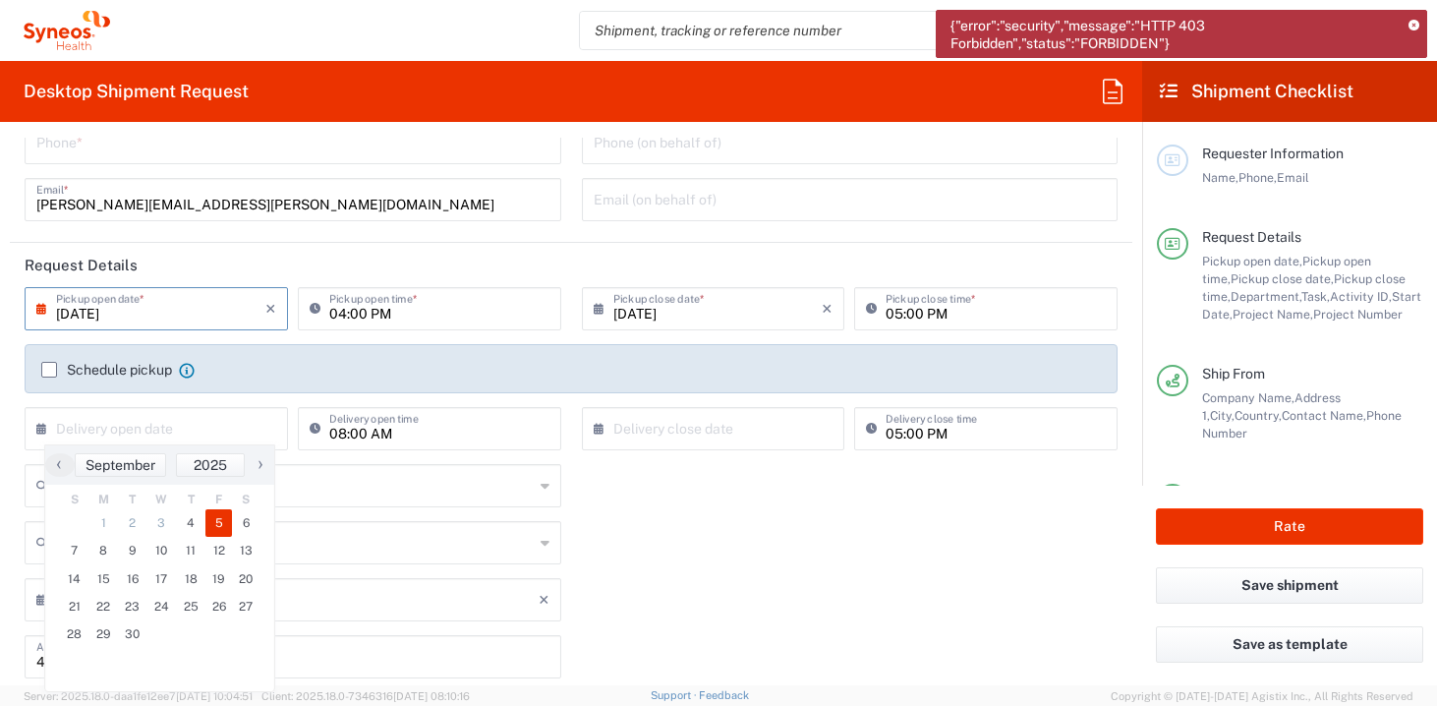
click at [216, 520] on span "5" at bounding box center [219, 523] width 28 height 28
type input "[DATE]"
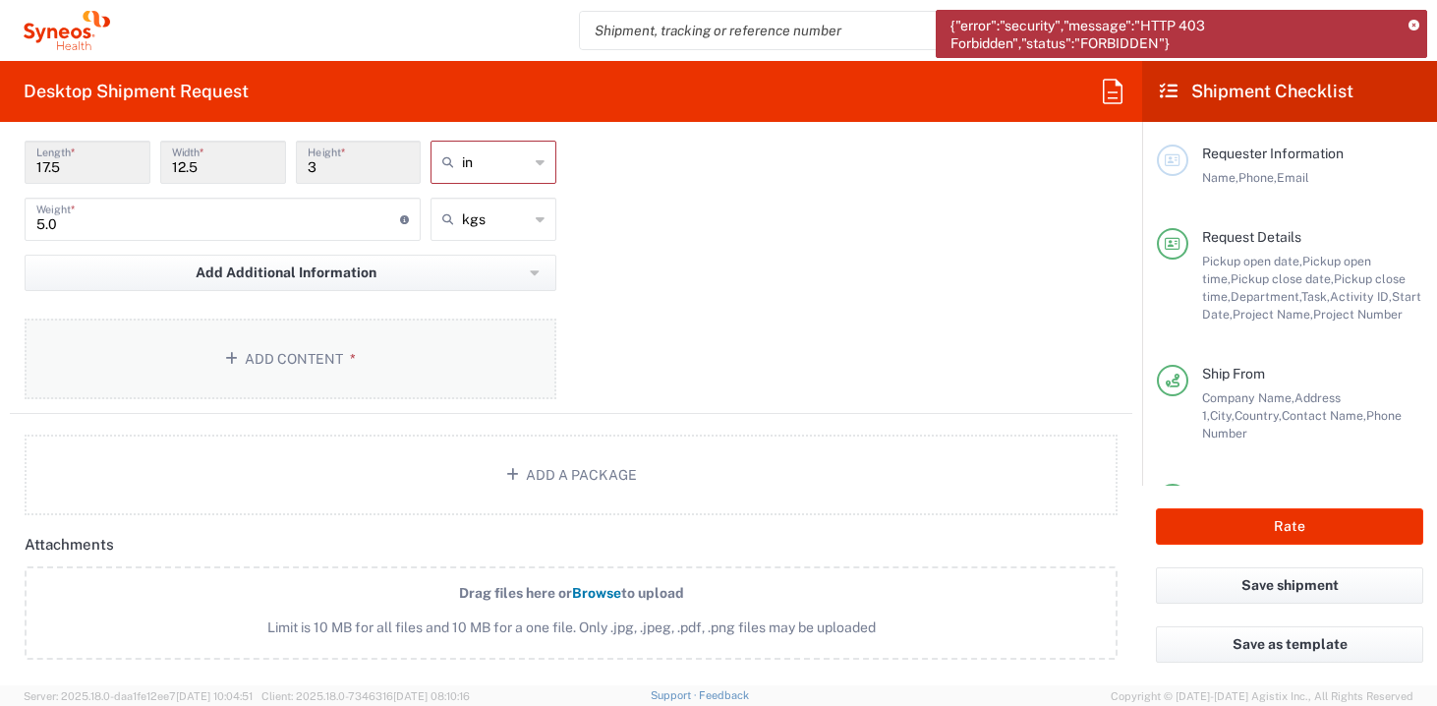
scroll to position [2191, 0]
click at [299, 352] on button "Add Content *" at bounding box center [291, 362] width 532 height 81
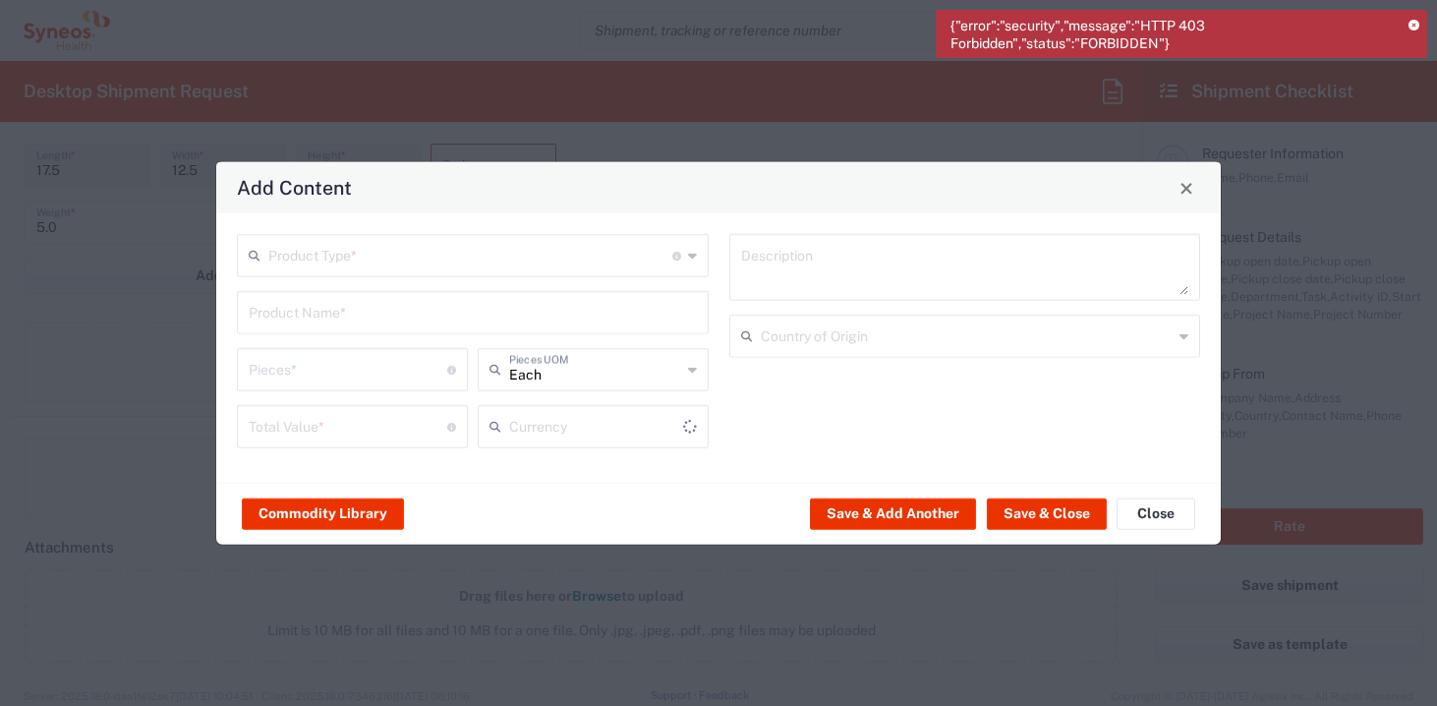
type input "US Dollar"
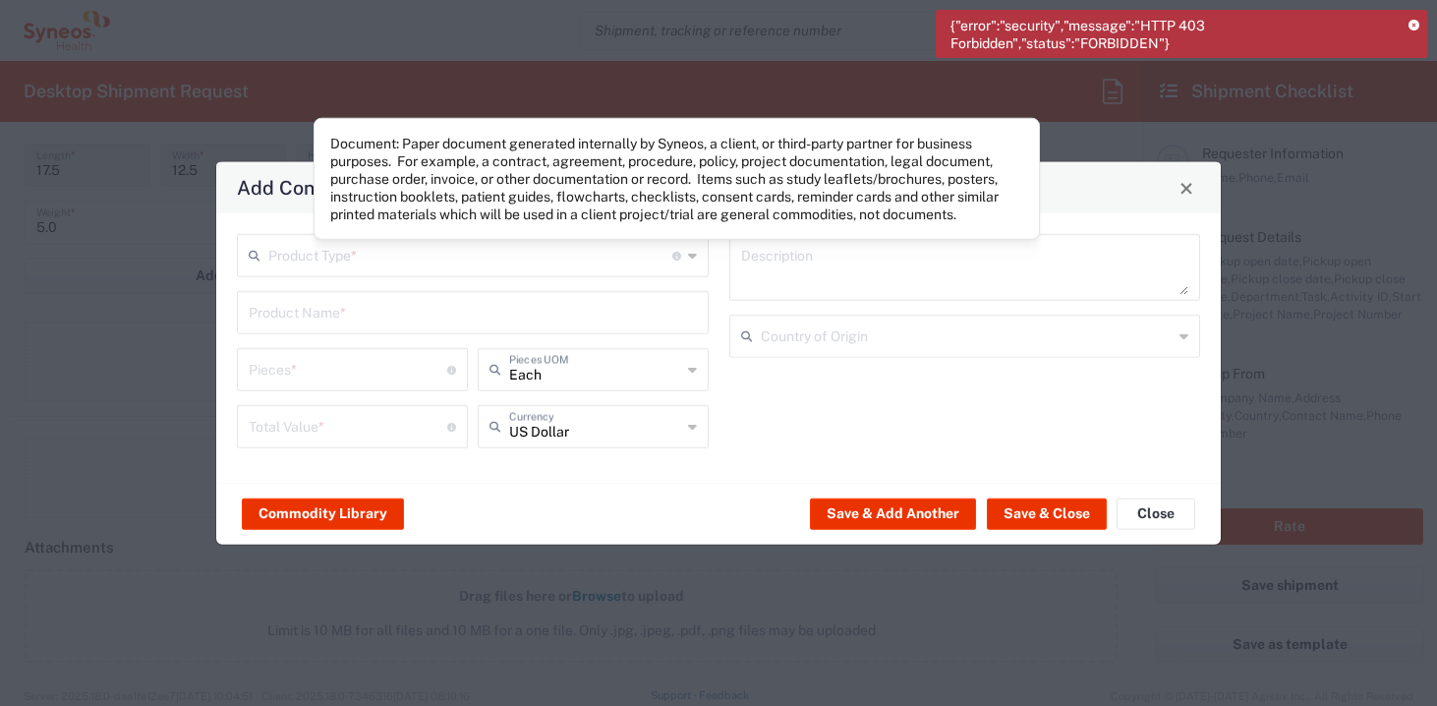
click at [693, 261] on icon at bounding box center [692, 255] width 9 height 31
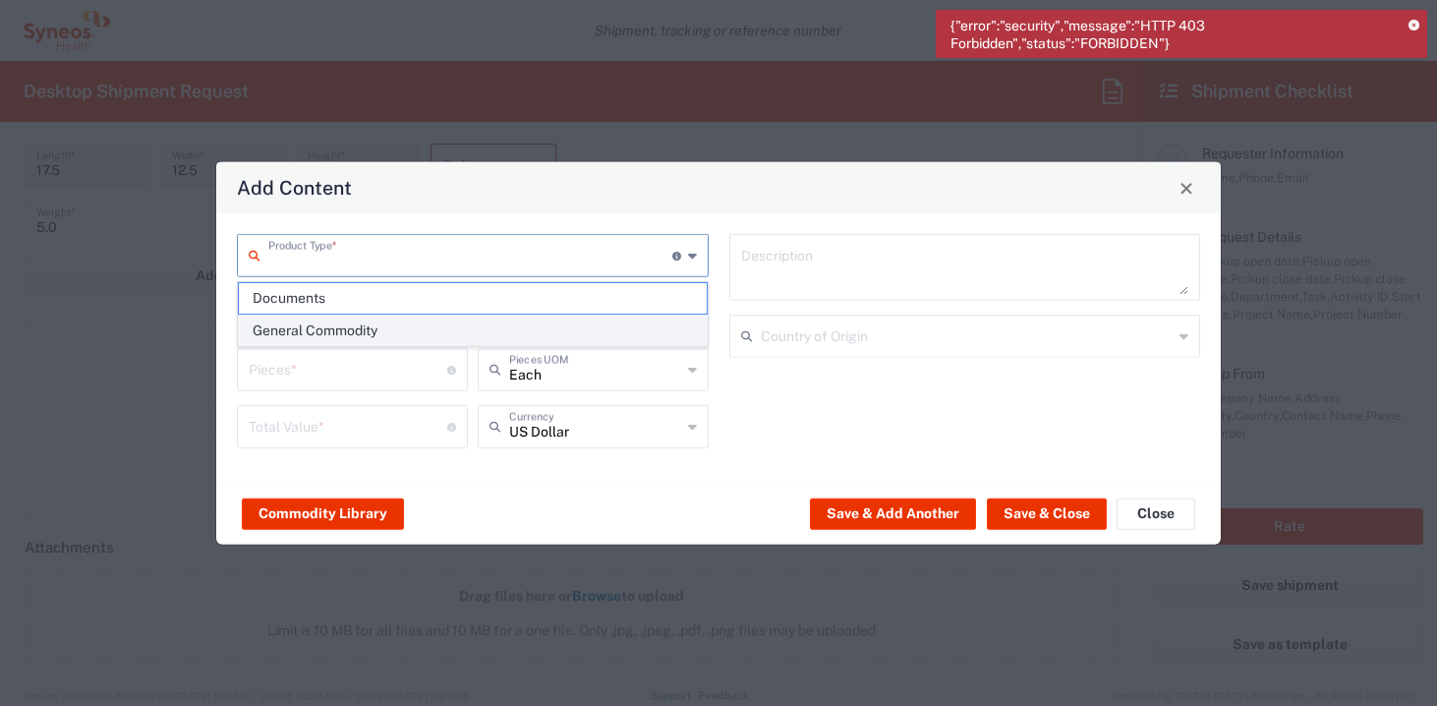
click at [364, 331] on span "General Commodity" at bounding box center [473, 331] width 468 height 30
type input "General Commodity"
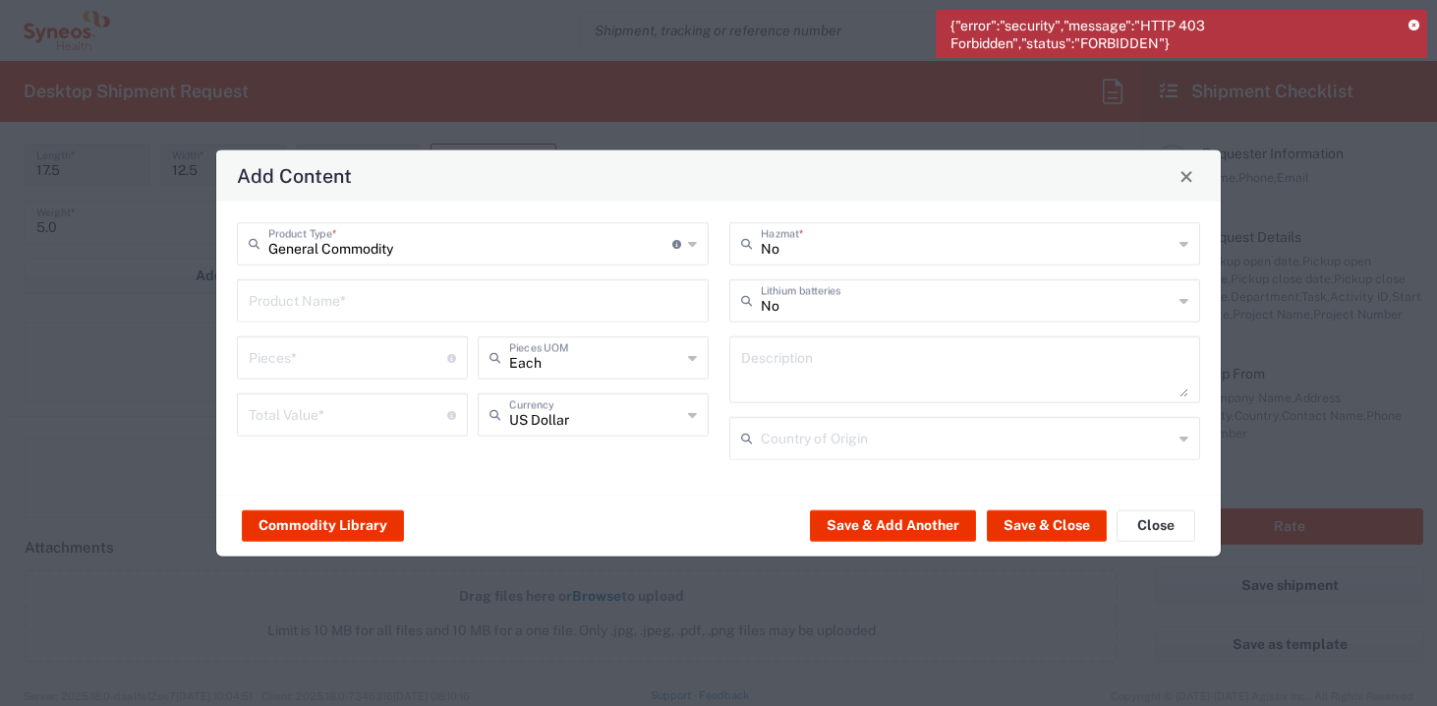
click at [395, 305] on input "text" at bounding box center [473, 299] width 448 height 34
type input "Lenovo T14 Gen 1"
click at [421, 364] on input "number" at bounding box center [348, 356] width 199 height 34
type input "1"
click at [393, 427] on input "number" at bounding box center [348, 413] width 199 height 34
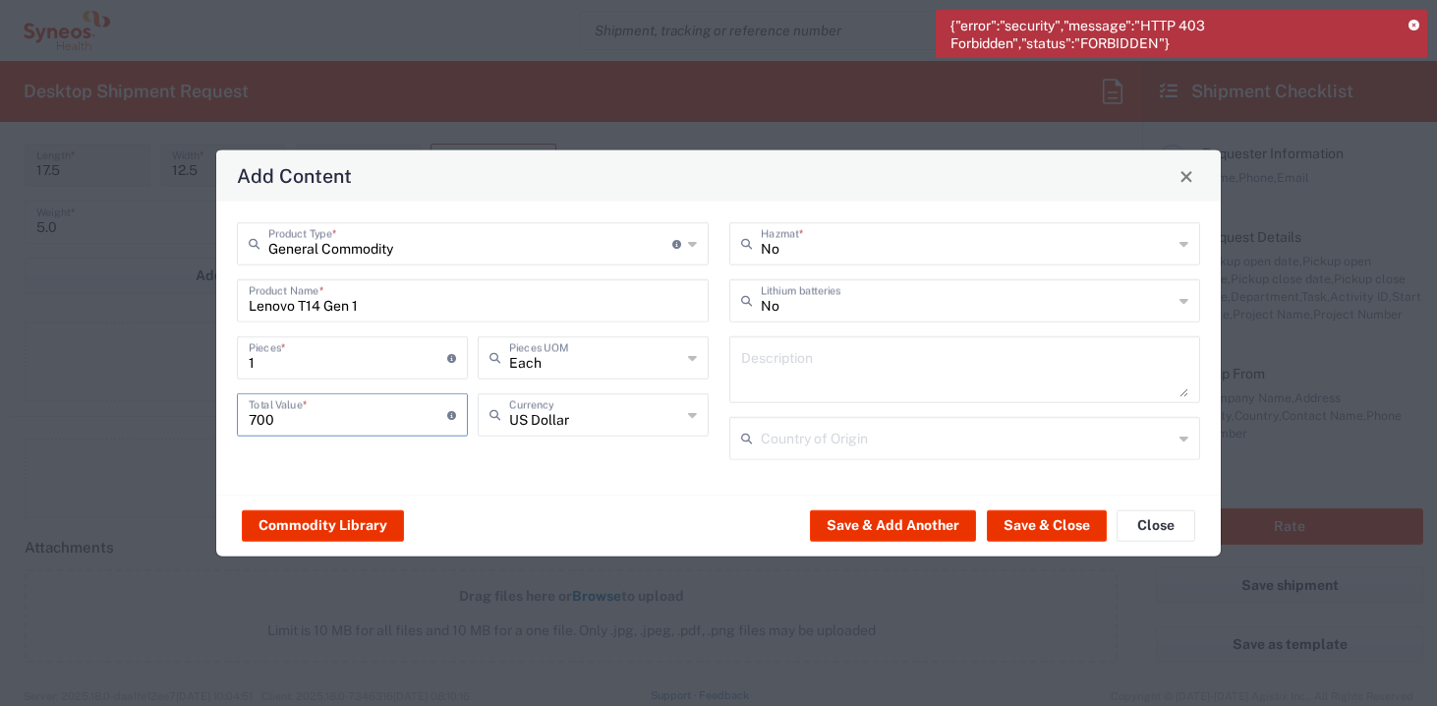
type input "700"
click at [622, 416] on input "US Dollar" at bounding box center [595, 413] width 172 height 34
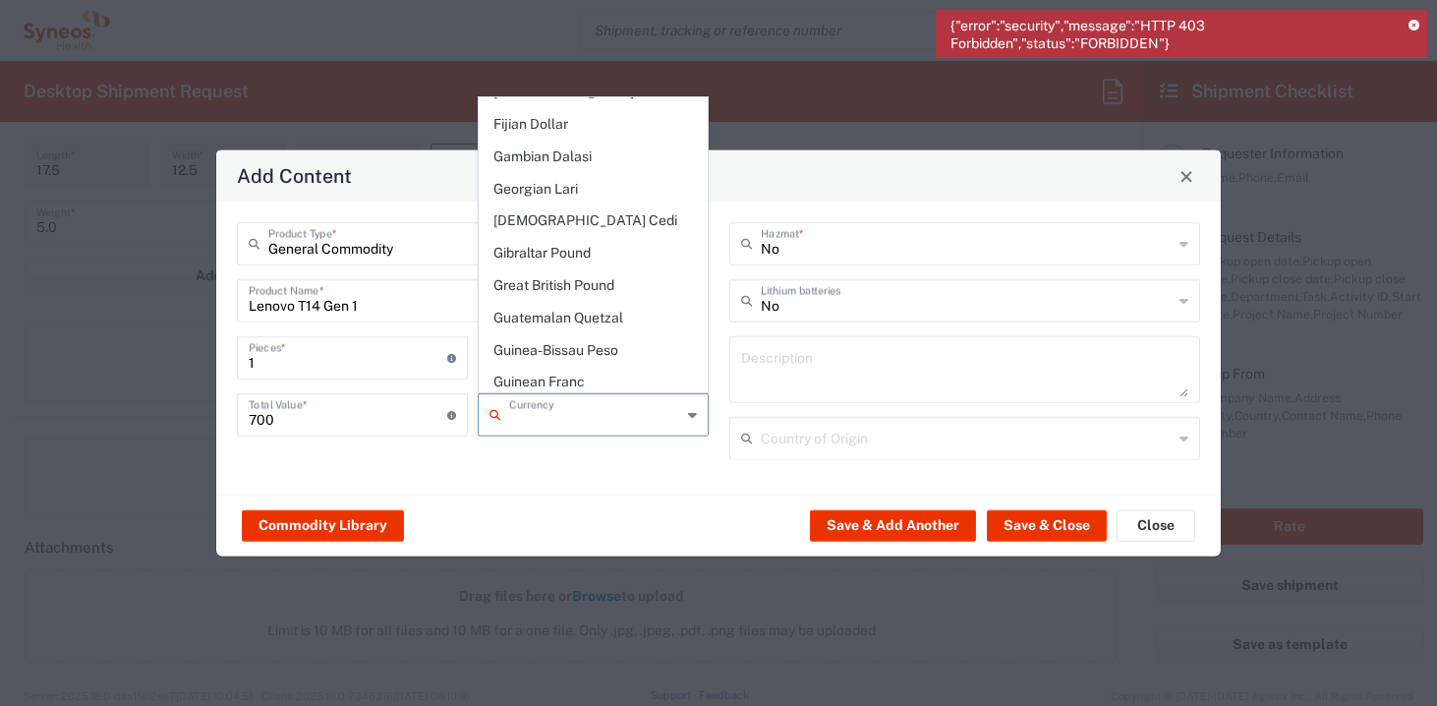
scroll to position [1857, 0]
click at [595, 268] on span "Great British Pound" at bounding box center [593, 283] width 227 height 30
type input "Great British Pound"
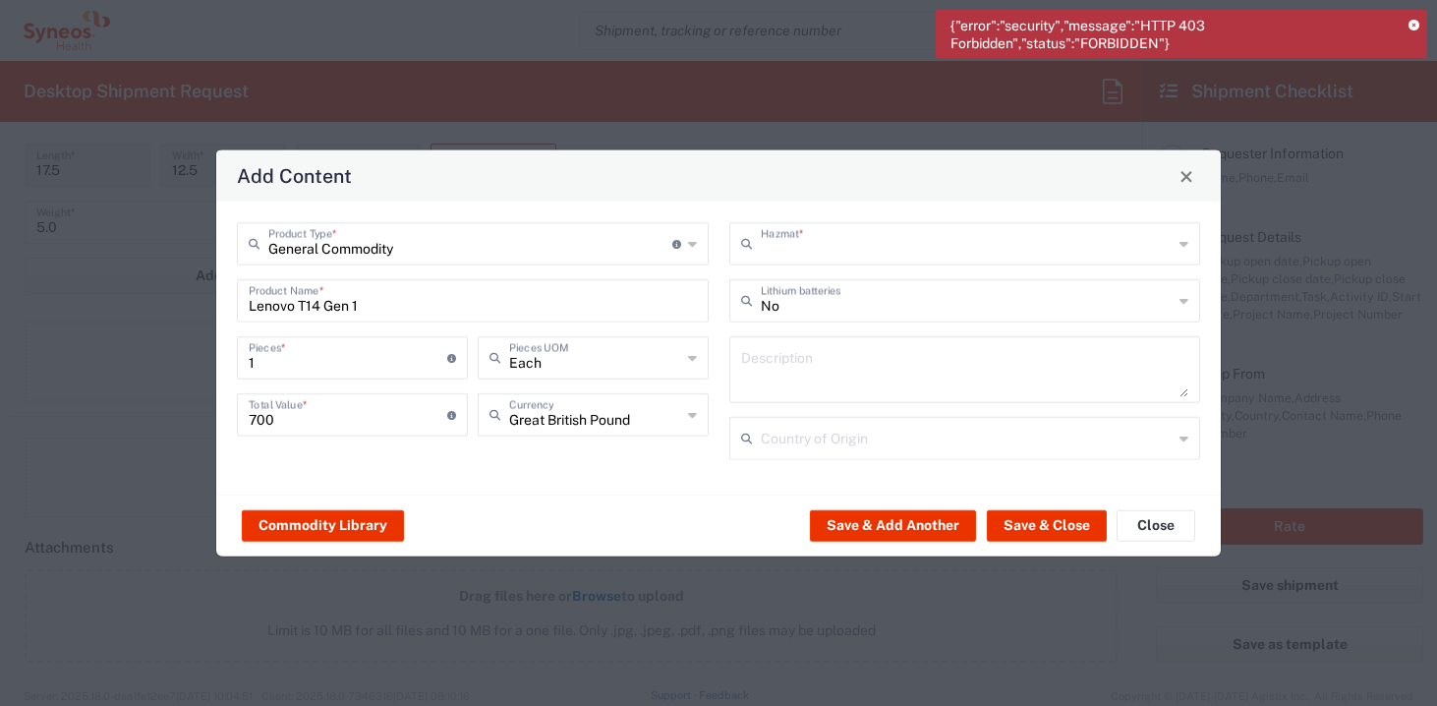
click at [886, 257] on input "text" at bounding box center [967, 242] width 413 height 34
click at [757, 159] on div "Add Content" at bounding box center [718, 175] width 1005 height 51
type input "No"
click at [807, 304] on input "text" at bounding box center [967, 299] width 413 height 34
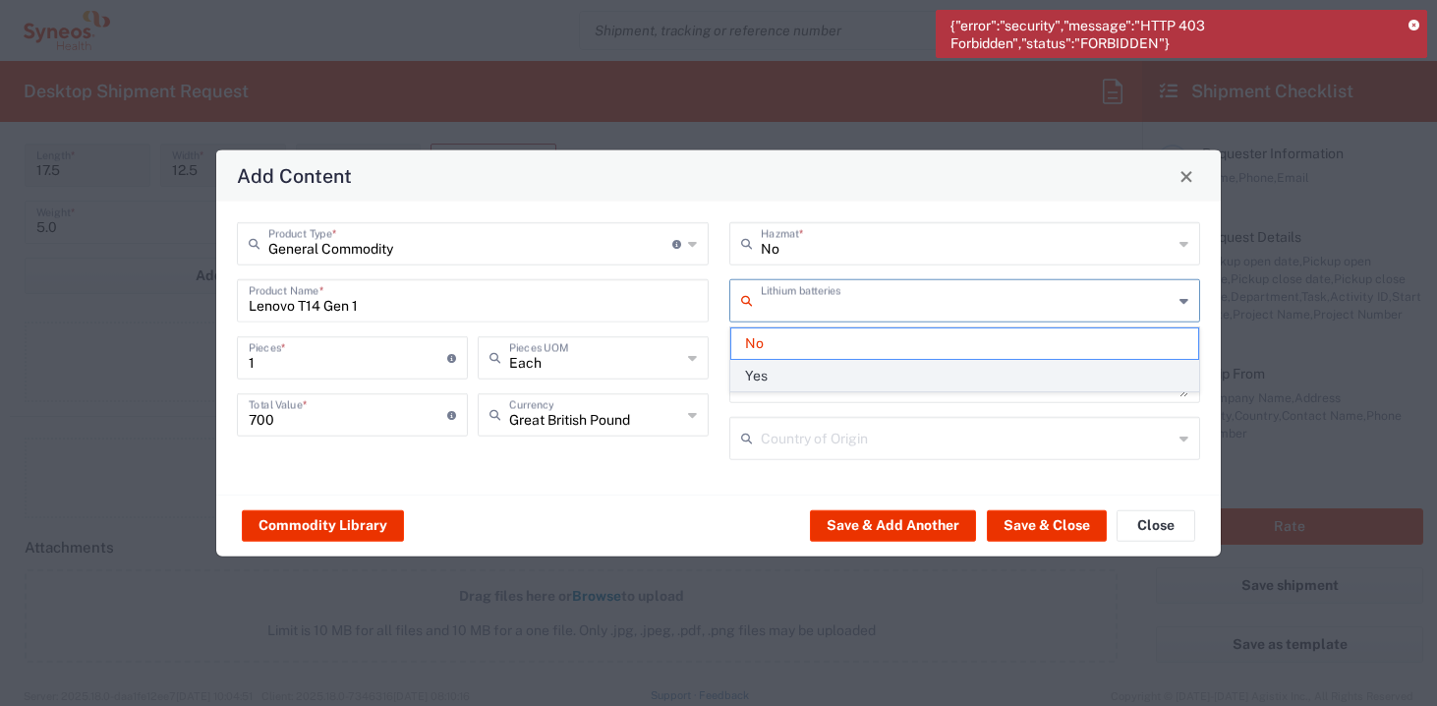
click at [791, 364] on span "Yes" at bounding box center [966, 376] width 468 height 30
type input "Yes"
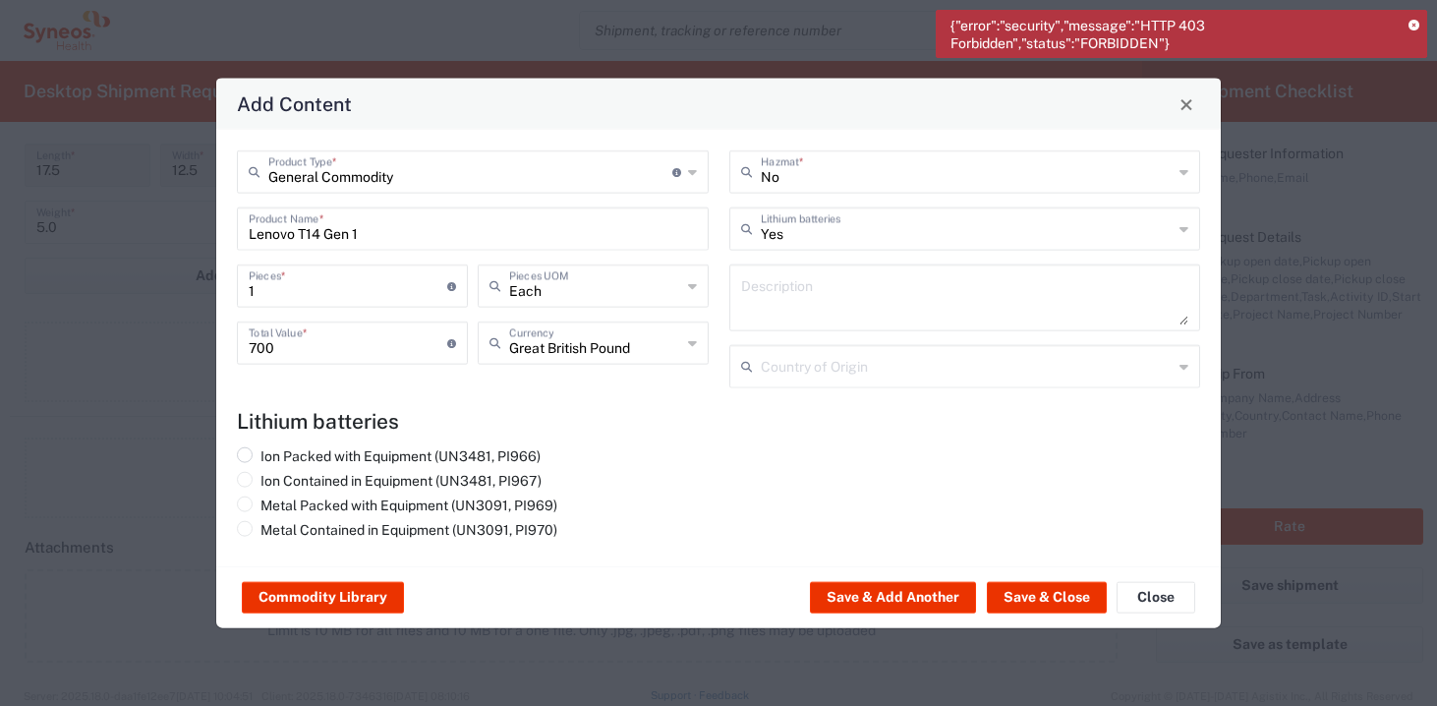
click at [395, 451] on label "Ion Packed with Equipment (UN3481, PI966)" at bounding box center [389, 456] width 304 height 18
click at [273, 451] on input "Ion Packed with Equipment (UN3481, PI966)" at bounding box center [267, 453] width 13 height 13
radio input "true"
click at [1184, 372] on icon at bounding box center [1184, 366] width 9 height 31
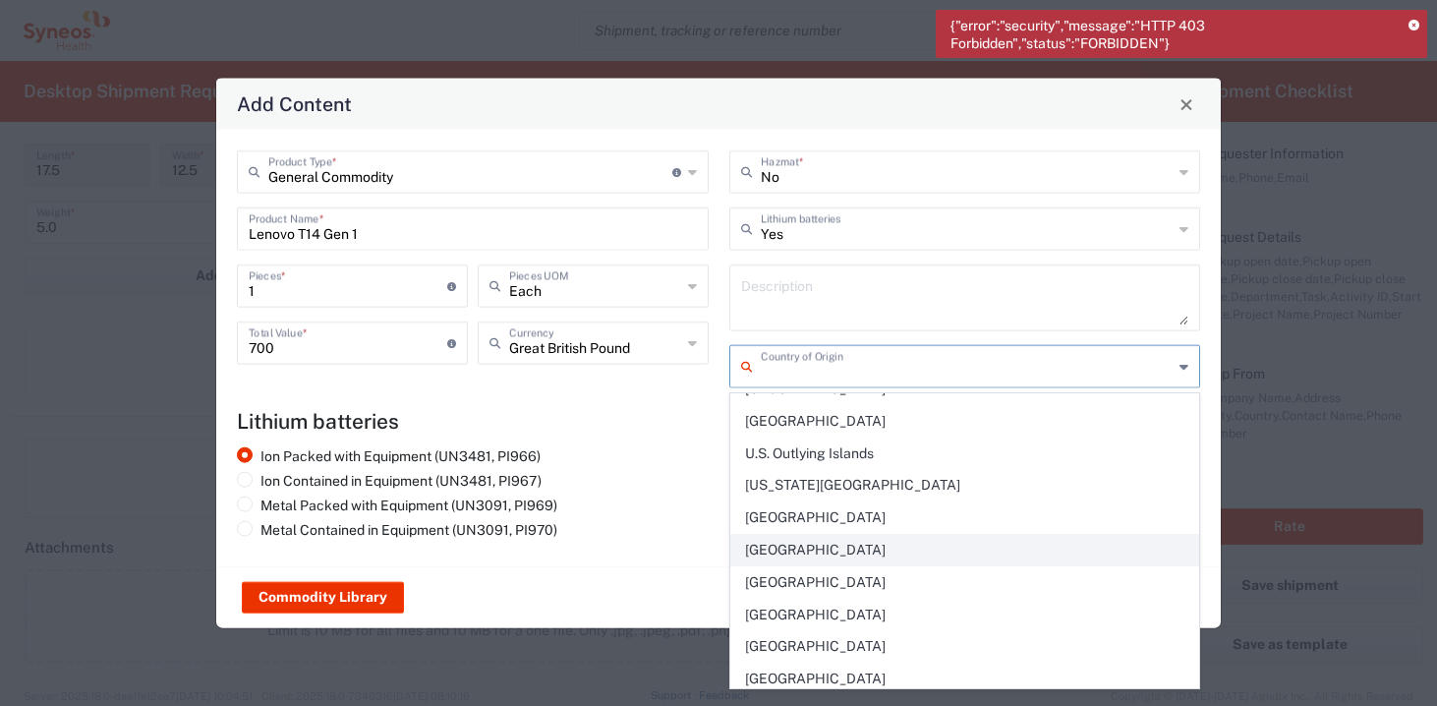
scroll to position [7402, 0]
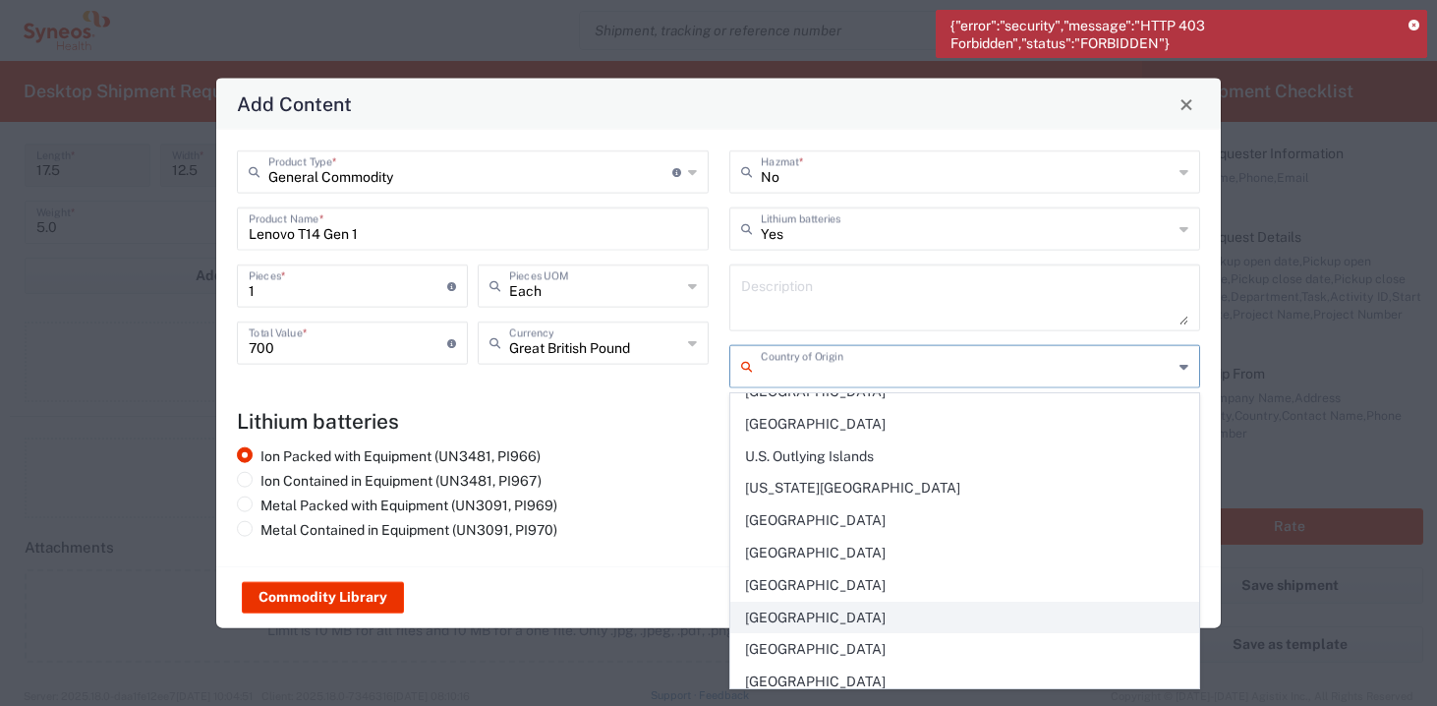
click at [800, 621] on span "[GEOGRAPHIC_DATA]" at bounding box center [966, 618] width 468 height 30
type input "[GEOGRAPHIC_DATA]"
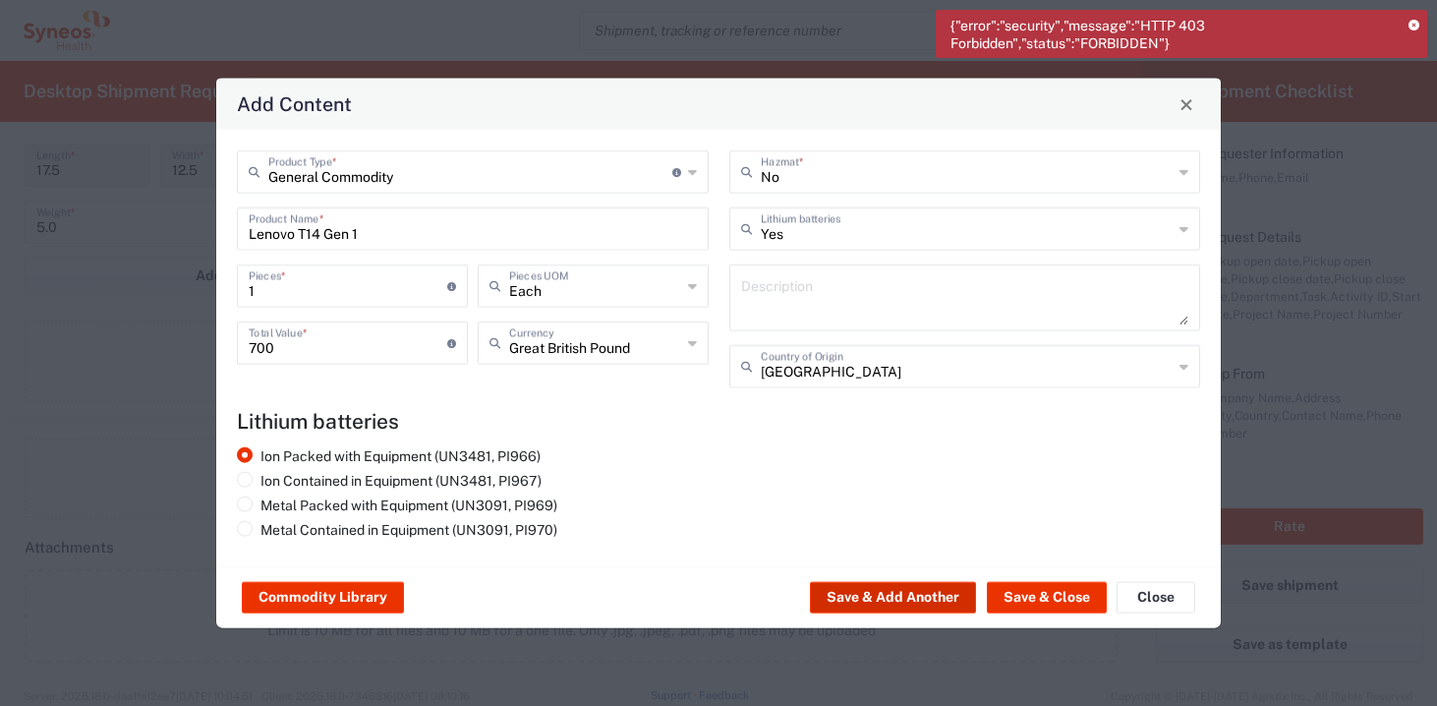
click at [953, 598] on button "Save & Add Another" at bounding box center [893, 597] width 166 height 31
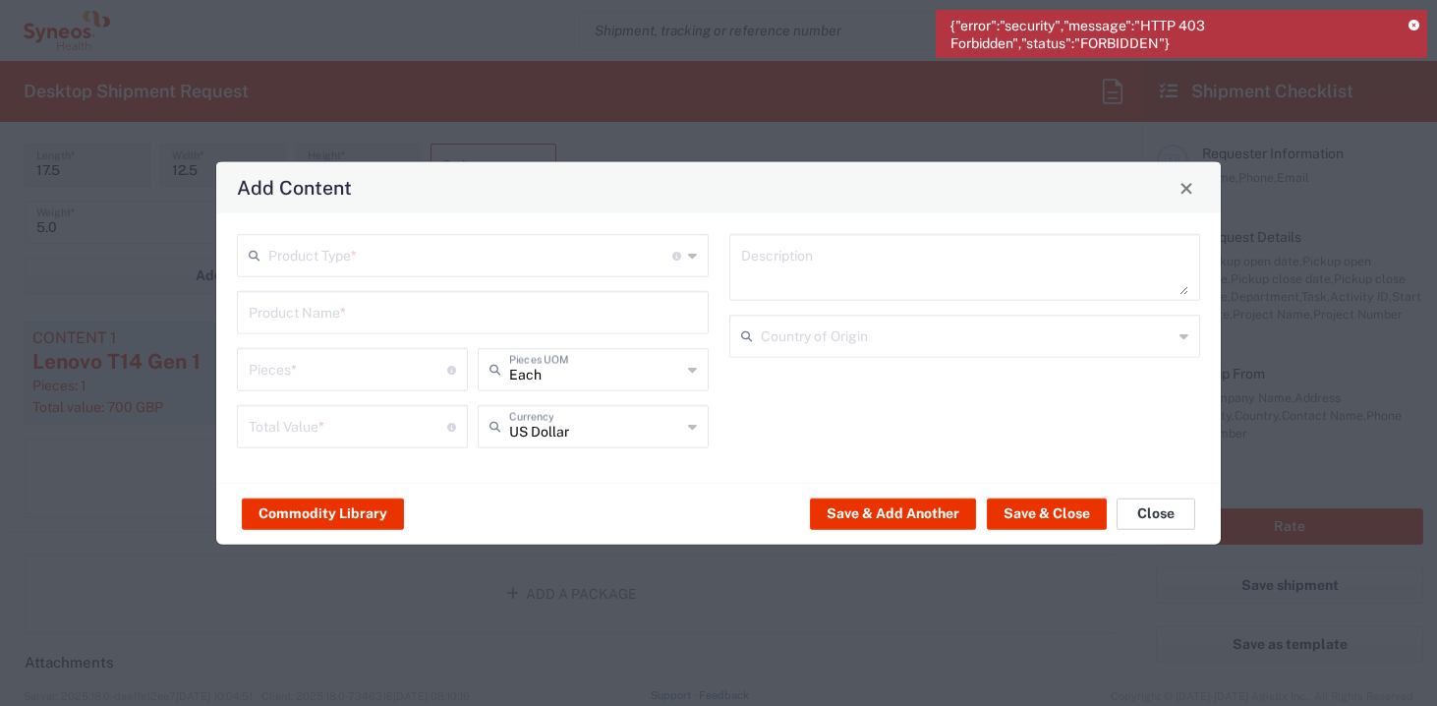
click at [1136, 512] on button "Close" at bounding box center [1156, 513] width 79 height 31
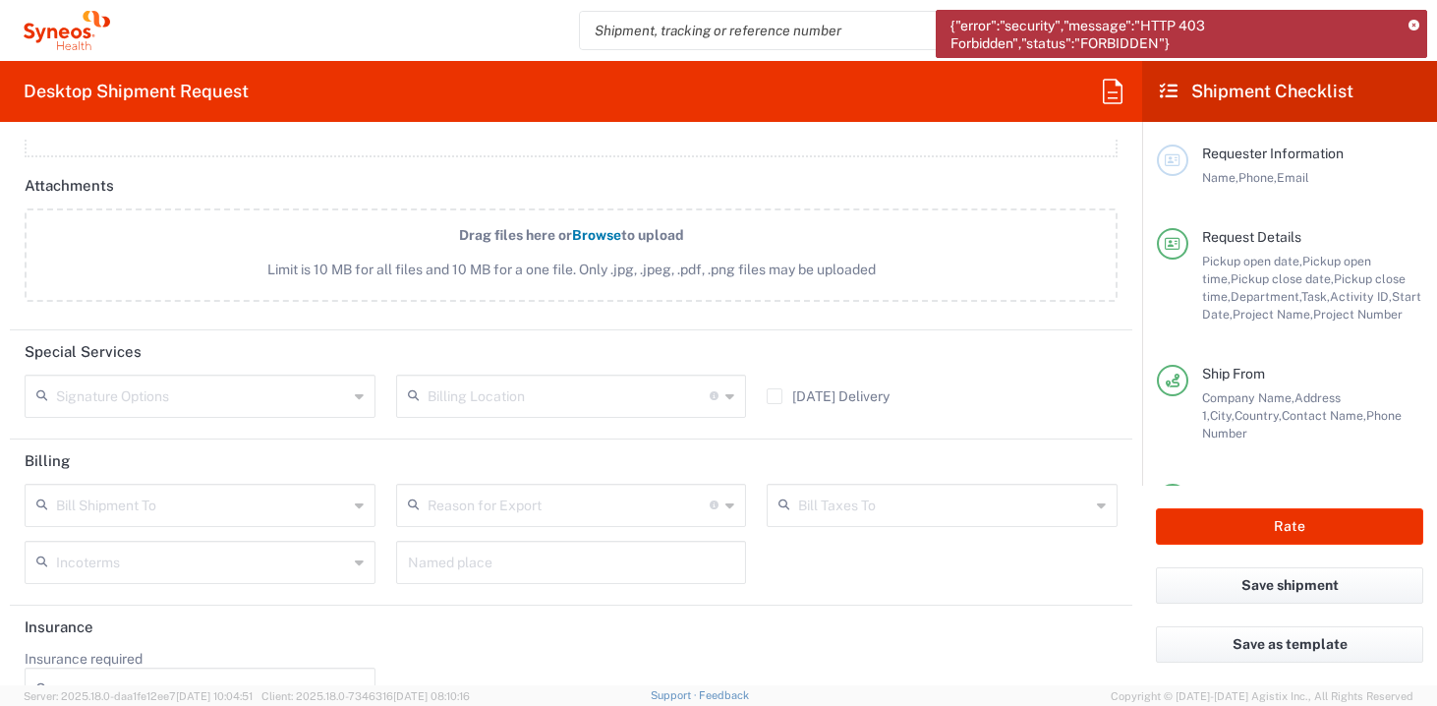
scroll to position [2680, 0]
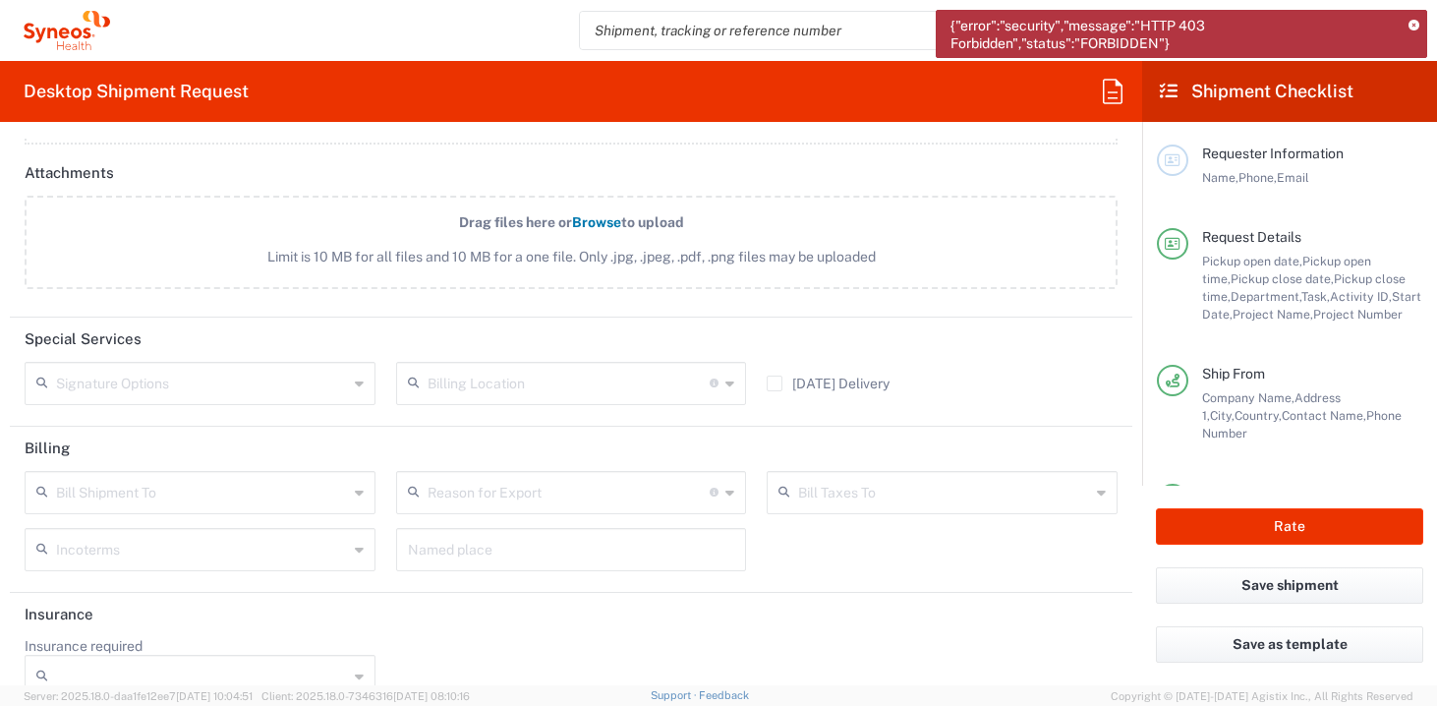
click at [357, 487] on icon at bounding box center [359, 492] width 9 height 31
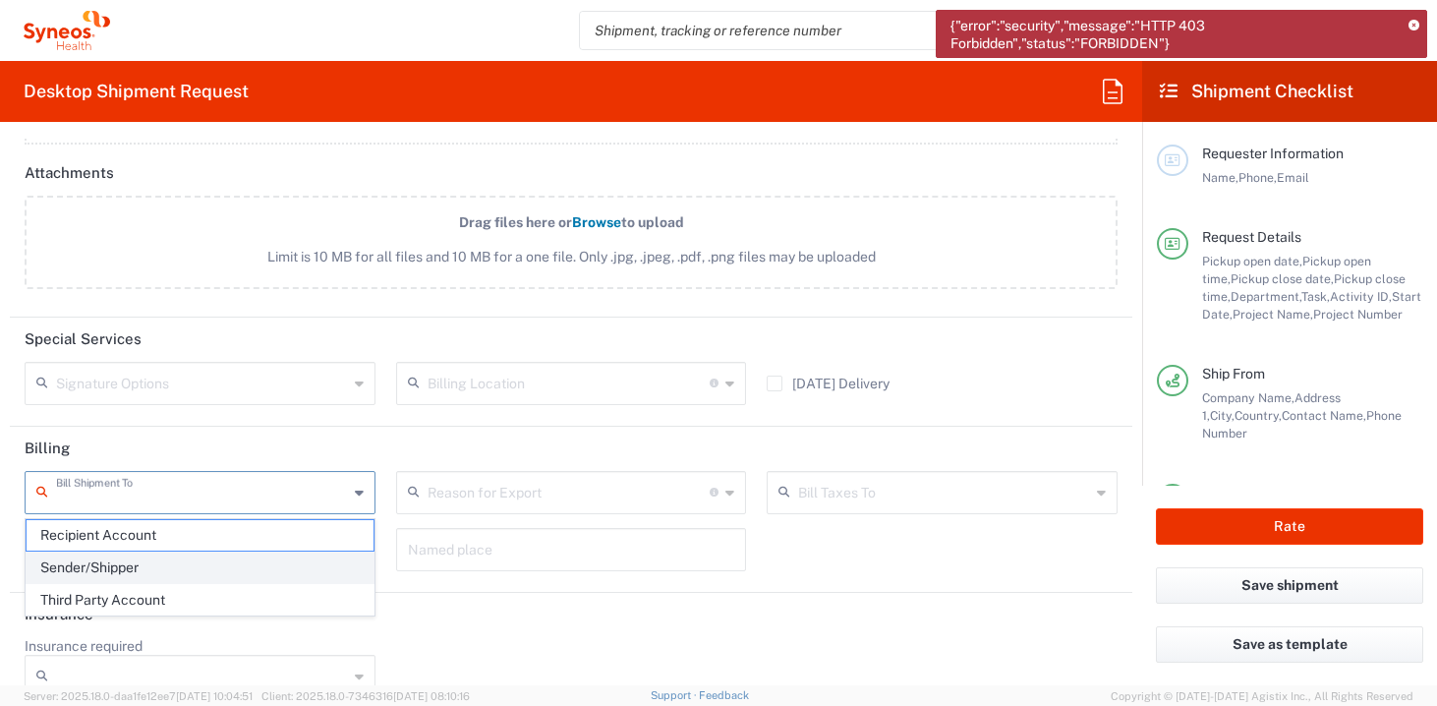
click at [264, 570] on span "Sender/Shipper" at bounding box center [200, 568] width 347 height 30
type input "Sender/Shipper"
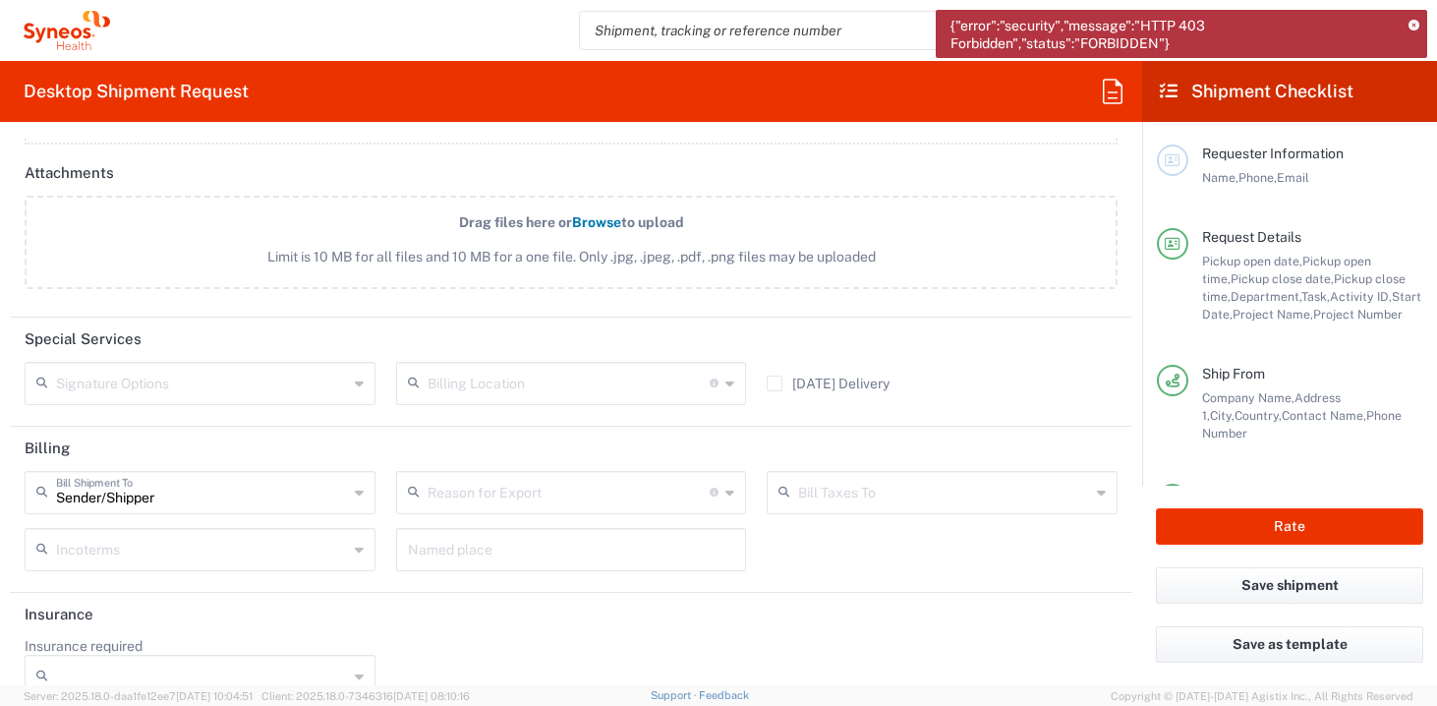
click at [504, 500] on input "text" at bounding box center [569, 491] width 283 height 34
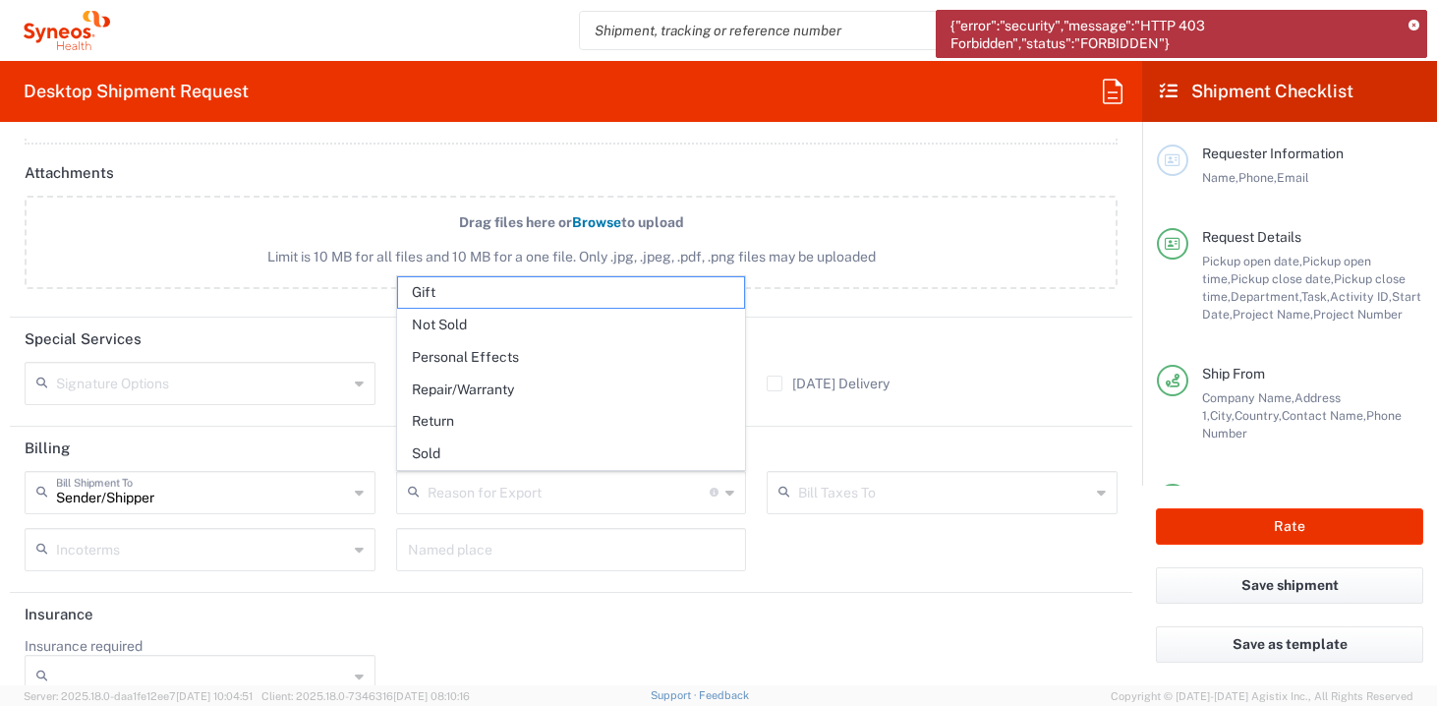
click at [234, 258] on span "Limit is 10 MB for all files and 10 MB for a one file. Only .jpg, .jpeg, .pdf, …" at bounding box center [571, 257] width 1007 height 21
click at [0, 0] on input "Drag files here or Browse to upload Limit is 10 MB for all files and 10 MB for …" at bounding box center [0, 0] width 0 height 0
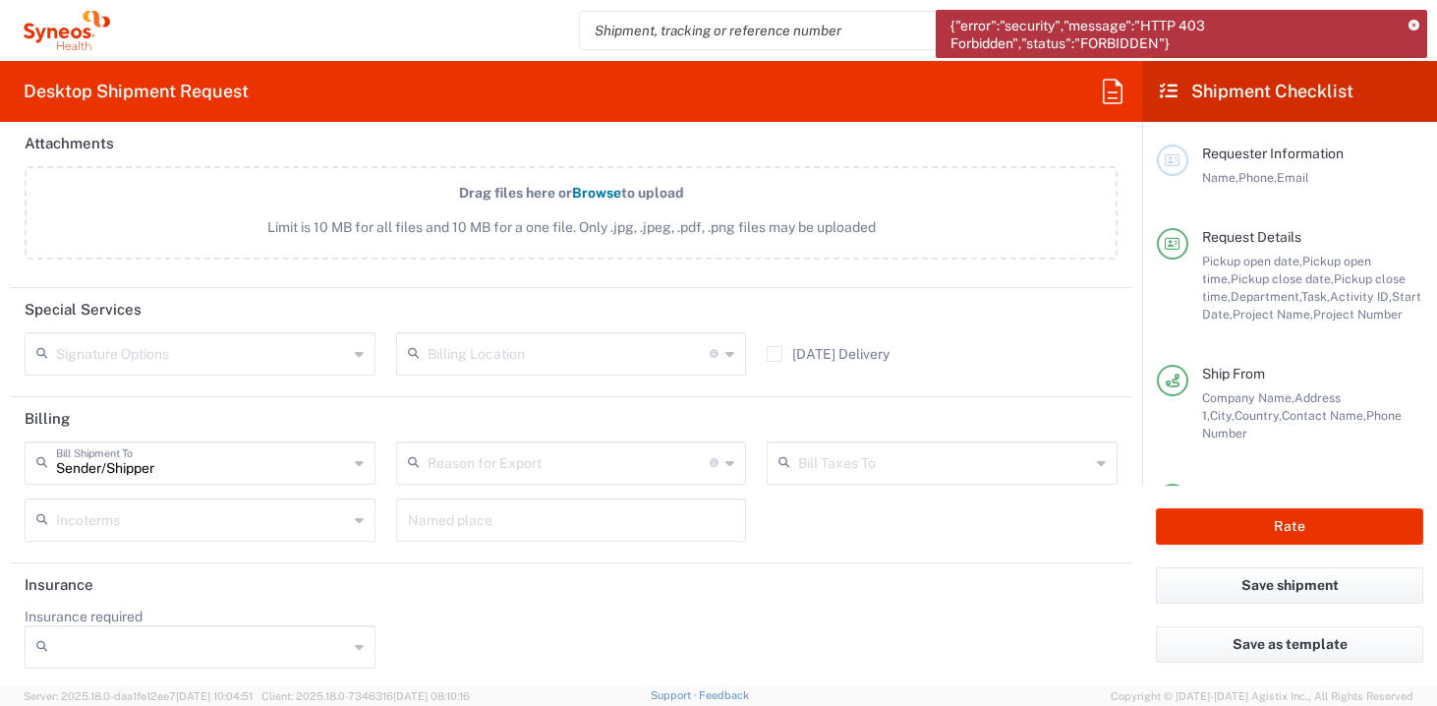
scroll to position [2715, 0]
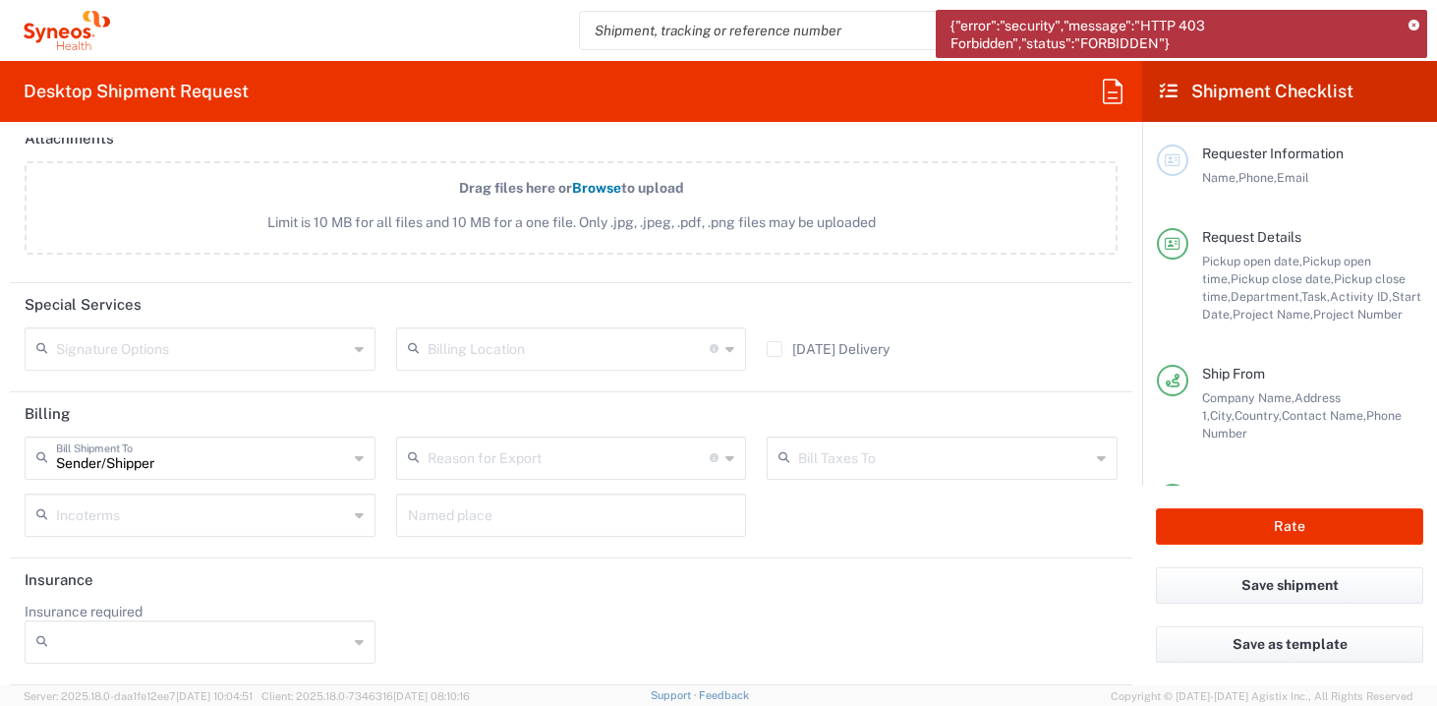
click at [734, 356] on div "Billing Location For standard shipments, leave this section blank. Only update …" at bounding box center [571, 348] width 351 height 43
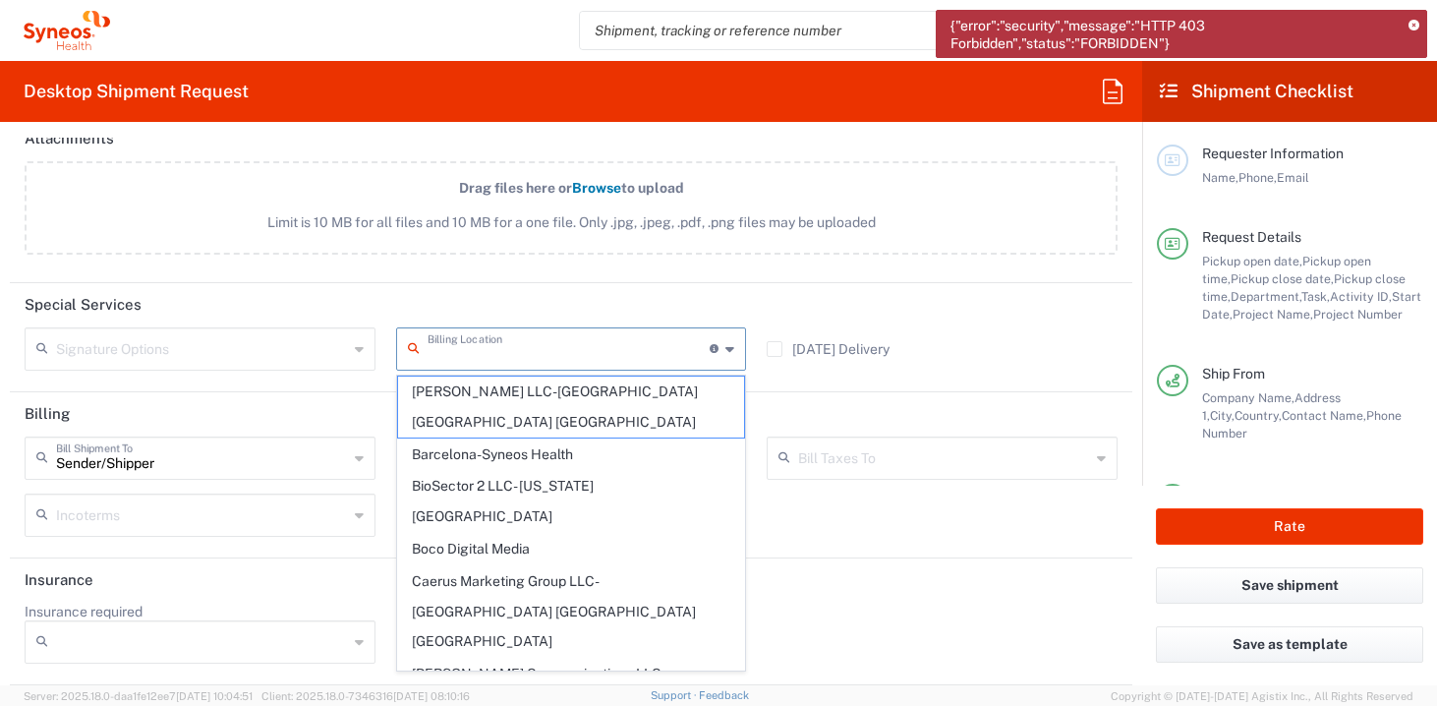
click at [951, 546] on div "Sender/[PERSON_NAME] Shipment To Recipient Account Sender/Shipper Third Party A…" at bounding box center [572, 494] width 1114 height 114
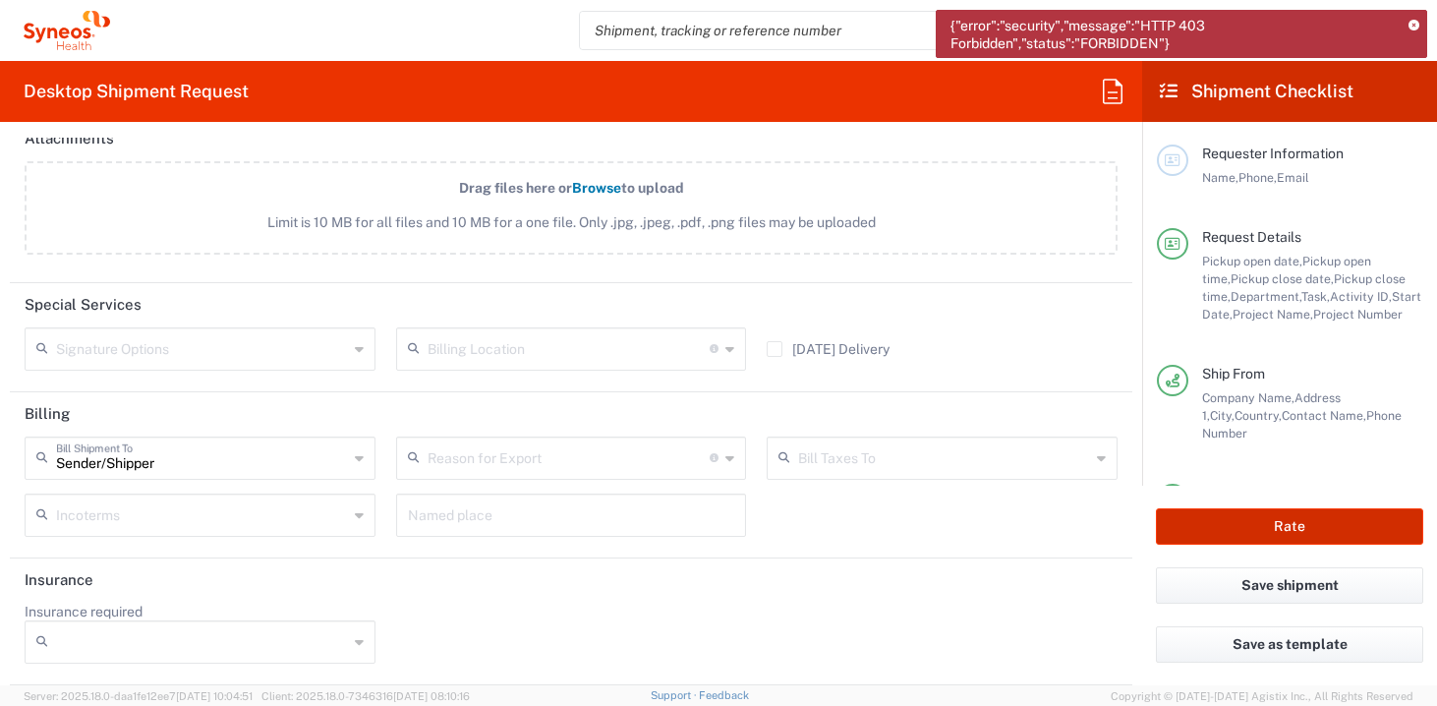
click at [1270, 514] on button "Rate" at bounding box center [1289, 526] width 267 height 36
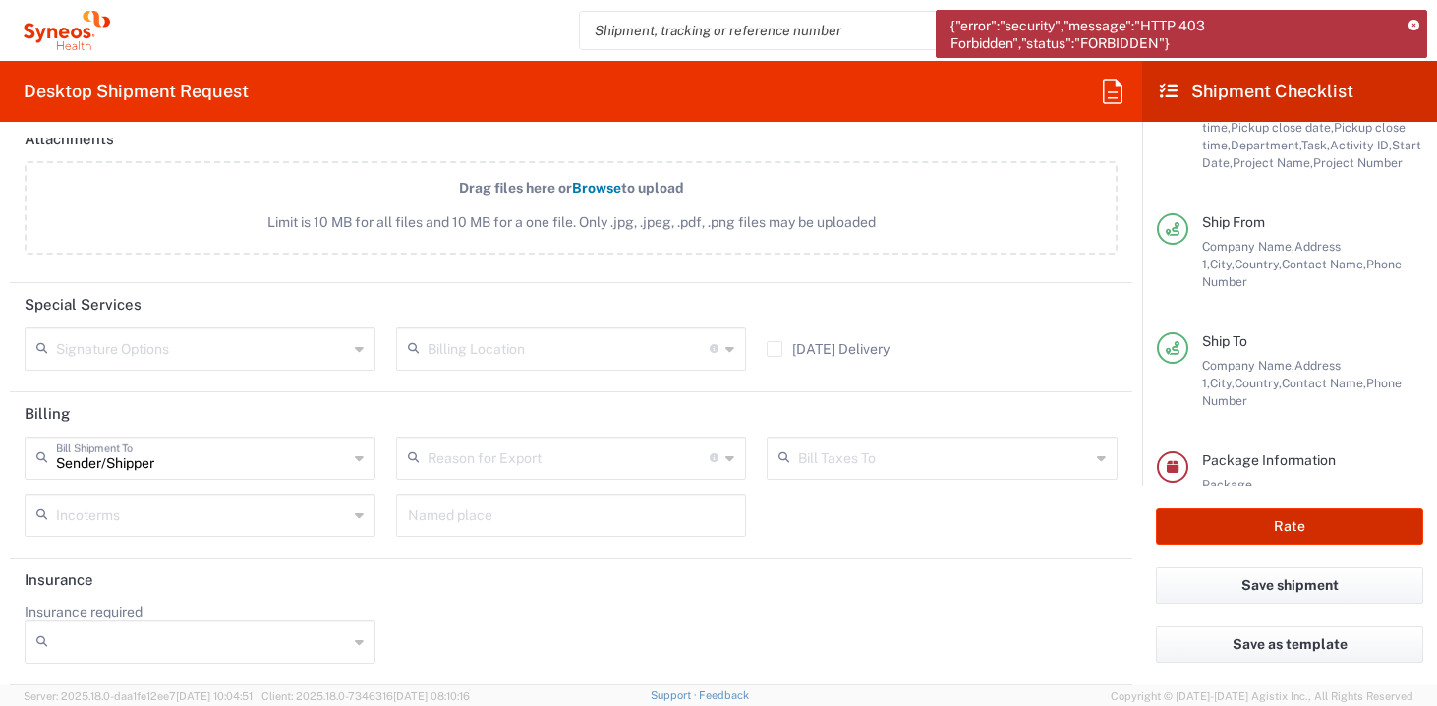
scroll to position [218, 0]
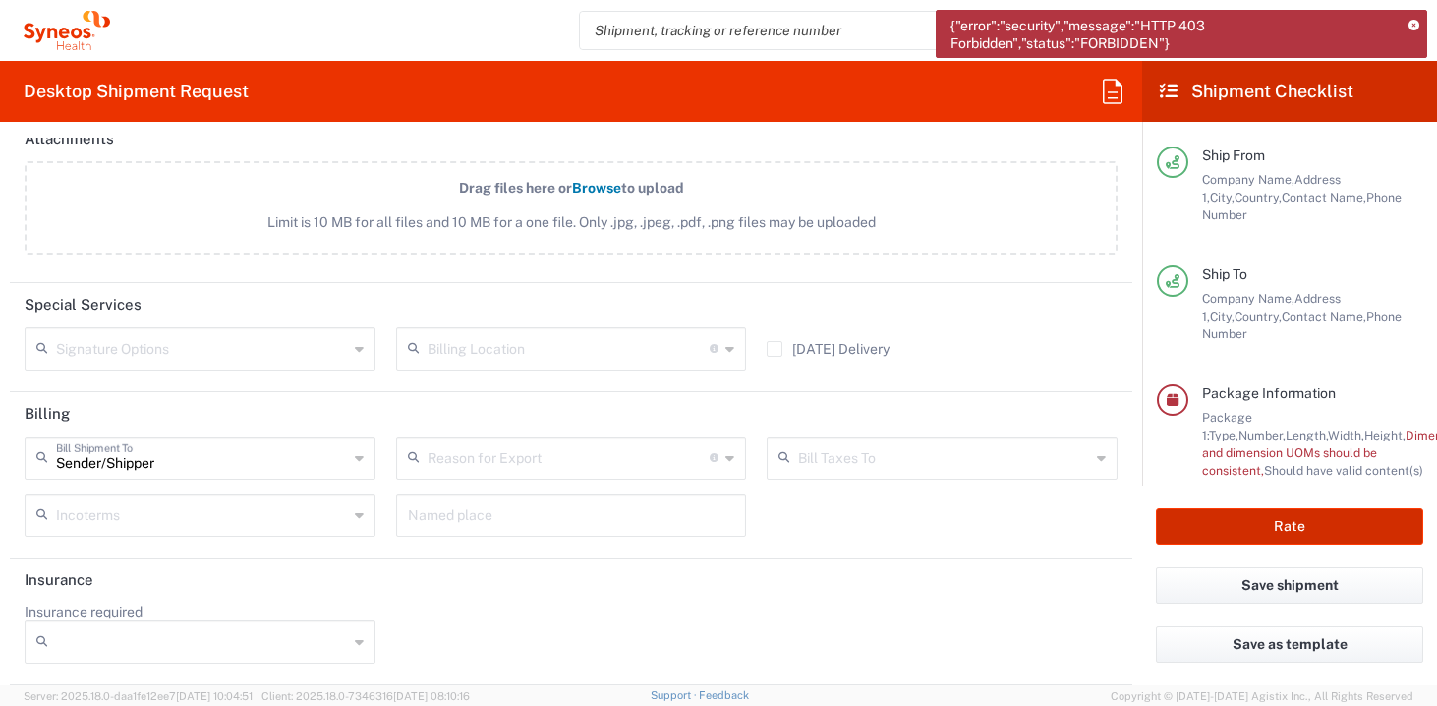
type input "4510 DEPARTMENTAL EXPENSE"
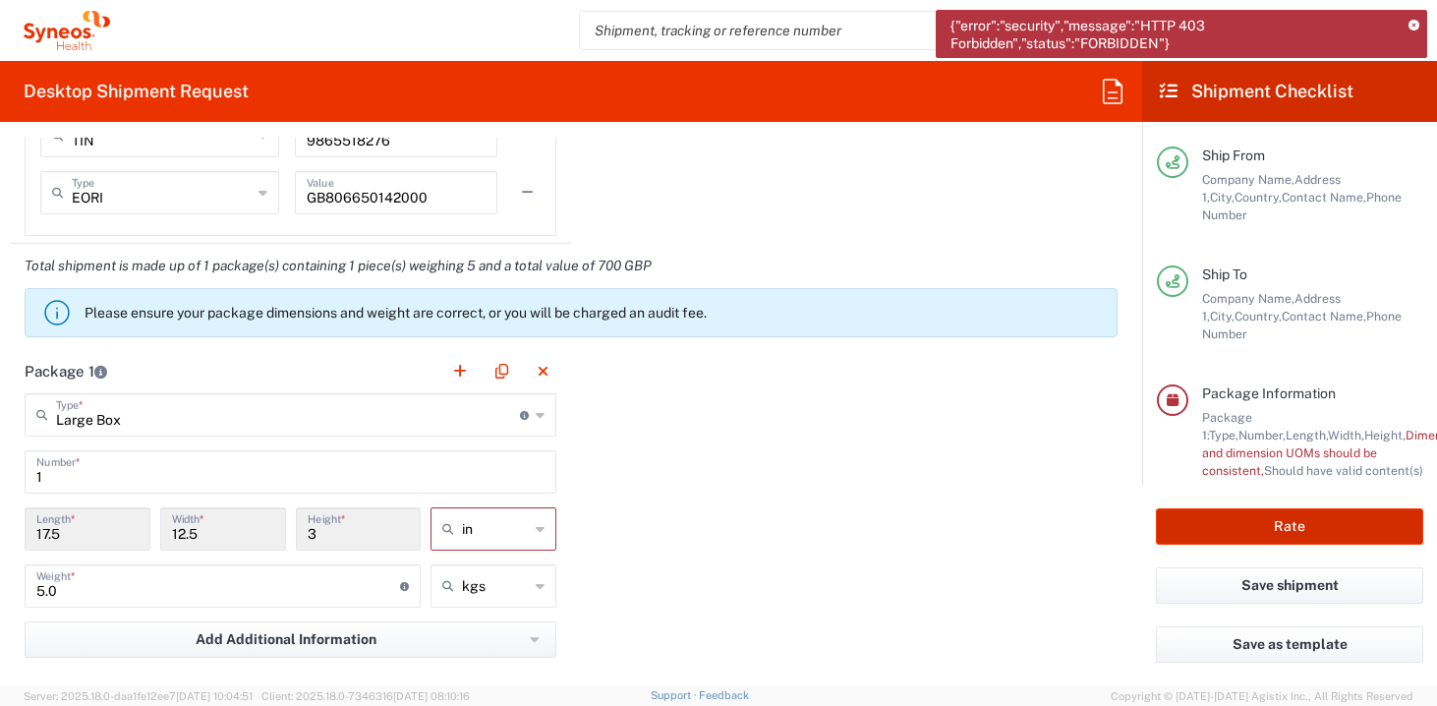
scroll to position [1843, 0]
click at [543, 528] on icon at bounding box center [540, 530] width 9 height 31
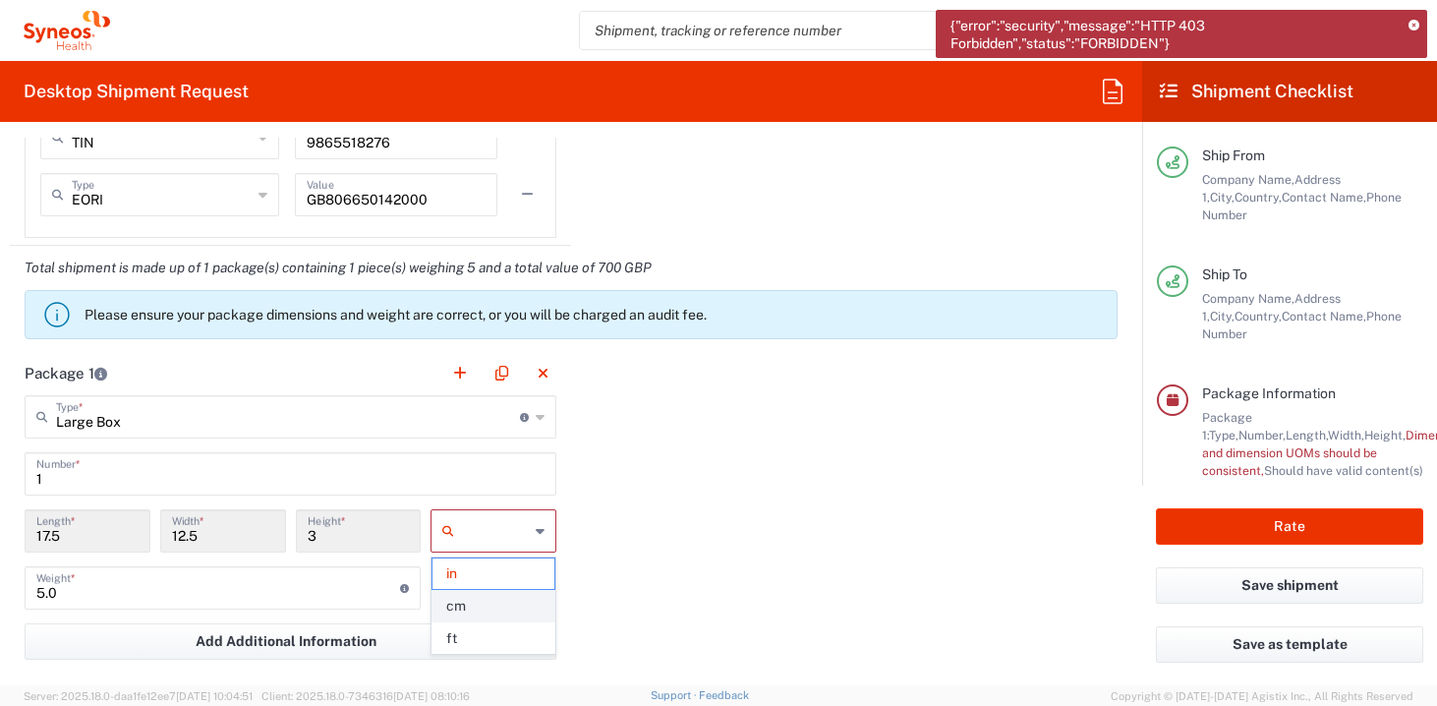
click at [496, 601] on span "cm" at bounding box center [494, 606] width 122 height 30
type input "44.45"
type input "31.75"
type input "7.62"
type input "cm"
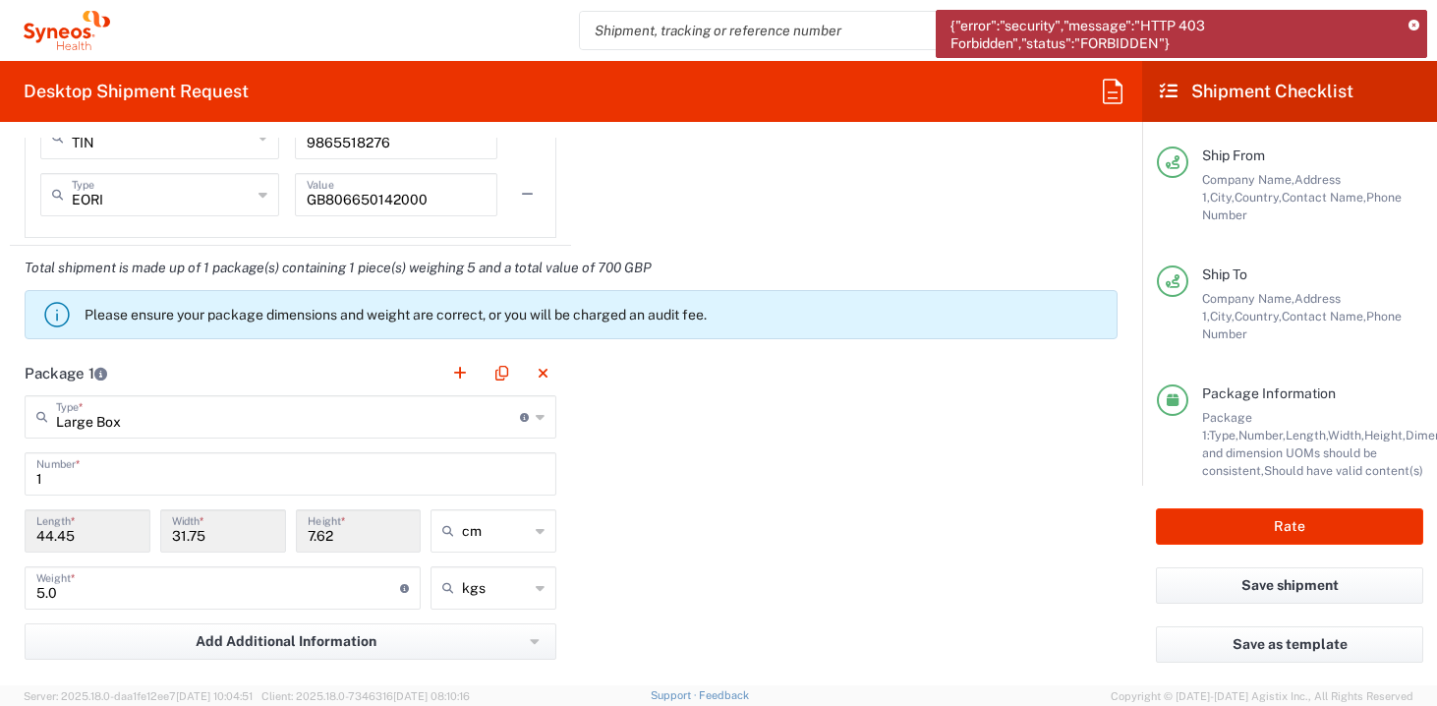
click at [1276, 504] on div "Rate" at bounding box center [1290, 527] width 295 height 82
click at [1264, 516] on button "Rate" at bounding box center [1289, 526] width 267 height 36
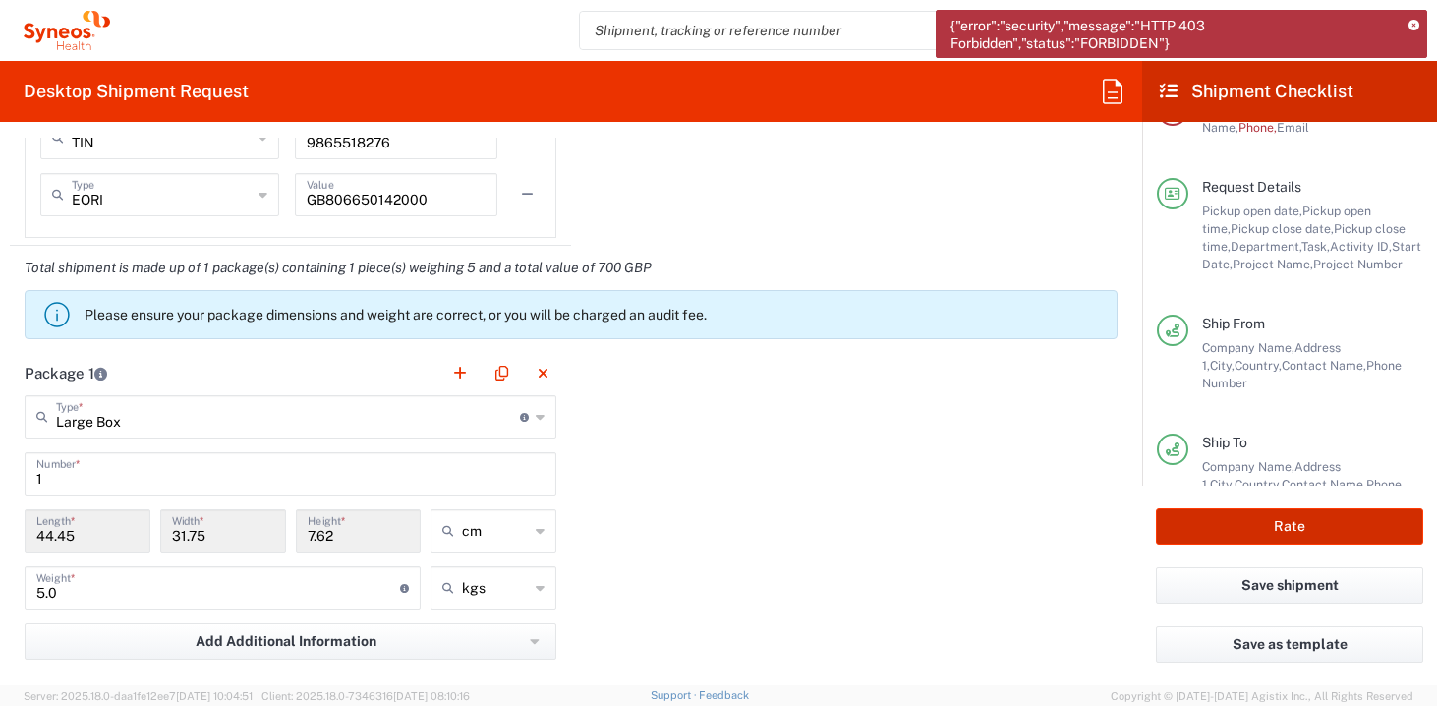
scroll to position [0, 0]
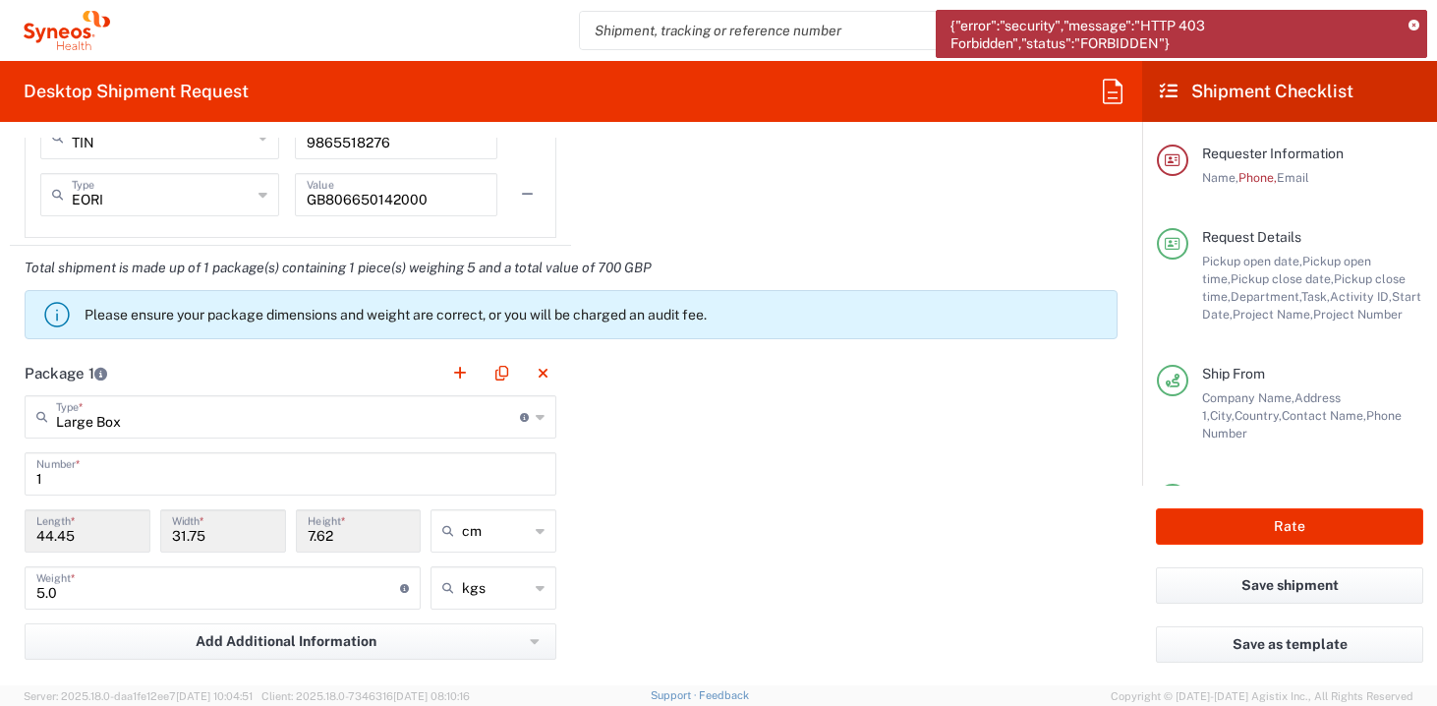
click at [1293, 181] on span "Email" at bounding box center [1293, 177] width 32 height 15
click at [1264, 521] on button "Rate" at bounding box center [1289, 526] width 267 height 36
click at [1257, 536] on button "Rate" at bounding box center [1289, 526] width 267 height 36
click at [1264, 532] on button "Rate" at bounding box center [1289, 526] width 267 height 36
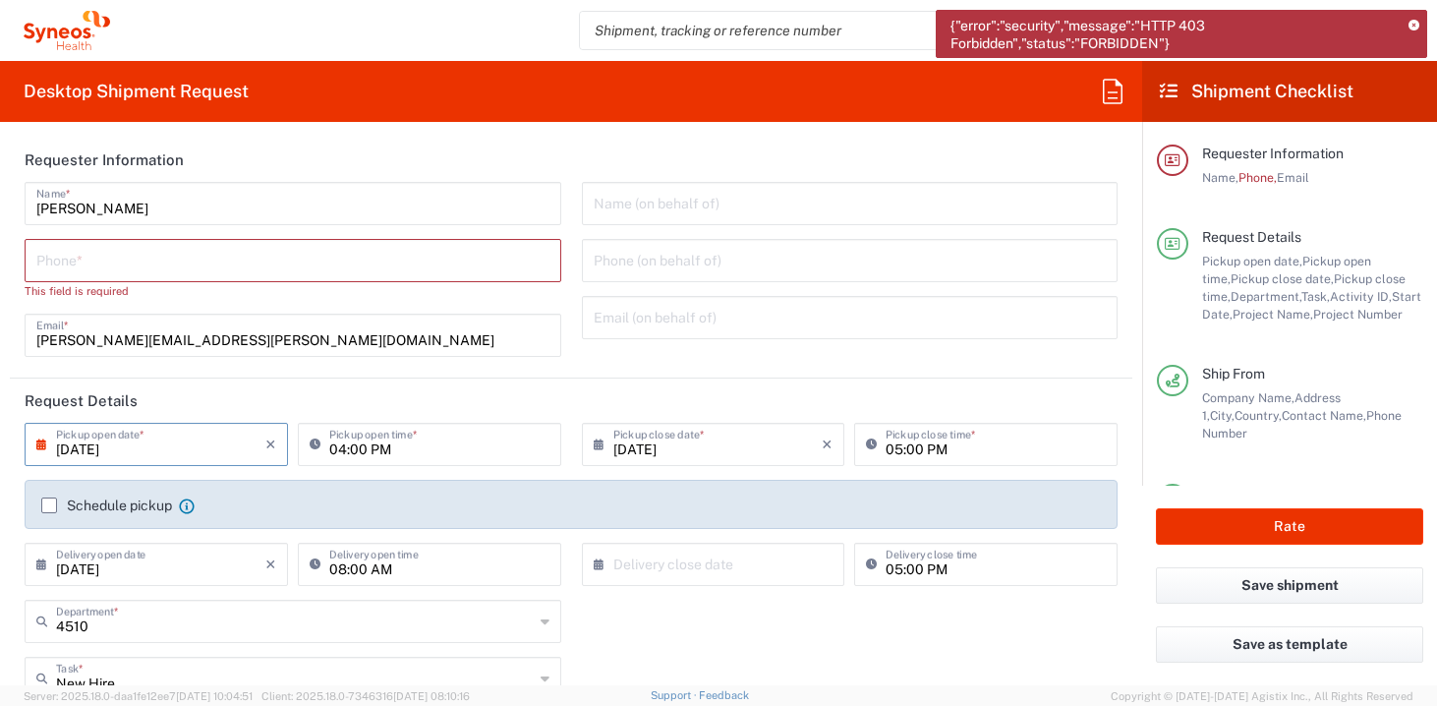
click at [89, 263] on input "tel" at bounding box center [292, 259] width 513 height 34
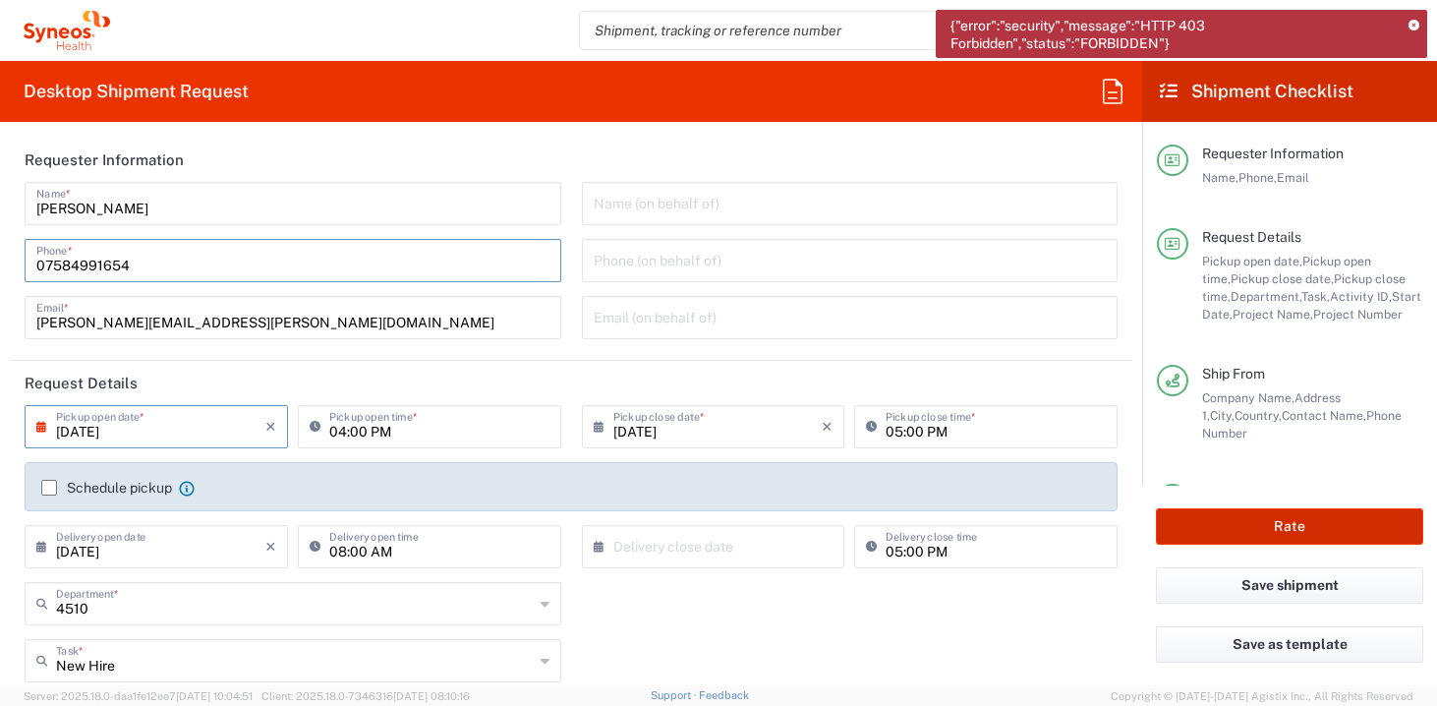
type input "07584991654"
click at [1217, 515] on button "Rate" at bounding box center [1289, 526] width 267 height 36
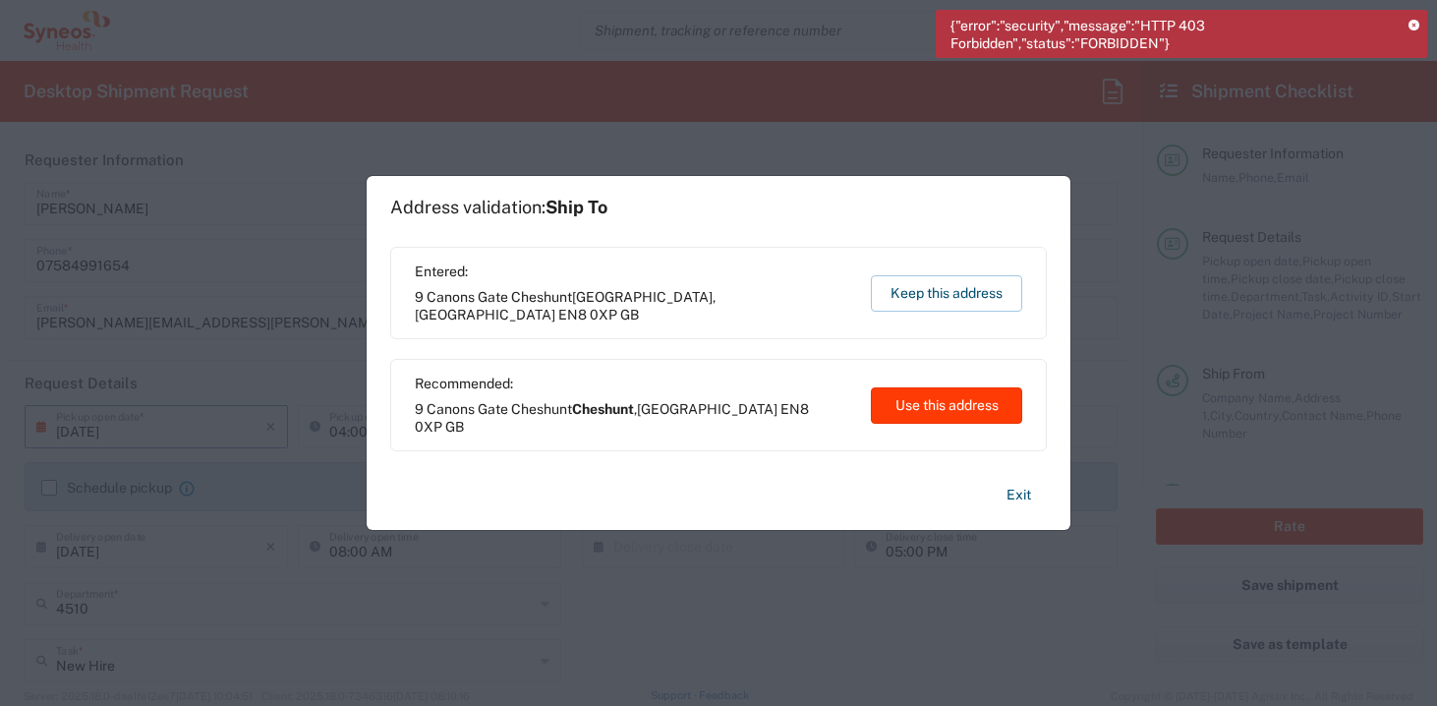
click at [962, 409] on button "Use this address" at bounding box center [946, 405] width 151 height 36
type input "Cheshunt"
type input "[GEOGRAPHIC_DATA]"
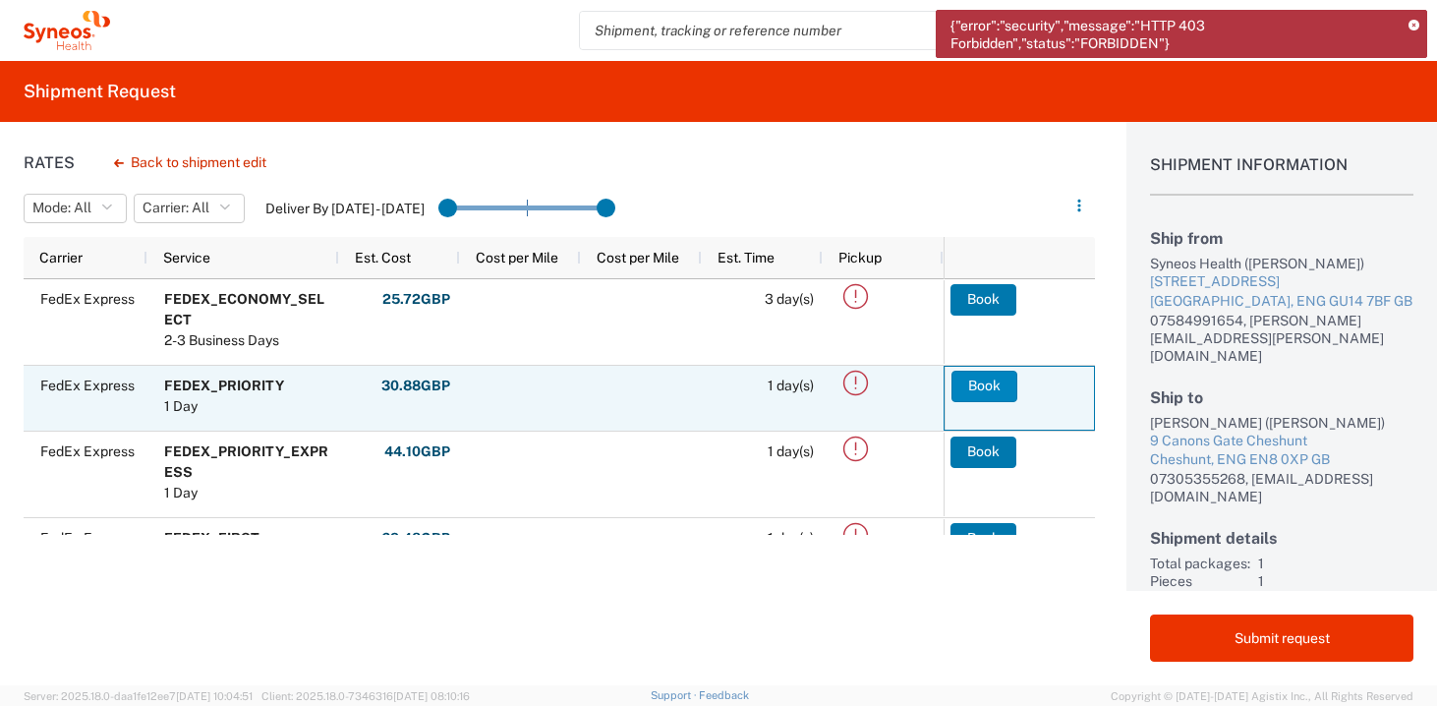
click at [977, 391] on button "Book" at bounding box center [985, 386] width 66 height 31
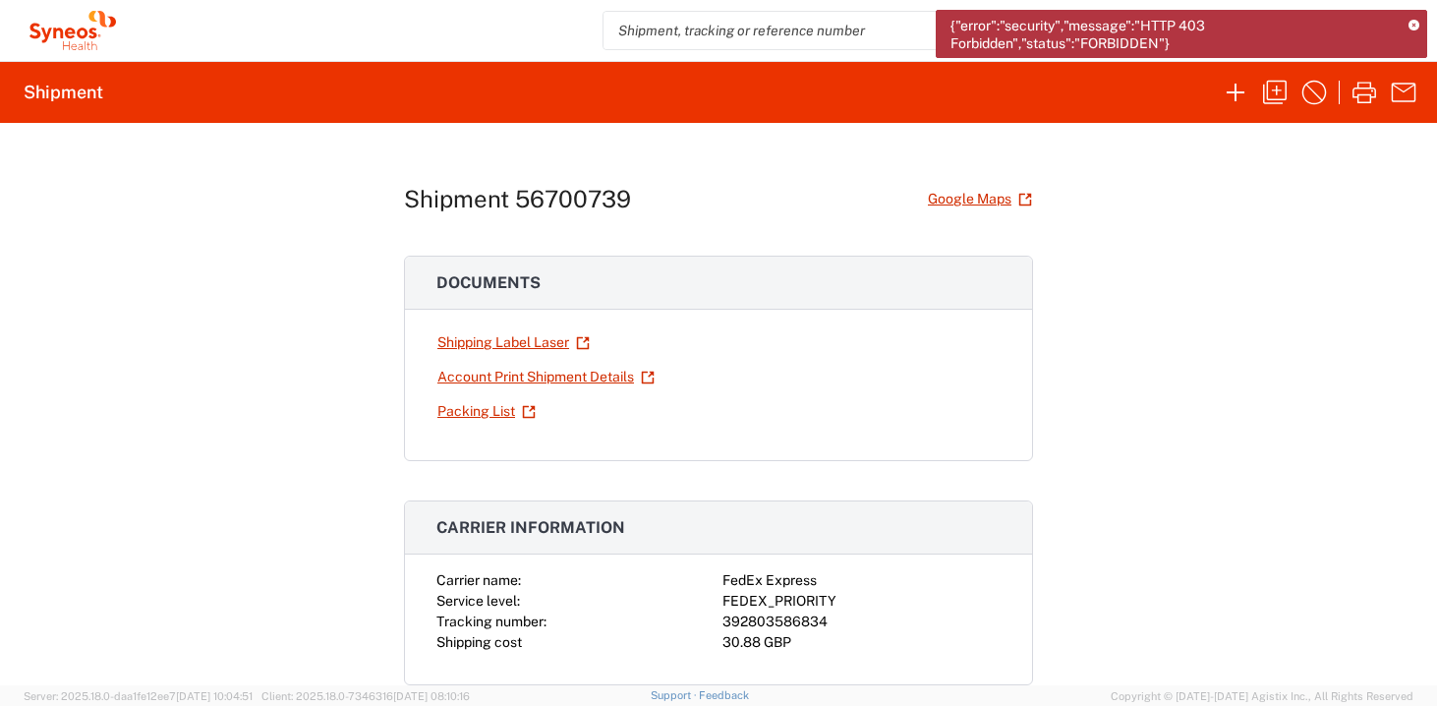
scroll to position [22, 0]
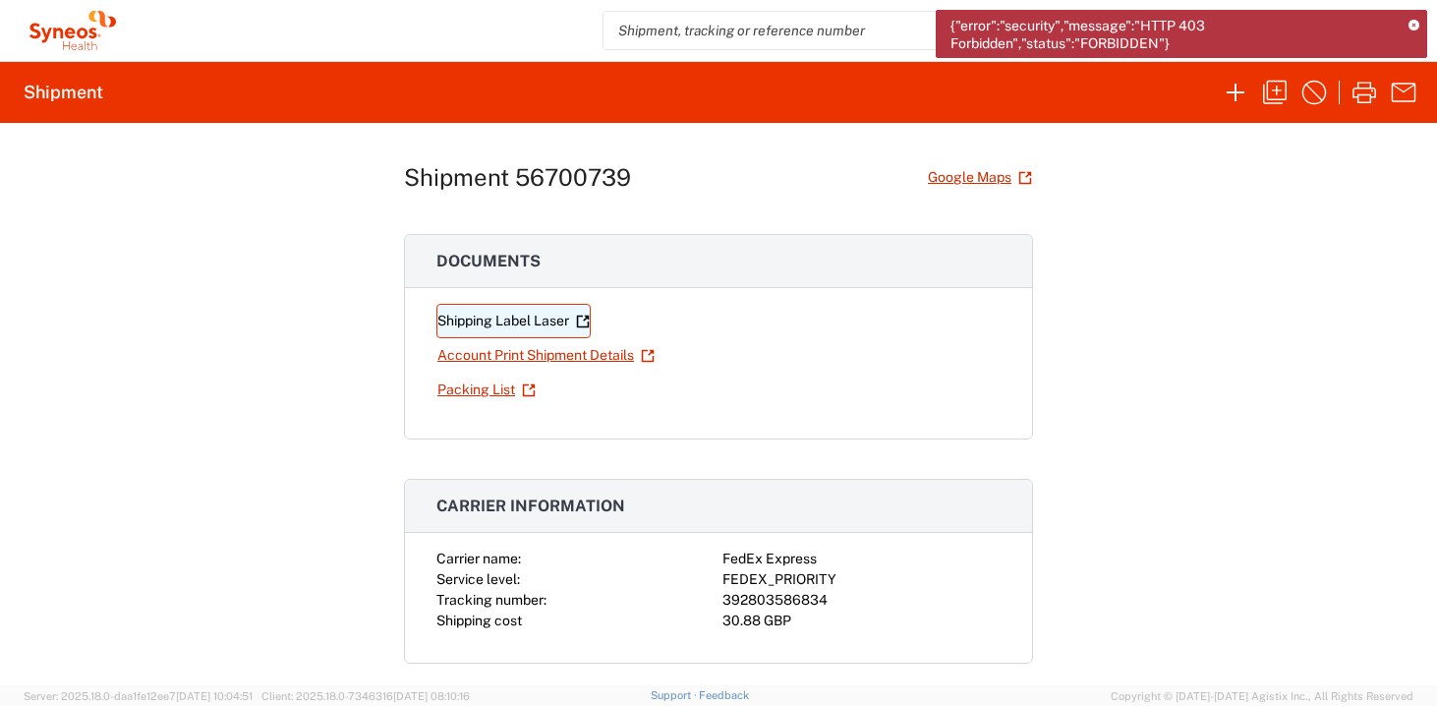
click at [518, 320] on link "Shipping Label Laser" at bounding box center [514, 321] width 154 height 34
click at [558, 361] on link "Account Print Shipment Details" at bounding box center [546, 355] width 219 height 34
